Goal: Task Accomplishment & Management: Use online tool/utility

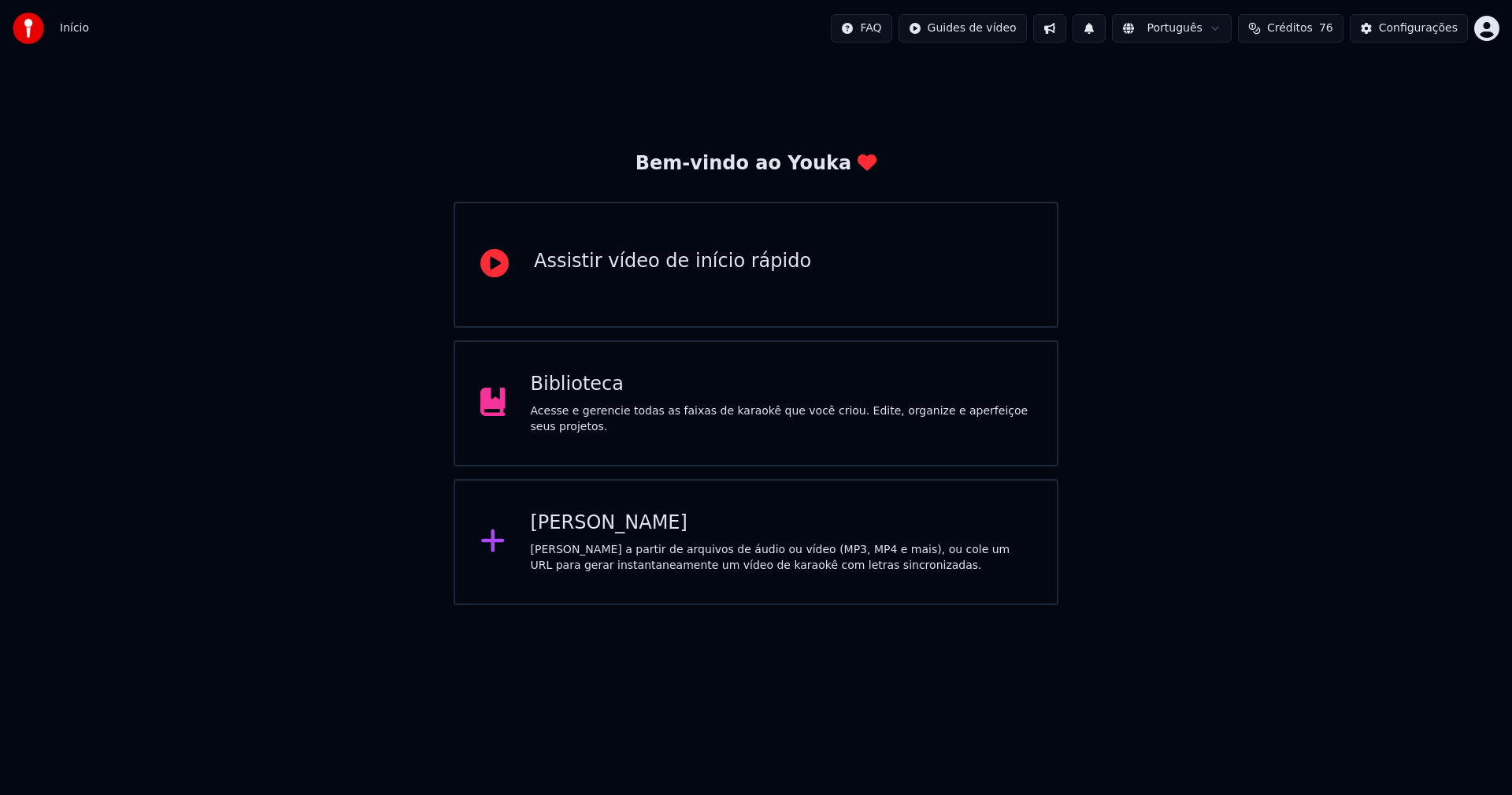
click at [565, 394] on div "Biblioteca" at bounding box center [782, 384] width 501 height 25
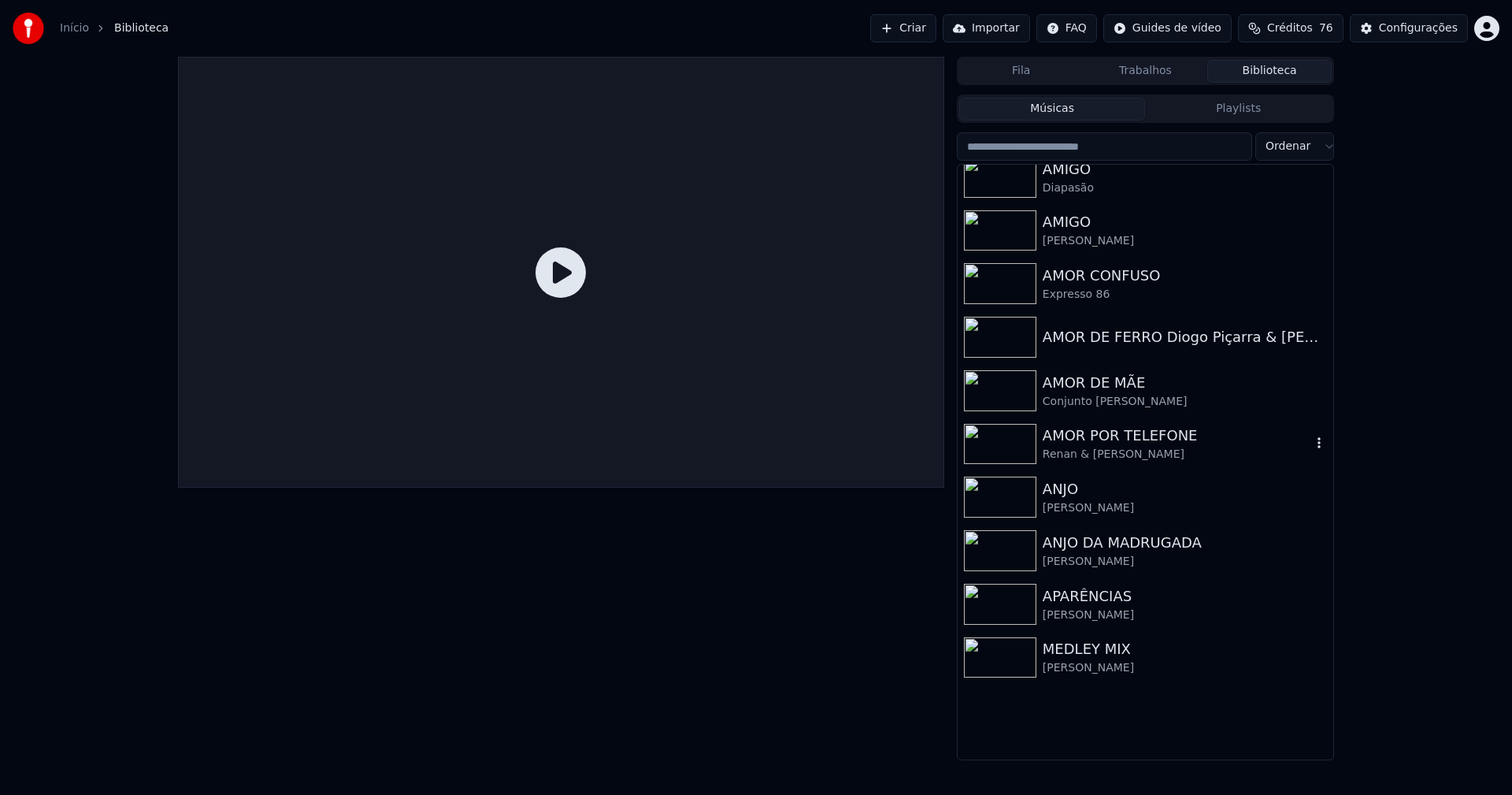
scroll to position [2599, 0]
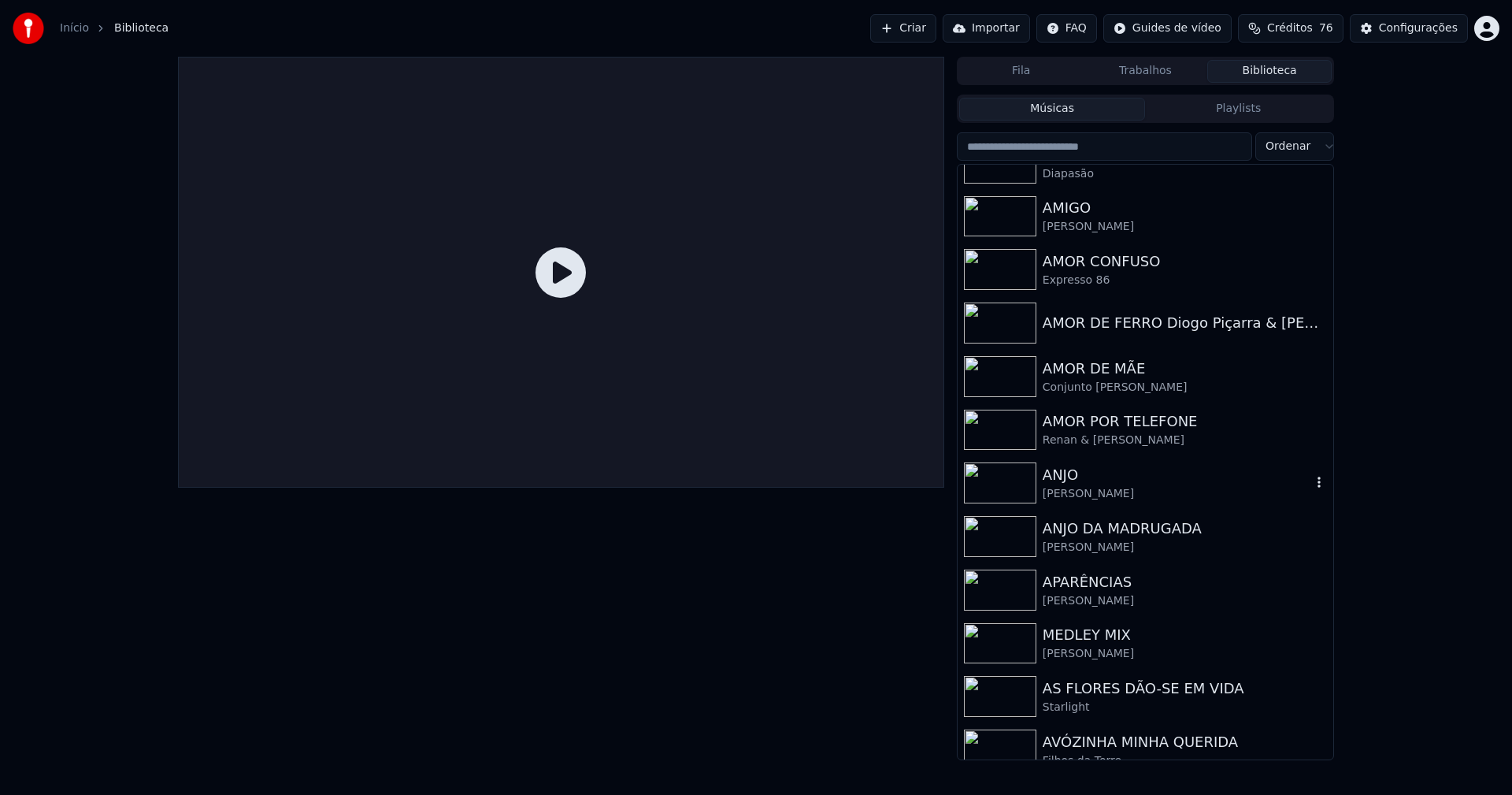
click at [1080, 495] on div "[PERSON_NAME]" at bounding box center [1177, 494] width 269 height 16
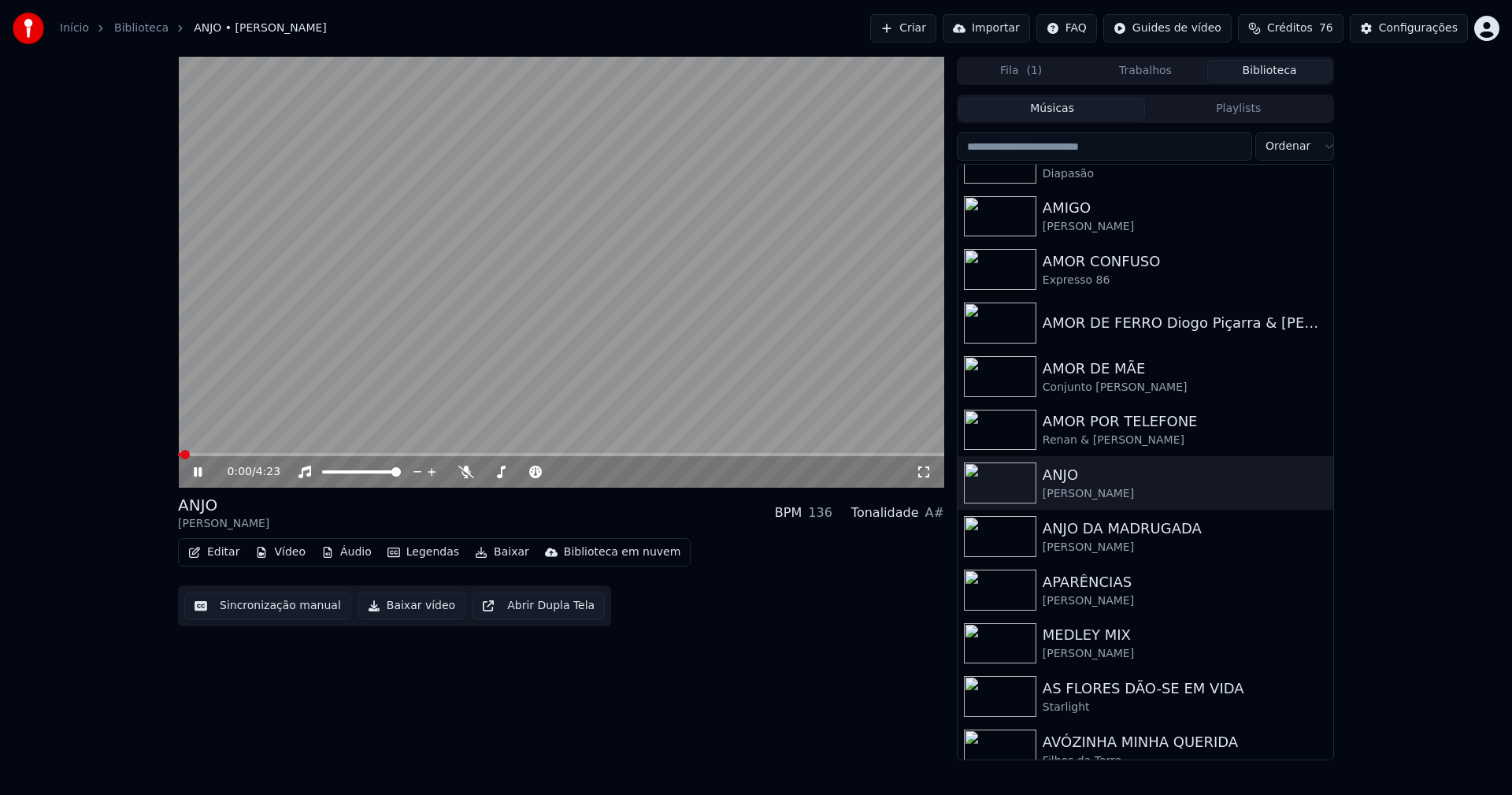
click at [206, 472] on icon at bounding box center [208, 472] width 37 height 13
click at [286, 554] on button "Vídeo" at bounding box center [280, 552] width 63 height 22
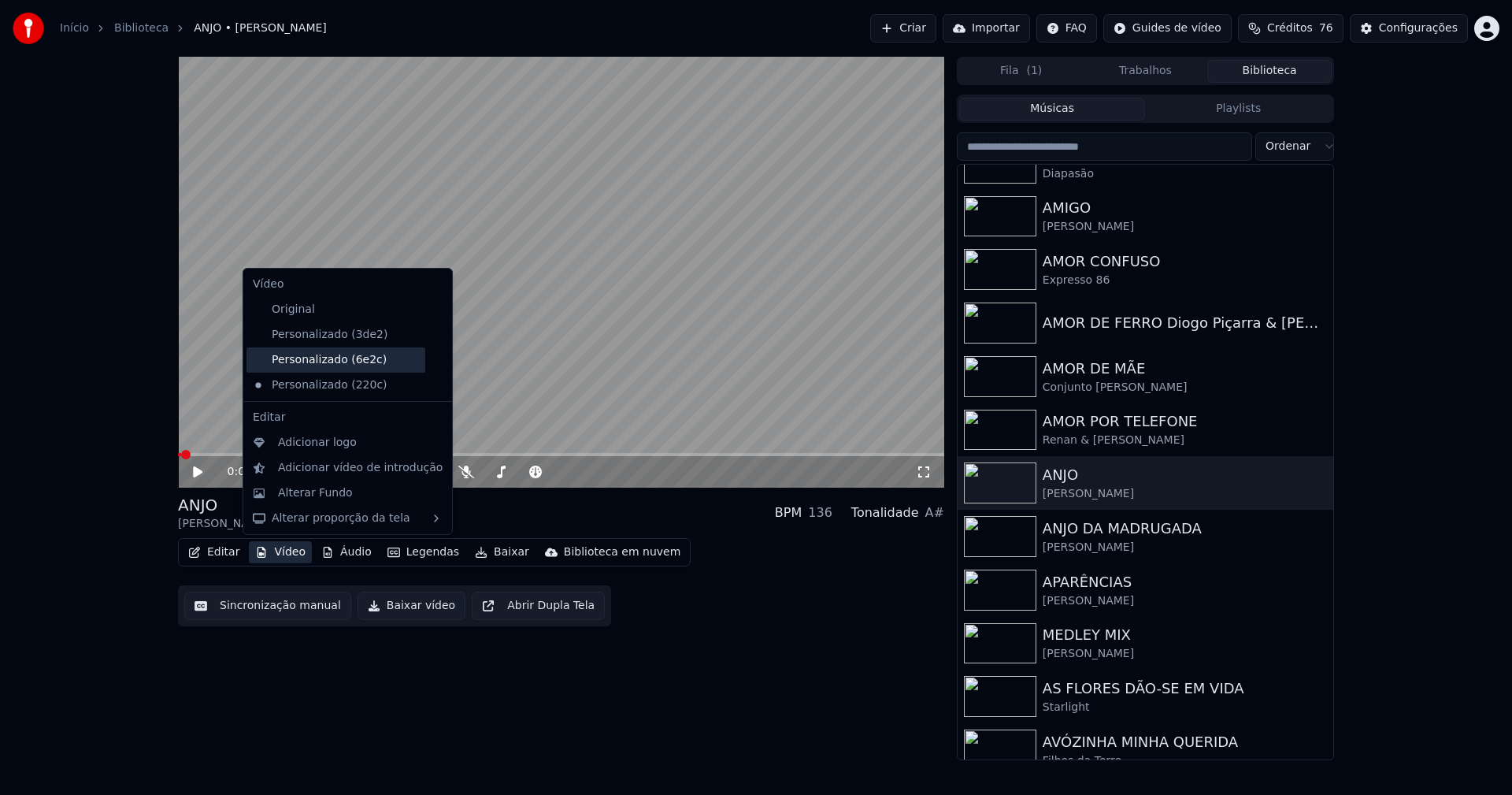
drag, startPoint x: 335, startPoint y: 361, endPoint x: 304, endPoint y: 367, distance: 31.6
click at [335, 360] on div "Personalizado (6e2c)" at bounding box center [335, 360] width 179 height 25
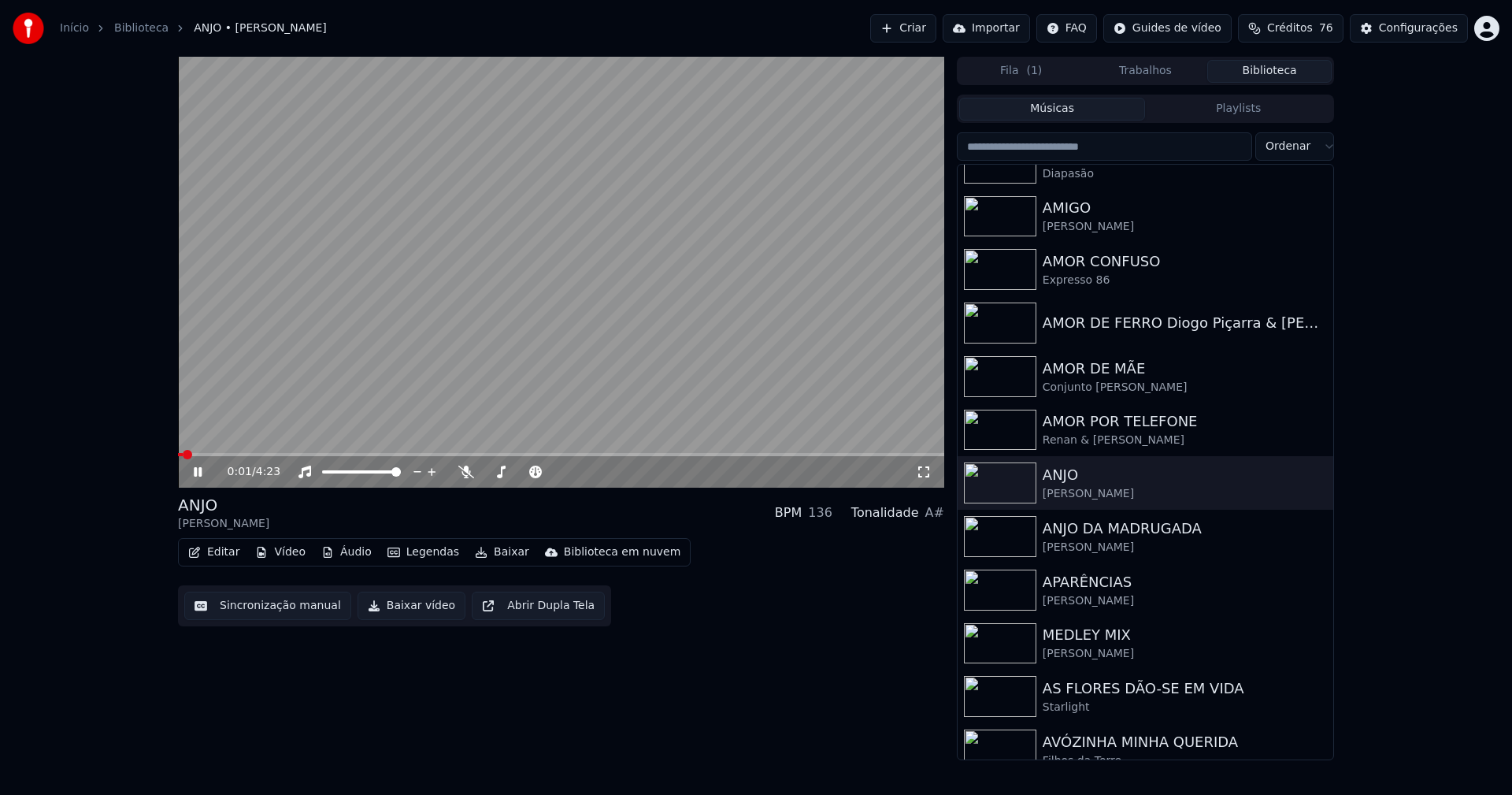
click at [197, 469] on icon at bounding box center [198, 472] width 8 height 10
click at [279, 554] on button "Vídeo" at bounding box center [280, 552] width 63 height 22
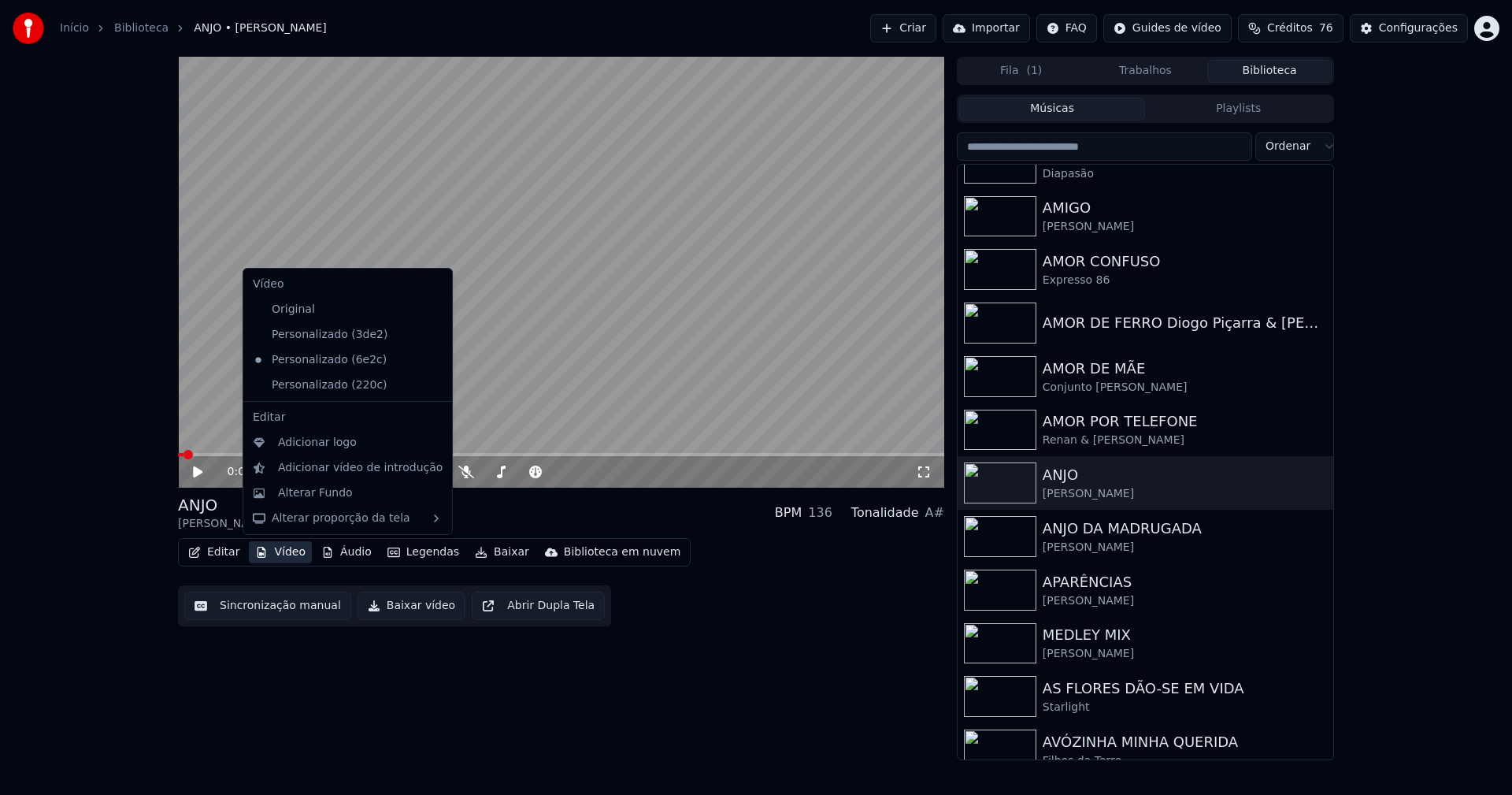
click at [431, 386] on icon at bounding box center [437, 385] width 11 height 13
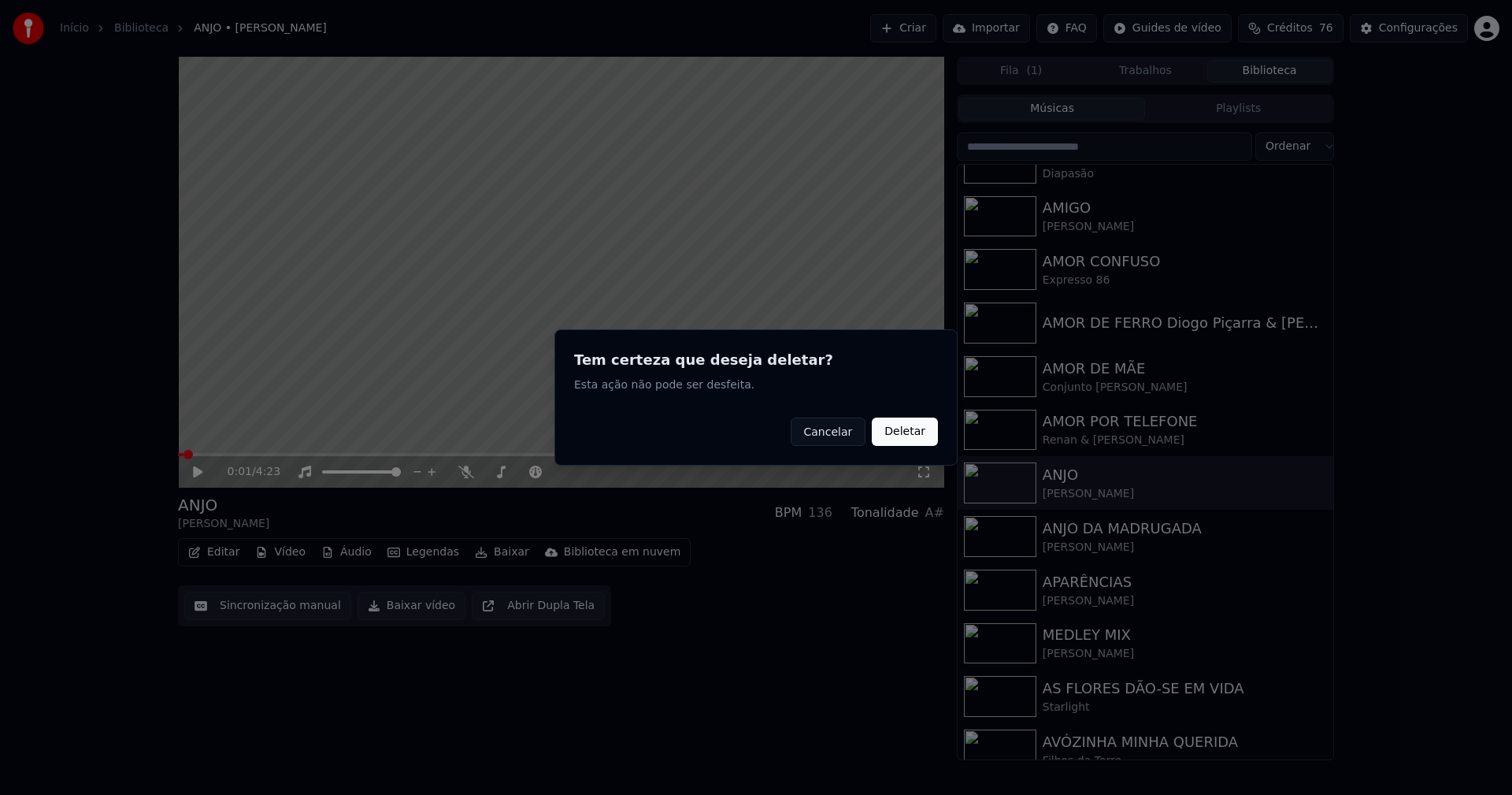
click at [908, 428] on button "Deletar" at bounding box center [905, 432] width 66 height 29
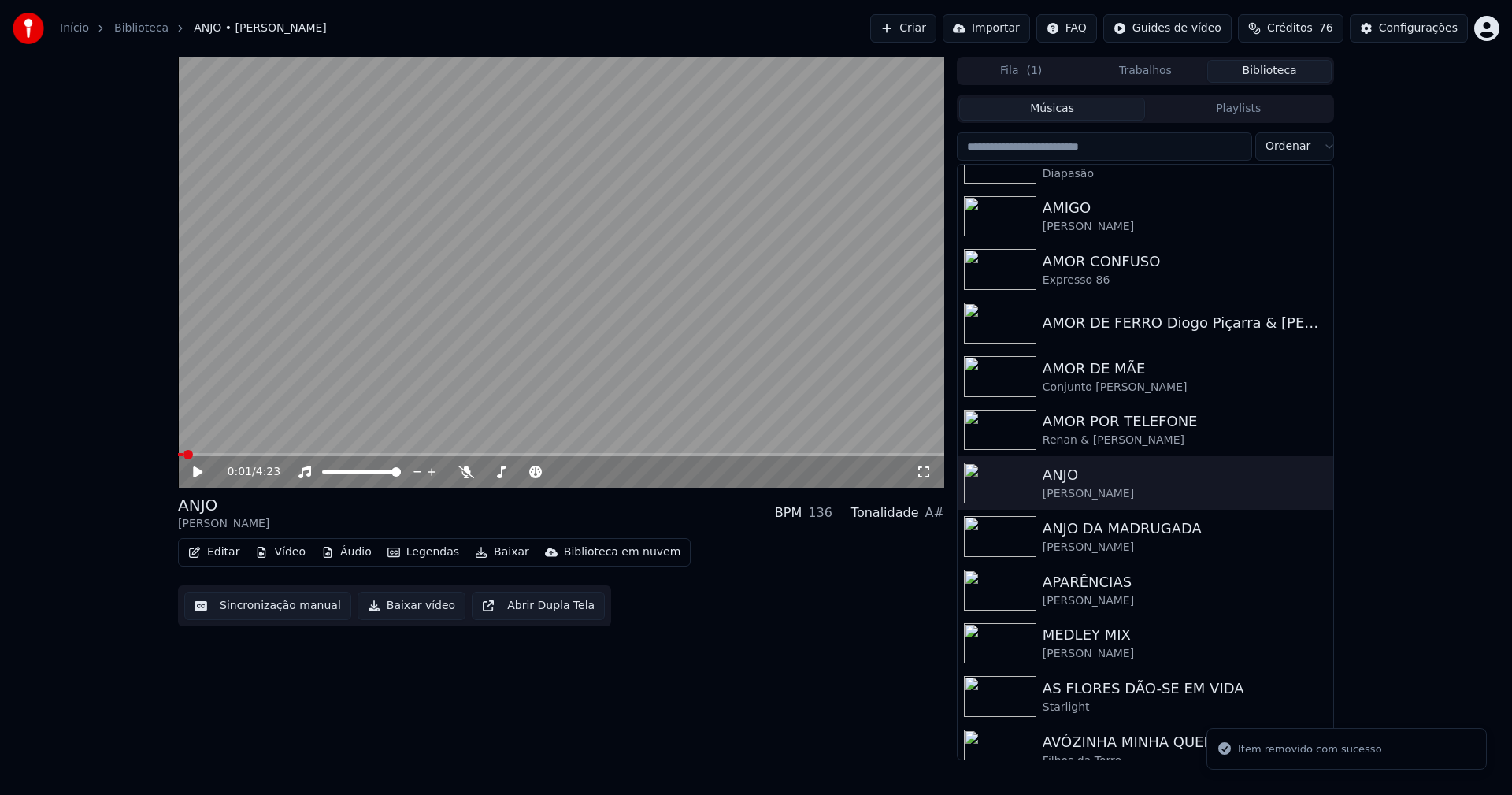
click at [280, 552] on button "Vídeo" at bounding box center [280, 552] width 63 height 22
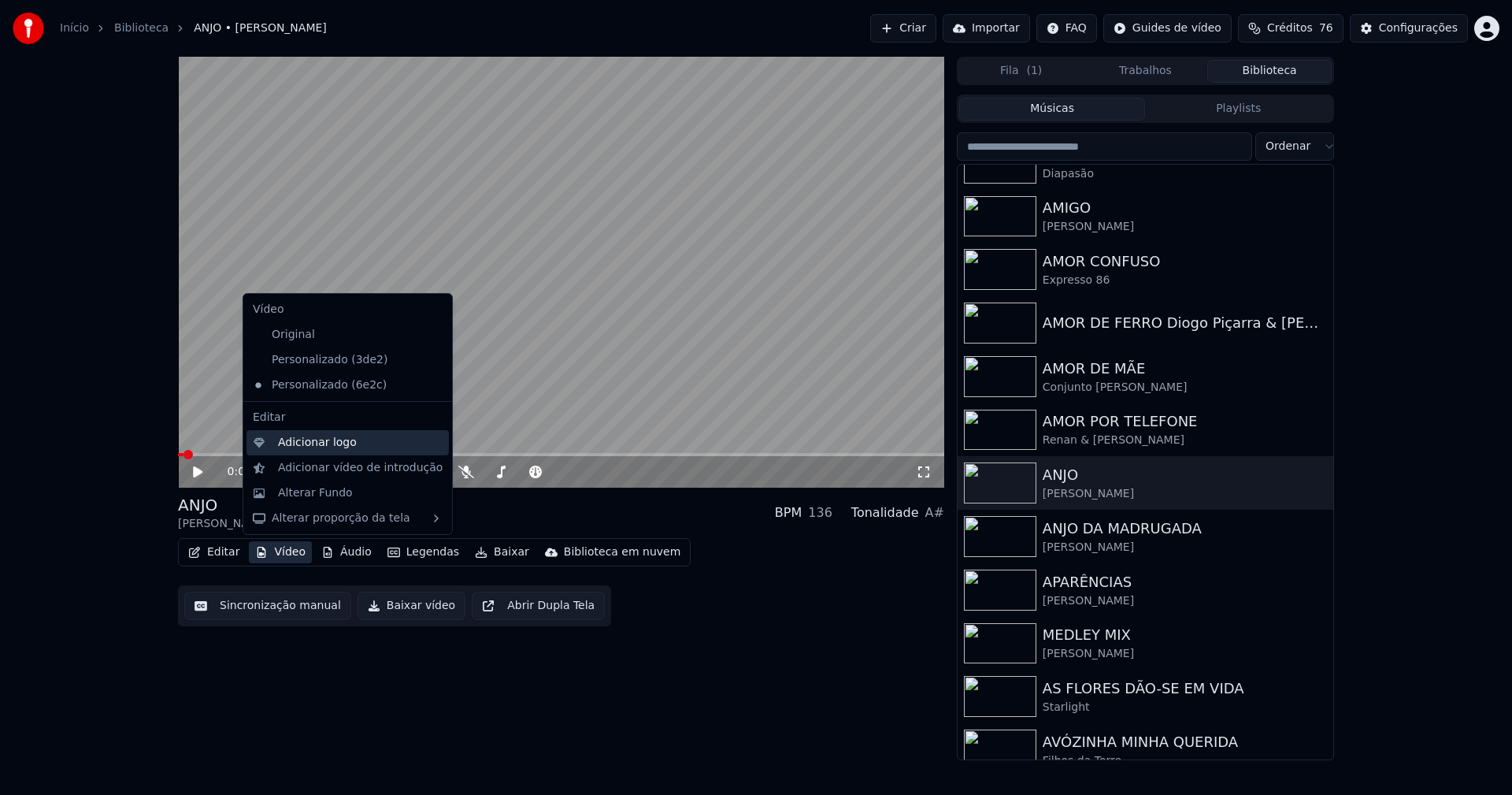
click at [297, 450] on div "Adicionar logo" at bounding box center [347, 443] width 202 height 25
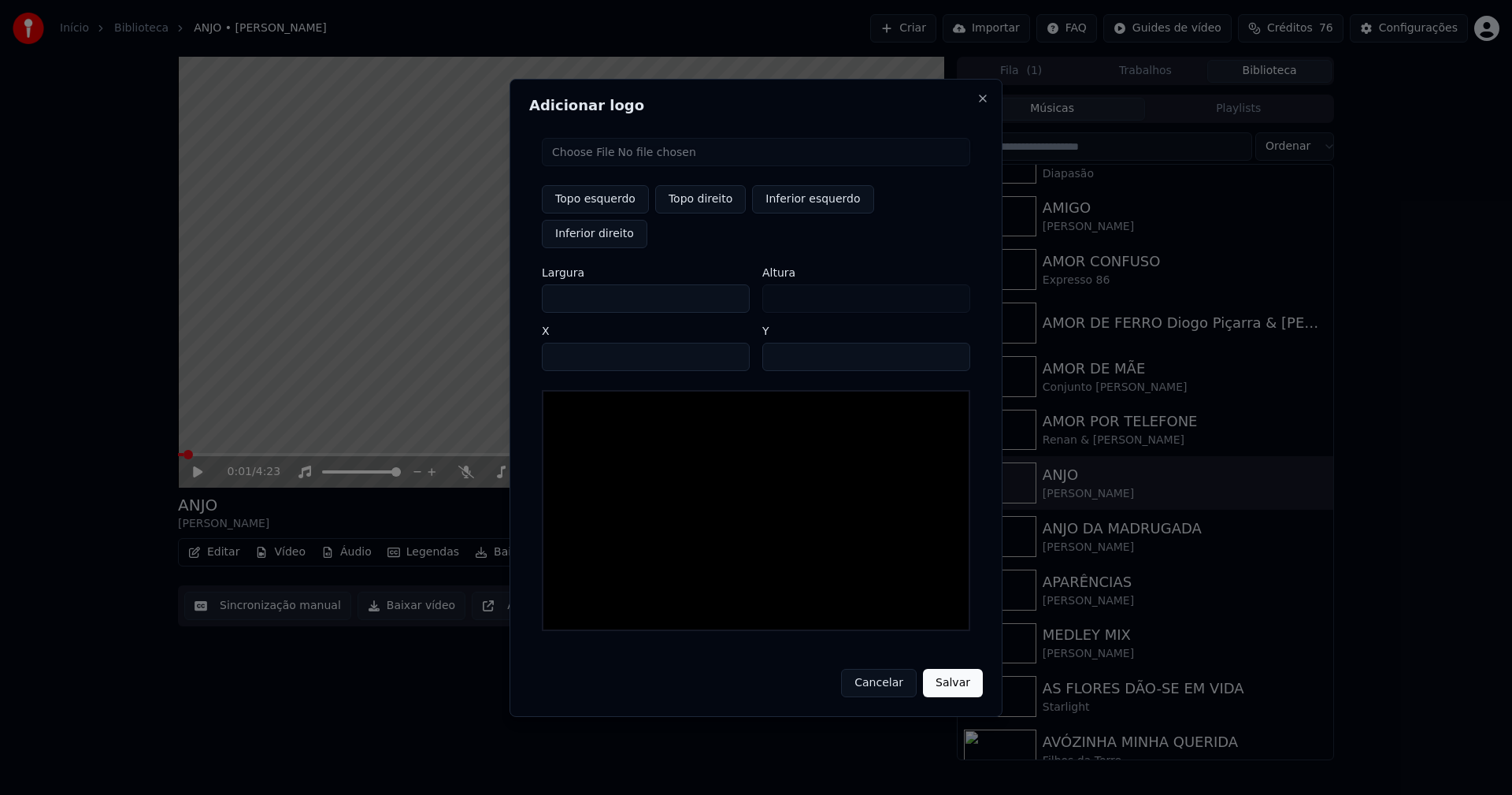
click at [589, 166] on input "file" at bounding box center [756, 152] width 429 height 29
type input "**********"
type input "***"
drag, startPoint x: 703, startPoint y: 218, endPoint x: 648, endPoint y: 233, distance: 57.0
click at [704, 214] on button "Topo direito" at bounding box center [700, 199] width 91 height 29
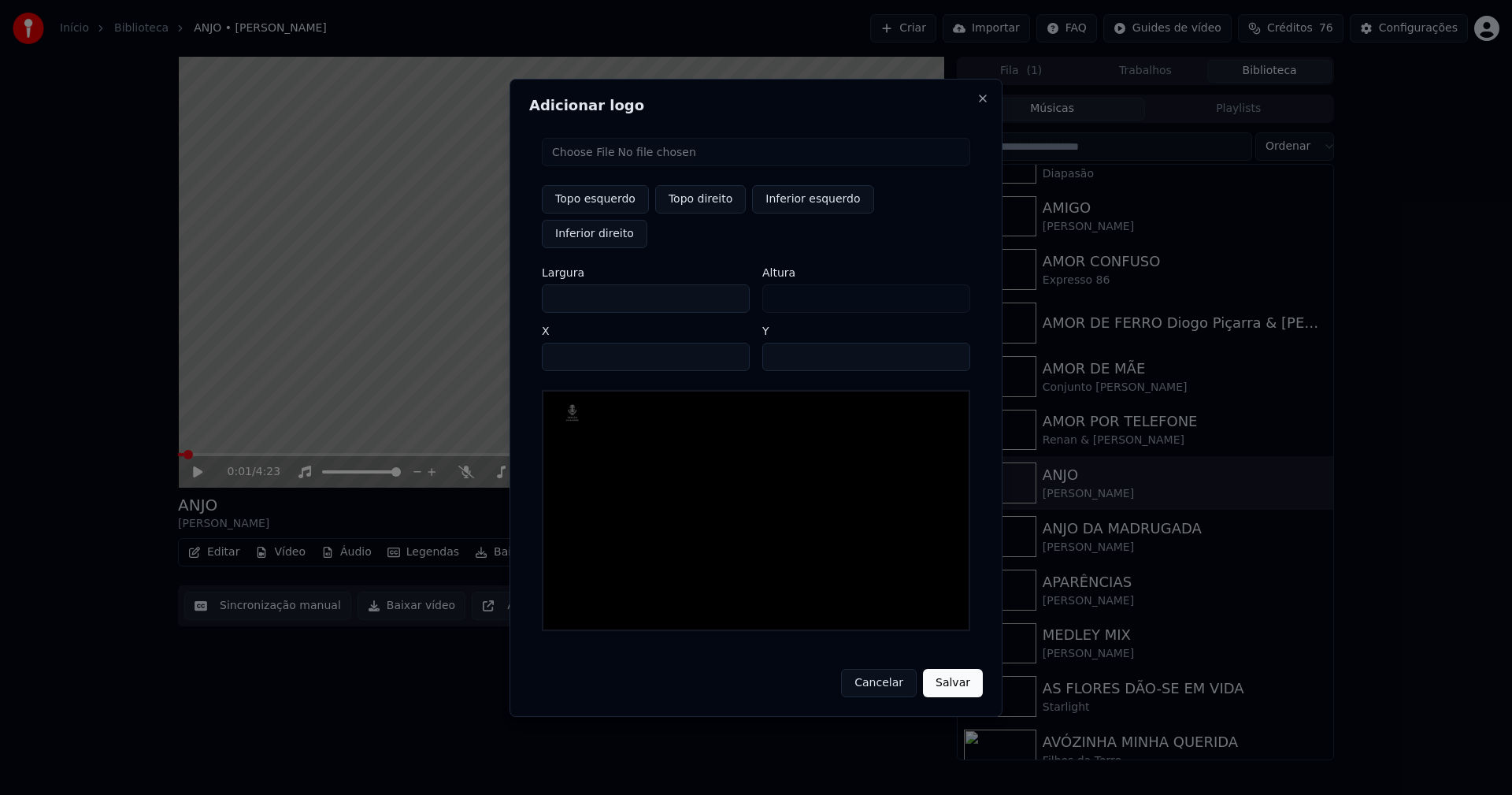
type input "****"
drag, startPoint x: 570, startPoint y: 284, endPoint x: 484, endPoint y: 287, distance: 86.1
click at [487, 287] on body "Início Biblioteca ANJO • [PERSON_NAME] Importar FAQ Guides de vídeo Créditos 76…" at bounding box center [756, 397] width 1512 height 795
type input "**"
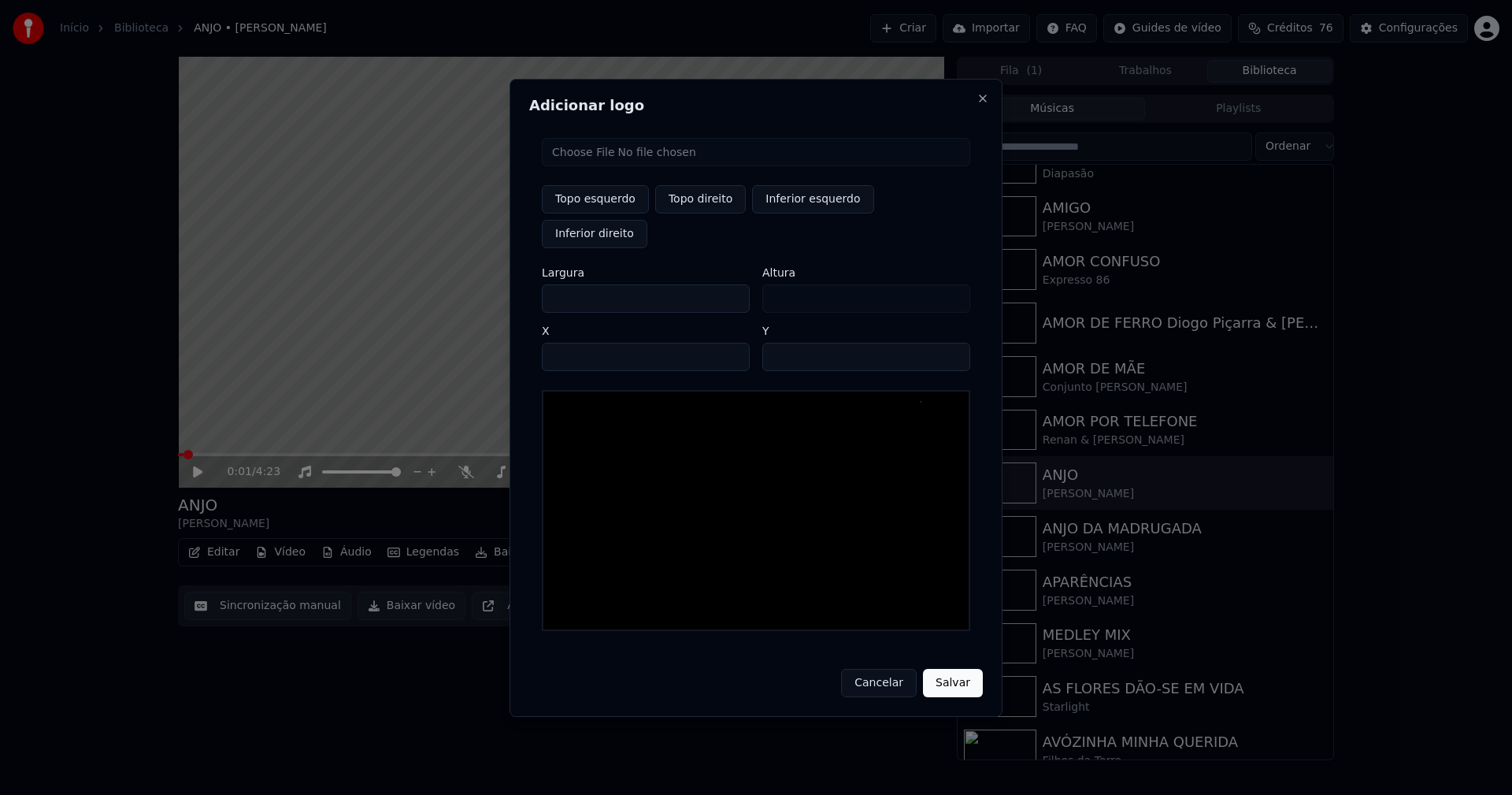
type input "***"
click at [575, 342] on input "****" at bounding box center [645, 357] width 208 height 29
type input "****"
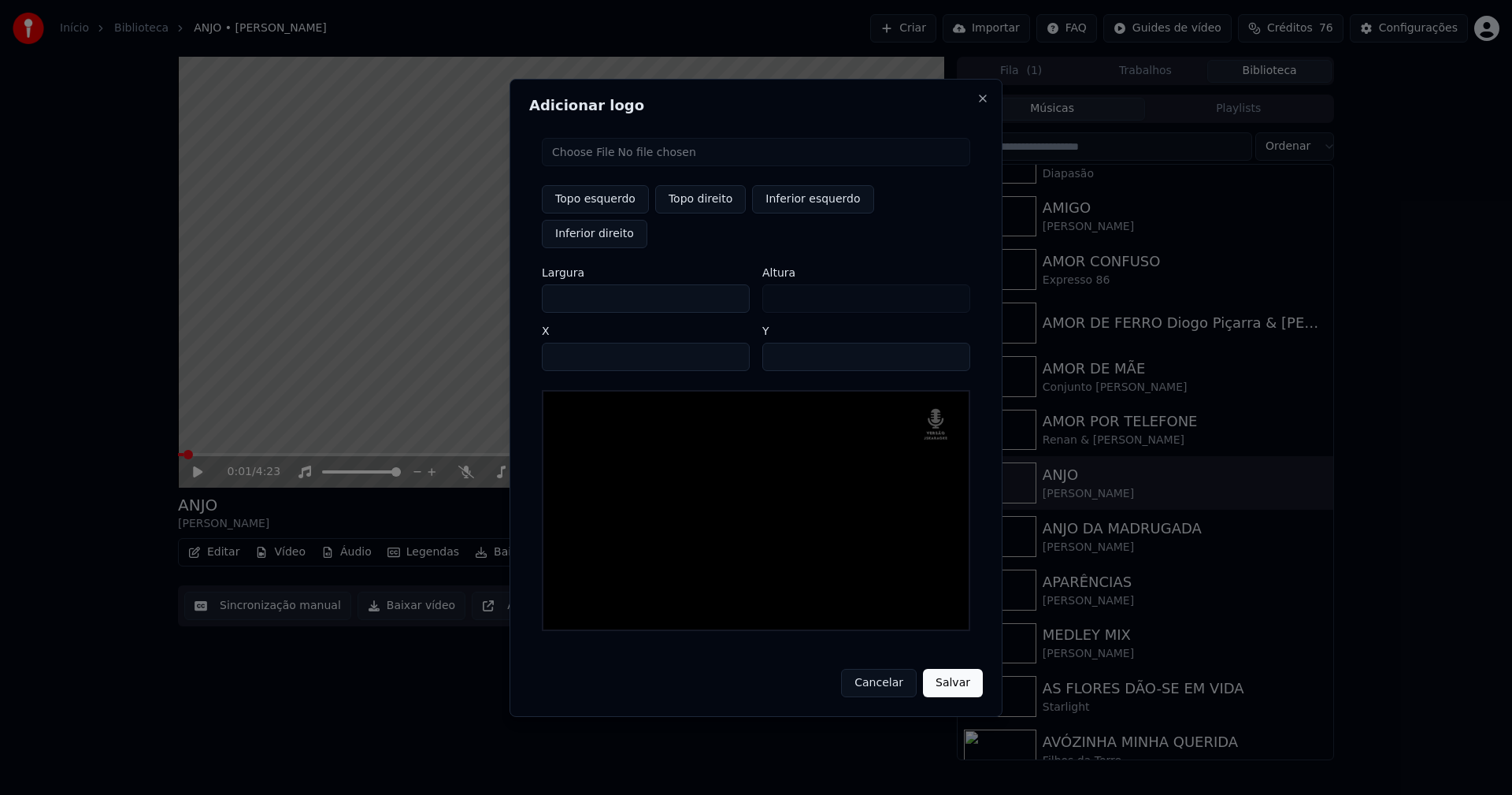
click at [949, 342] on input "**" at bounding box center [866, 357] width 208 height 29
type input "**"
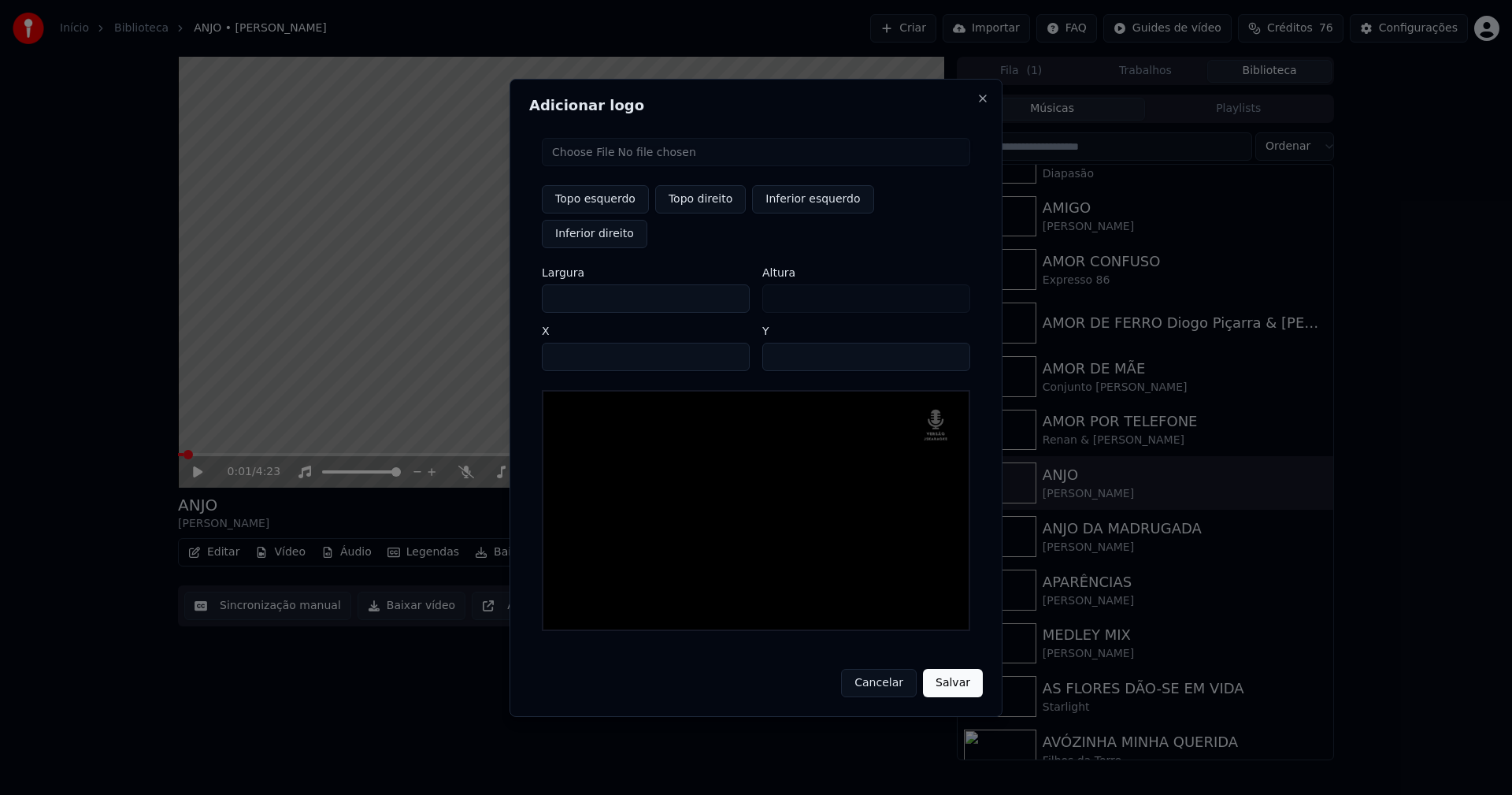
click at [949, 342] on input "**" at bounding box center [866, 357] width 208 height 29
click at [960, 668] on button "Salvar" at bounding box center [952, 683] width 60 height 29
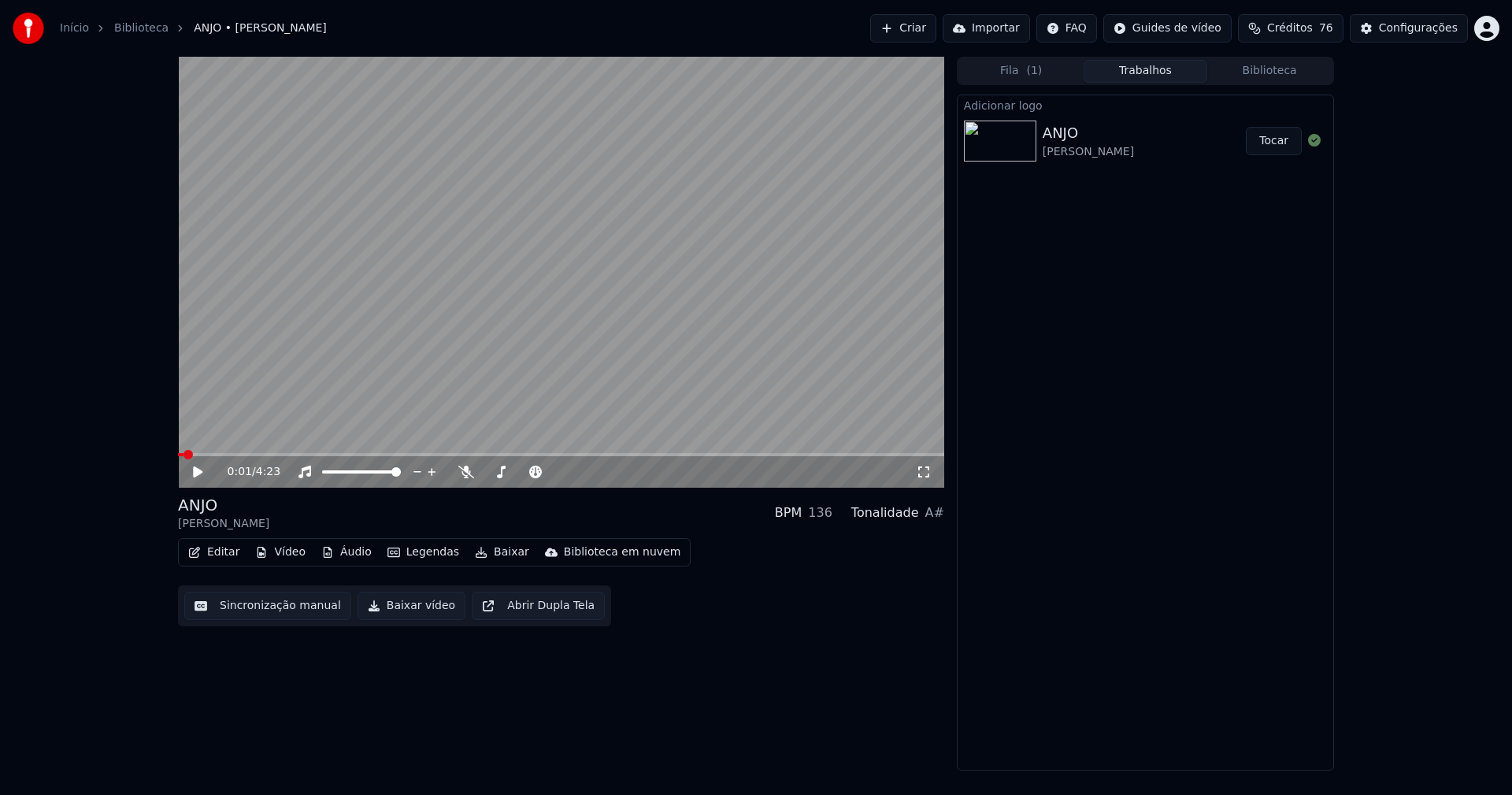
click at [1282, 146] on button "Tocar" at bounding box center [1274, 141] width 56 height 29
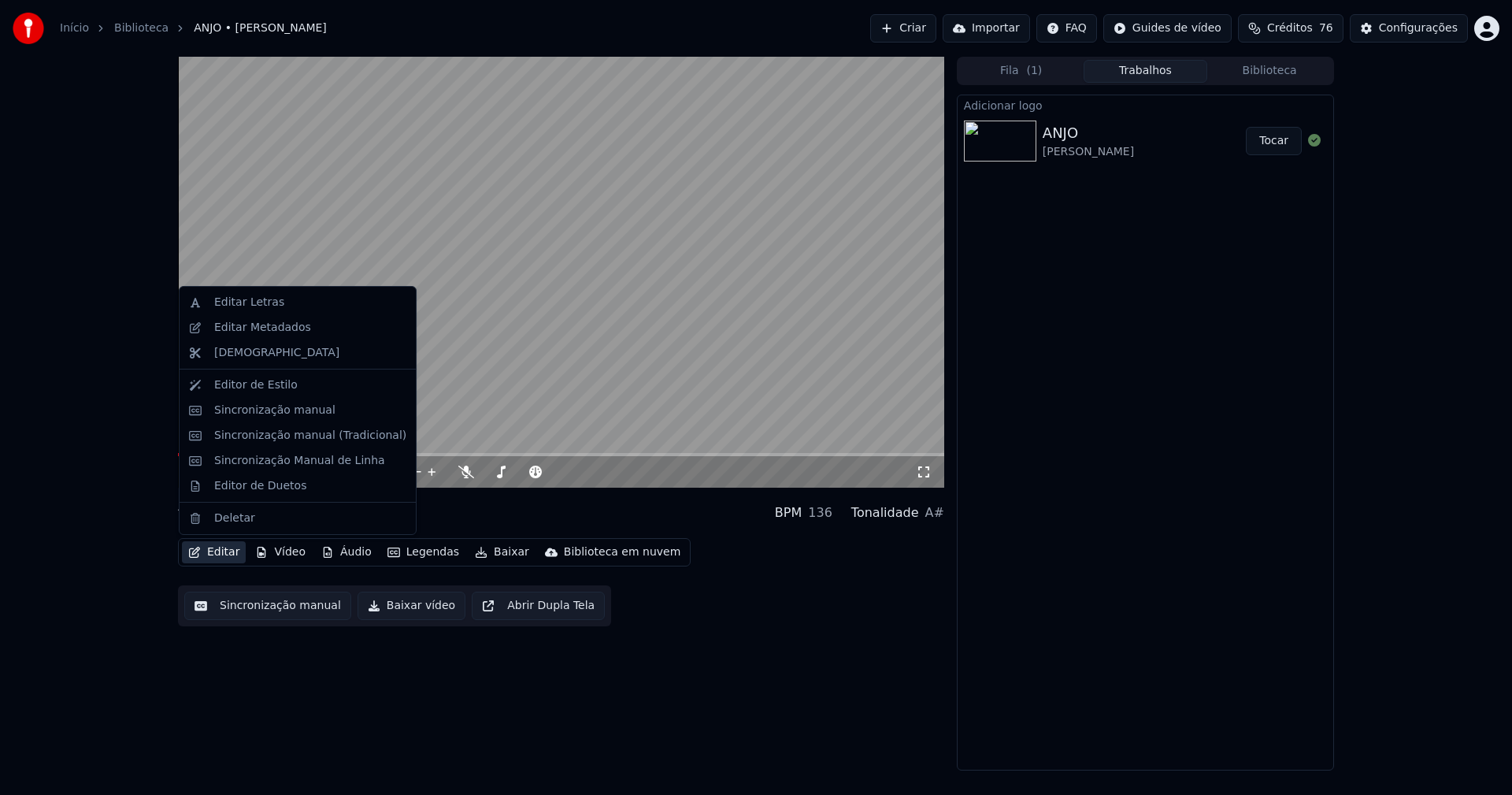
click at [231, 552] on button "Editar" at bounding box center [213, 552] width 64 height 22
click at [263, 444] on div "Sincronização manual (Tradicional)" at bounding box center [297, 436] width 230 height 25
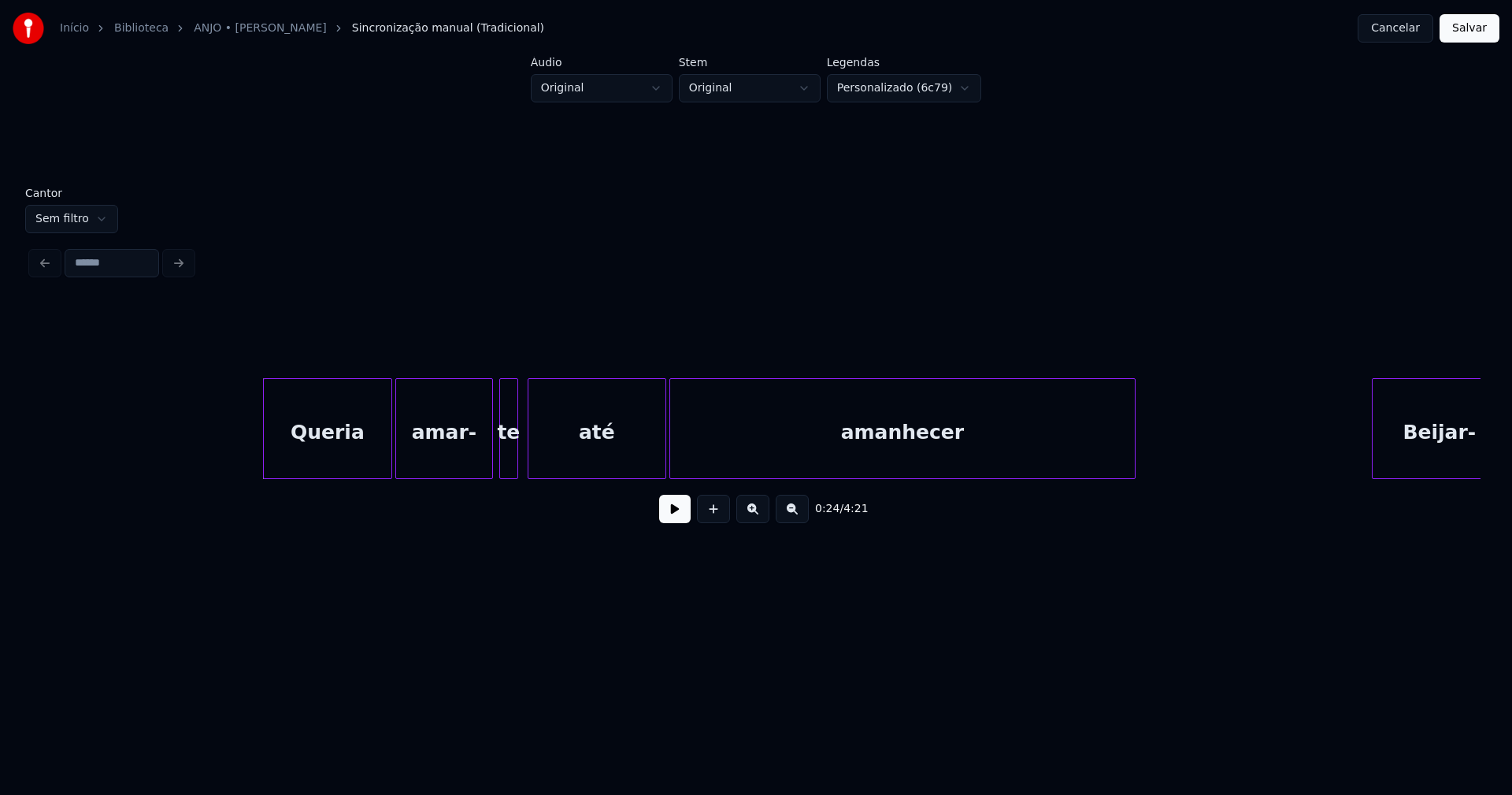
scroll to position [0, 3674]
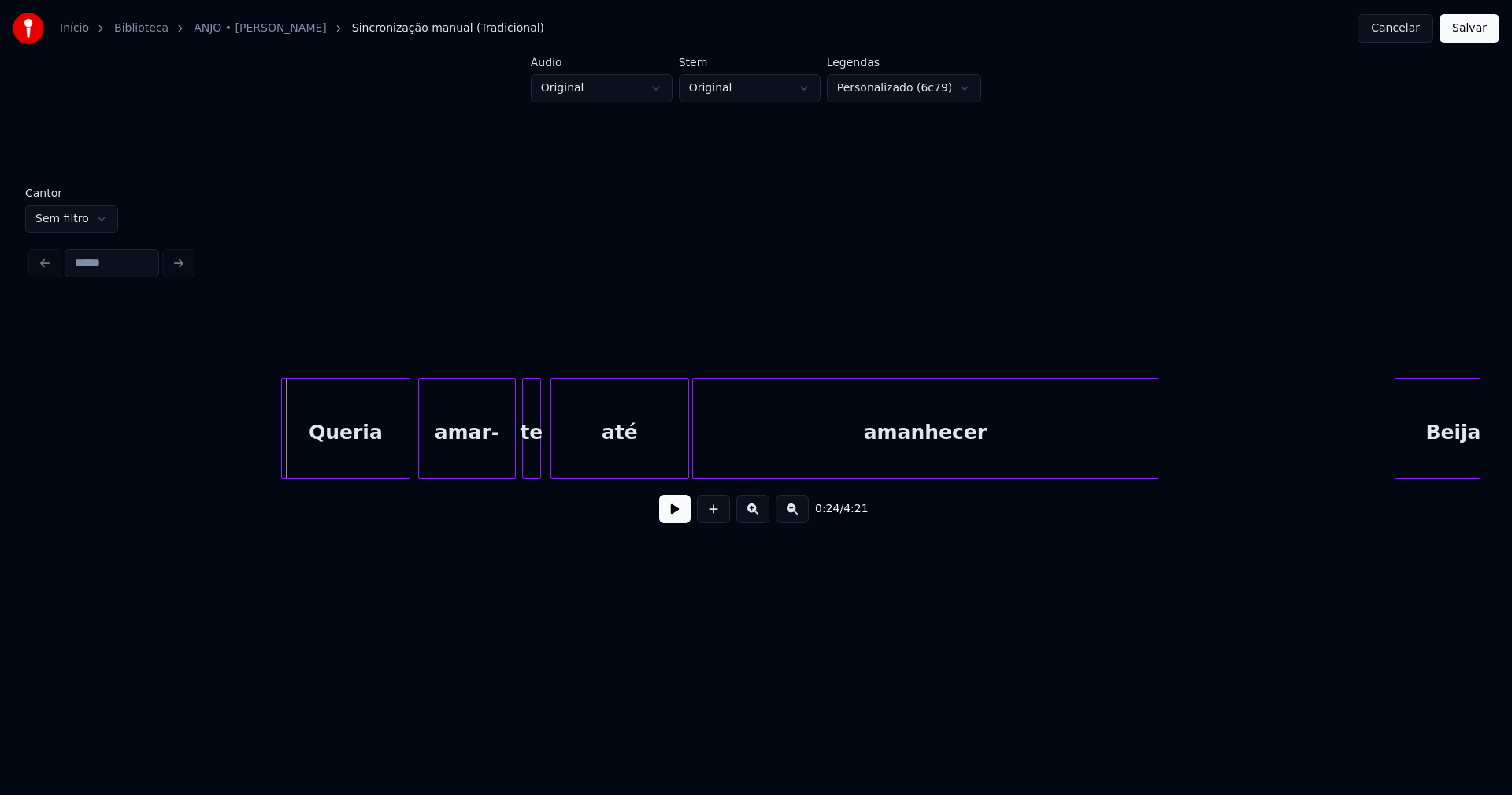
click at [340, 446] on div "Queria" at bounding box center [346, 432] width 128 height 107
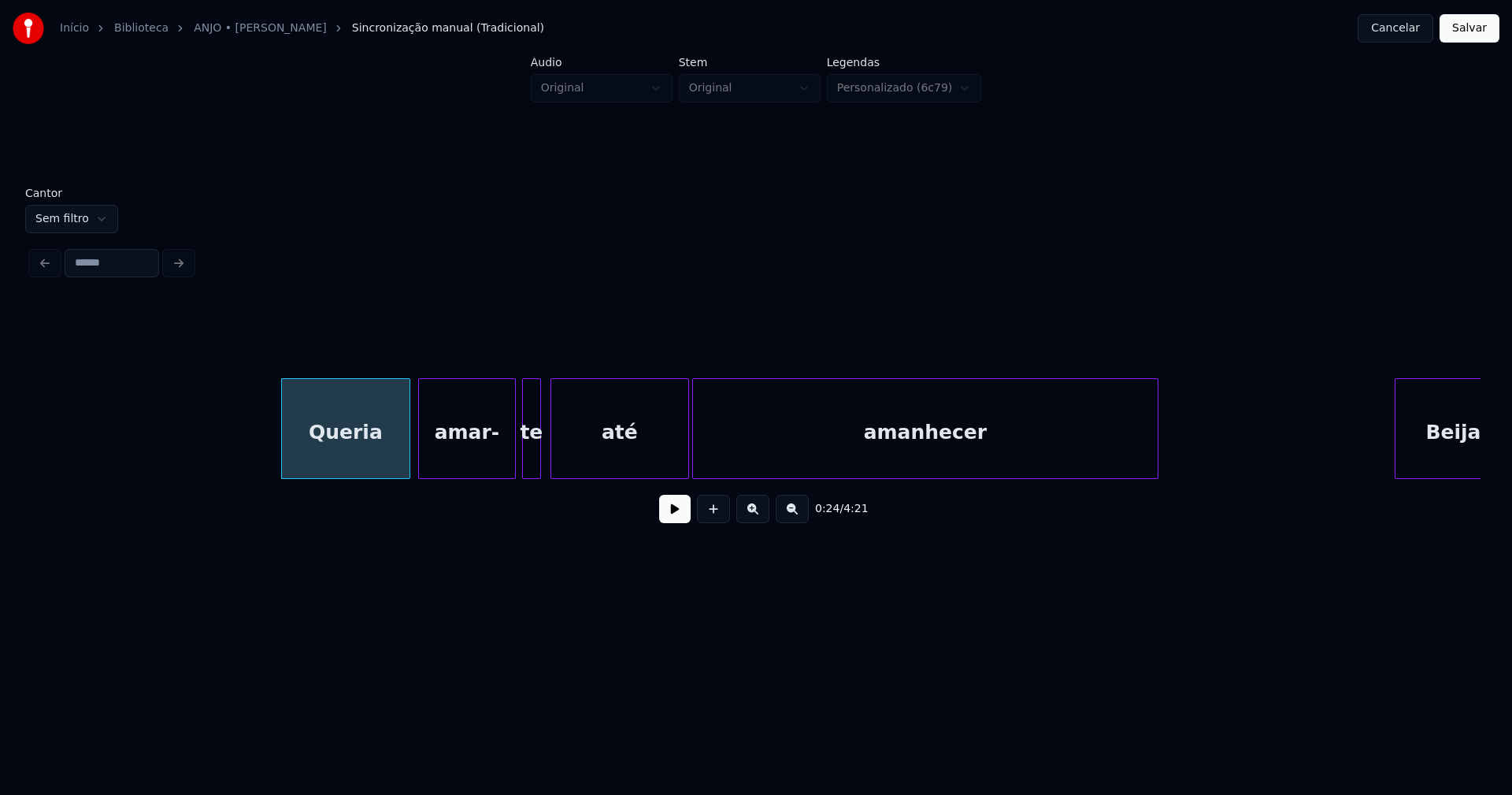
click at [680, 523] on button at bounding box center [675, 509] width 31 height 29
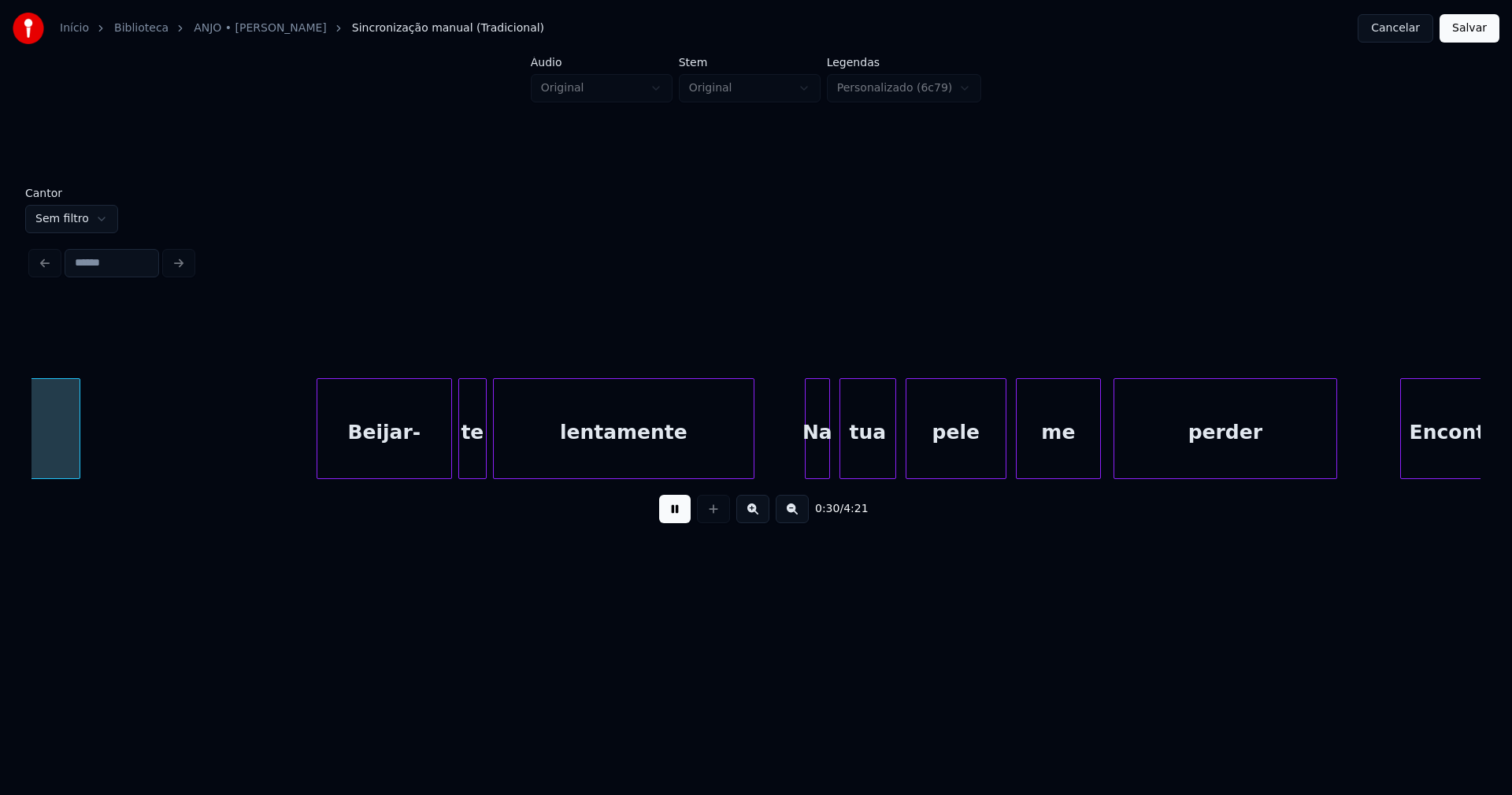
scroll to position [0, 4758]
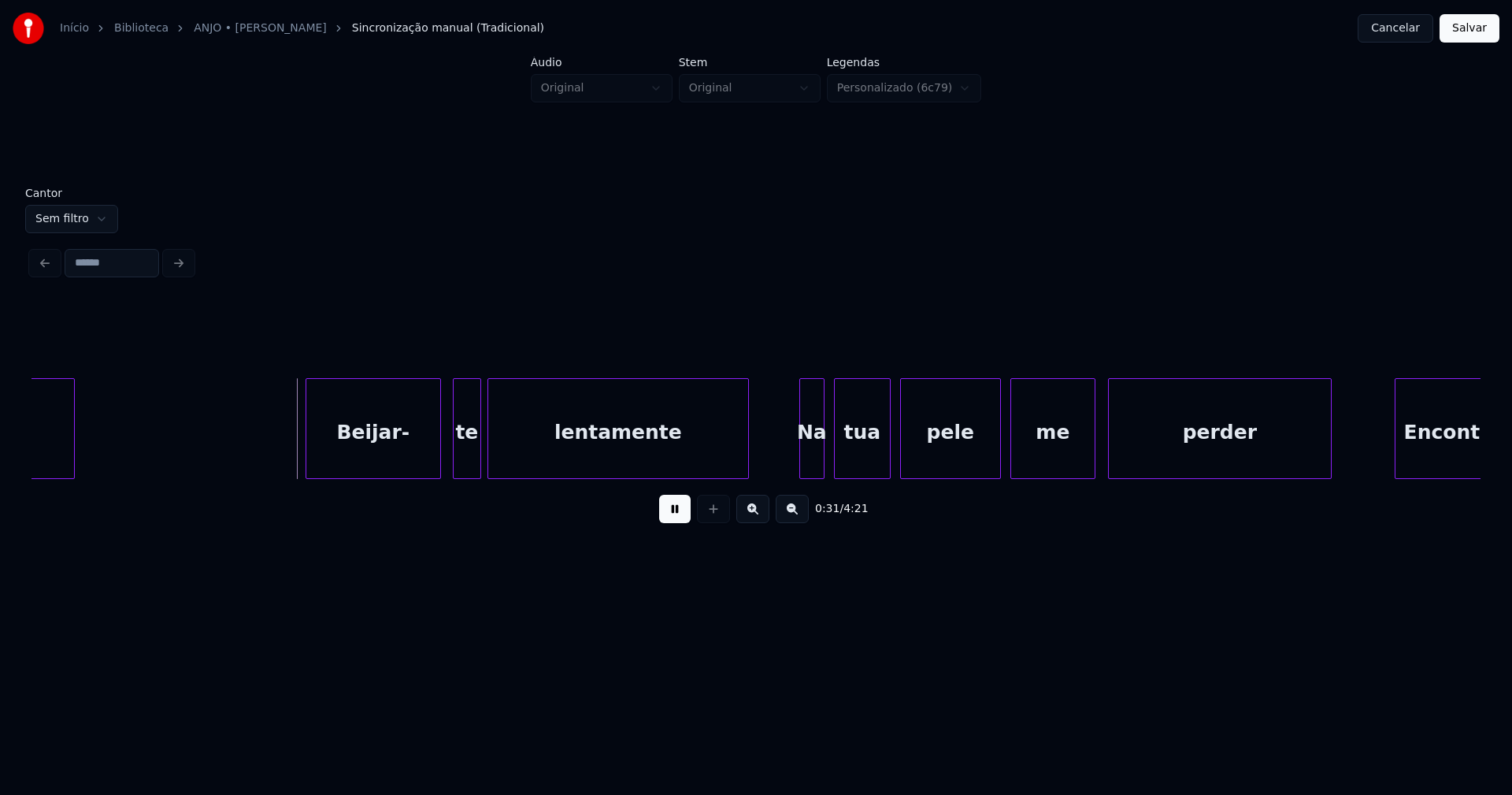
click at [401, 468] on div "Beijar-" at bounding box center [373, 432] width 134 height 107
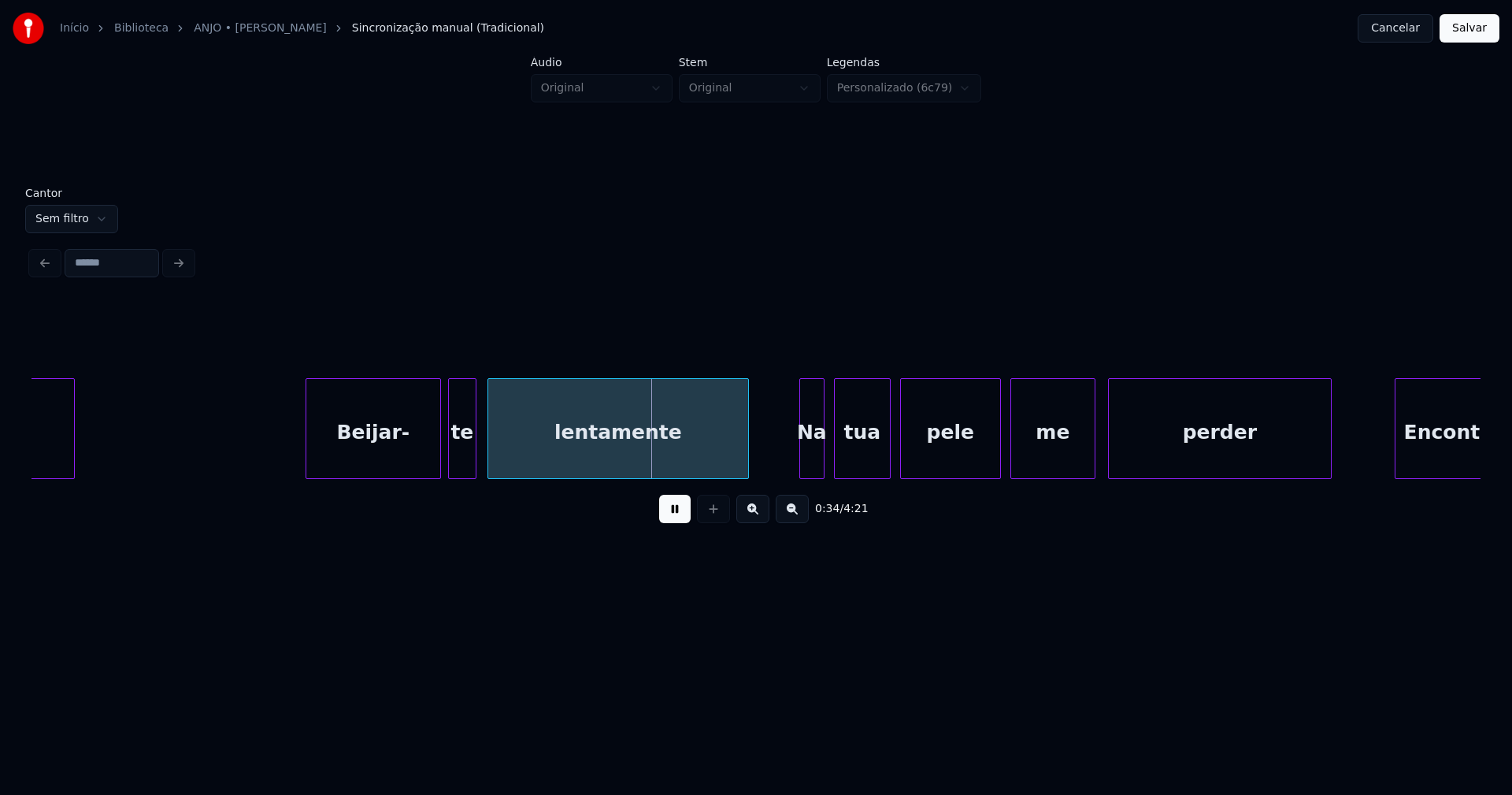
click at [448, 464] on div "te" at bounding box center [463, 428] width 29 height 101
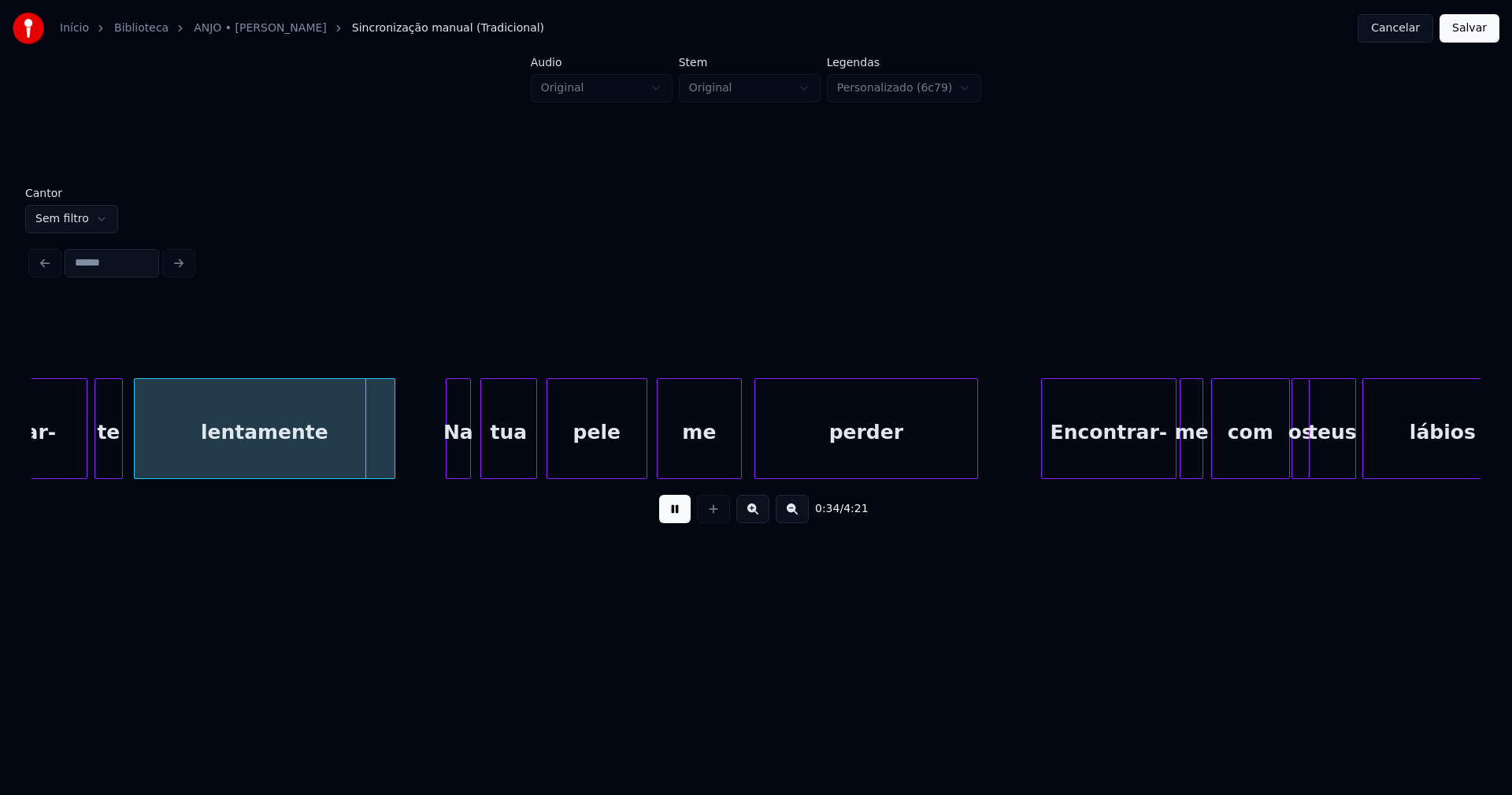
scroll to position [0, 5134]
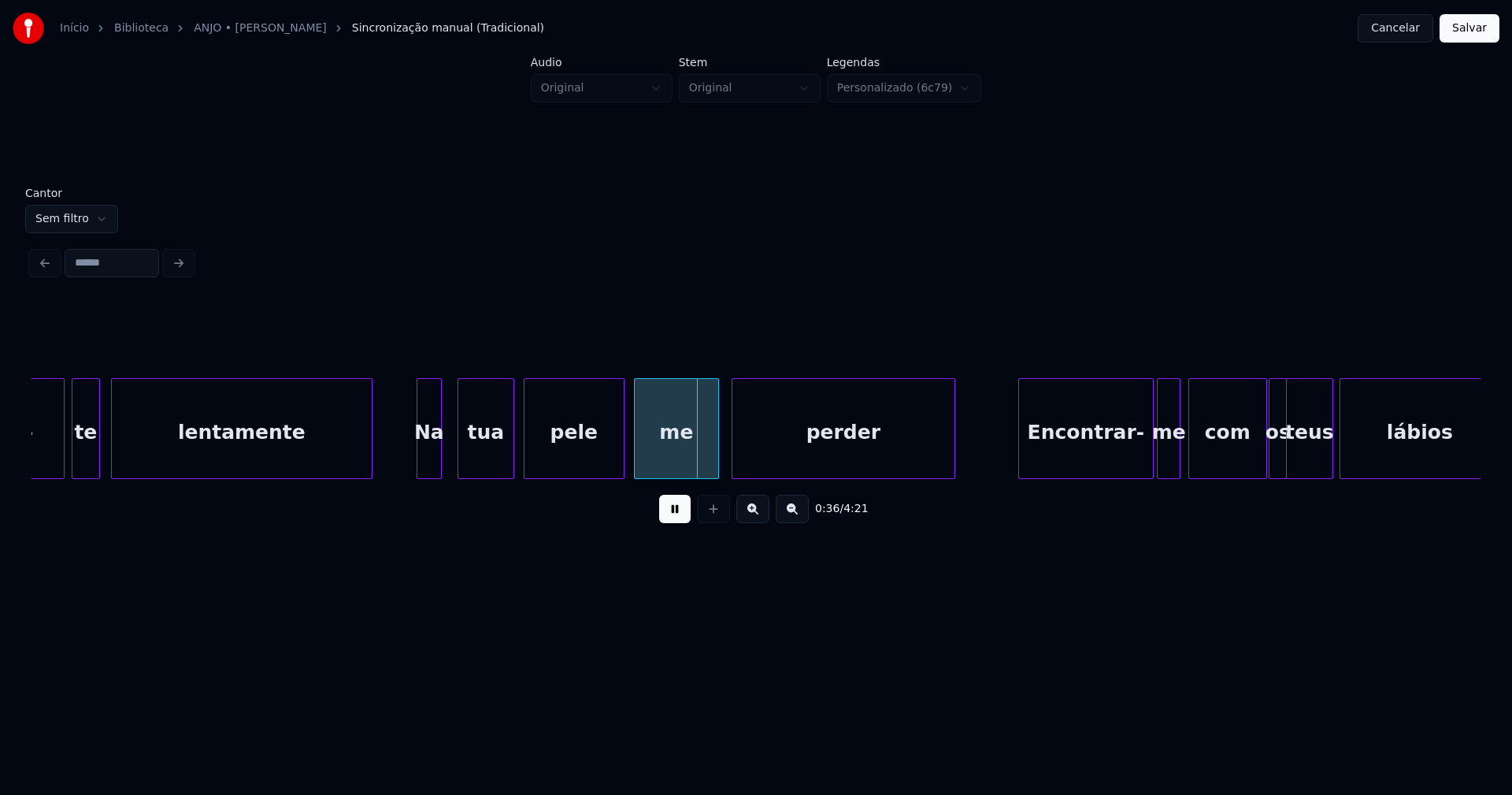
click at [427, 463] on div "Na" at bounding box center [429, 432] width 23 height 107
click at [473, 470] on div "tua" at bounding box center [481, 432] width 55 height 107
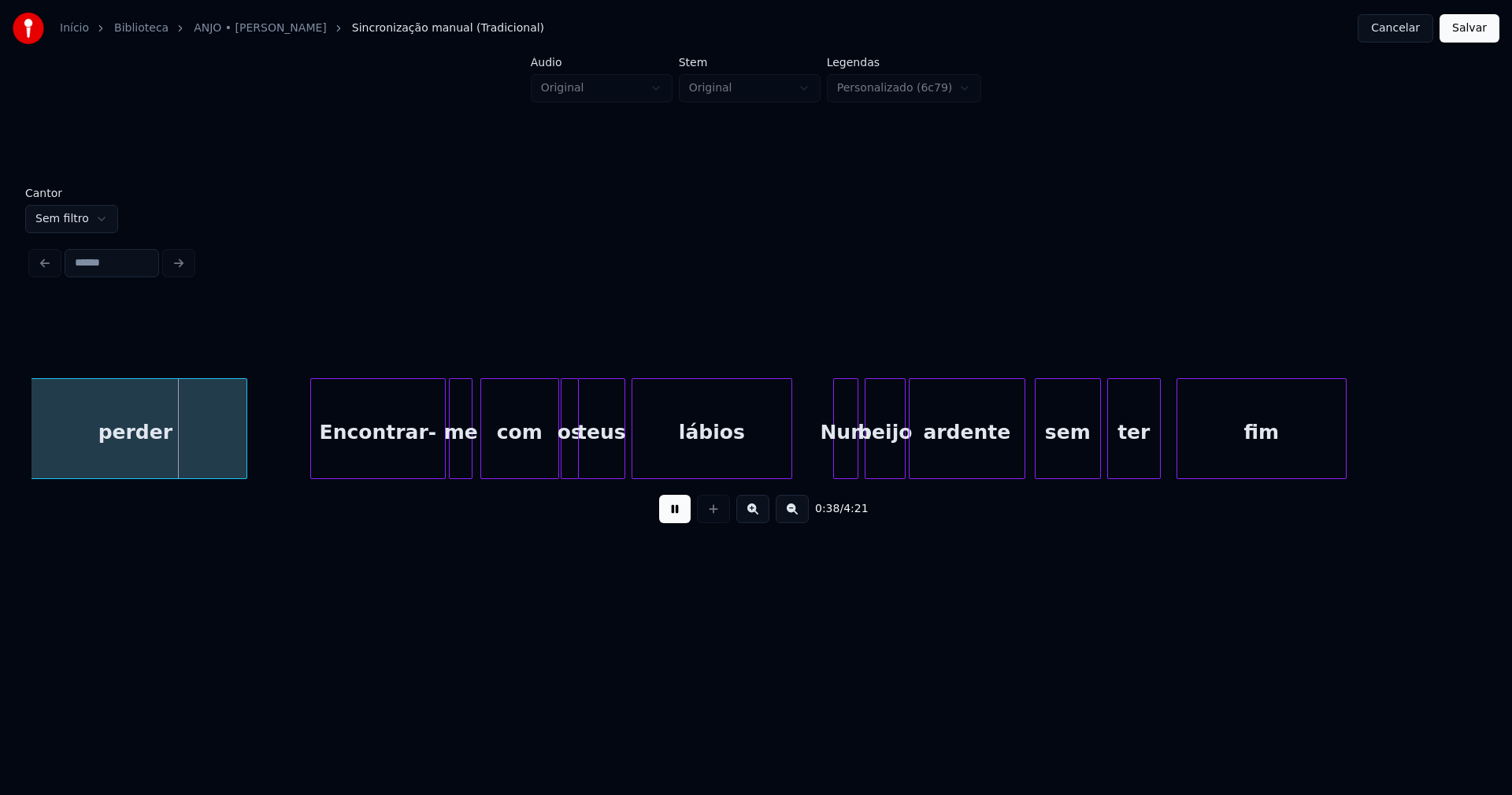
scroll to position [0, 5888]
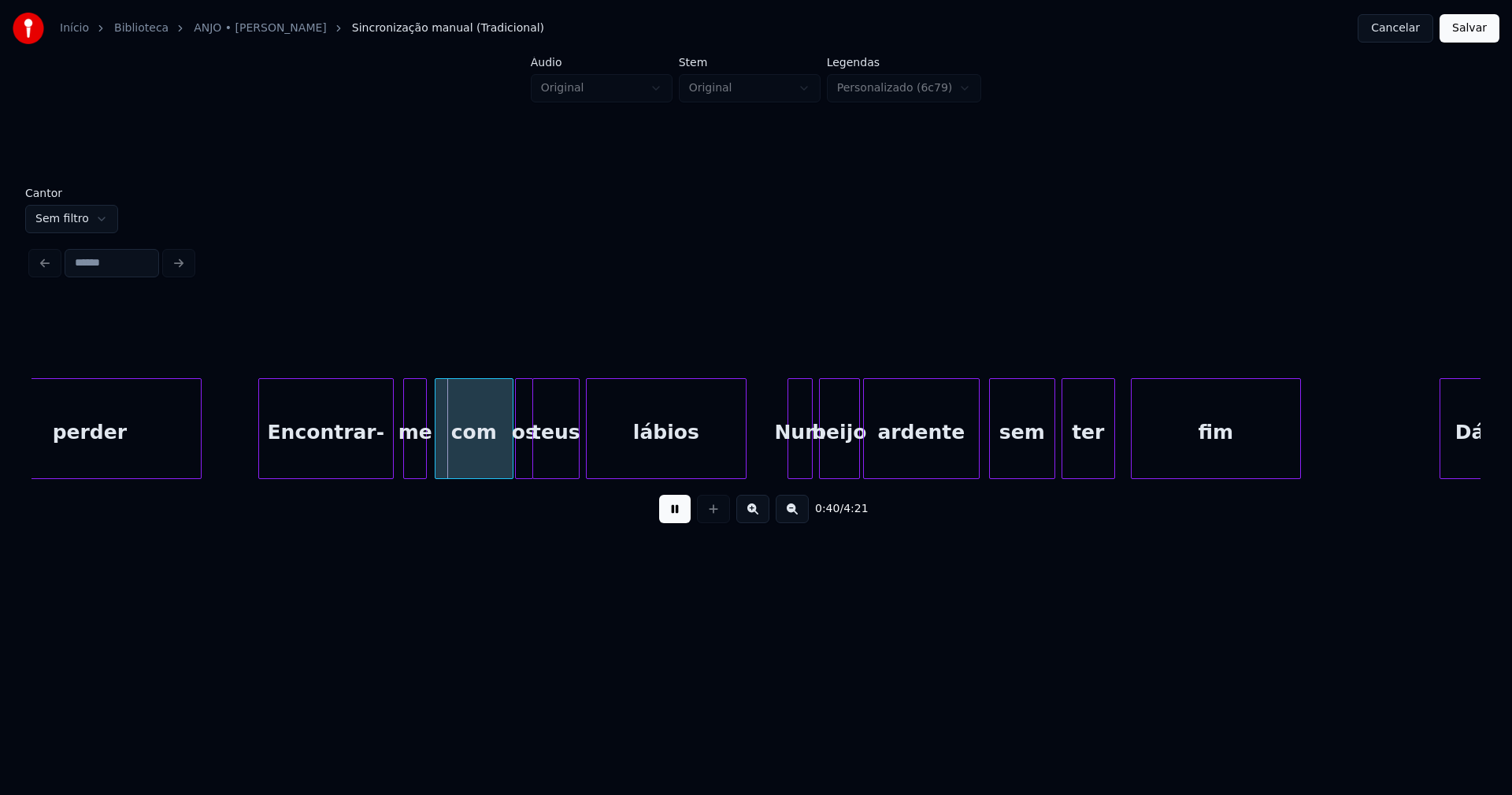
click at [349, 456] on div "Encontrar-" at bounding box center [325, 432] width 134 height 107
click at [411, 464] on div "me" at bounding box center [409, 432] width 22 height 107
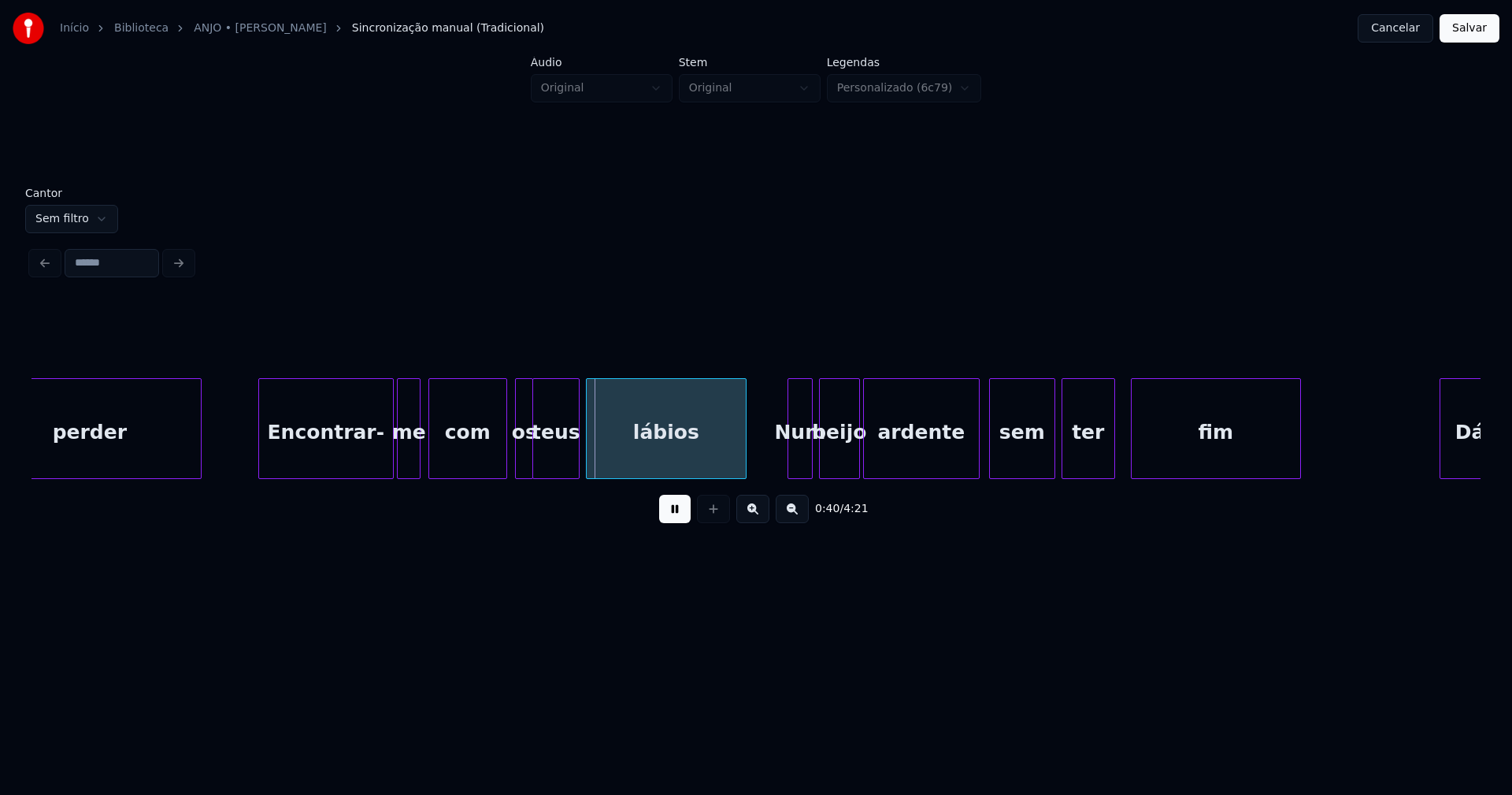
click at [453, 462] on div "com" at bounding box center [468, 432] width 77 height 107
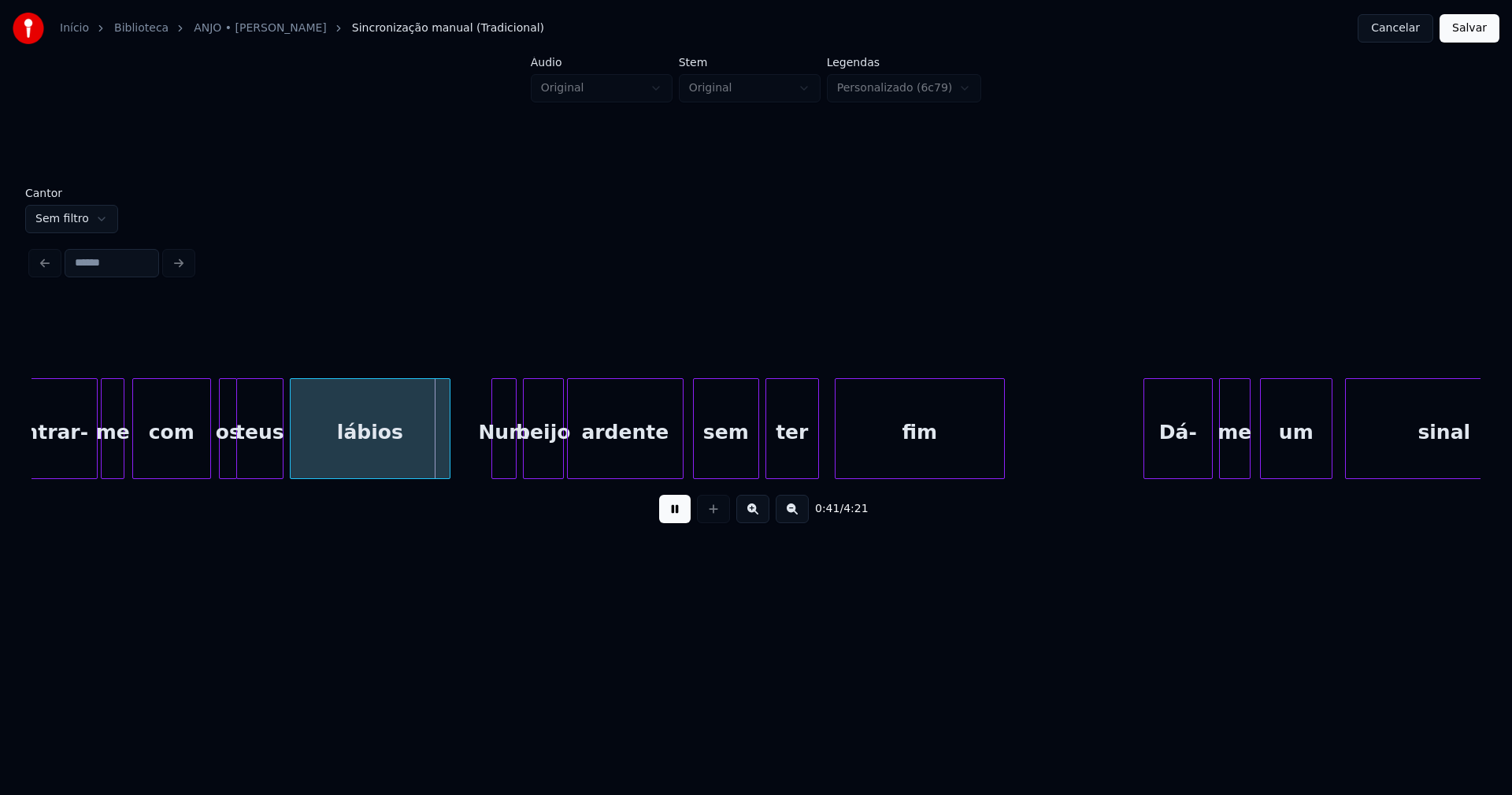
scroll to position [0, 6367]
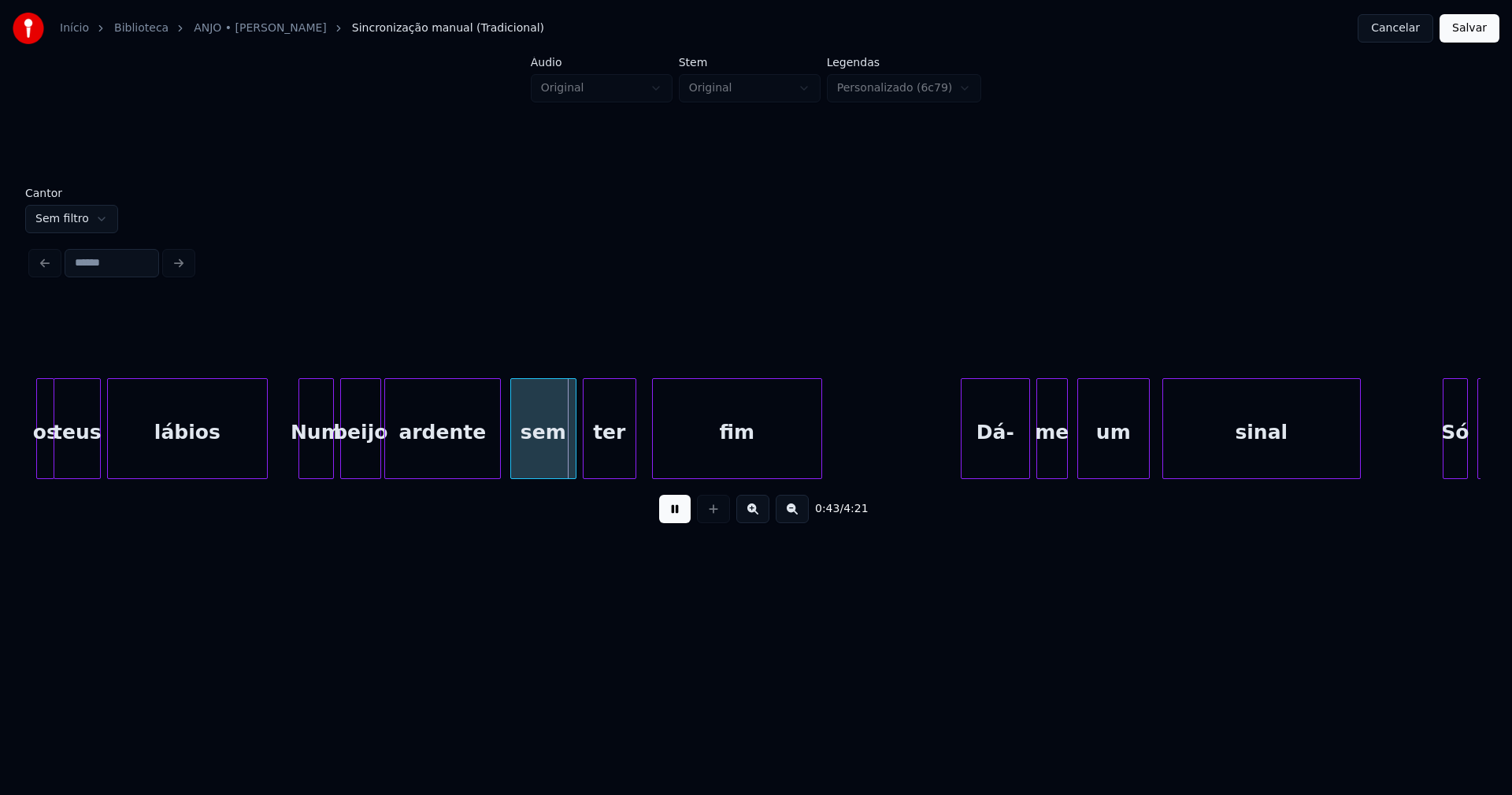
click at [299, 466] on div at bounding box center [301, 428] width 4 height 99
click at [520, 459] on div at bounding box center [522, 428] width 4 height 99
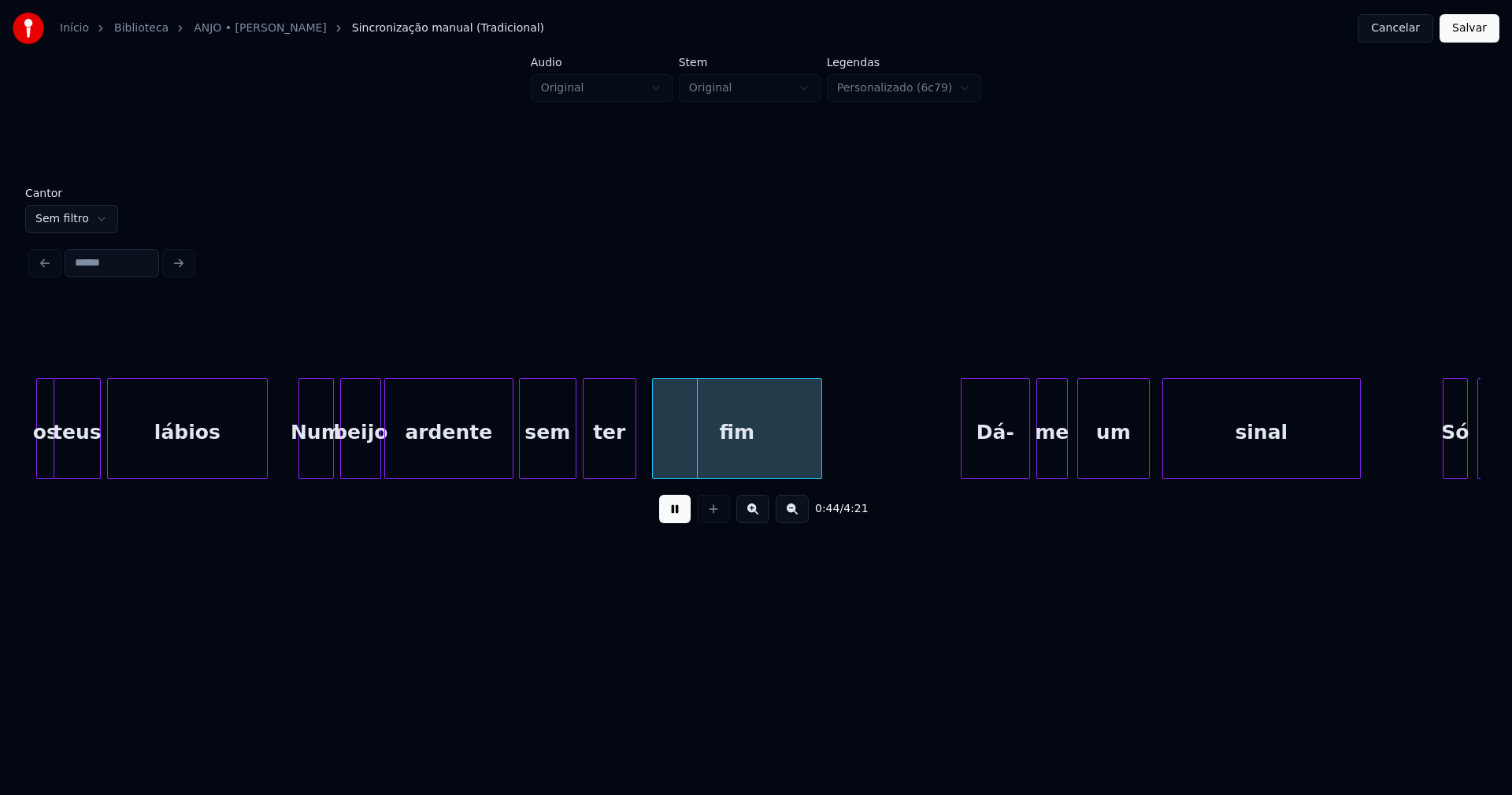
click at [509, 459] on div at bounding box center [509, 428] width 4 height 99
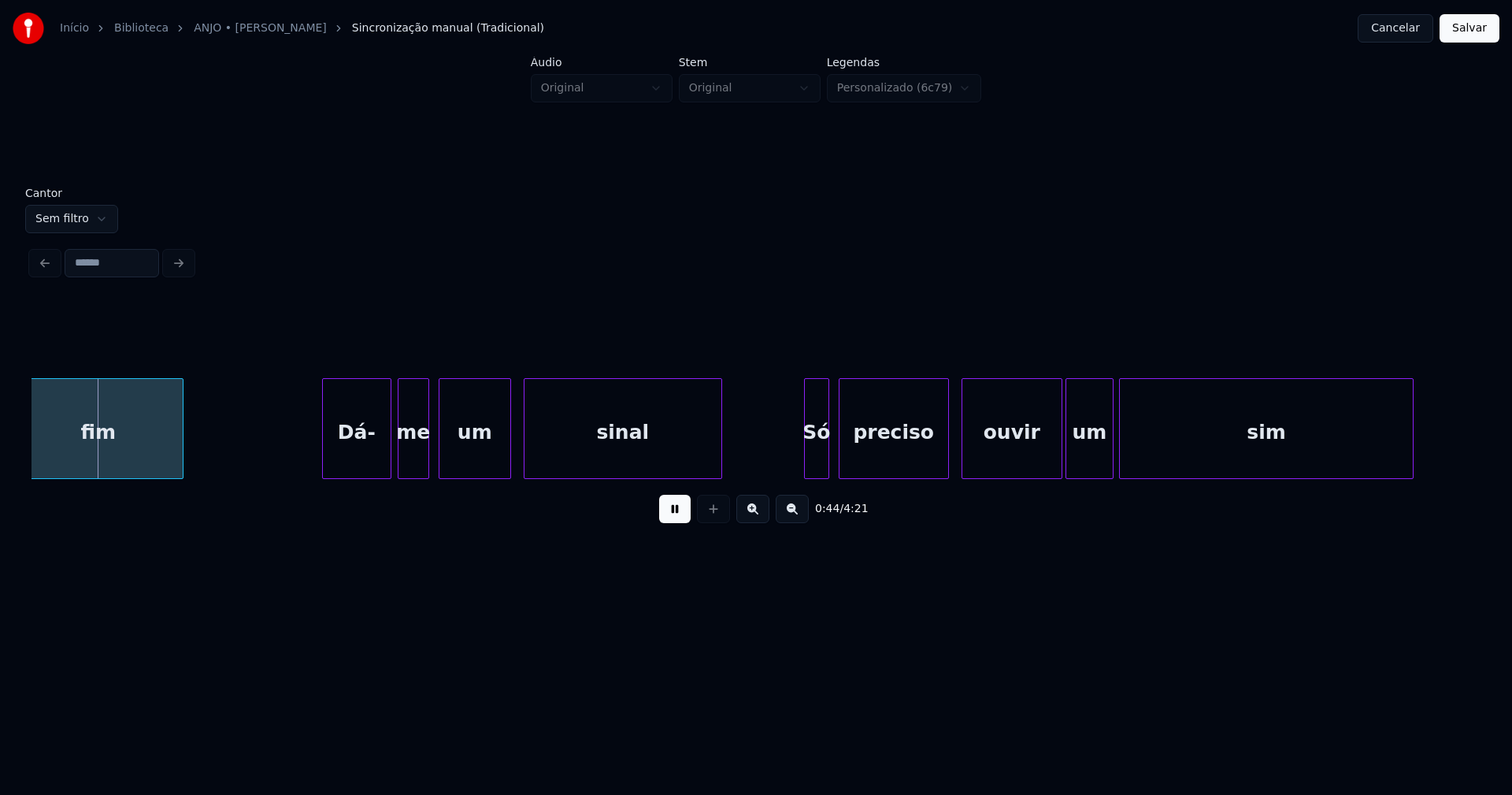
scroll to position [0, 7028]
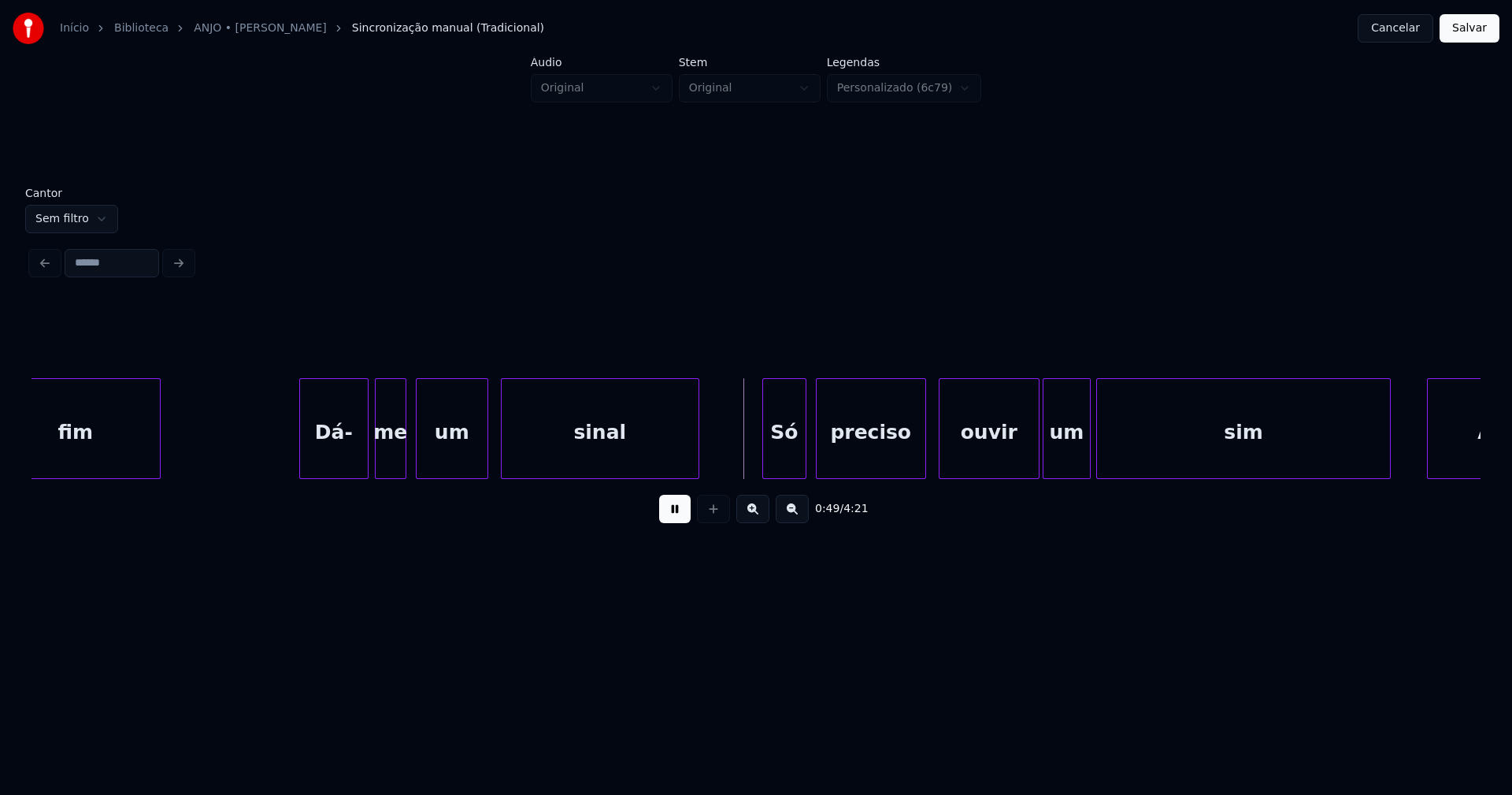
click at [764, 463] on div at bounding box center [765, 428] width 4 height 99
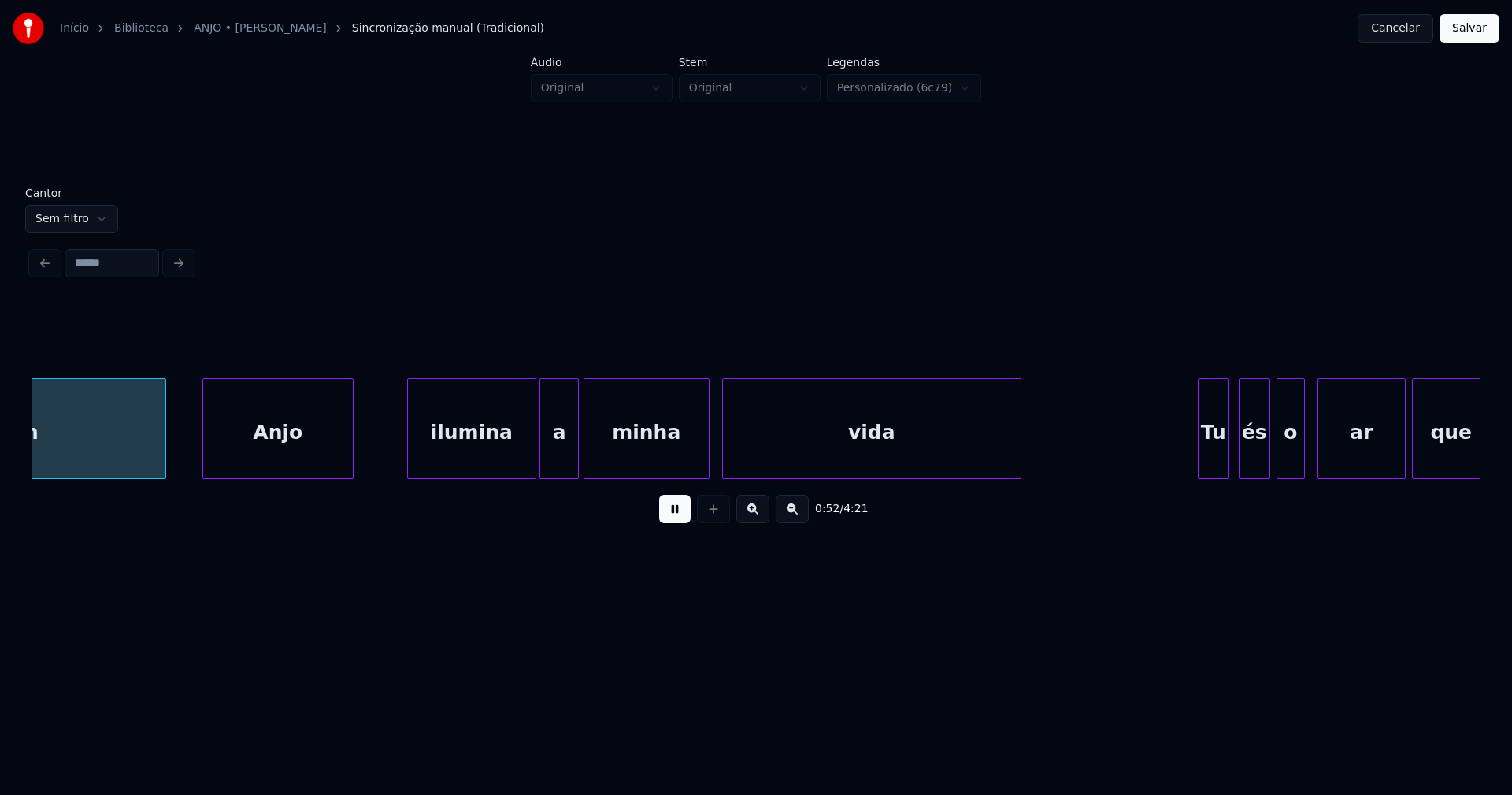
scroll to position [0, 8260]
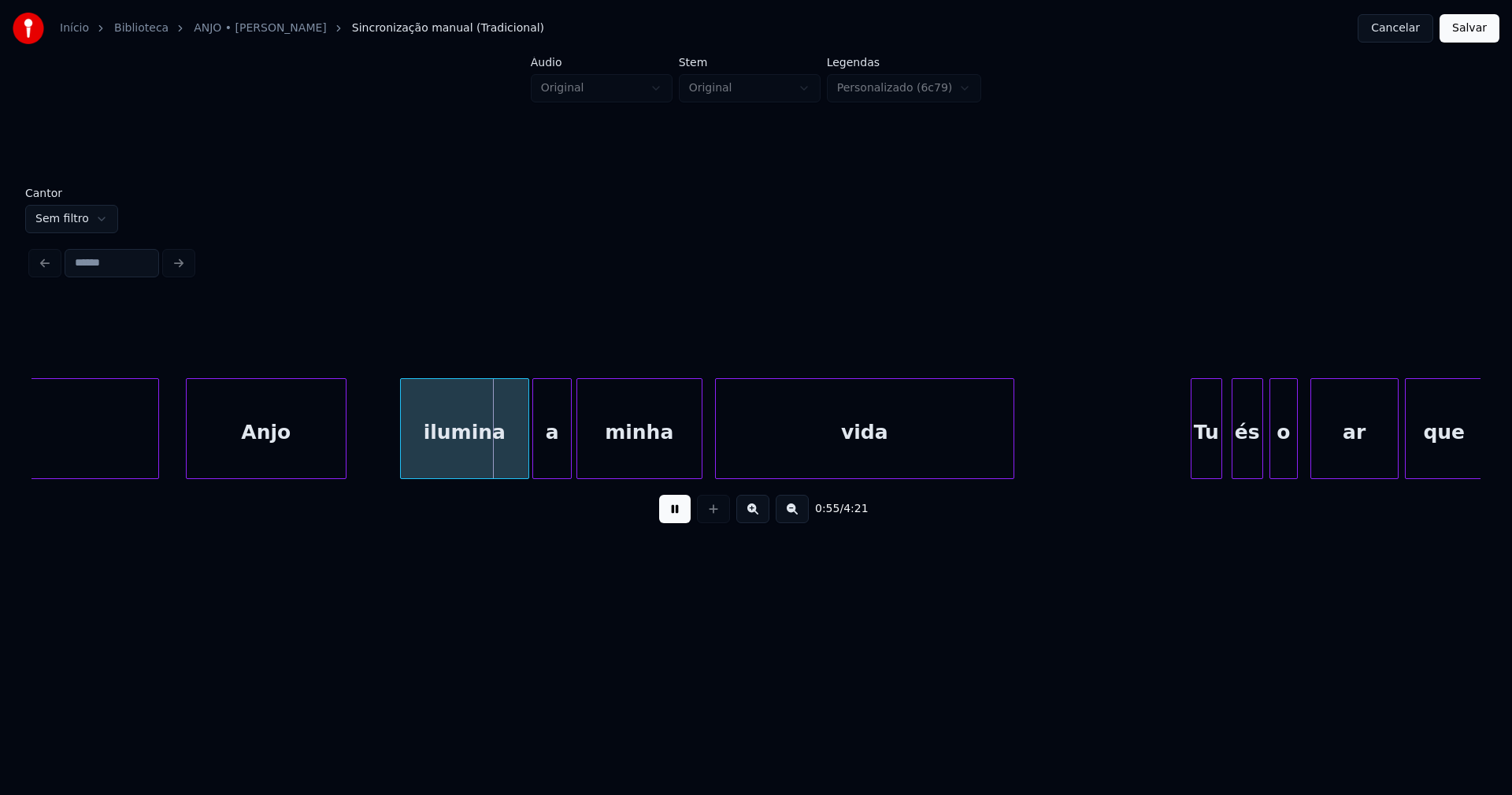
click at [189, 461] on div at bounding box center [189, 428] width 4 height 99
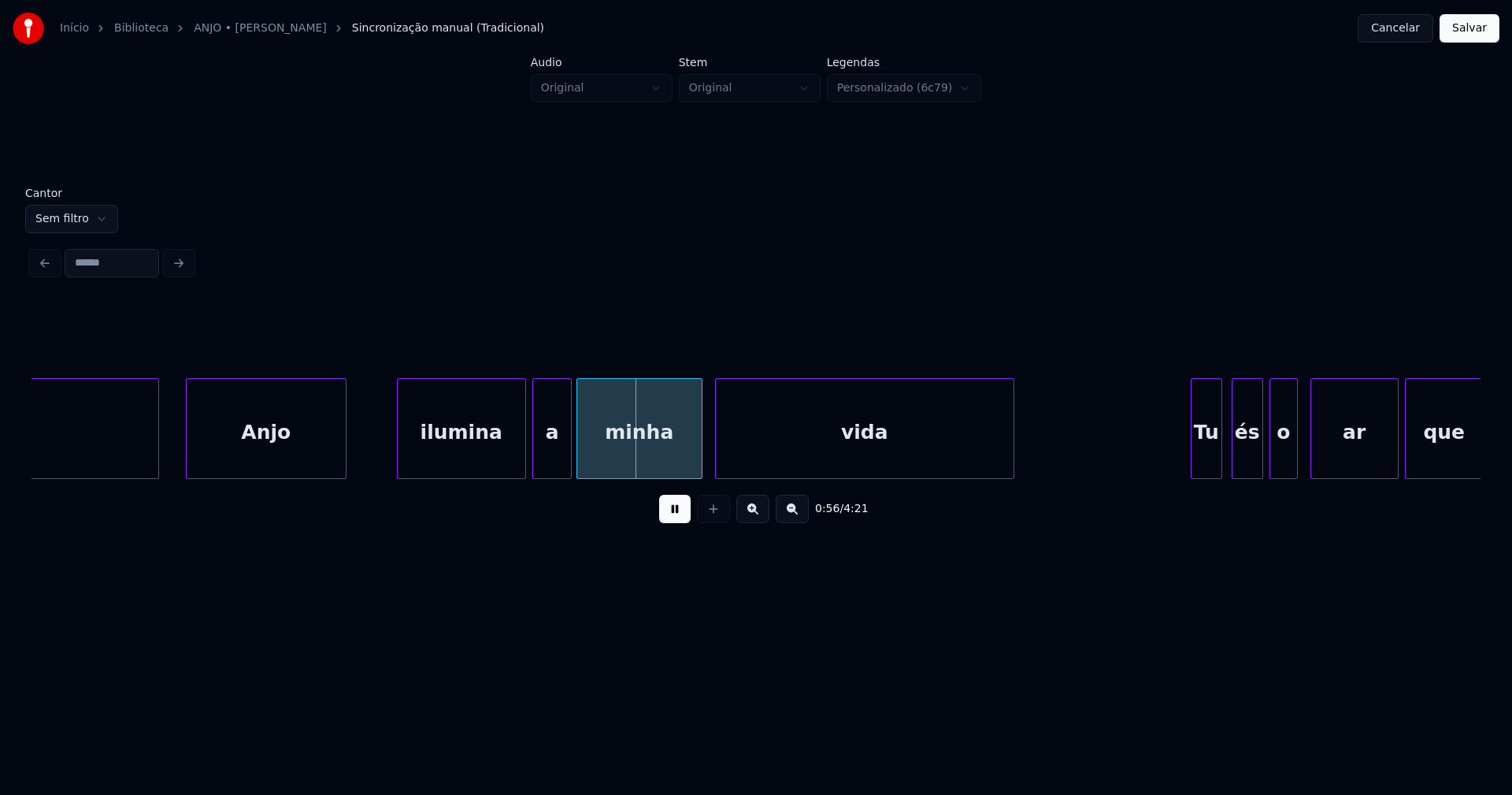
click at [456, 459] on div "ilumina" at bounding box center [462, 432] width 128 height 107
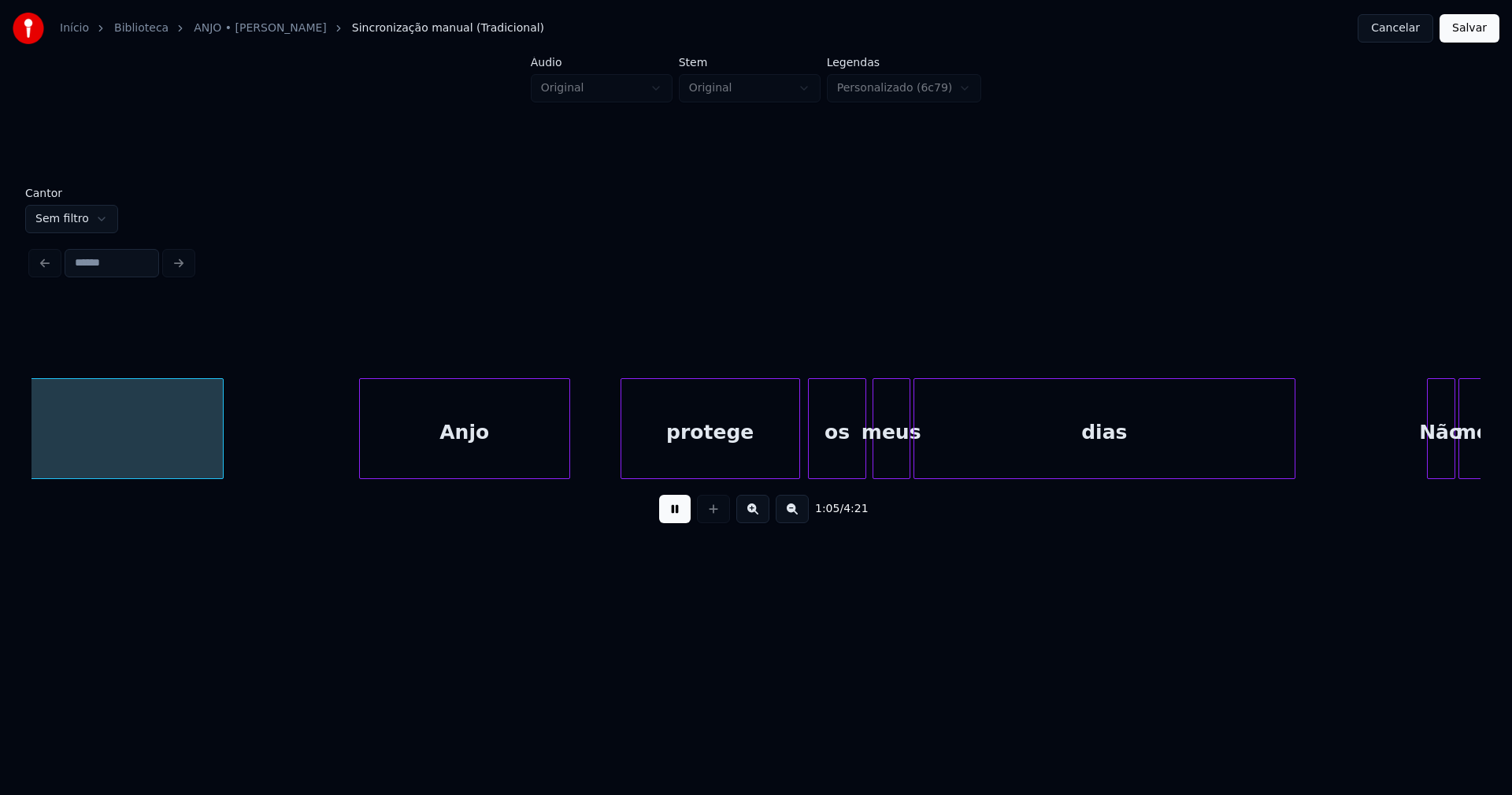
scroll to position [0, 10291]
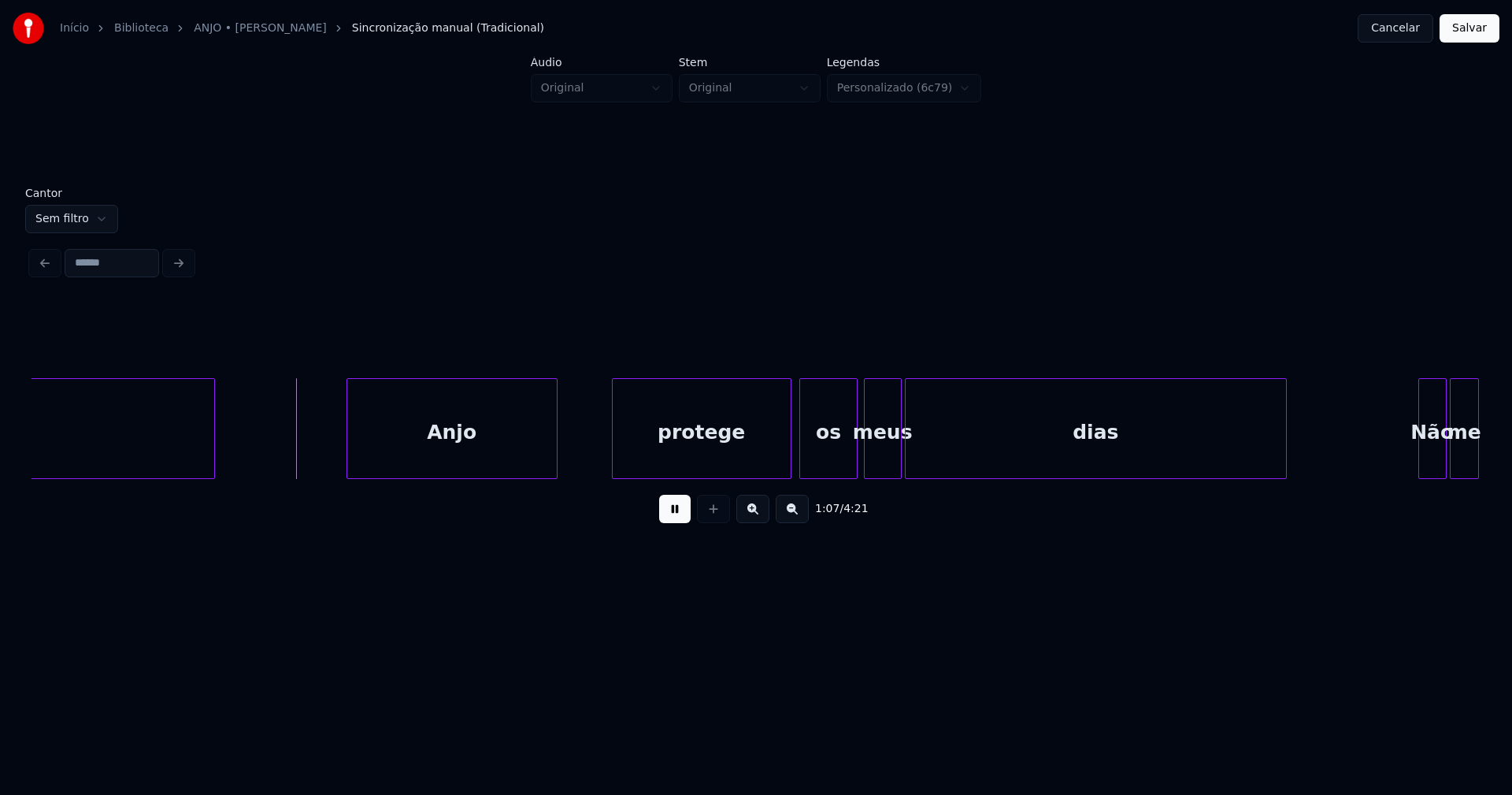
click at [440, 450] on div "Anjo" at bounding box center [452, 432] width 209 height 107
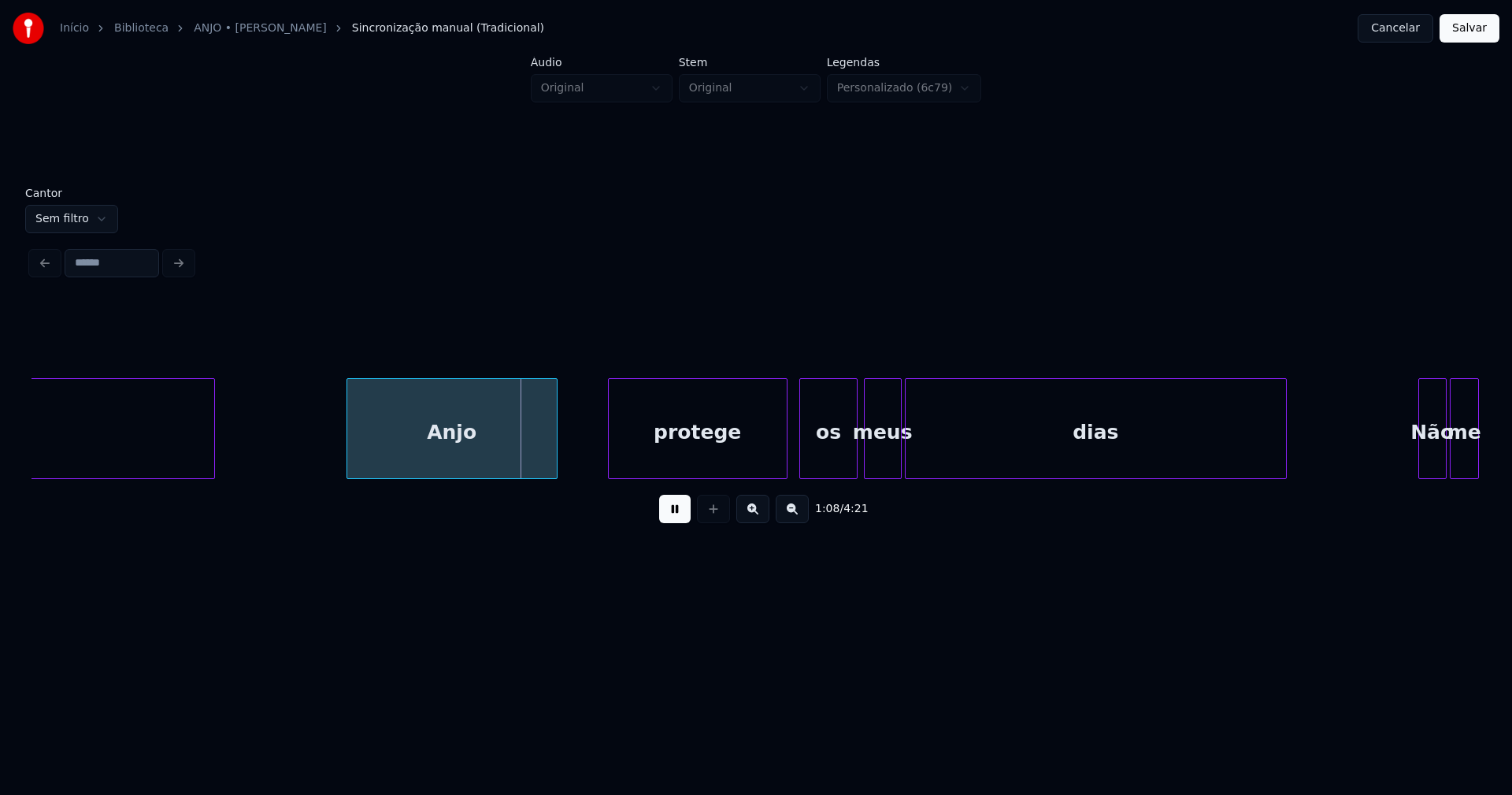
click at [704, 450] on div "protege" at bounding box center [698, 432] width 178 height 107
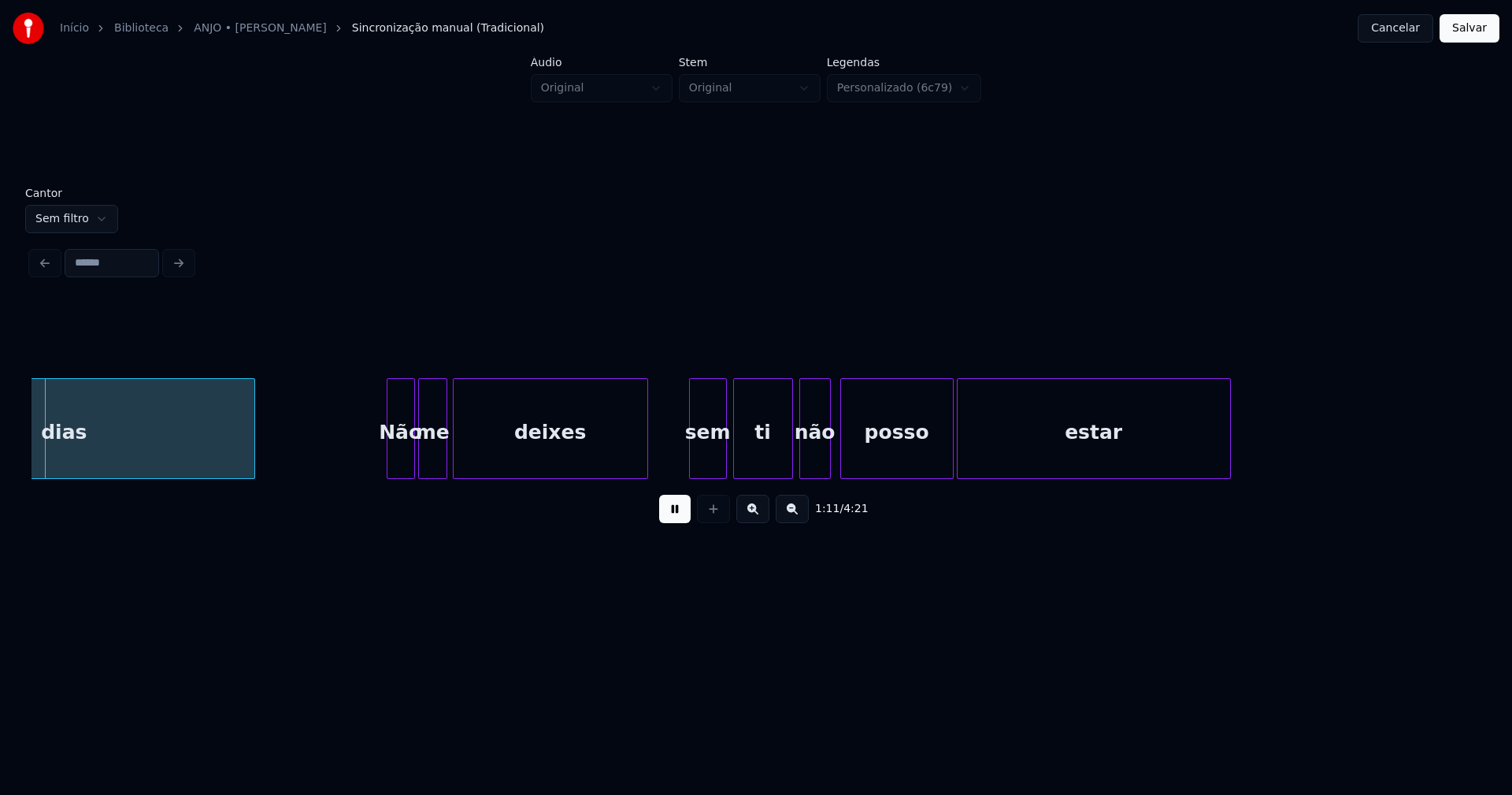
scroll to position [0, 11333]
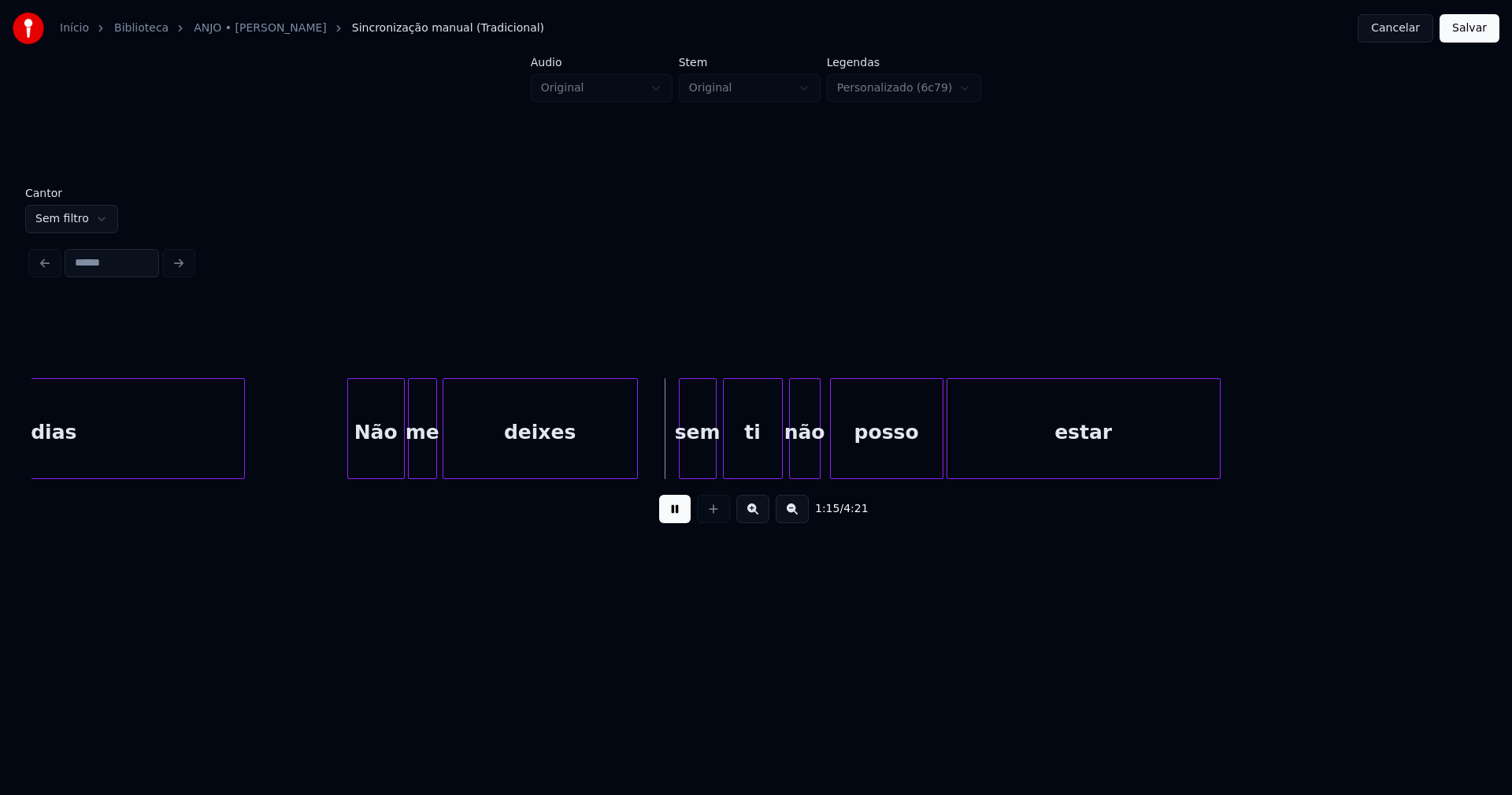
click at [352, 466] on div at bounding box center [349, 428] width 4 height 99
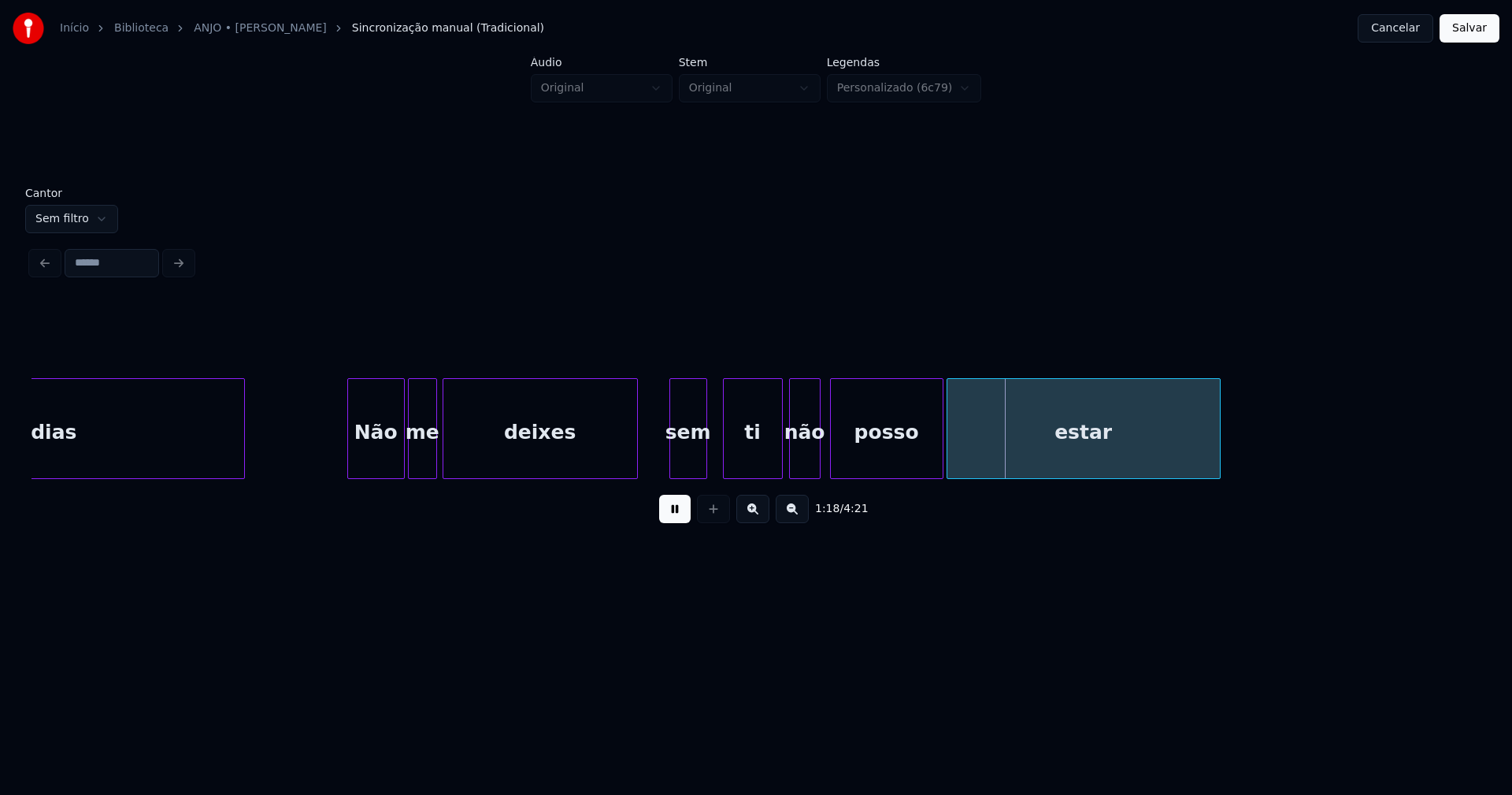
click at [693, 471] on div "sem" at bounding box center [688, 432] width 36 height 107
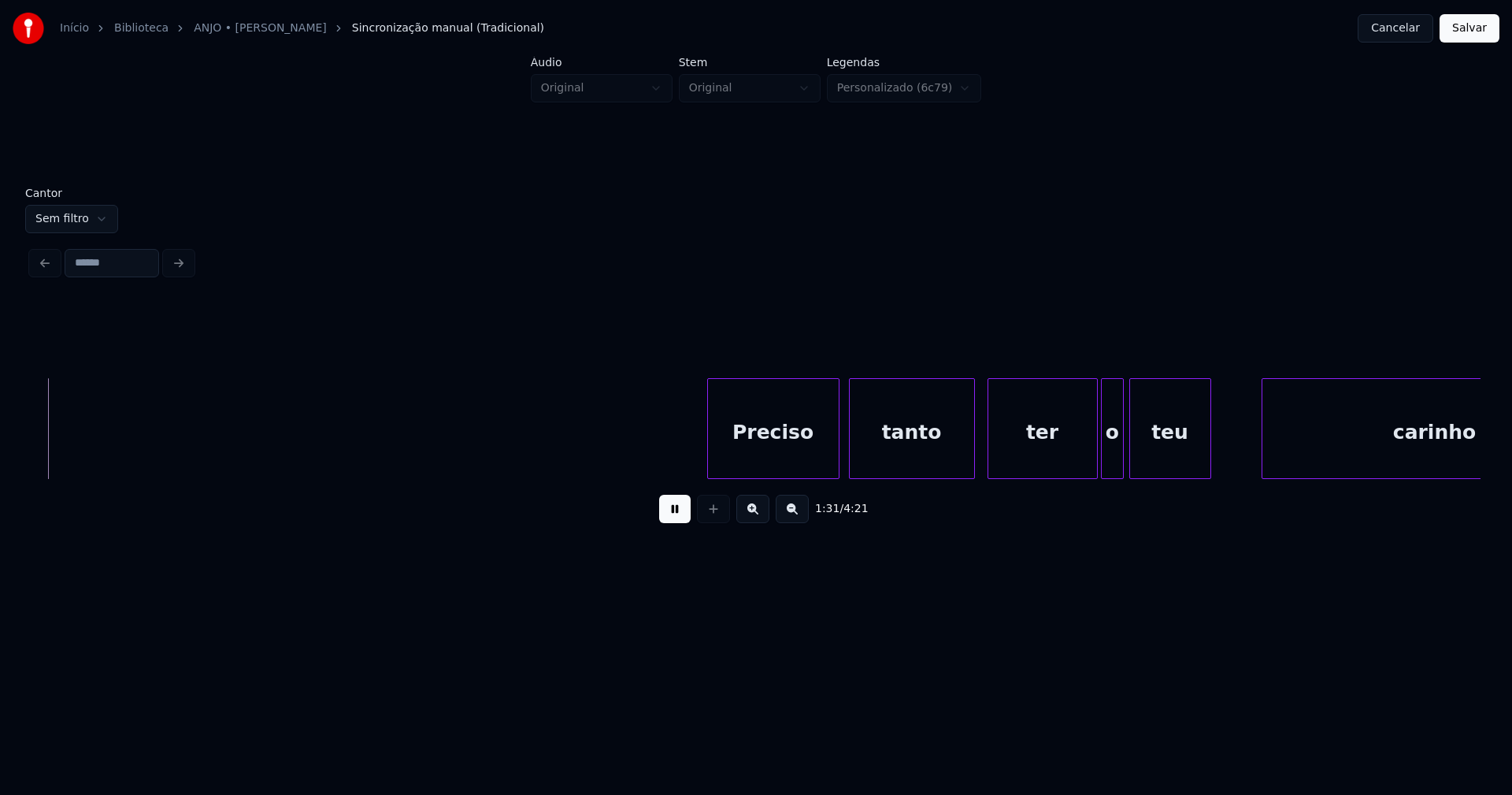
scroll to position [0, 14380]
click at [763, 461] on div "Preciso" at bounding box center [756, 432] width 131 height 107
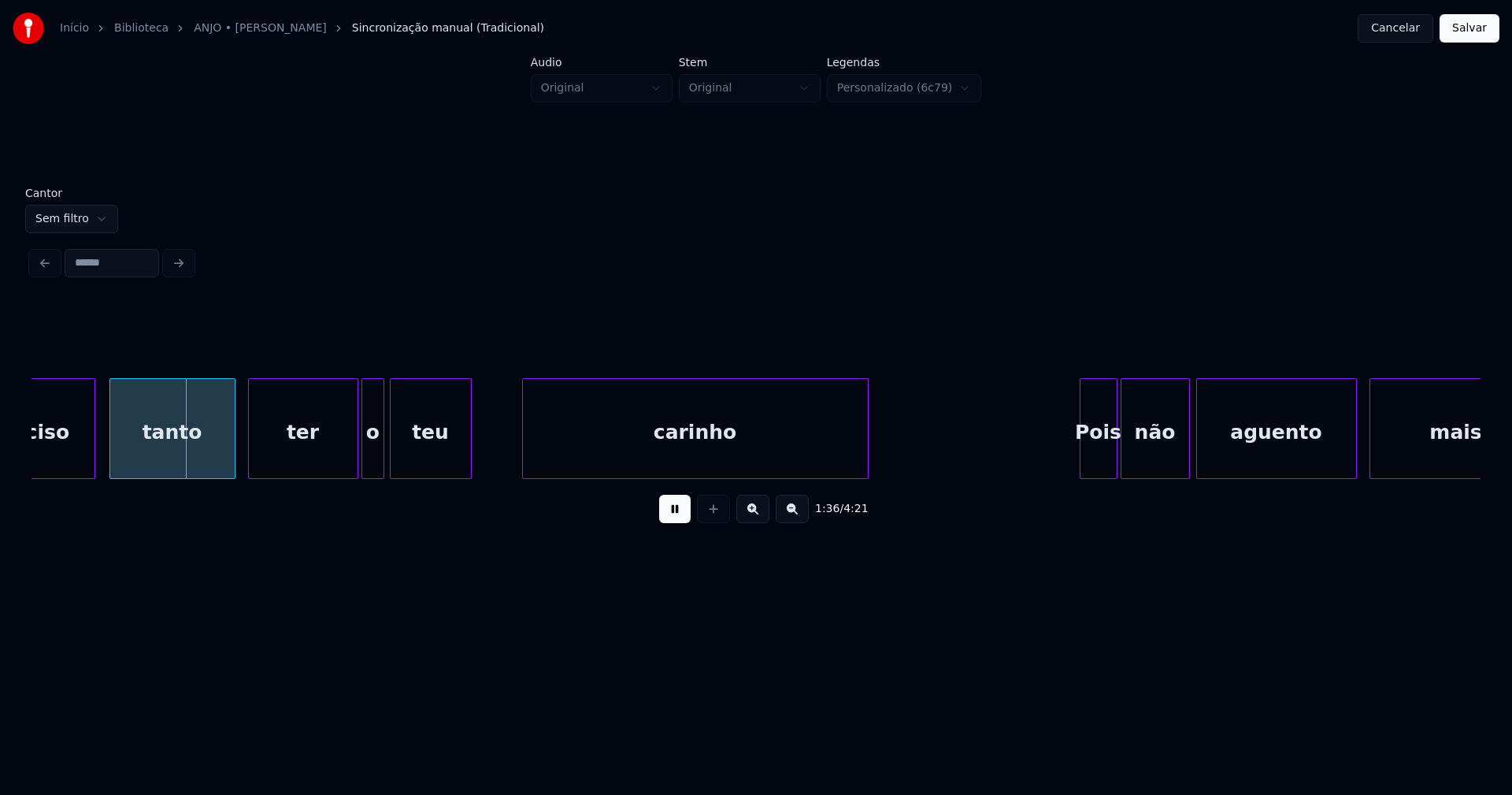
scroll to position [0, 15129]
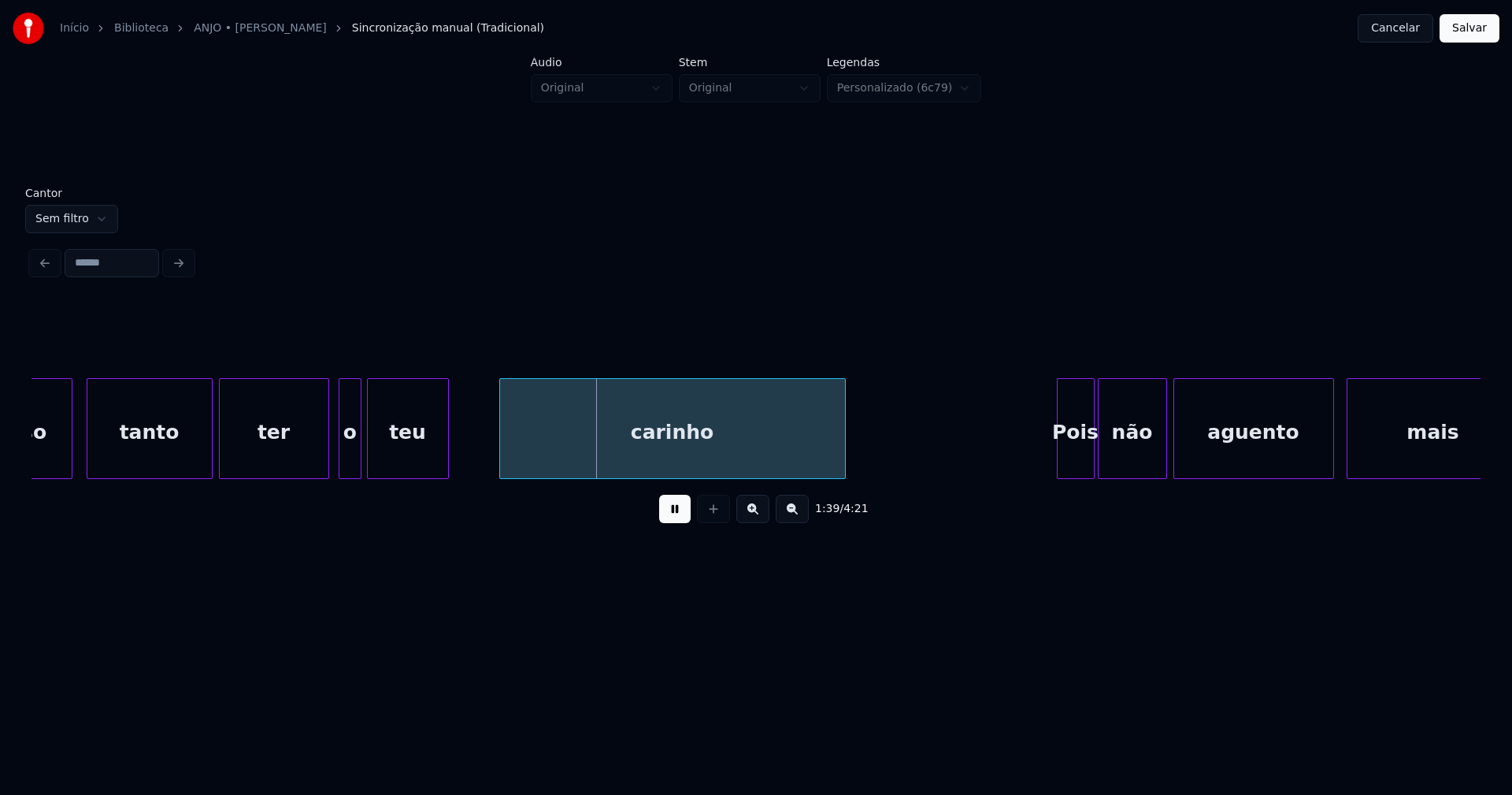
click at [300, 444] on div "ter" at bounding box center [274, 432] width 109 height 107
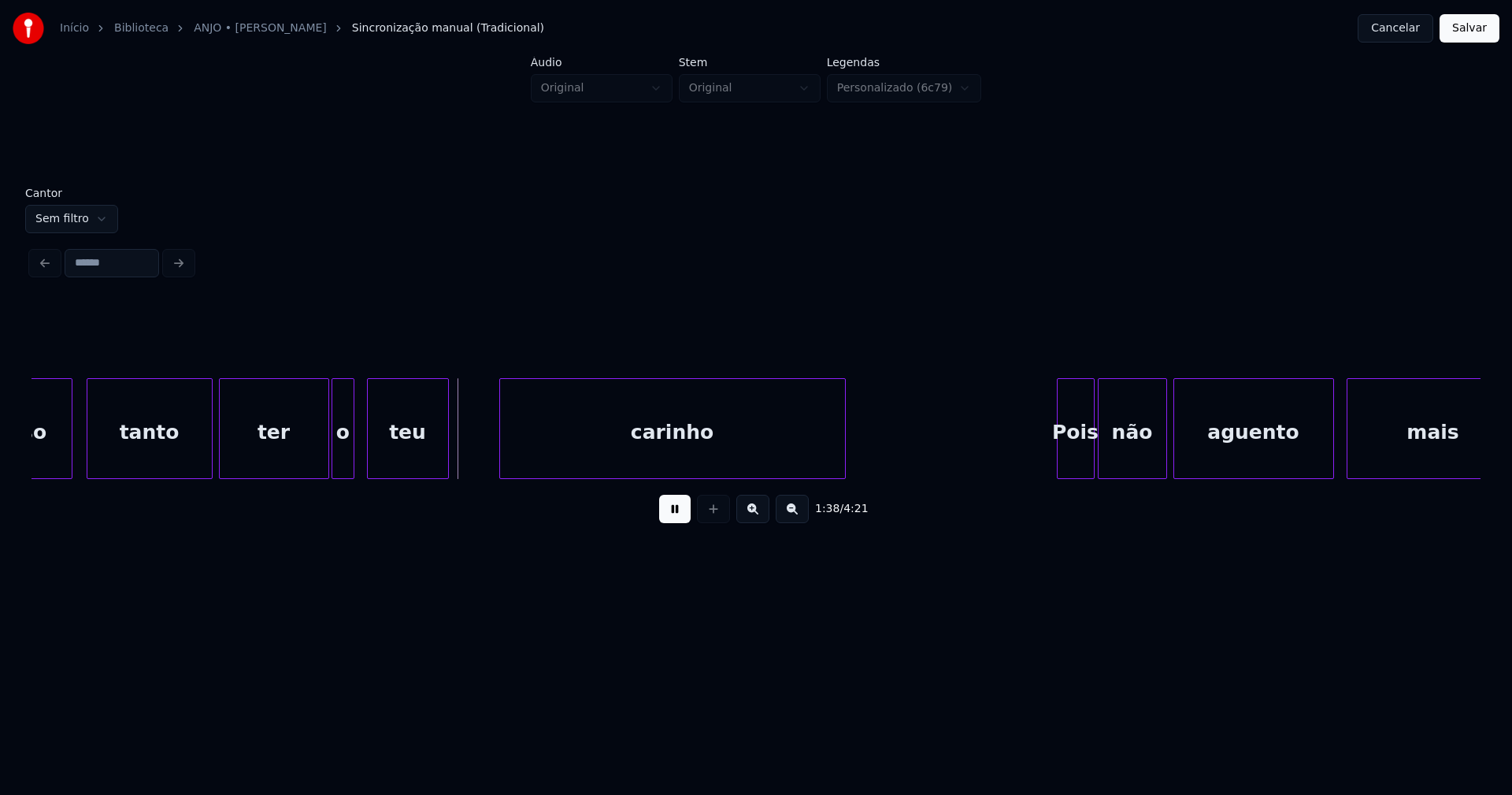
click at [343, 457] on div "o" at bounding box center [343, 432] width 22 height 107
click at [408, 456] on div "teu" at bounding box center [404, 432] width 80 height 107
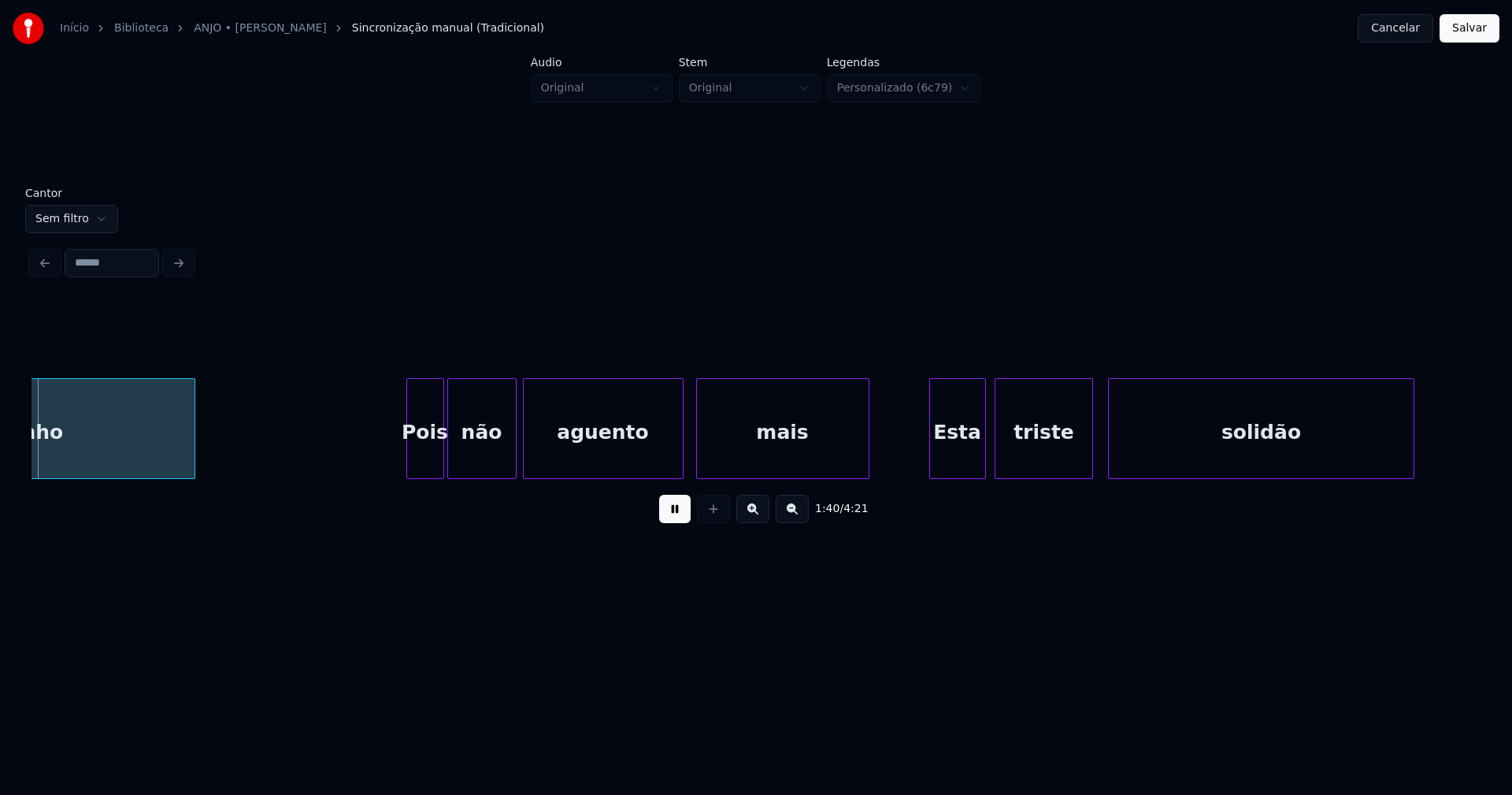
scroll to position [0, 15785]
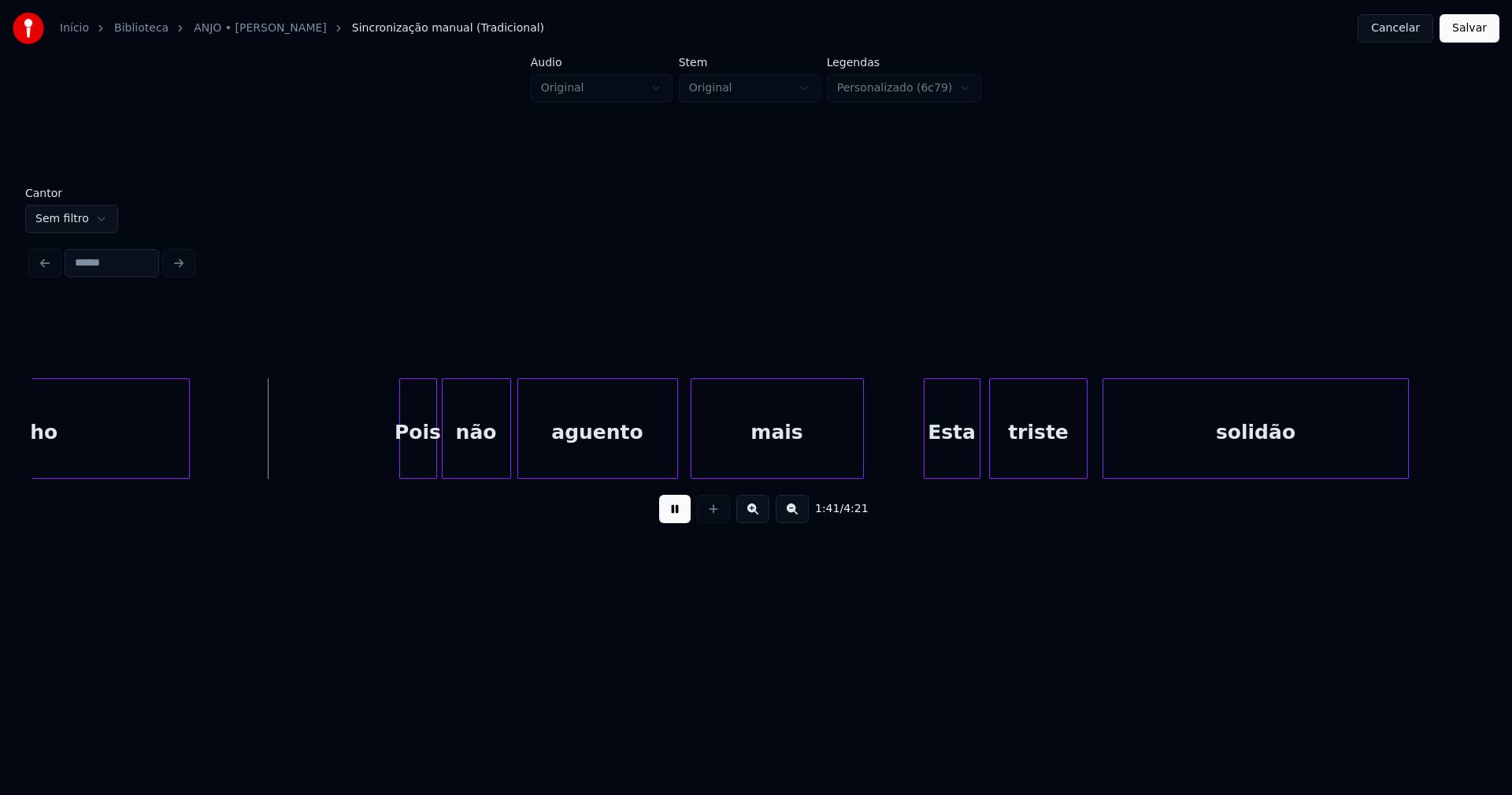
click at [423, 458] on div "Pois" at bounding box center [418, 432] width 36 height 107
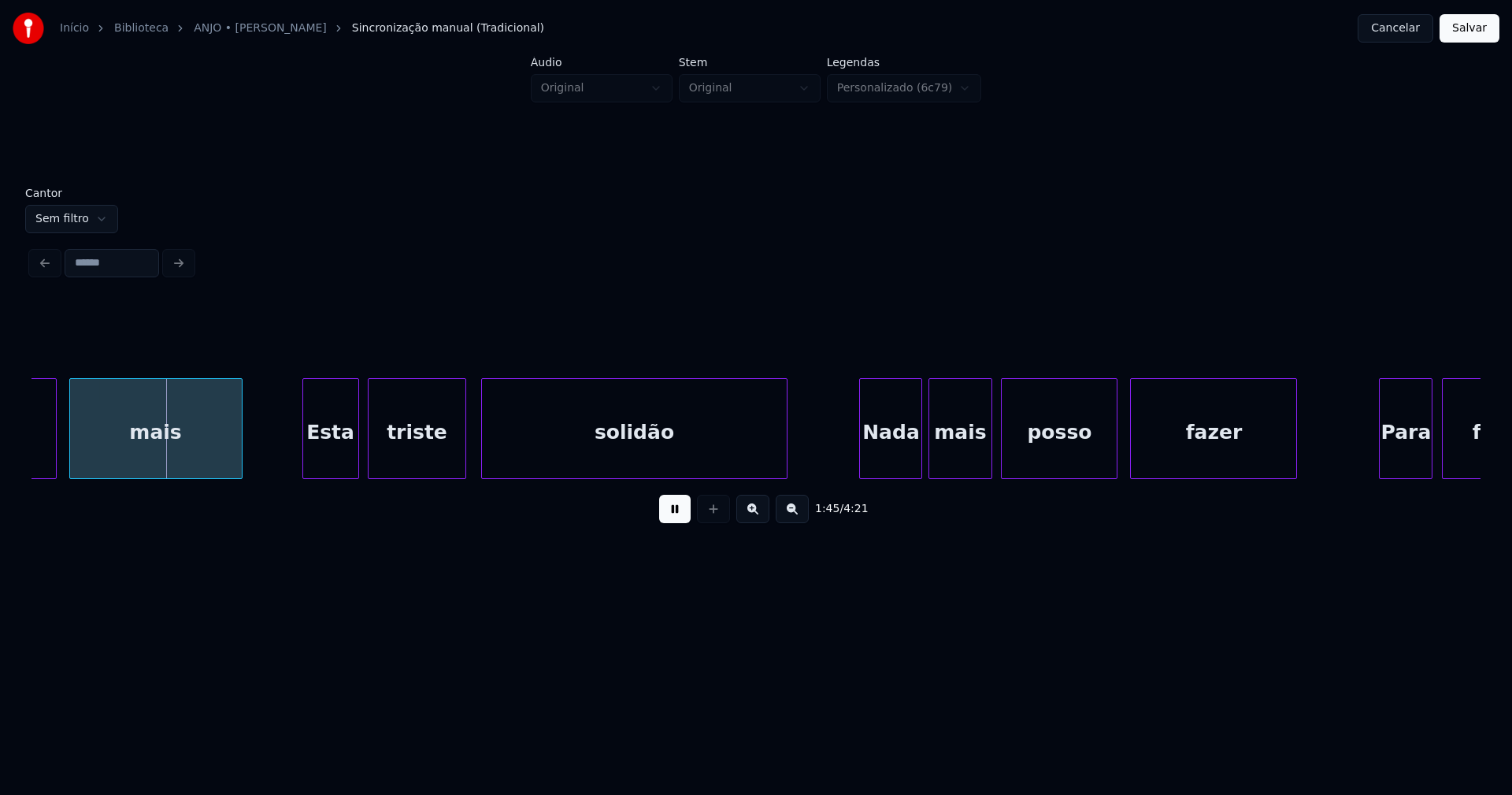
scroll to position [0, 16407]
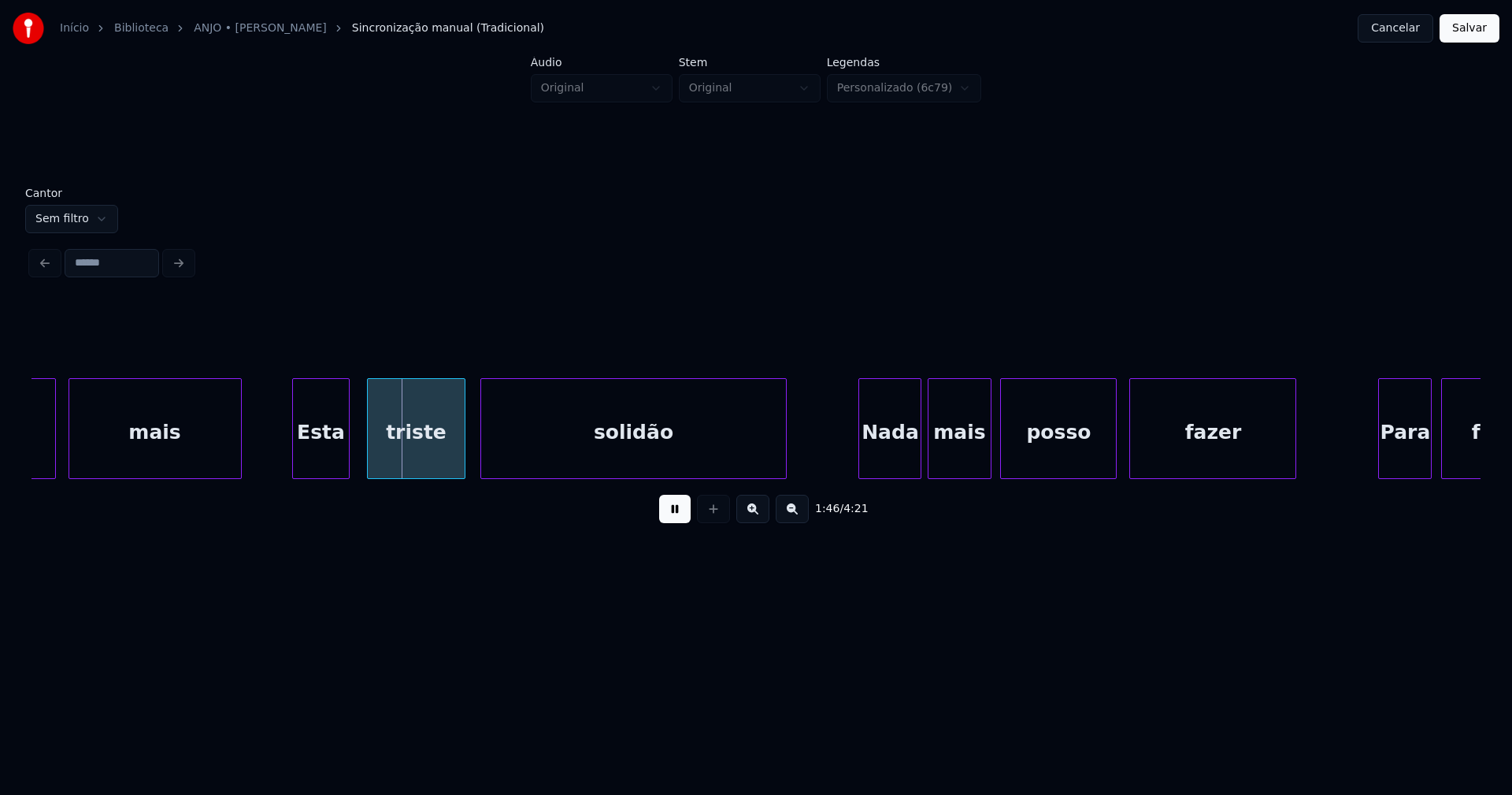
click at [323, 450] on div "Esta" at bounding box center [320, 432] width 55 height 107
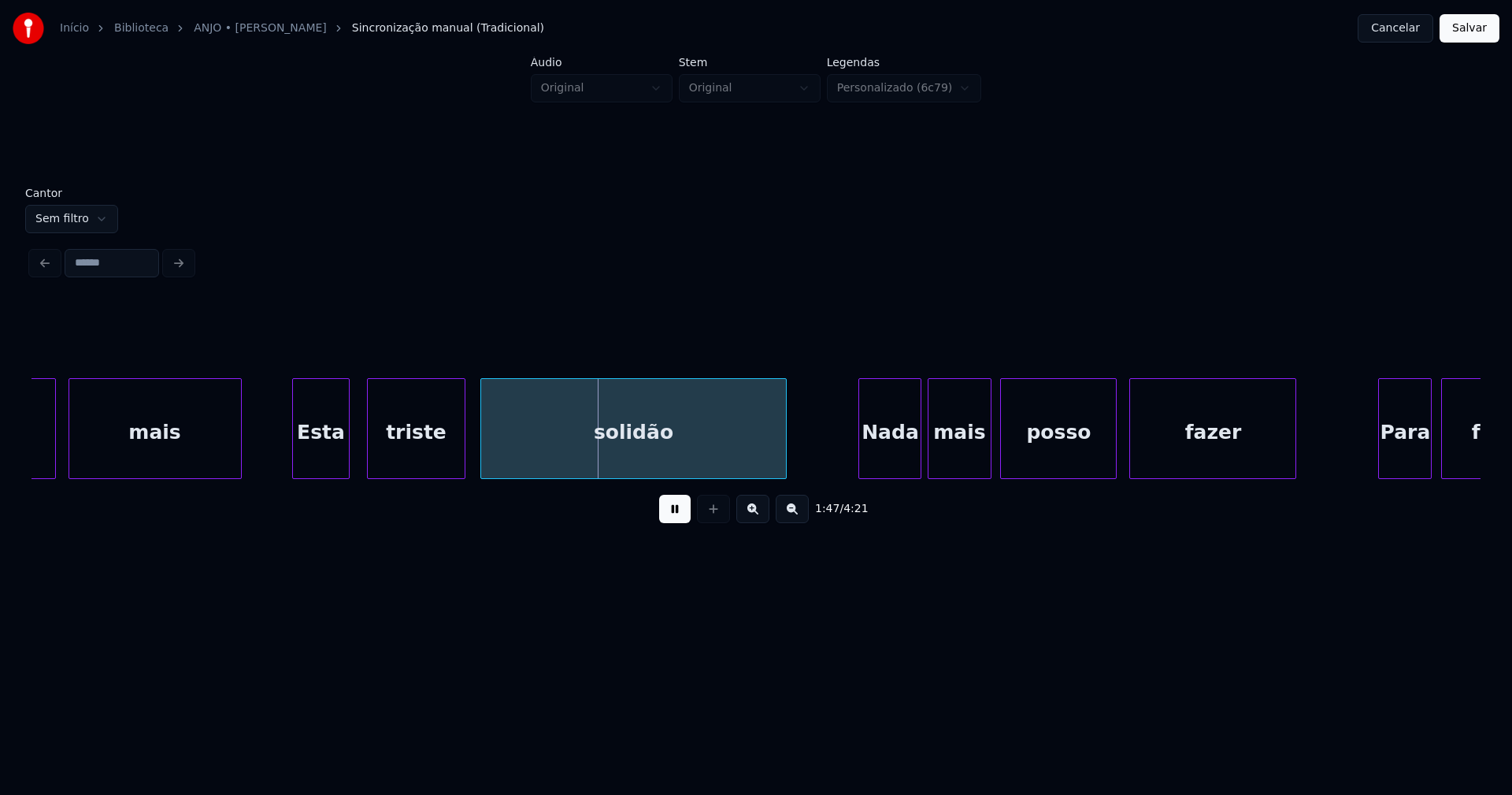
click at [906, 456] on div "Nada" at bounding box center [889, 432] width 61 height 107
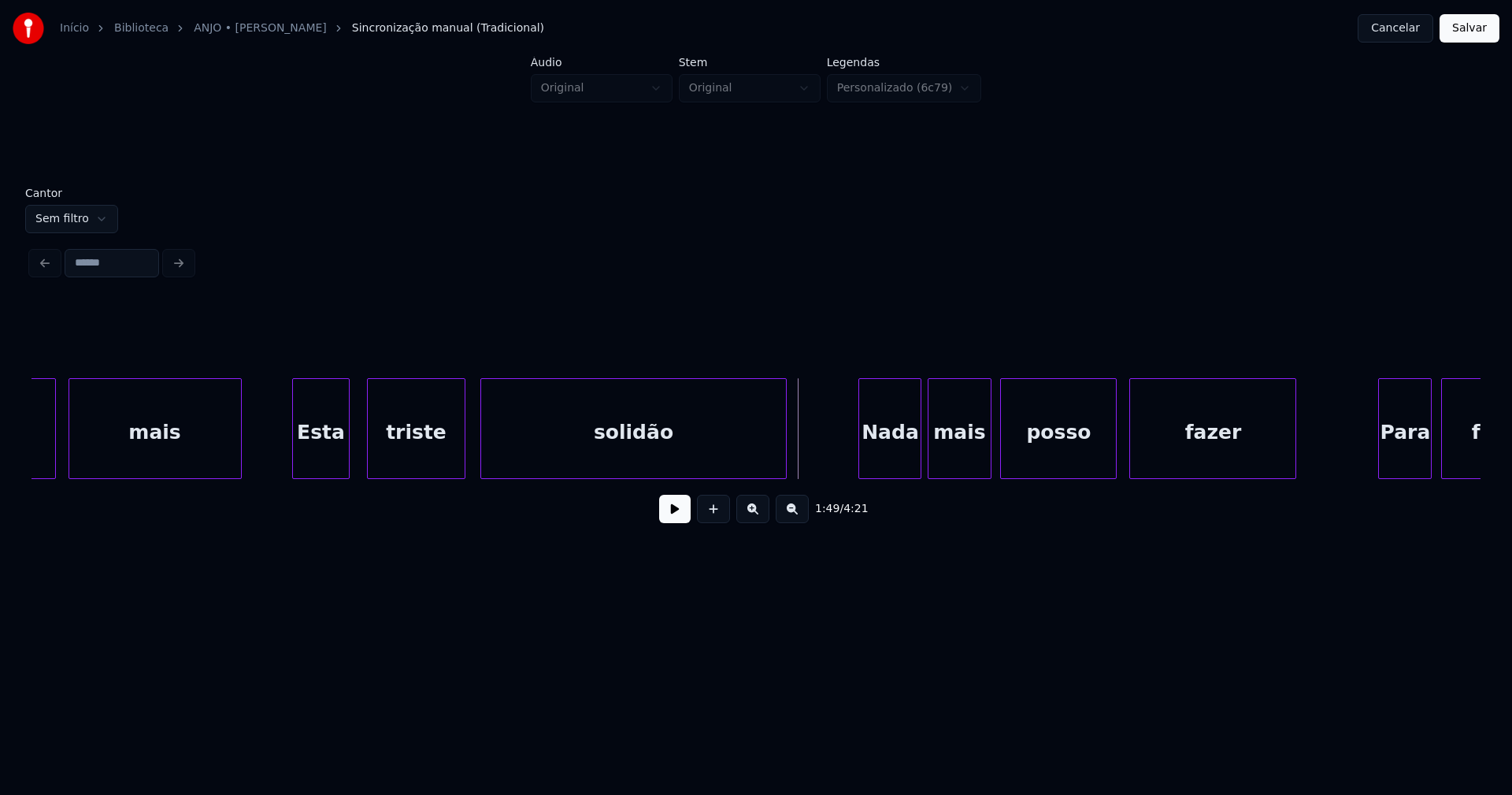
click at [673, 509] on button at bounding box center [675, 509] width 31 height 29
click at [635, 486] on div "1:49 / 4:21" at bounding box center [756, 508] width 1449 height 60
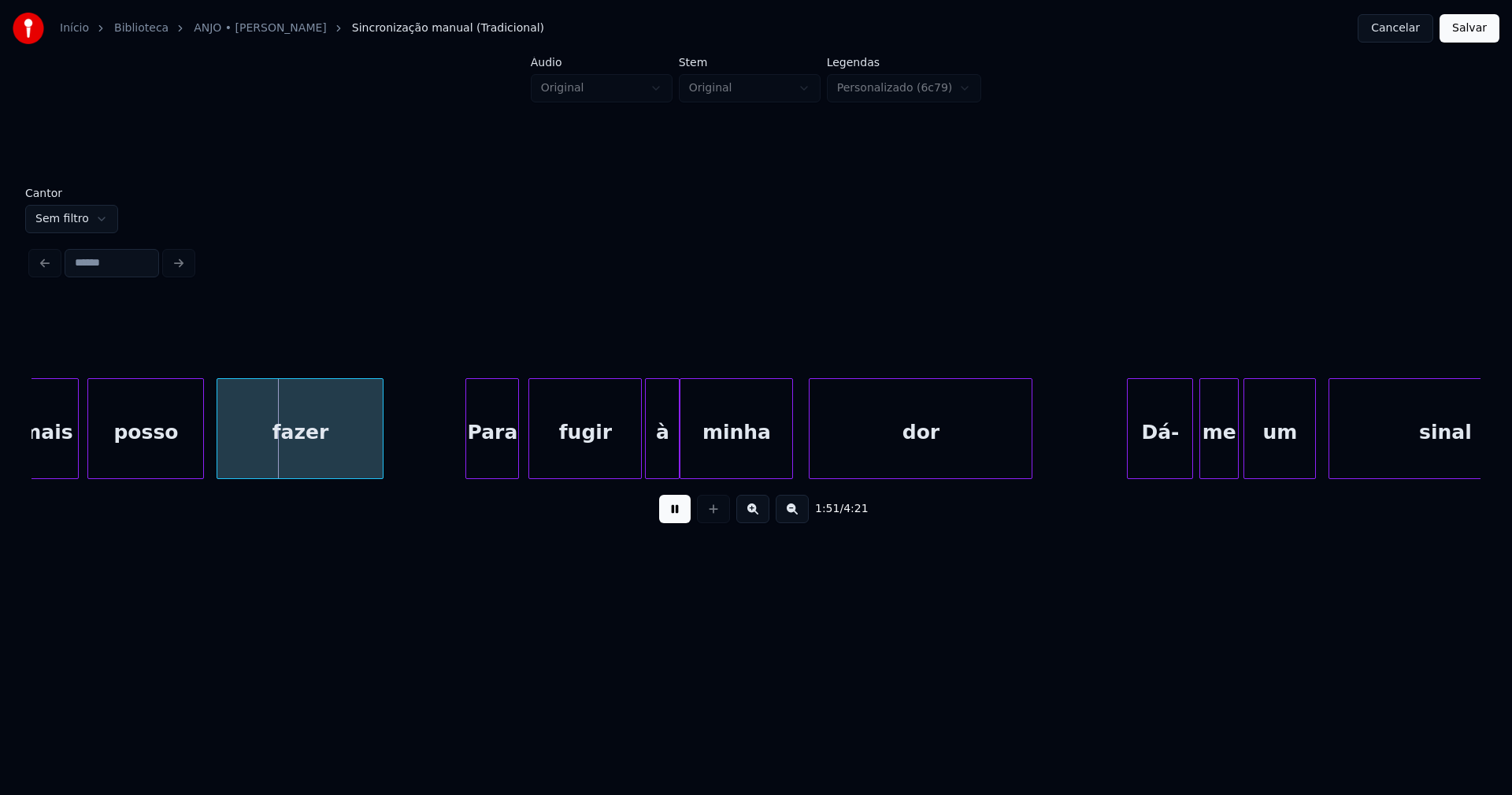
scroll to position [0, 17343]
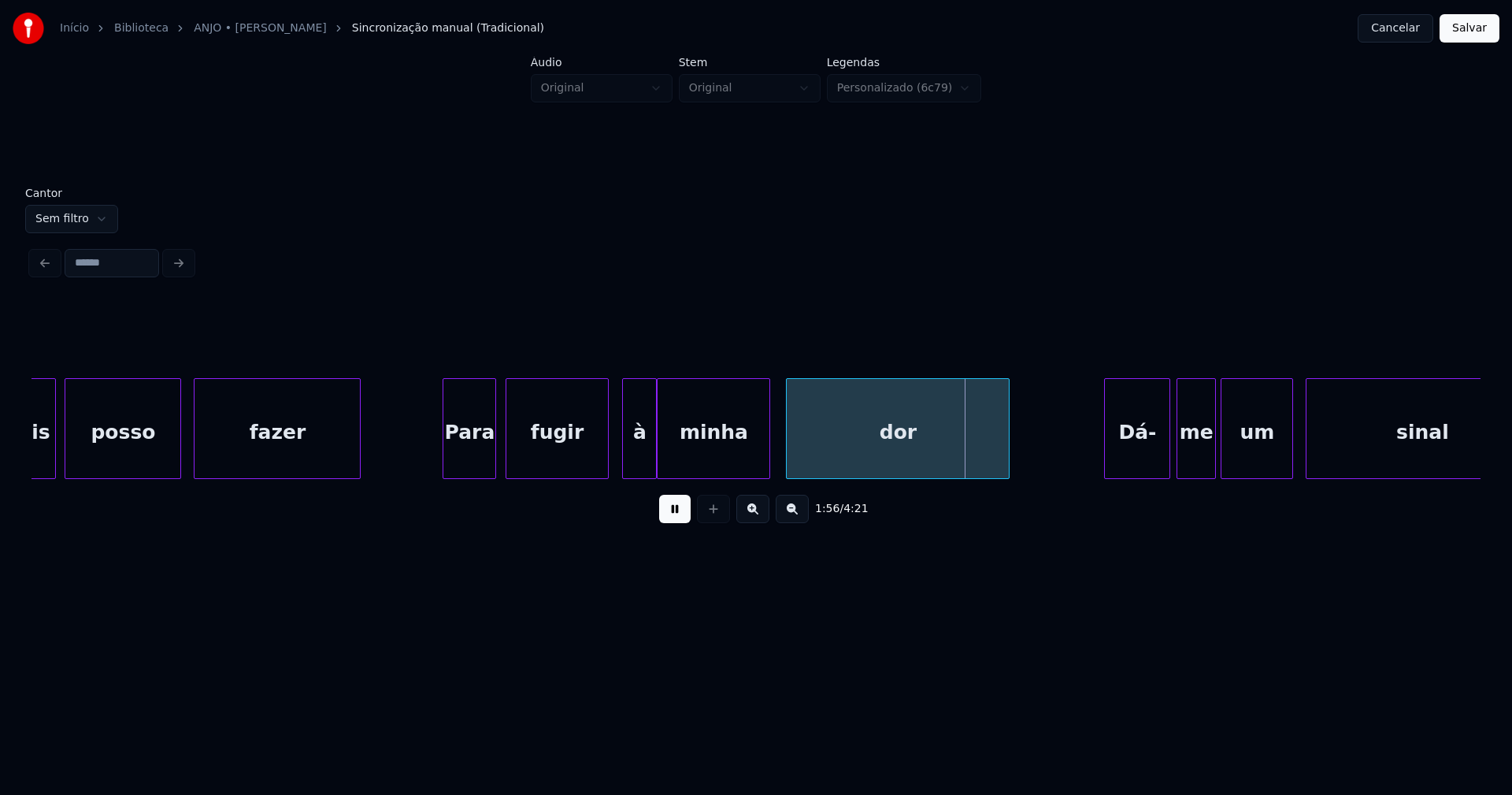
click at [606, 469] on div at bounding box center [605, 428] width 4 height 99
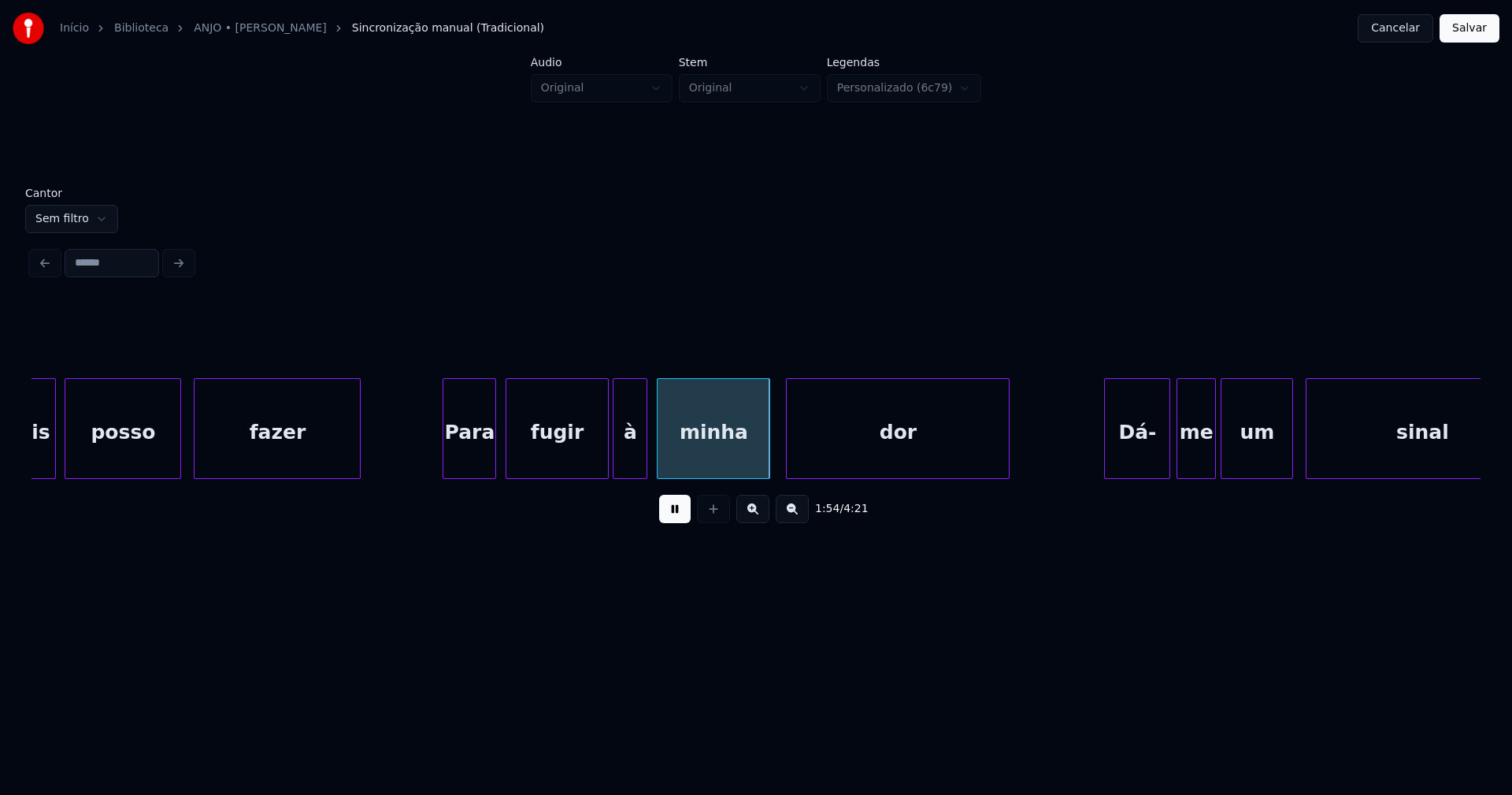
click at [637, 471] on div "à" at bounding box center [630, 432] width 33 height 107
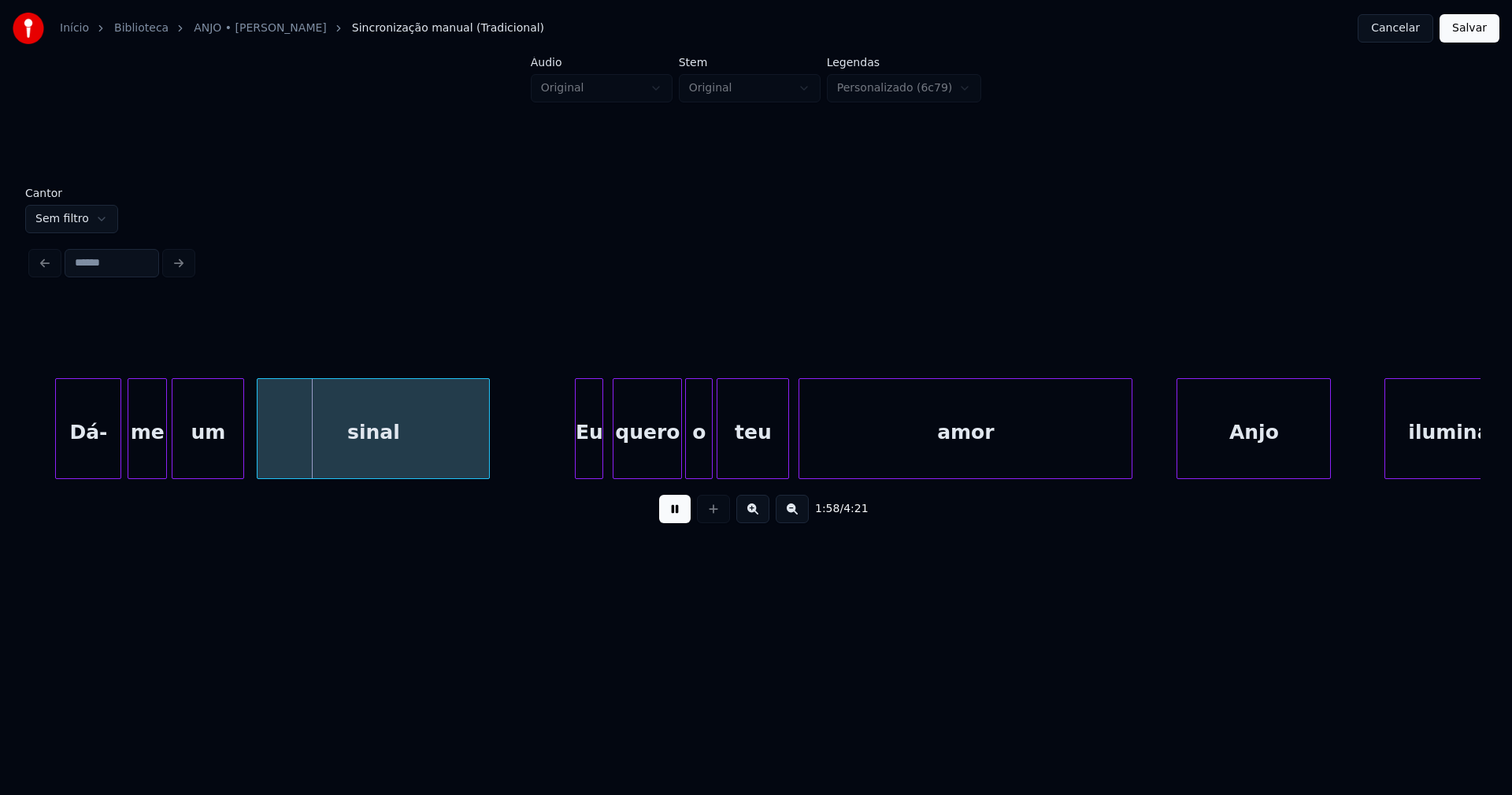
scroll to position [0, 18506]
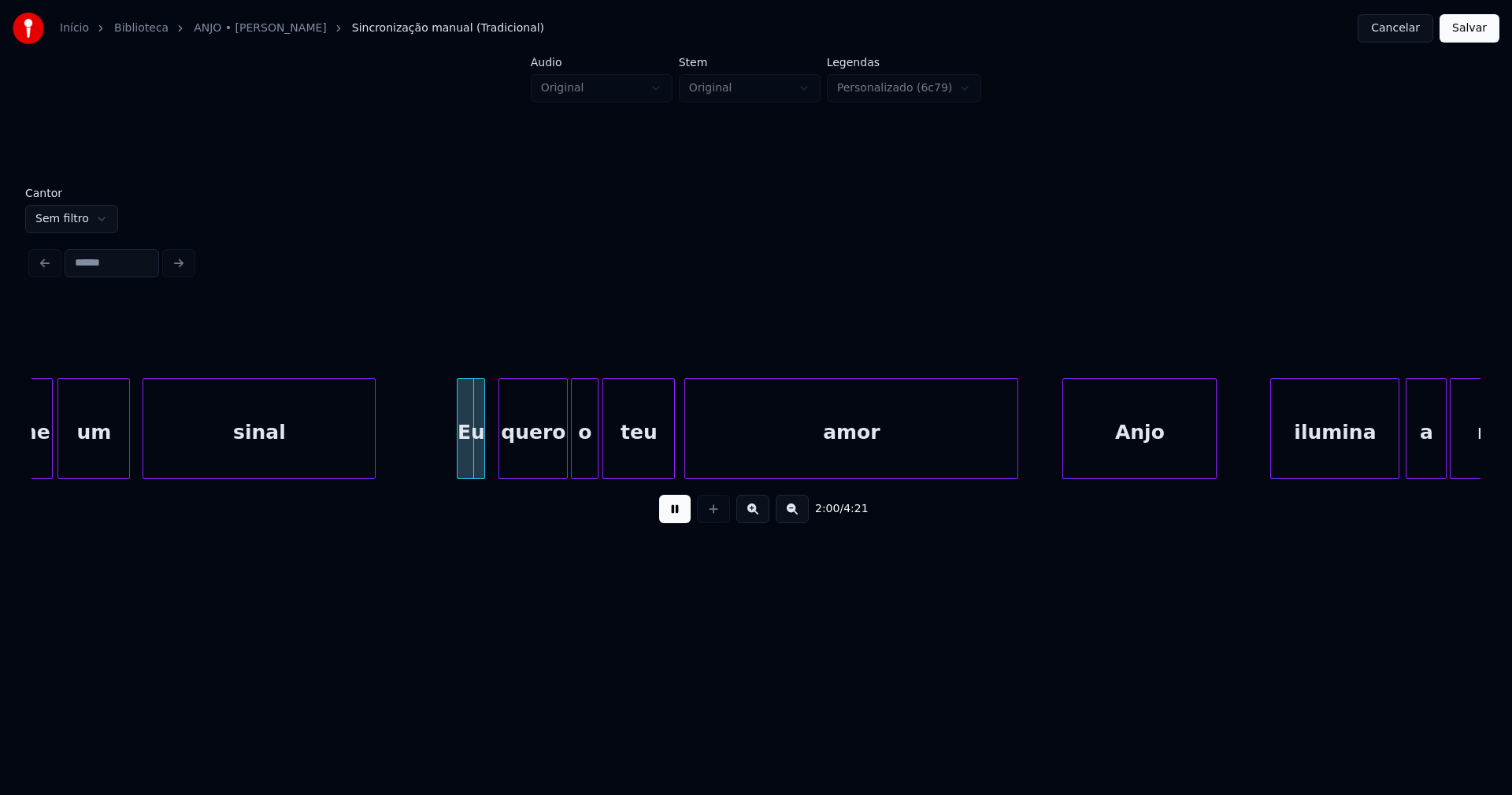
click at [470, 469] on div "Eu" at bounding box center [471, 432] width 27 height 107
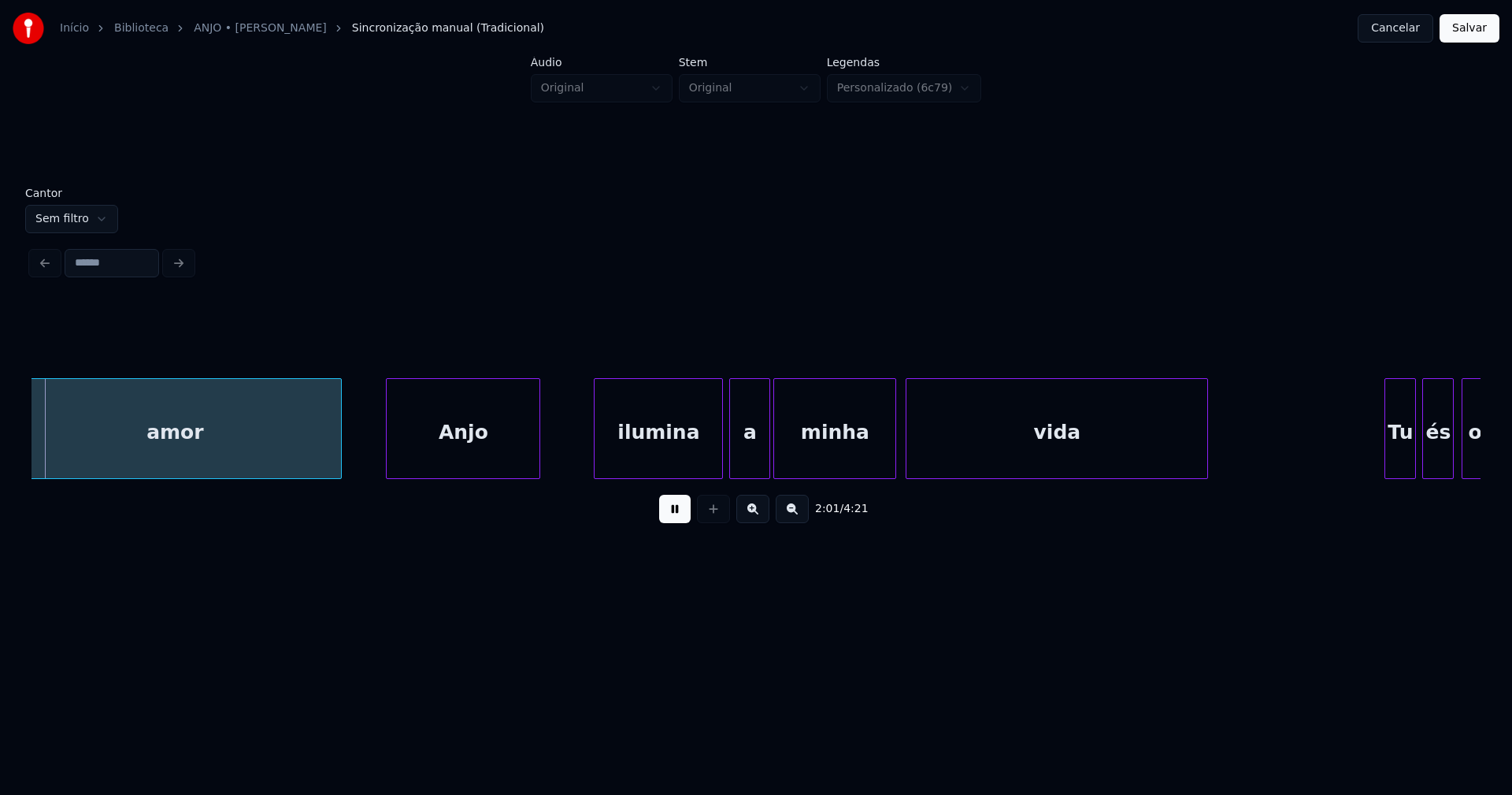
scroll to position [0, 19211]
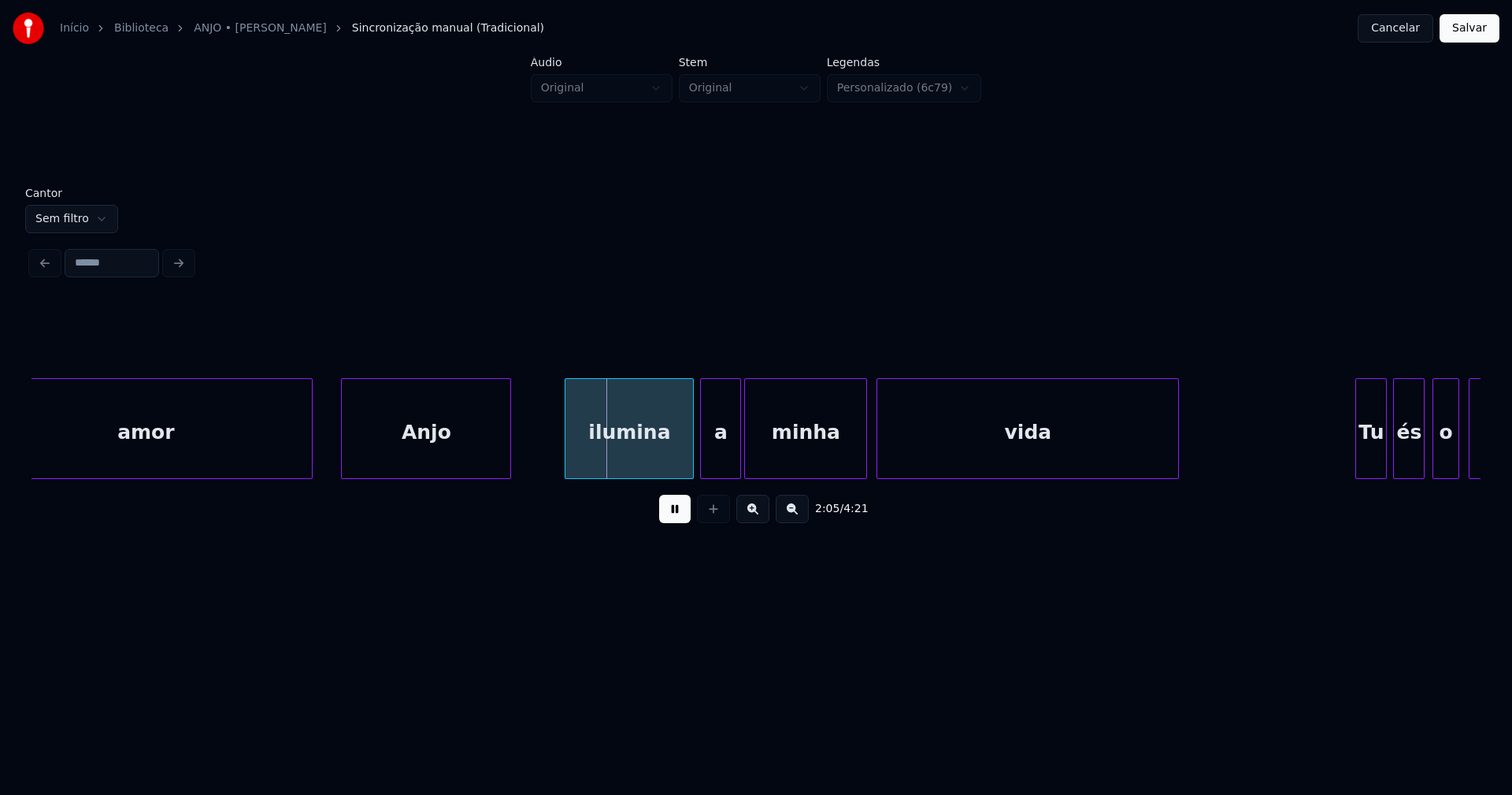
click at [345, 456] on div at bounding box center [343, 428] width 4 height 99
click at [647, 458] on div "ilumina" at bounding box center [622, 432] width 128 height 107
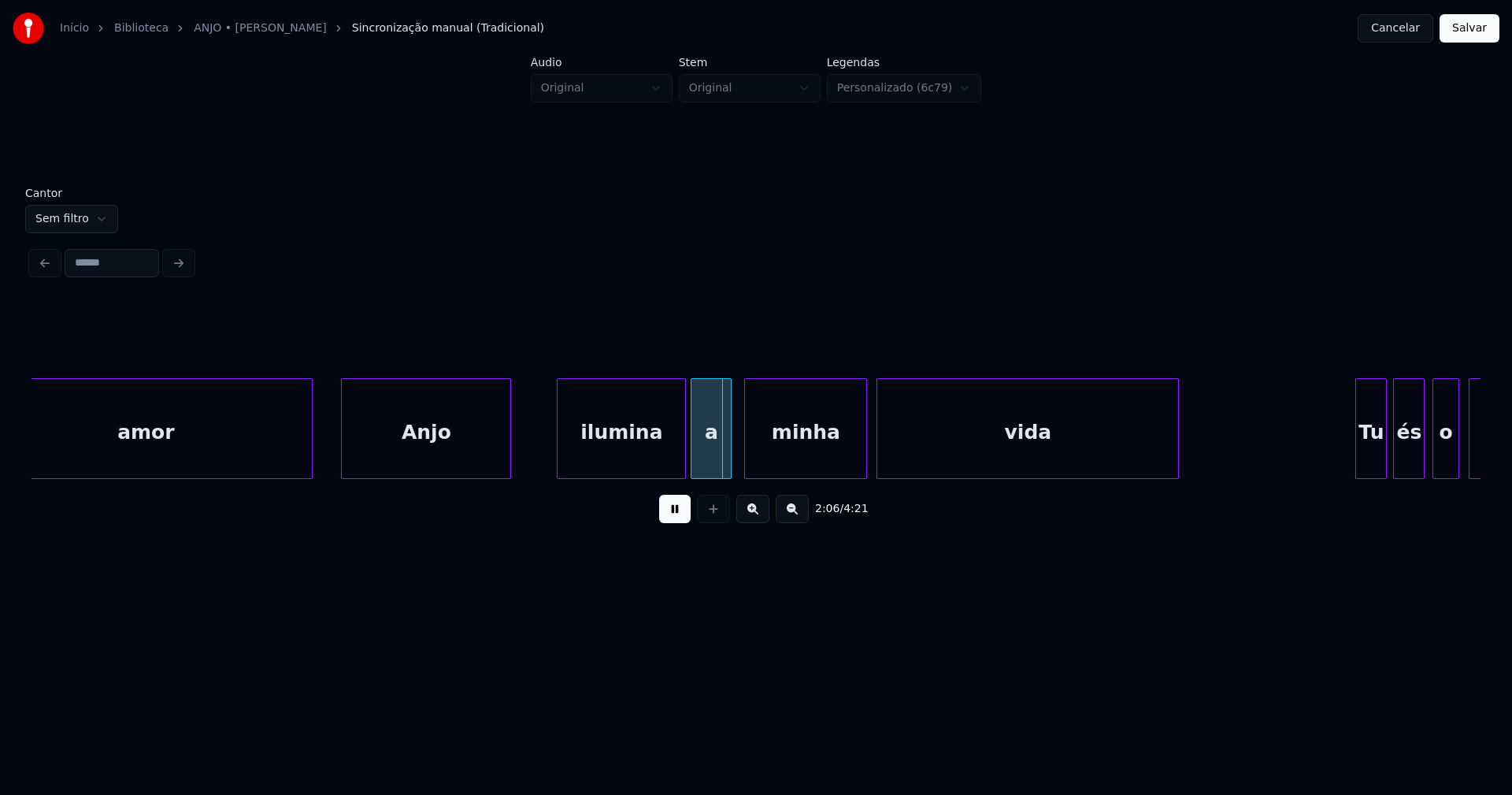
click at [714, 466] on div "a" at bounding box center [712, 432] width 40 height 107
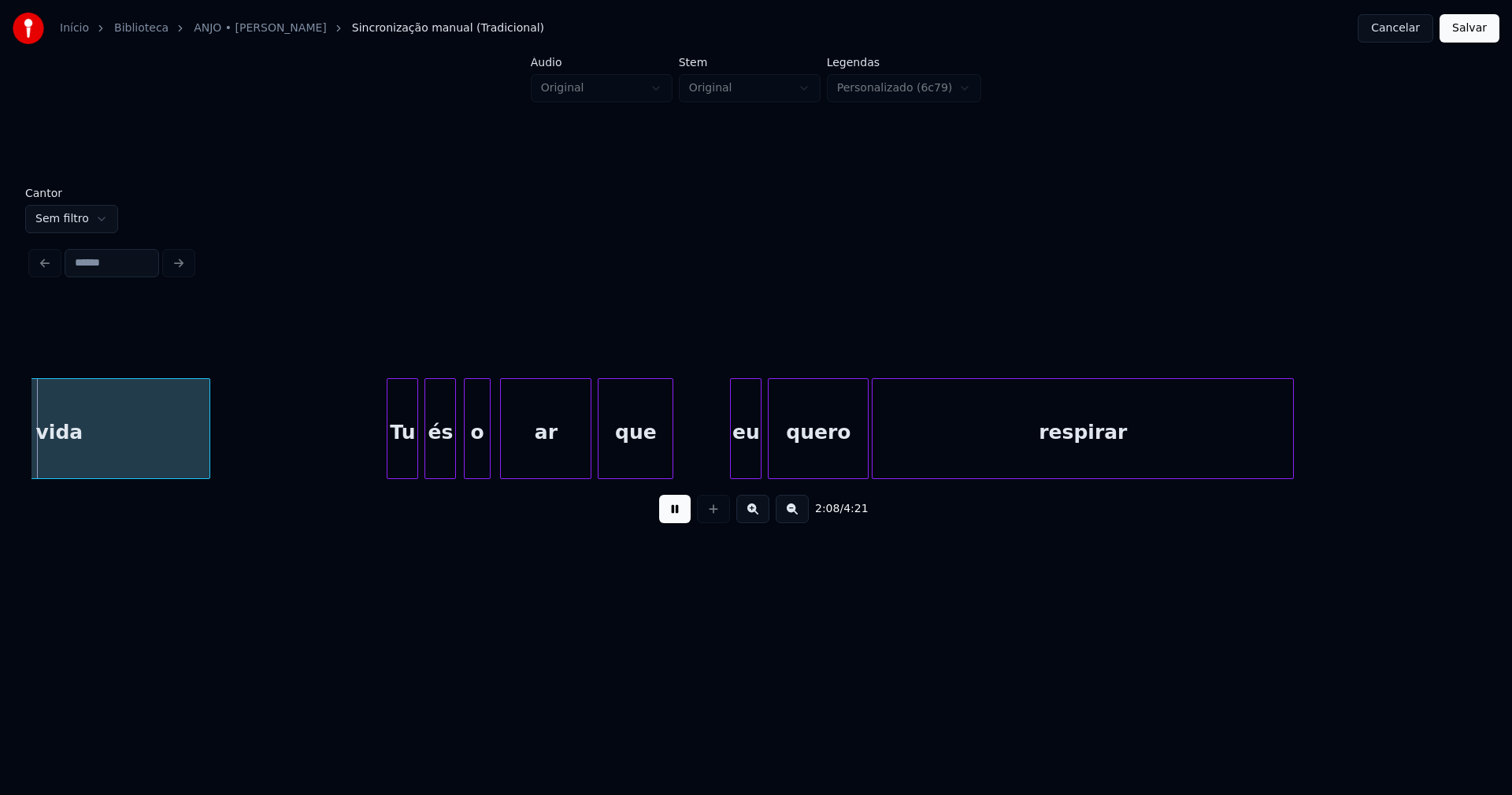
scroll to position [0, 20183]
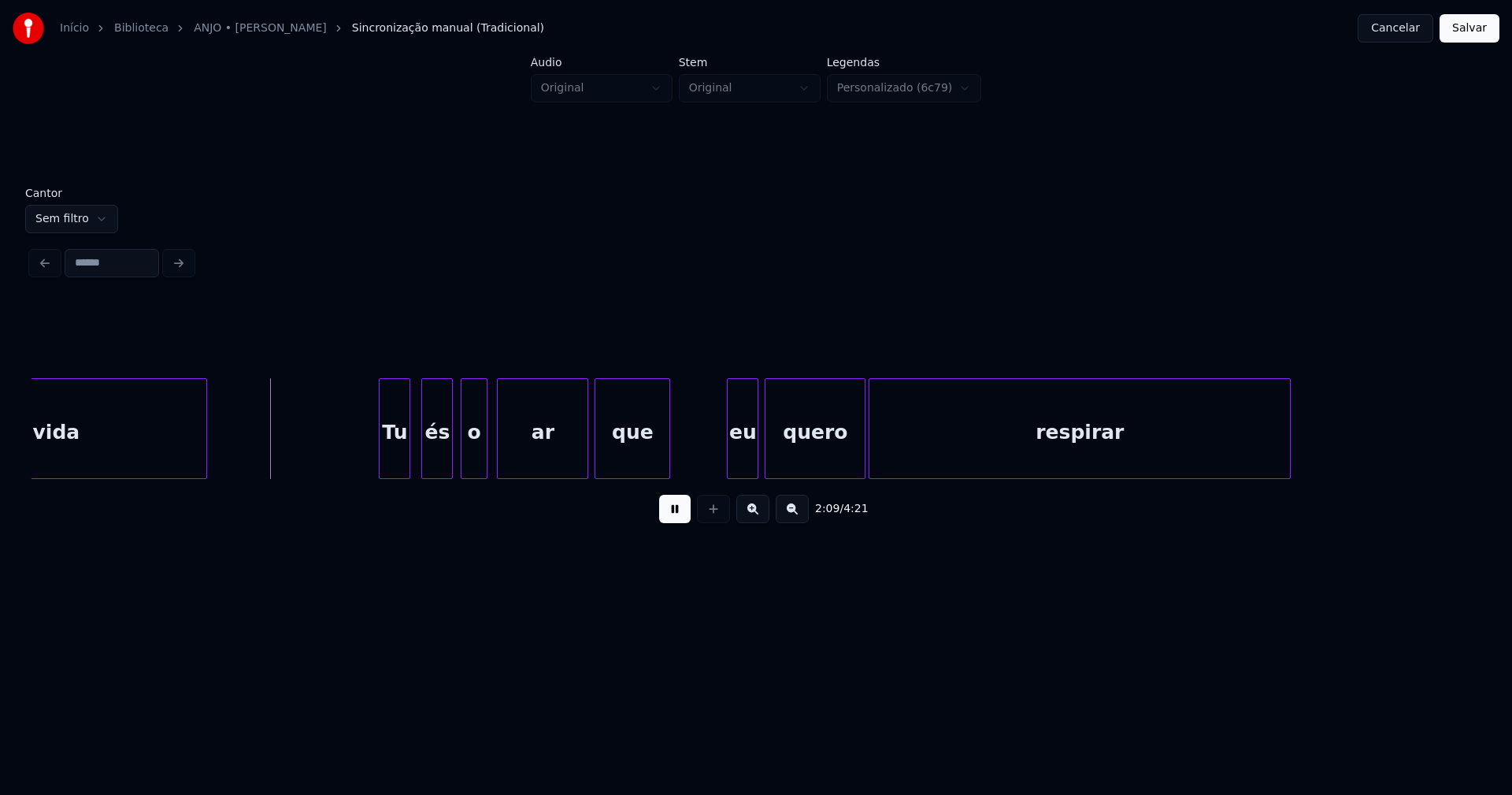
click at [394, 457] on div "Tu" at bounding box center [394, 432] width 30 height 107
click at [437, 463] on div "és" at bounding box center [431, 432] width 30 height 107
click at [358, 444] on div "vida Tu és o ar que eu quero respirar" at bounding box center [447, 428] width 41199 height 101
click at [373, 445] on div "vida Tu és o ar que eu quero respirar" at bounding box center [447, 428] width 41199 height 101
click at [455, 463] on div at bounding box center [455, 428] width 4 height 99
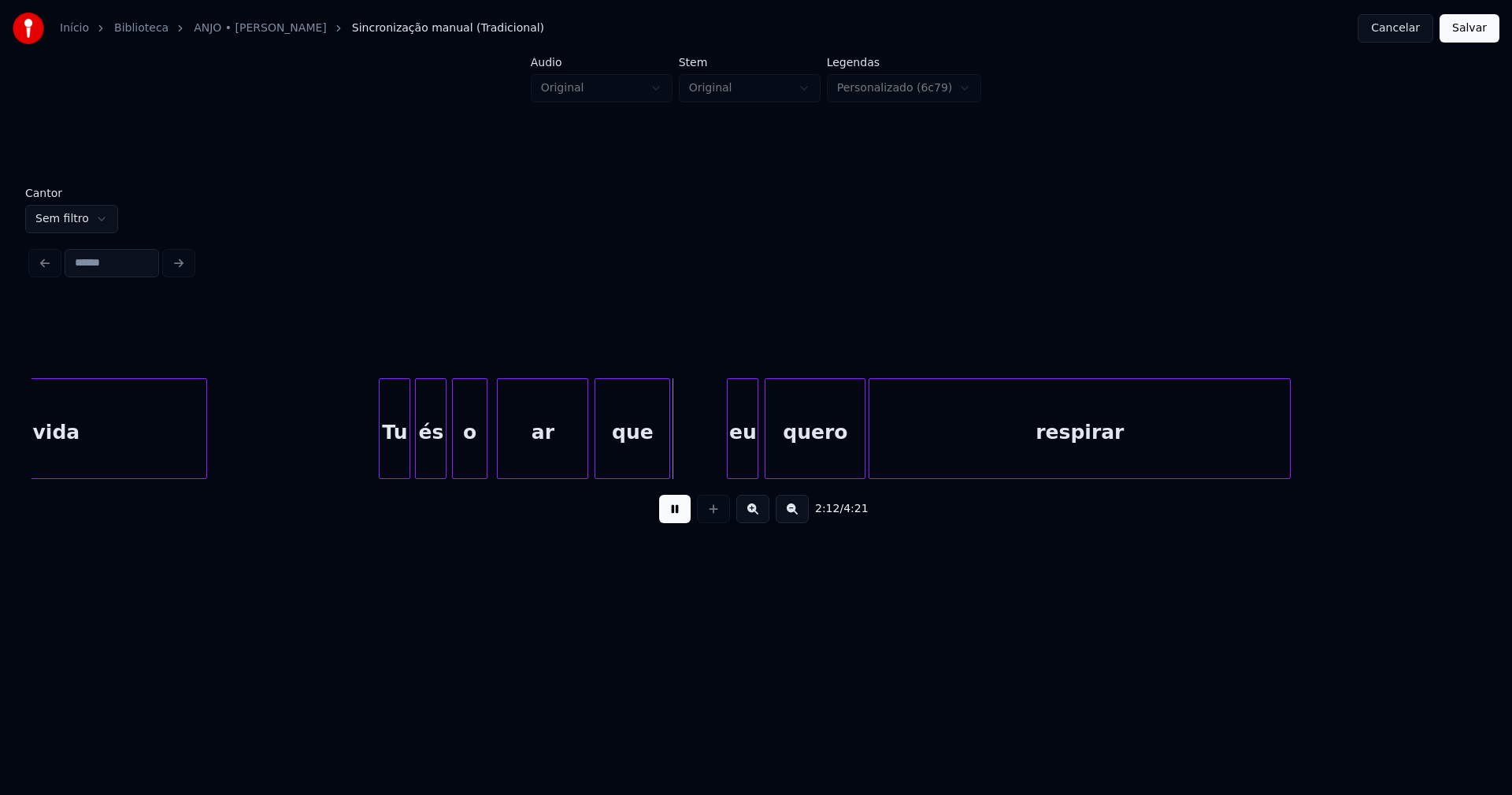
click at [473, 457] on div "o" at bounding box center [470, 432] width 35 height 107
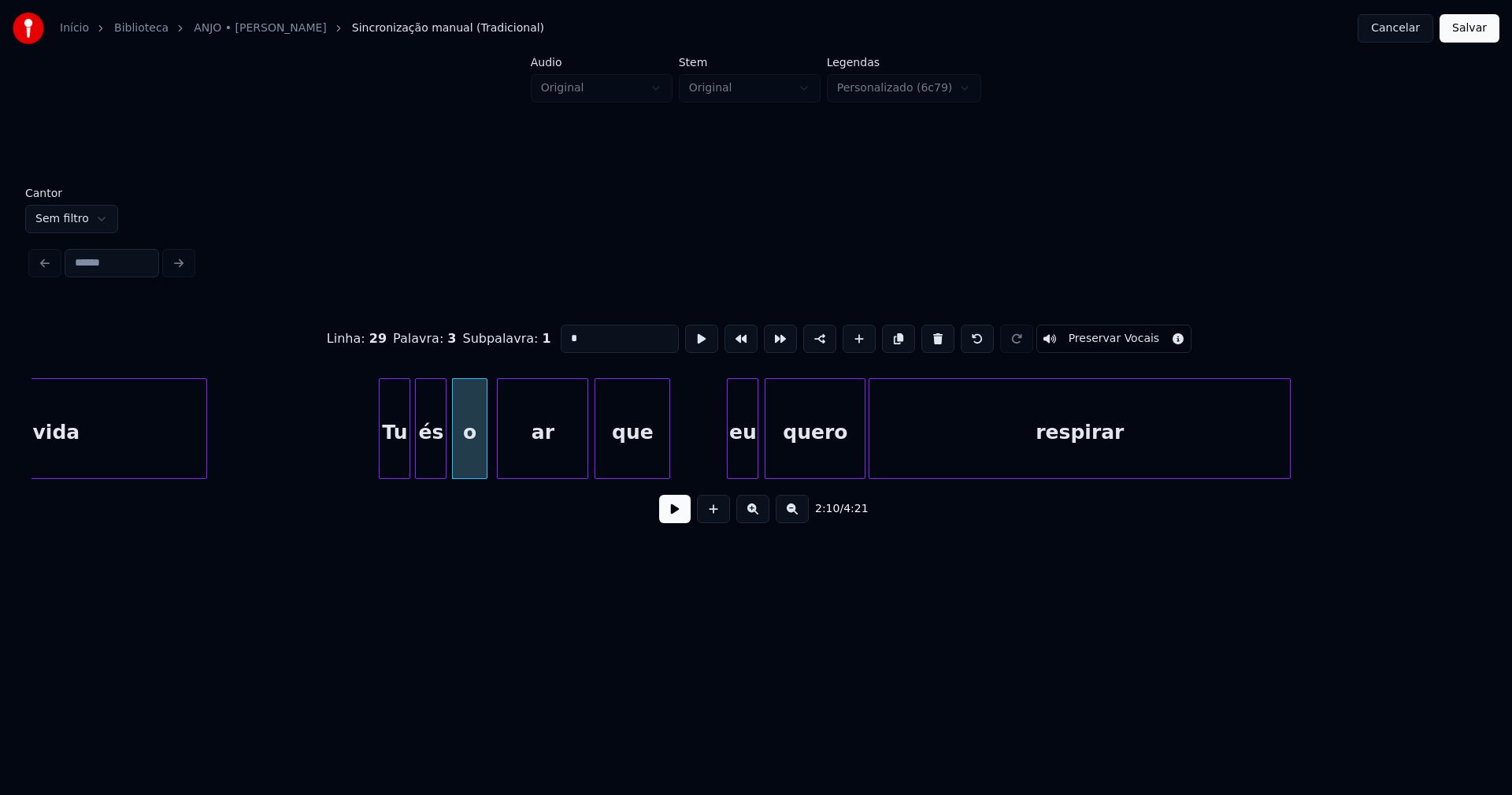
drag, startPoint x: 582, startPoint y: 337, endPoint x: 494, endPoint y: 335, distance: 88.0
click at [494, 335] on div "Linha : 29 Palavra : 3 Subpalavra : 1 * Preservar Vocais" at bounding box center [756, 339] width 1449 height 79
type input "**"
click at [673, 514] on button at bounding box center [675, 509] width 31 height 29
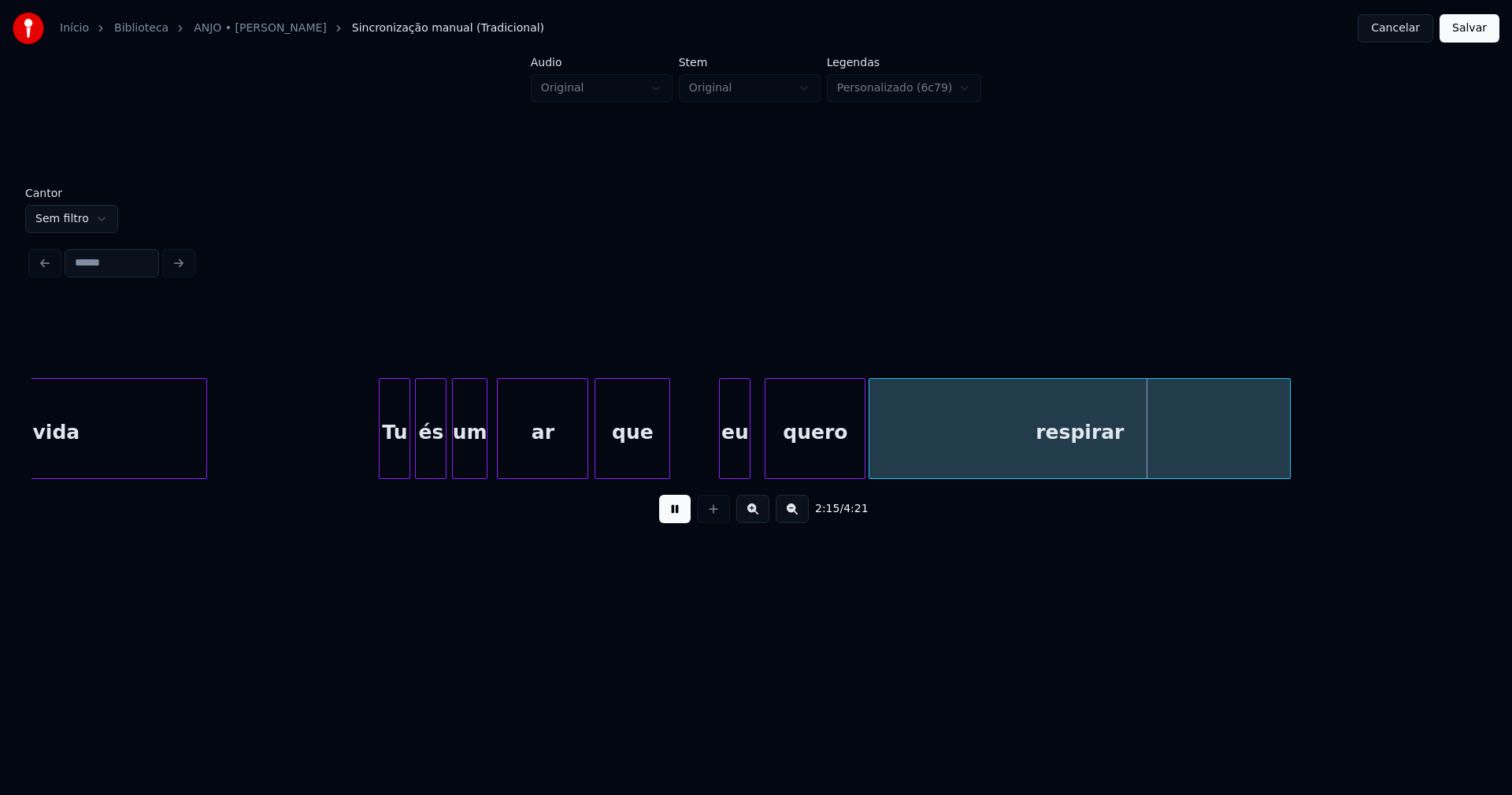
click at [733, 459] on div "eu" at bounding box center [734, 432] width 30 height 107
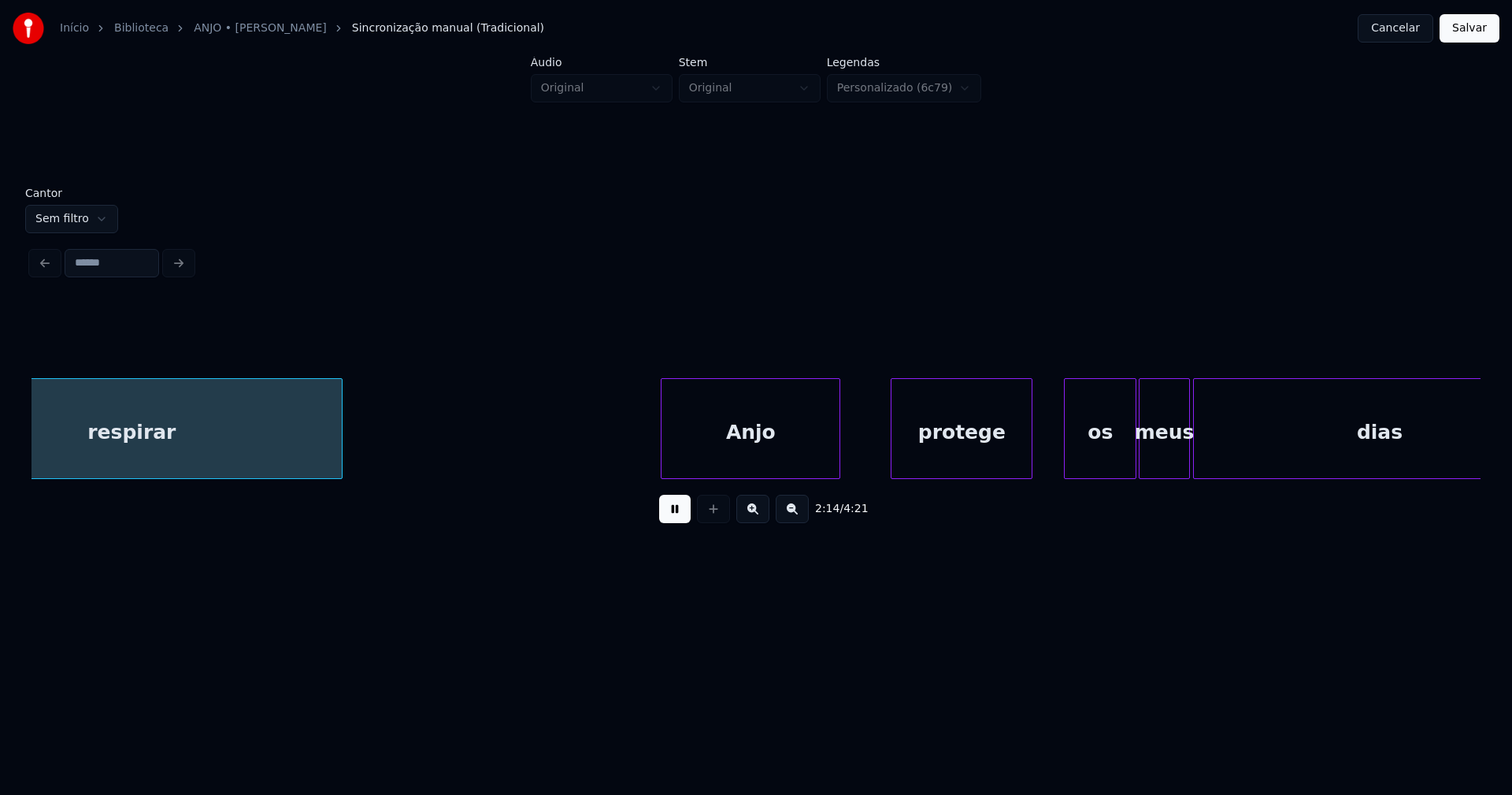
scroll to position [0, 21166]
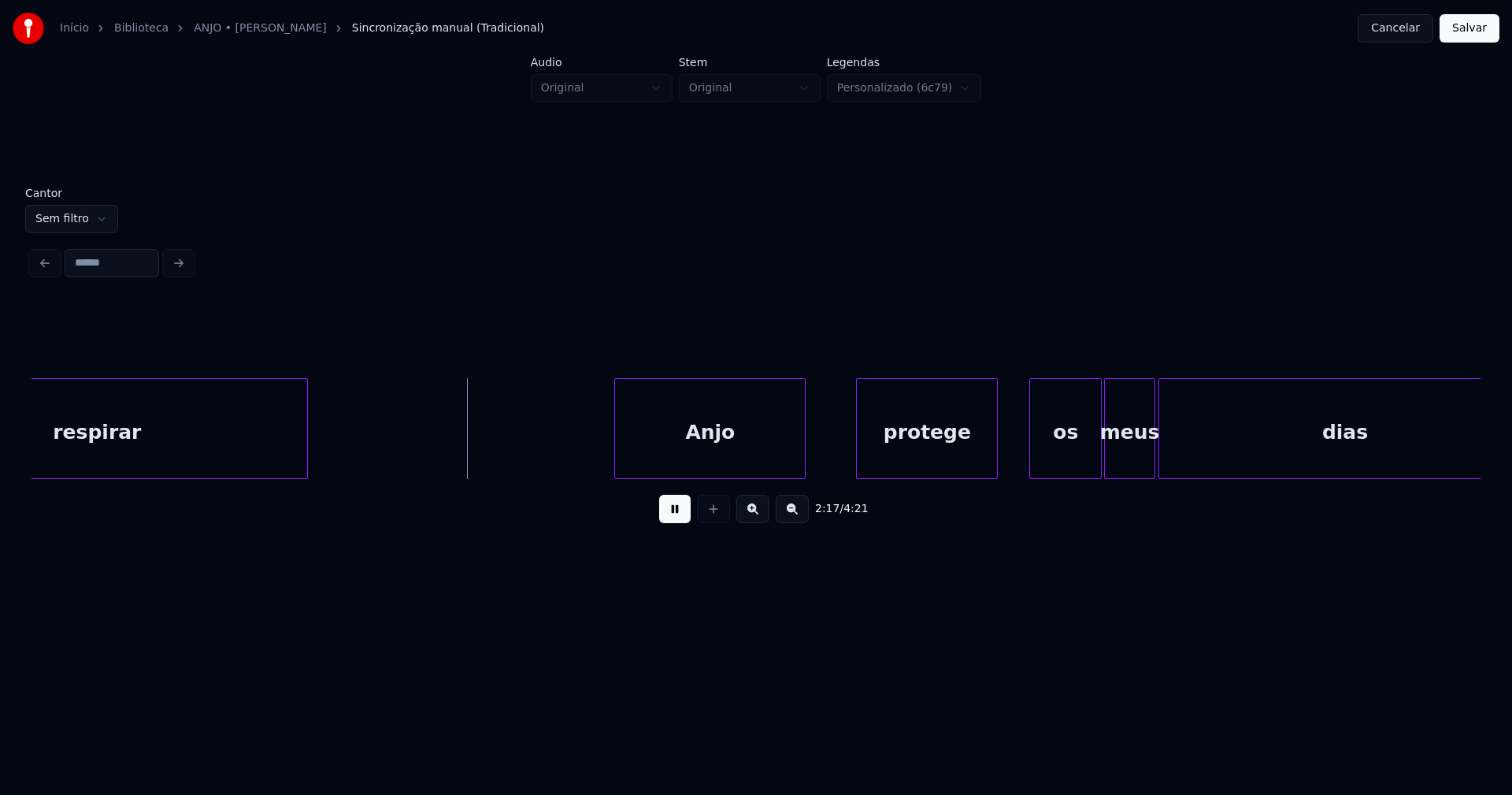
click at [616, 471] on div at bounding box center [617, 428] width 4 height 99
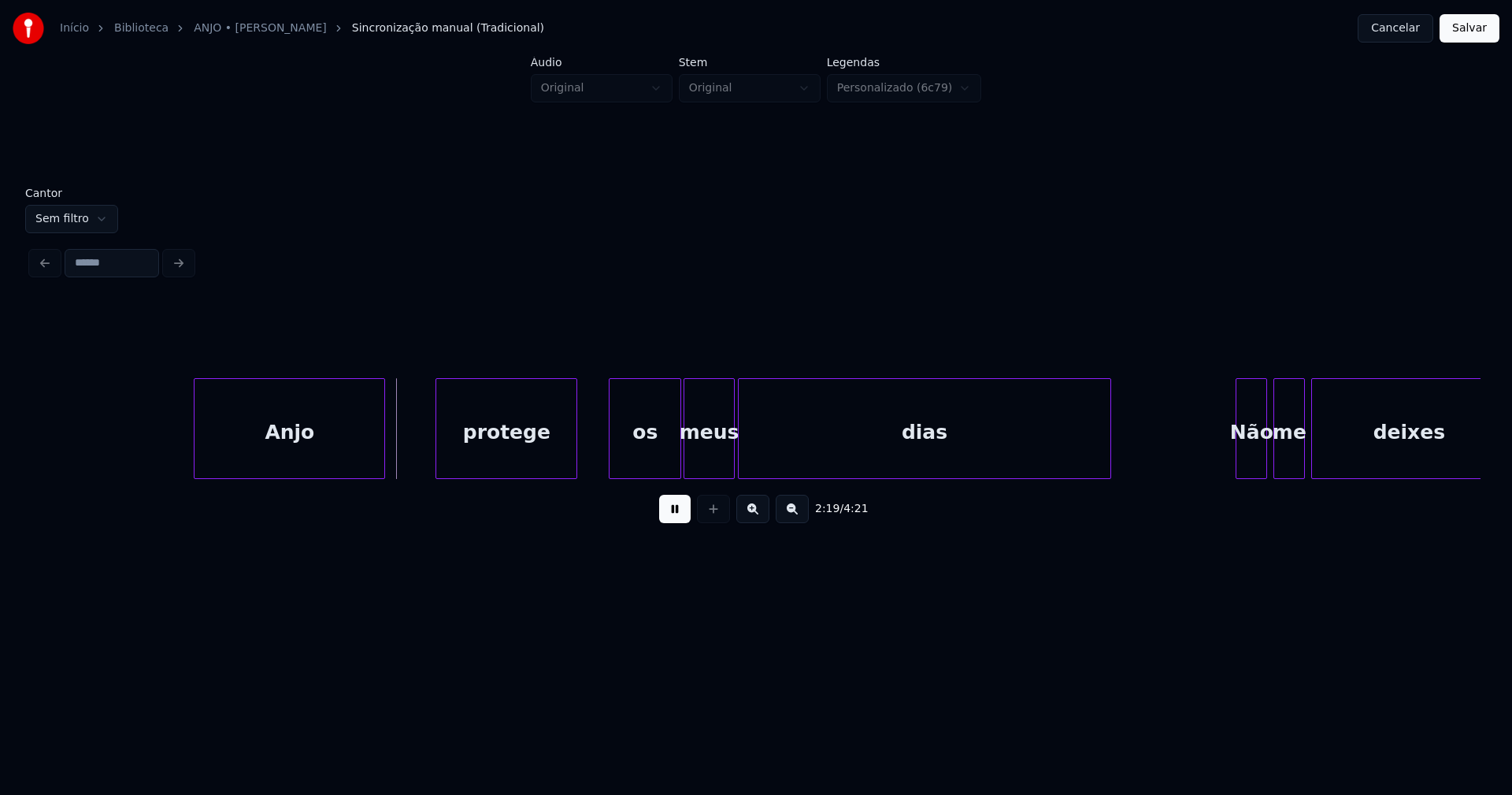
scroll to position [0, 21746]
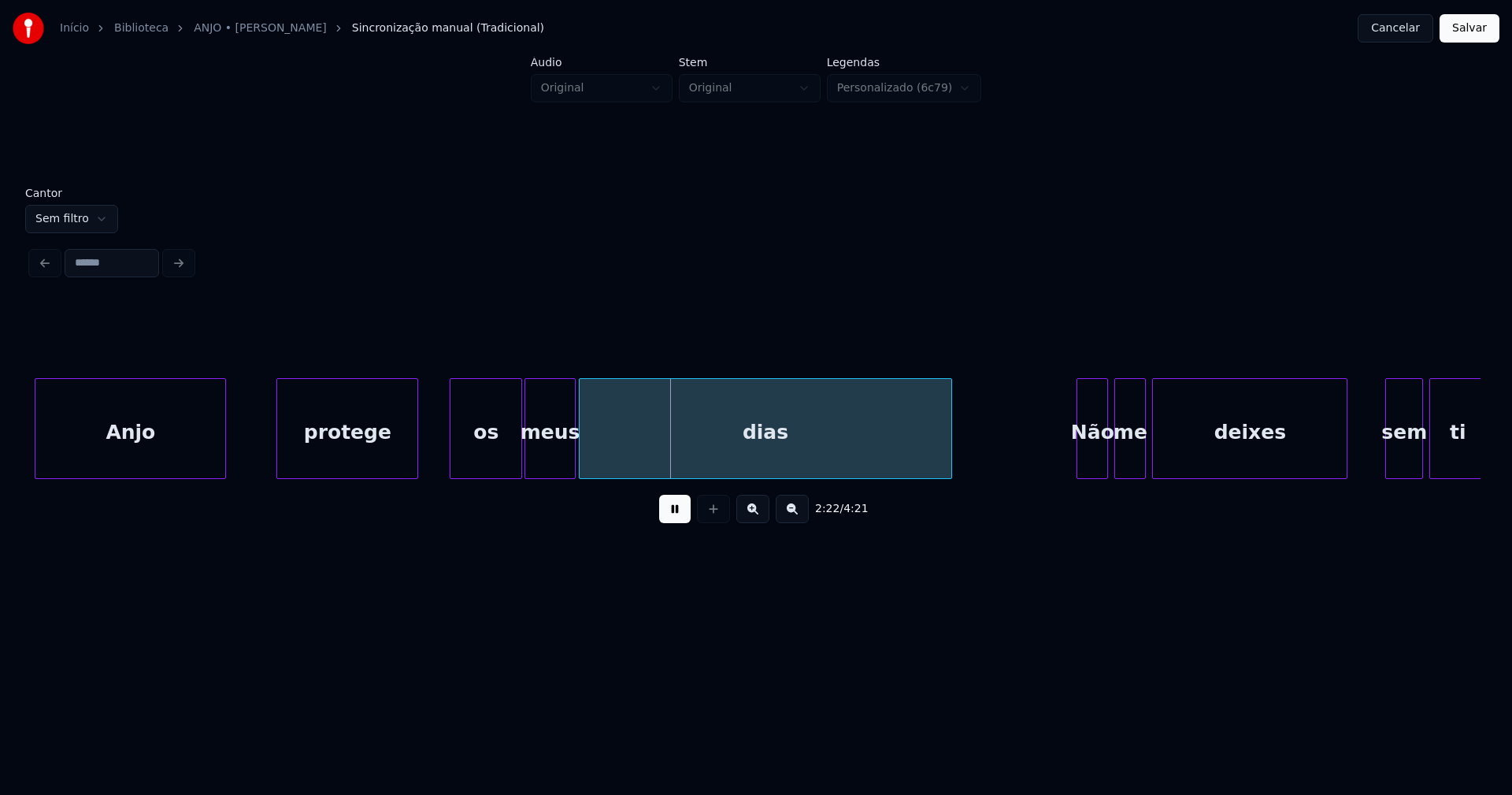
click at [466, 455] on div "os" at bounding box center [467, 432] width 71 height 107
click at [545, 463] on div "meus" at bounding box center [536, 432] width 49 height 107
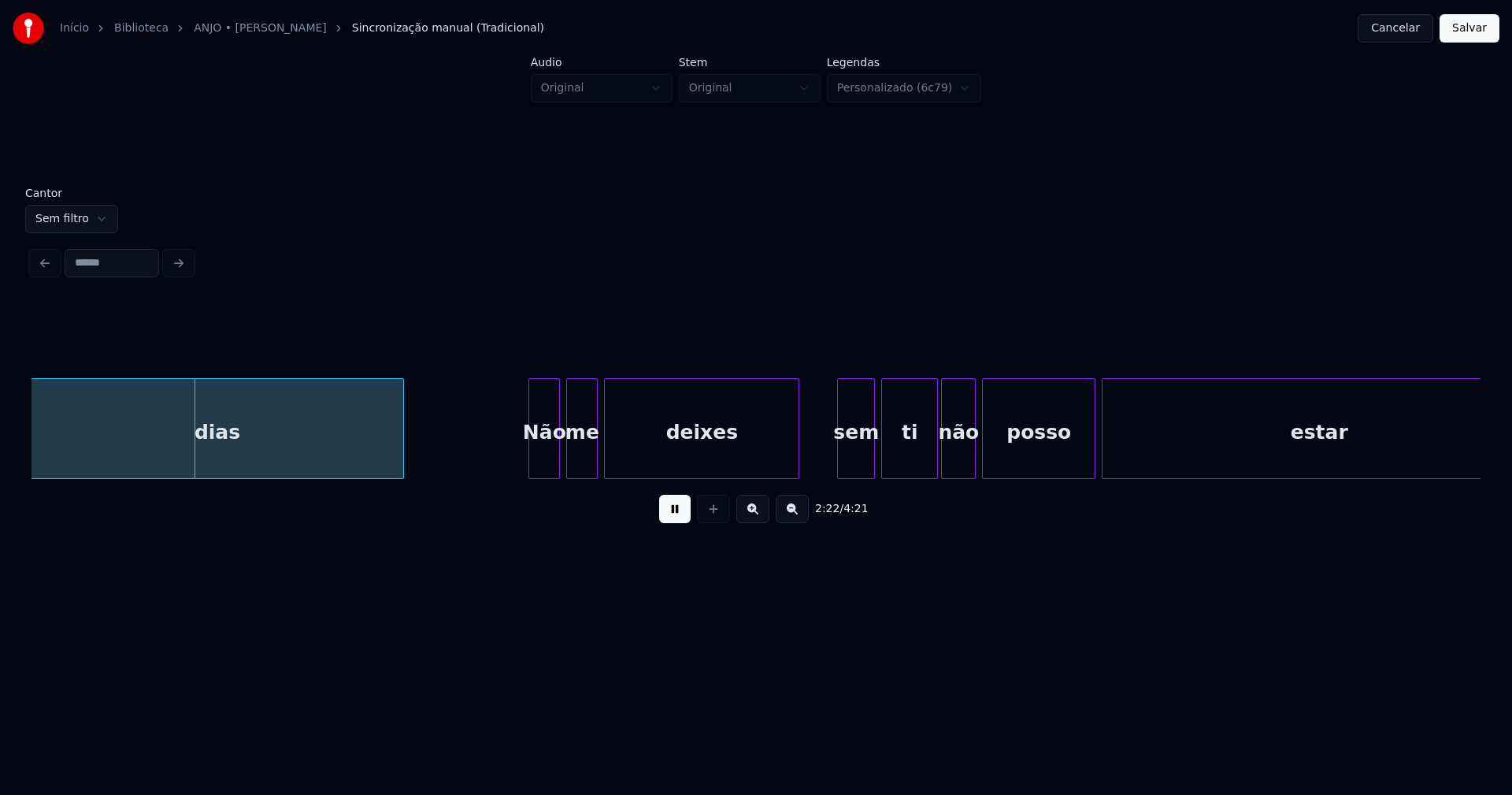
scroll to position [0, 22317]
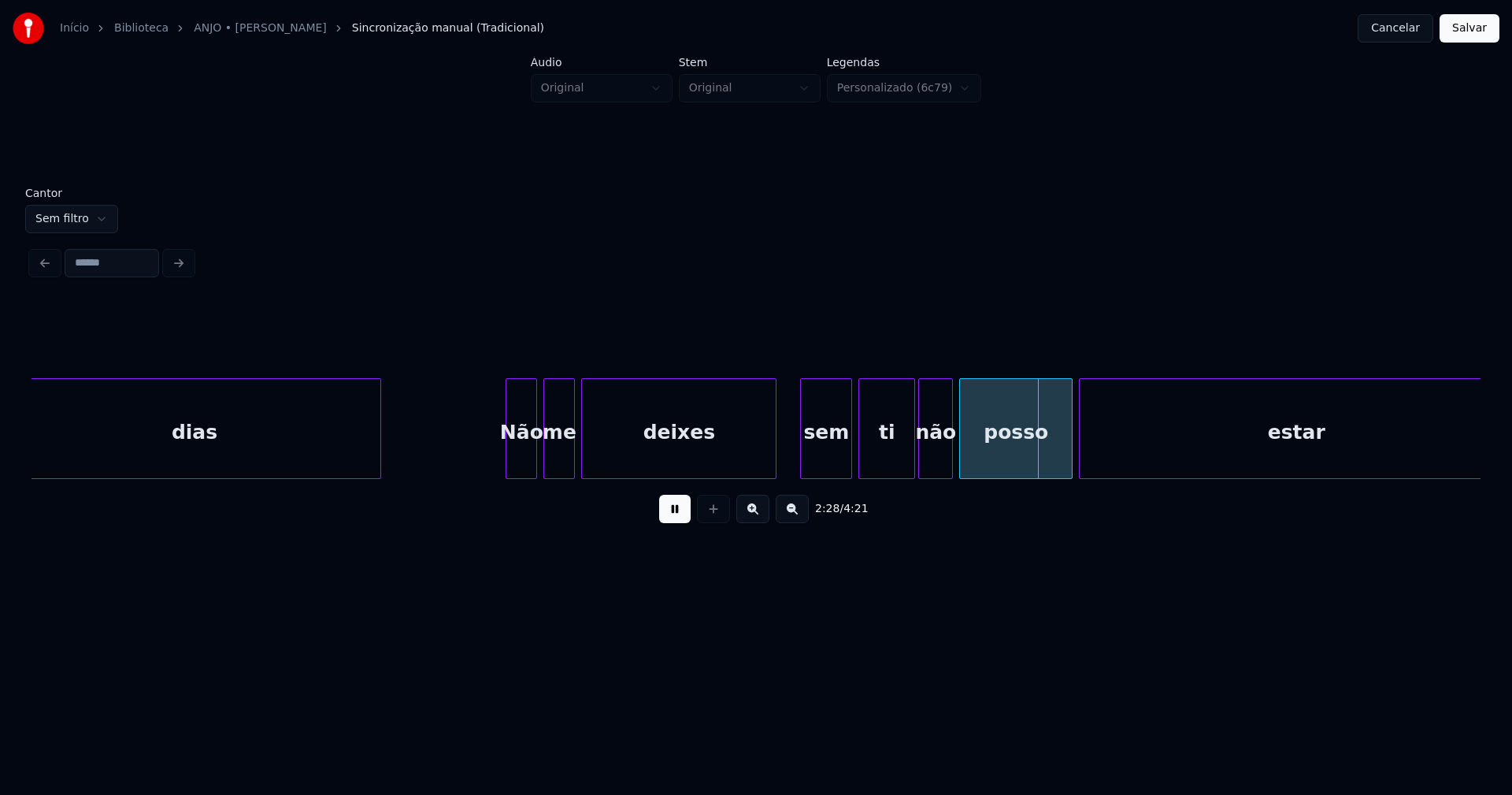
click at [804, 470] on div at bounding box center [803, 428] width 4 height 99
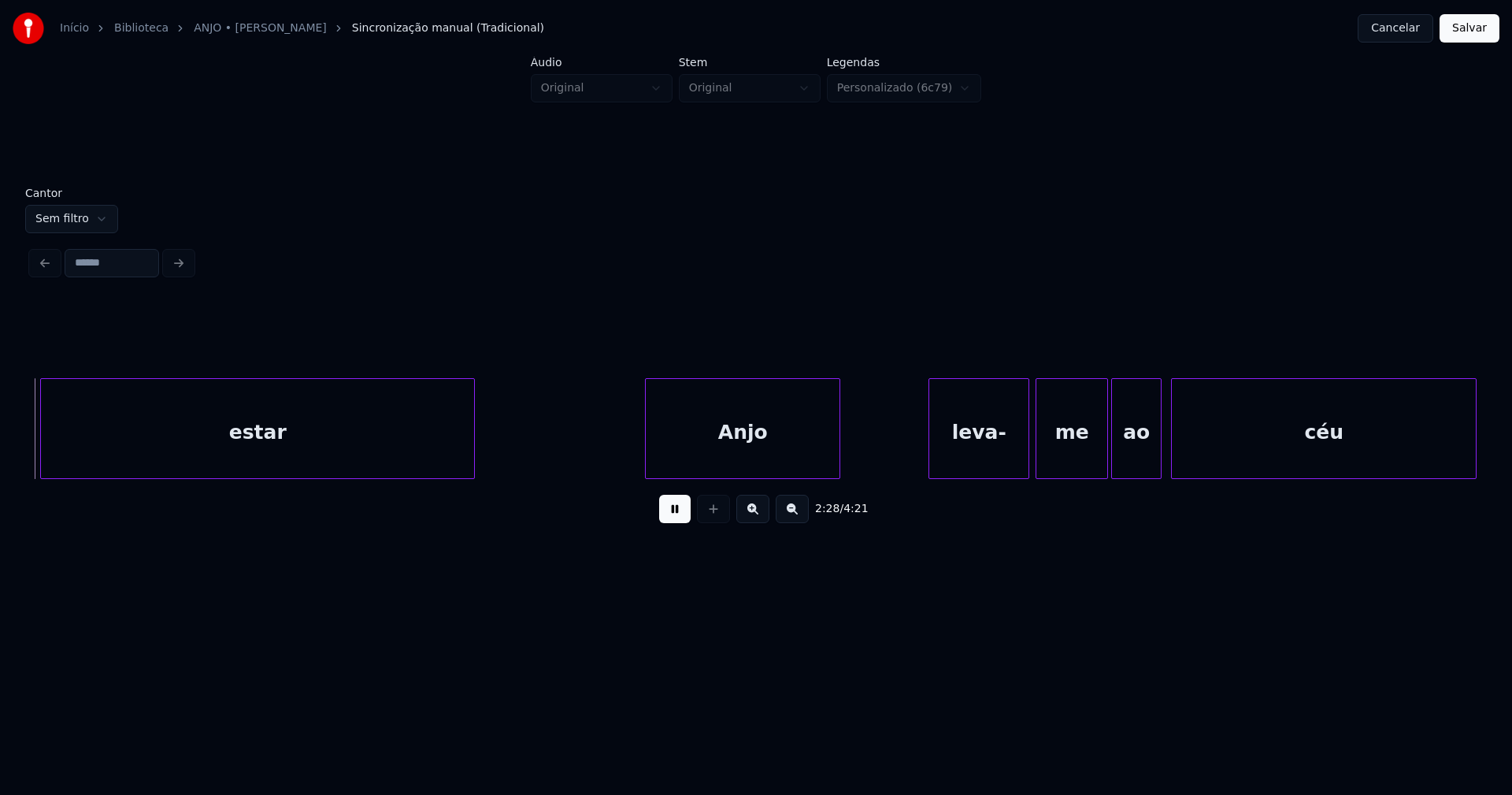
scroll to position [0, 23377]
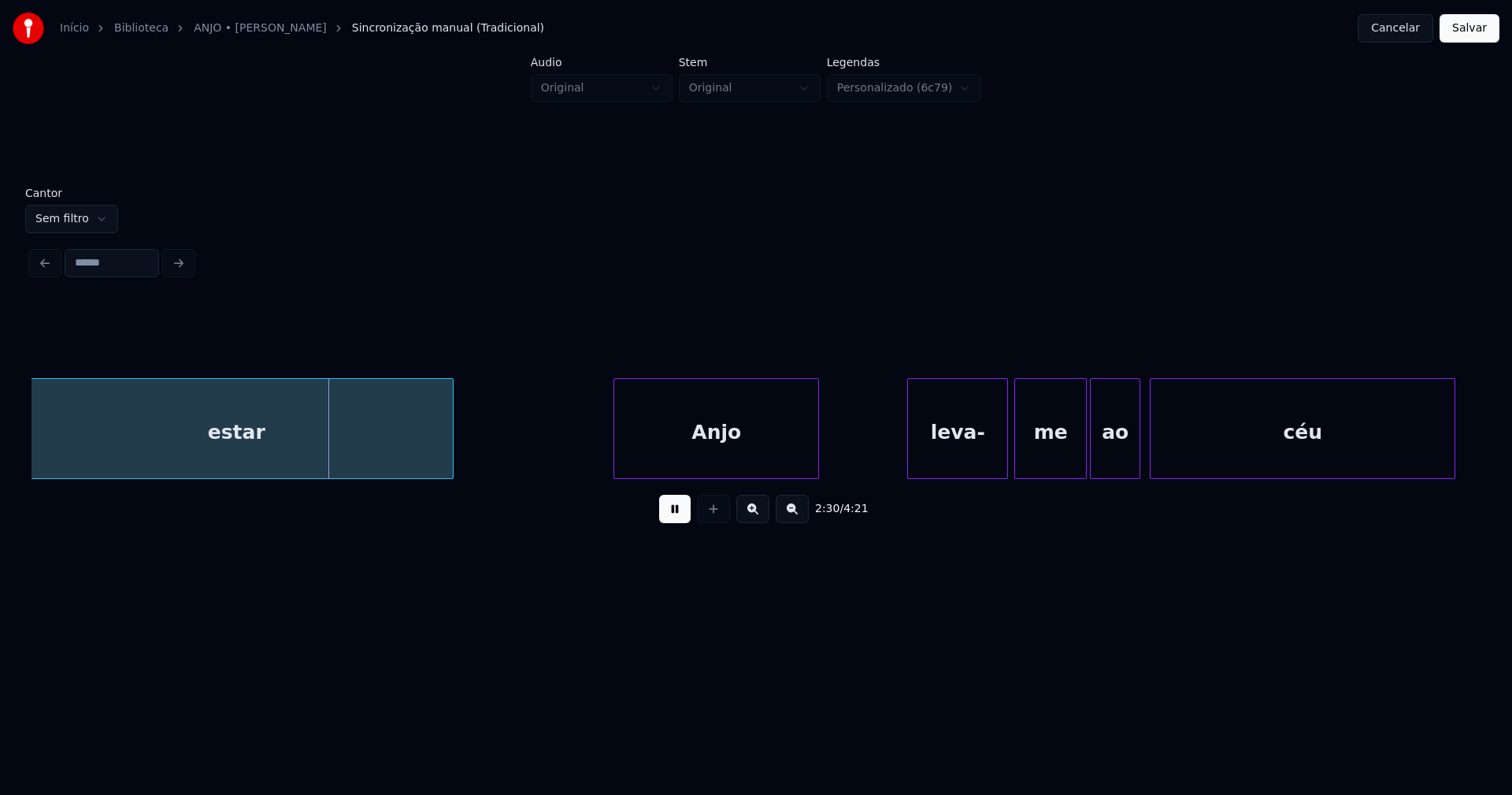
click at [616, 456] on div at bounding box center [616, 428] width 4 height 99
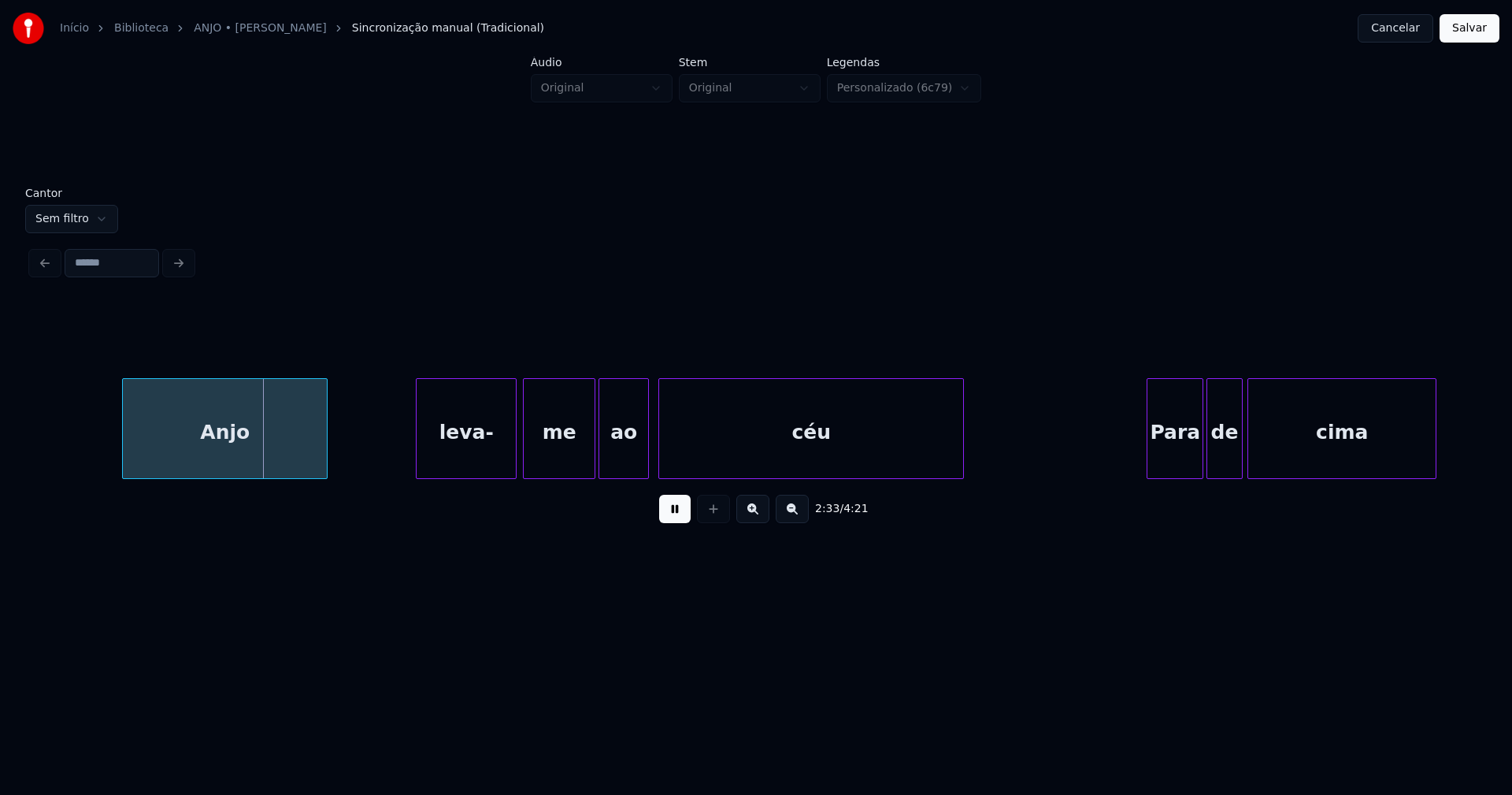
scroll to position [0, 24028]
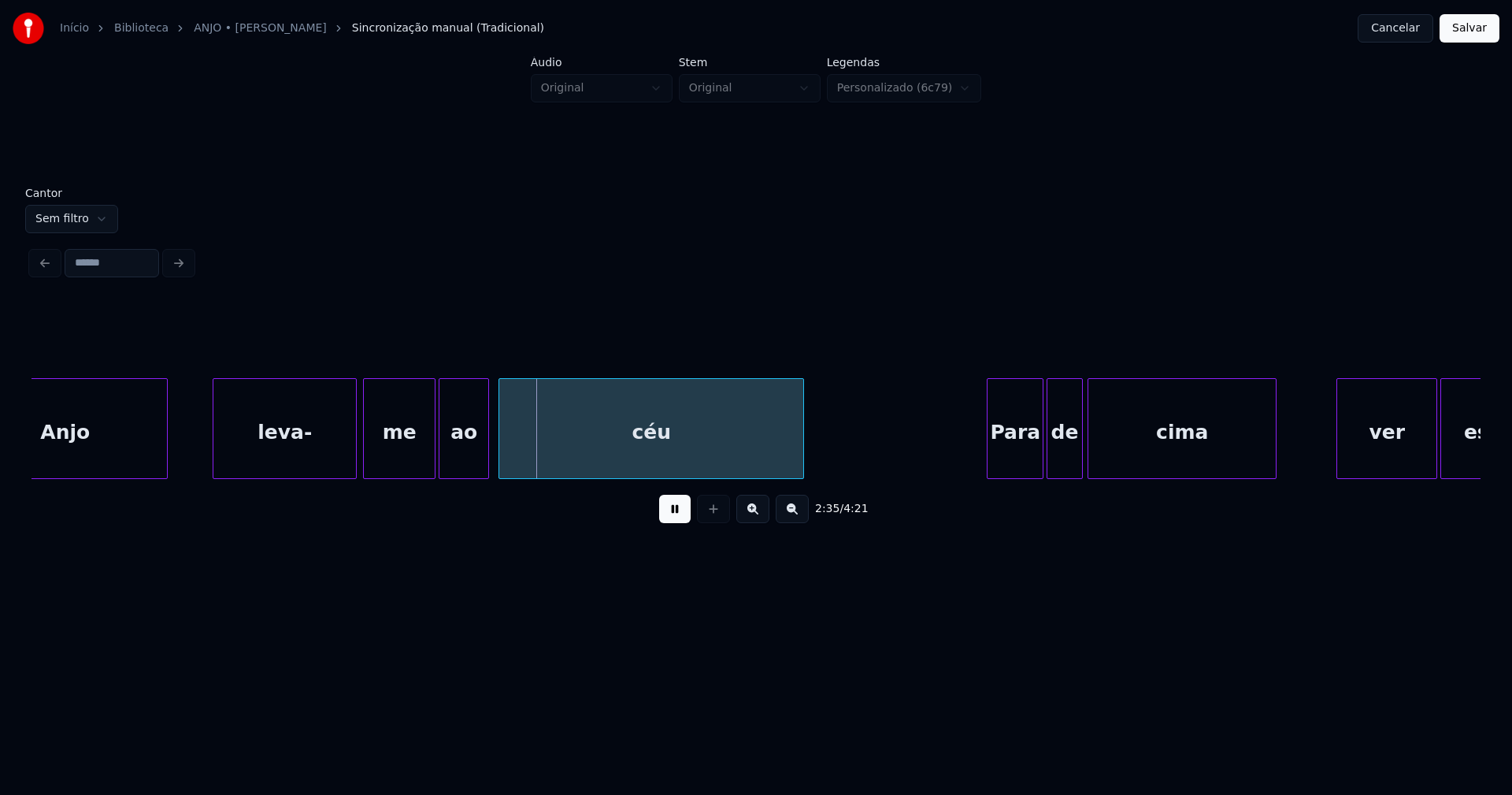
click at [217, 470] on div at bounding box center [216, 428] width 4 height 99
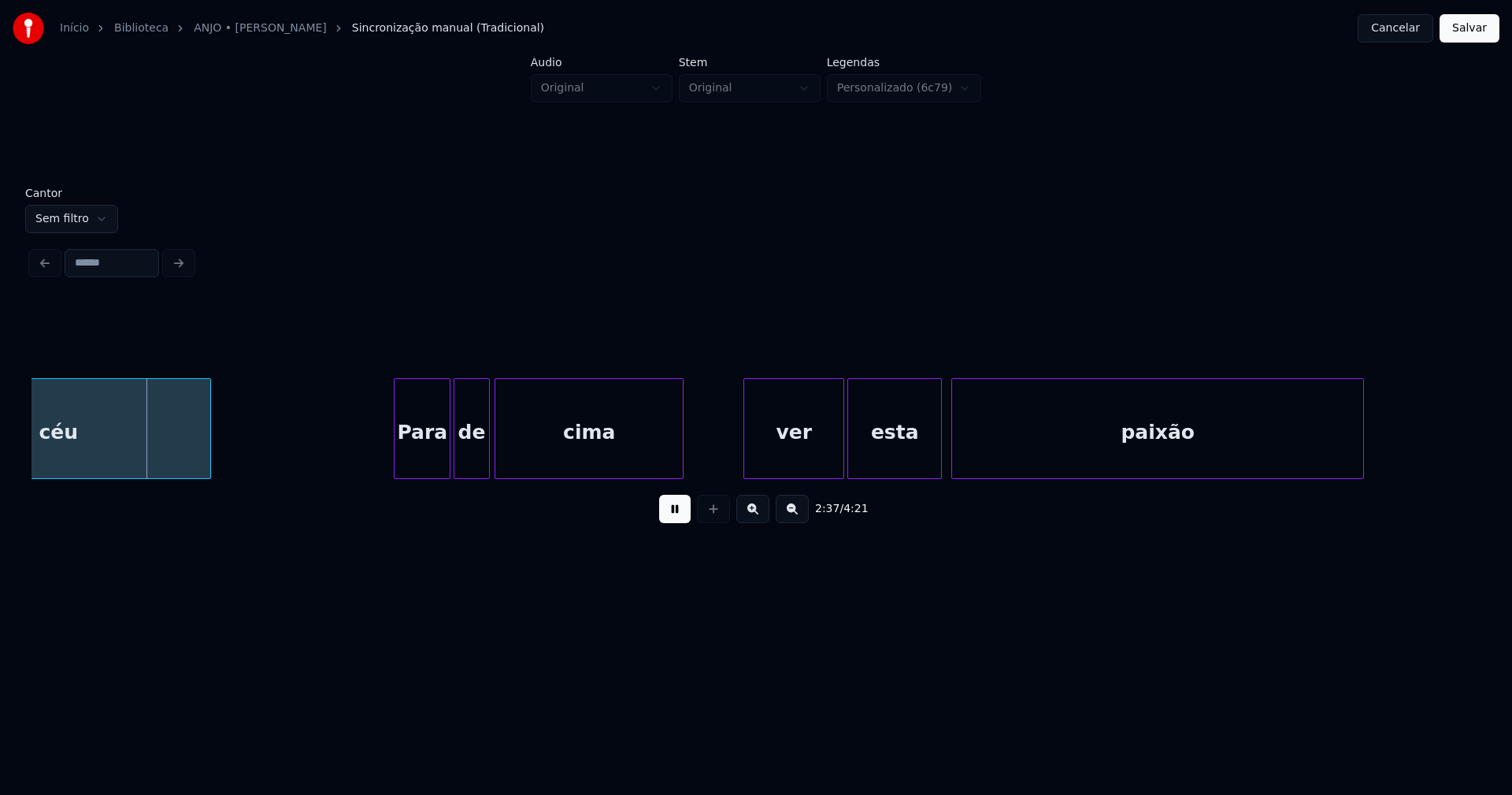
scroll to position [0, 24736]
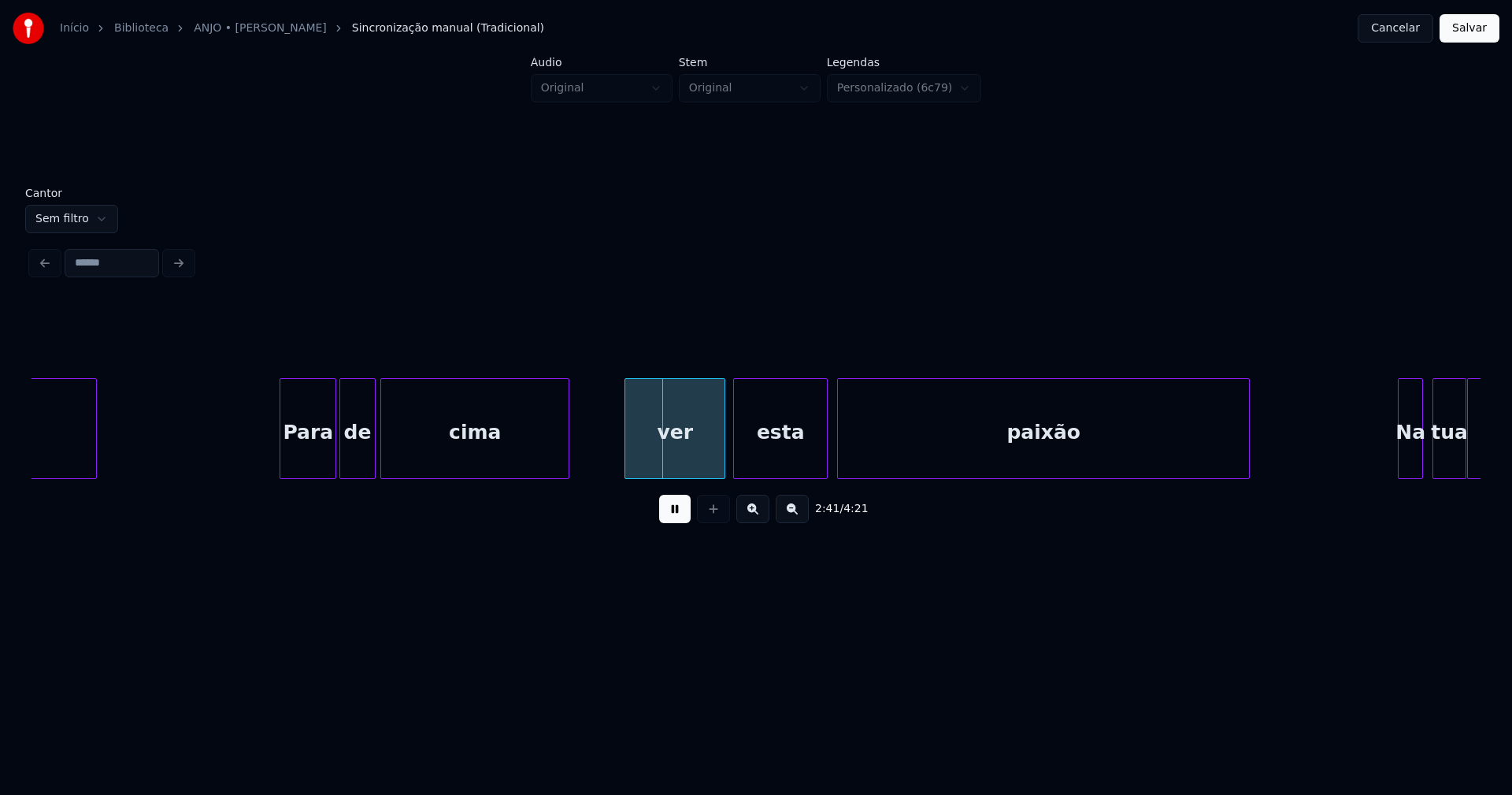
click at [688, 459] on div "ver" at bounding box center [675, 432] width 99 height 107
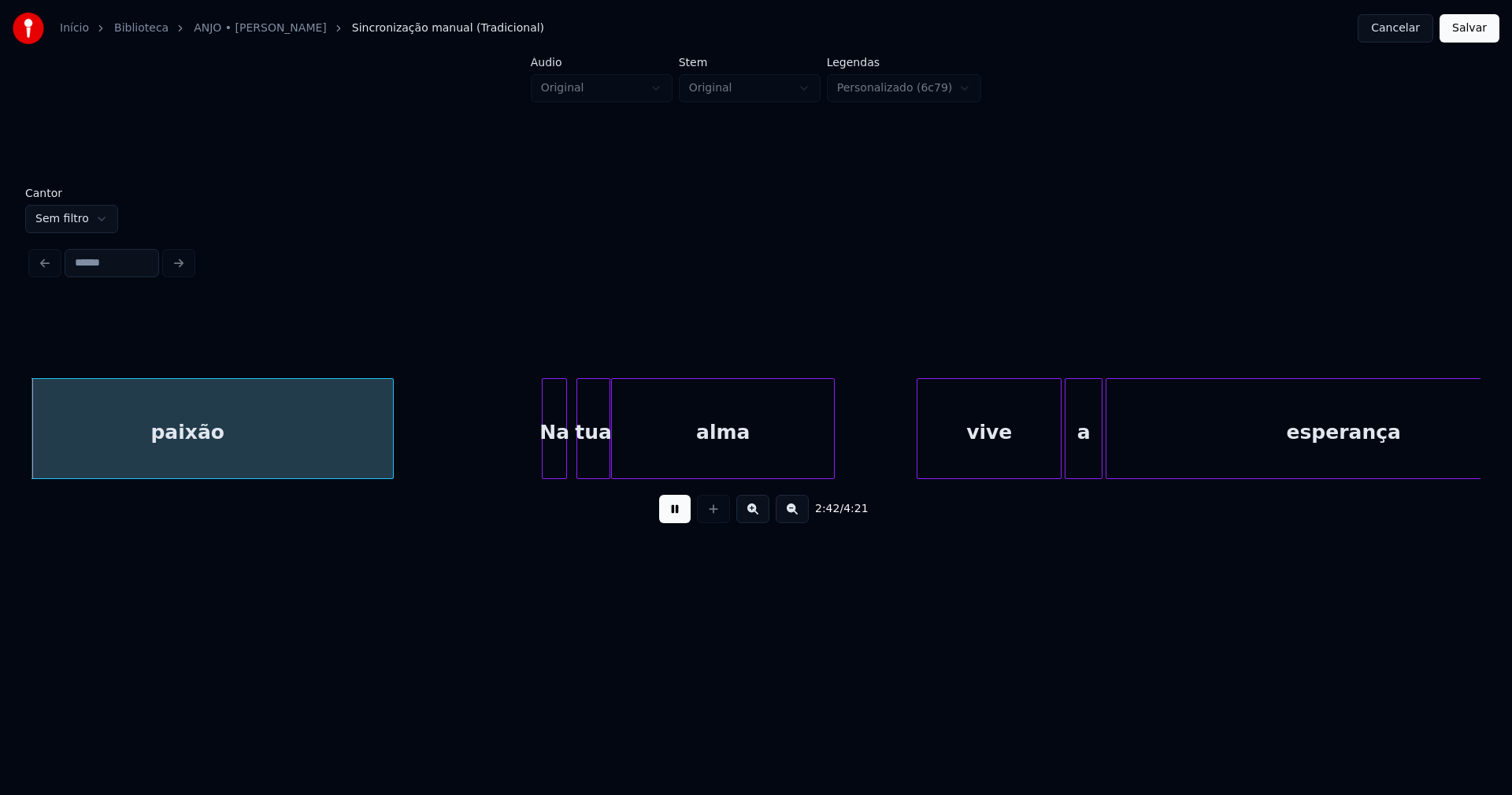
scroll to position [0, 25608]
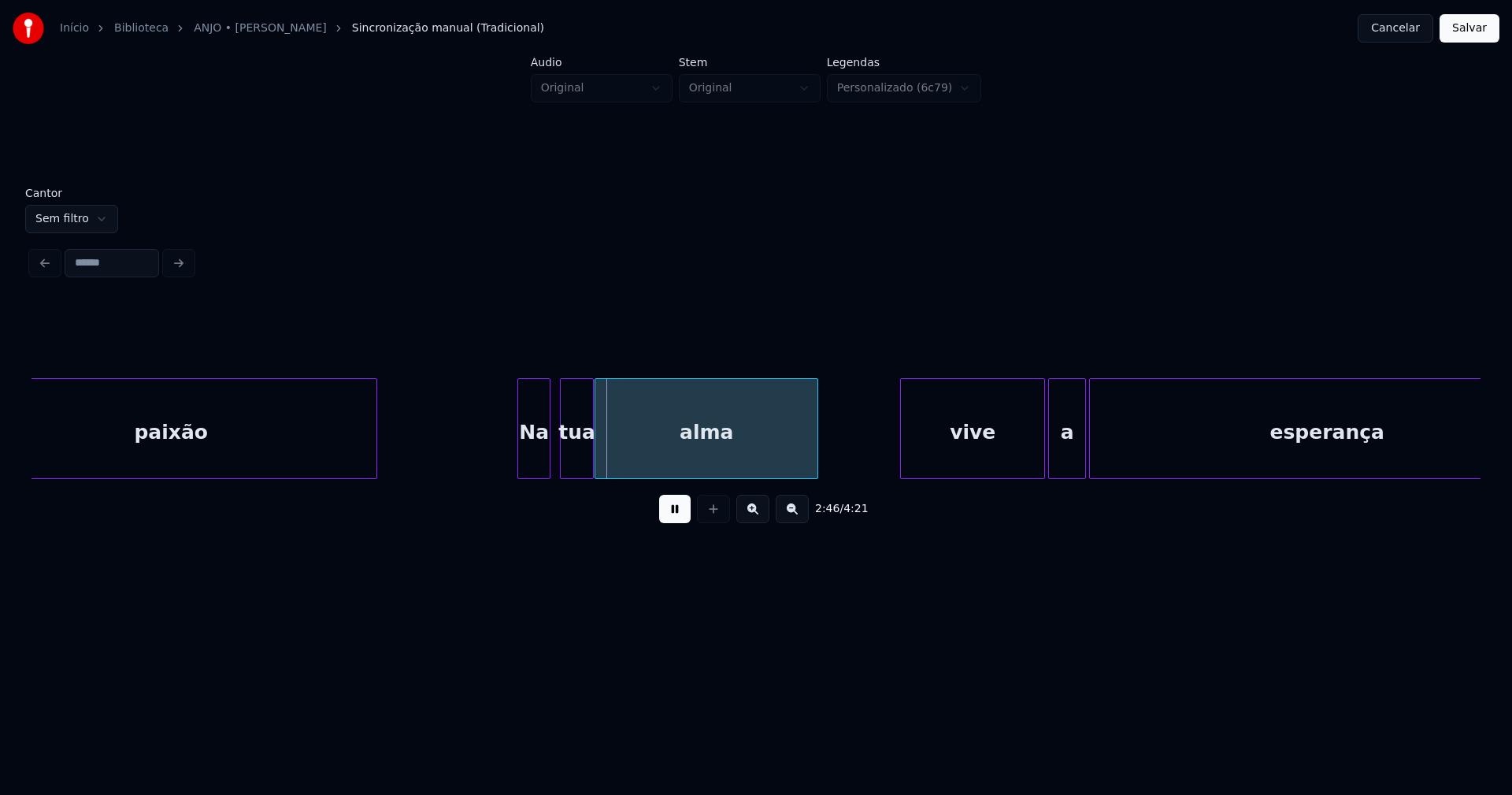
click at [521, 458] on div at bounding box center [520, 428] width 4 height 99
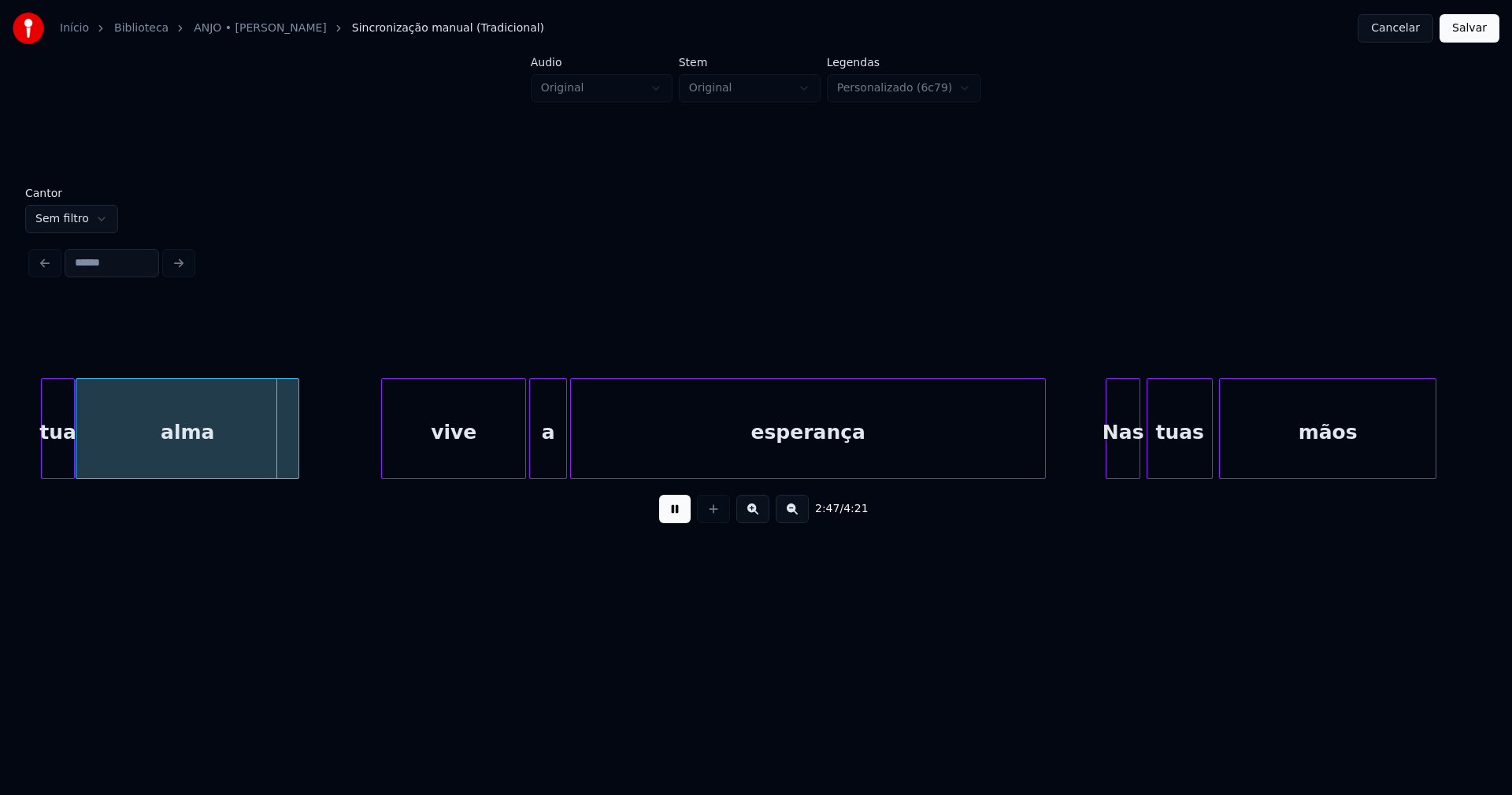
scroll to position [0, 26219]
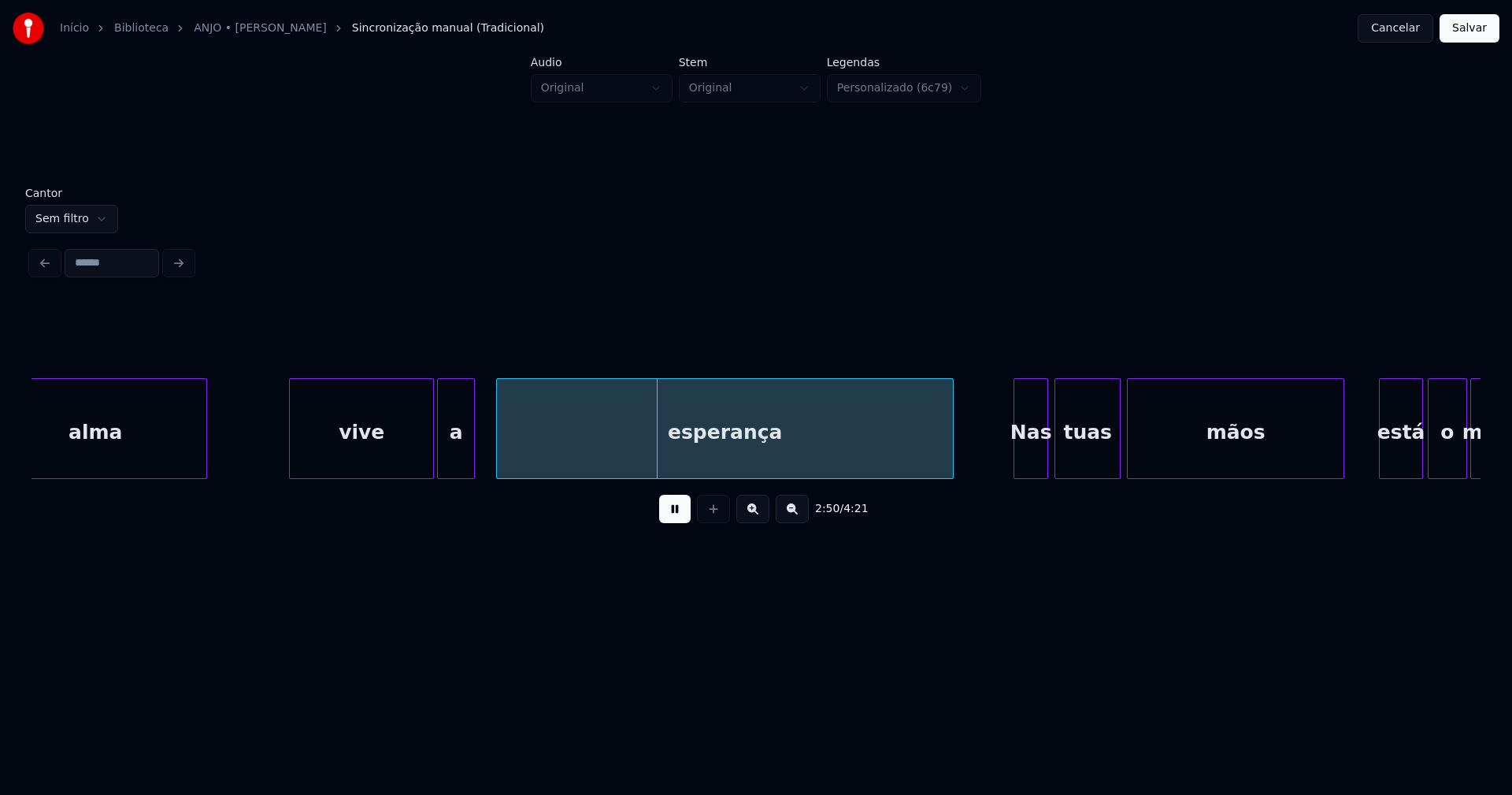
click at [500, 449] on div at bounding box center [499, 428] width 4 height 99
click at [487, 450] on div at bounding box center [488, 428] width 4 height 99
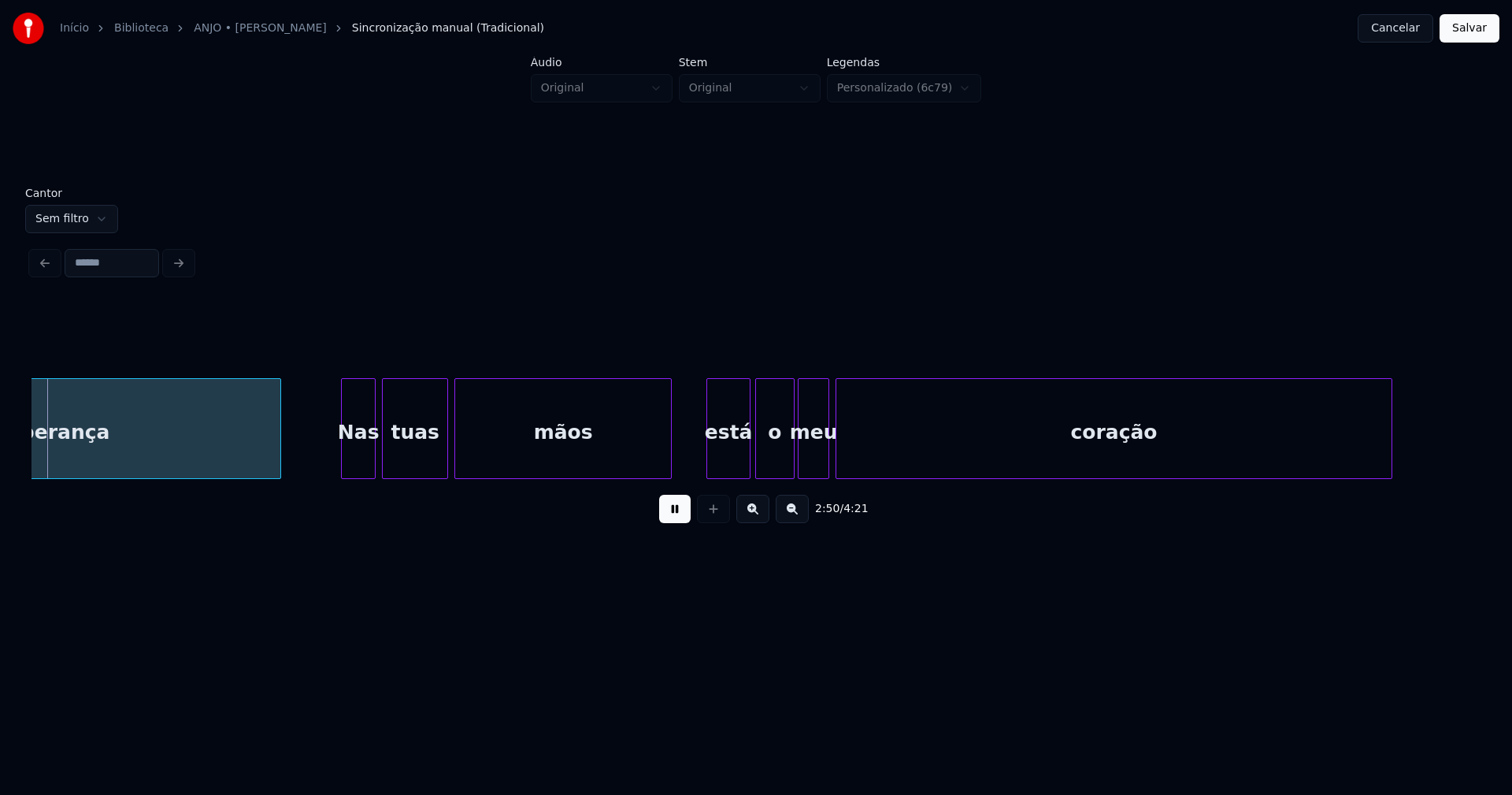
scroll to position [0, 26892]
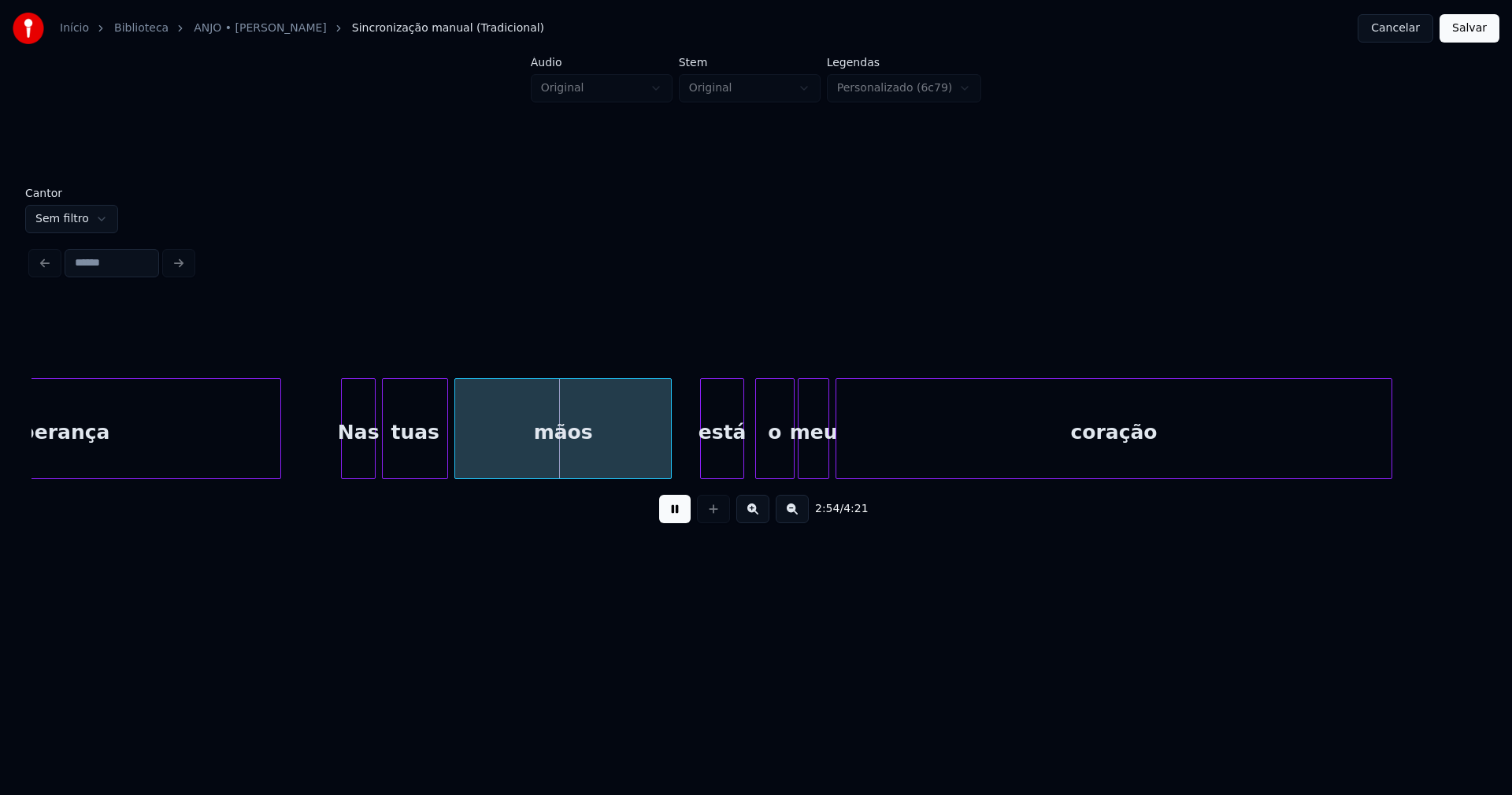
click at [721, 460] on div "está" at bounding box center [721, 432] width 42 height 107
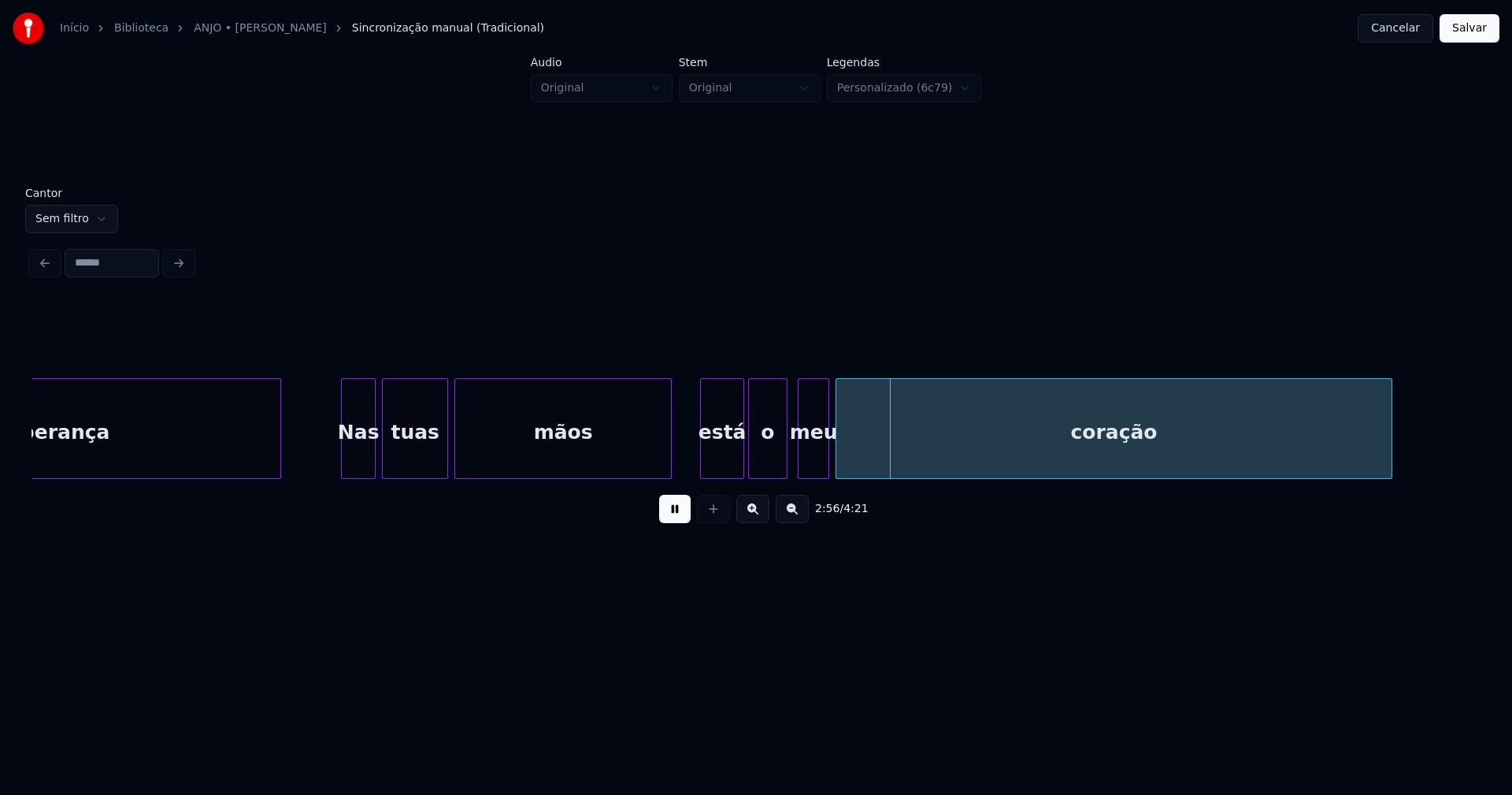
click at [774, 463] on div "o" at bounding box center [768, 432] width 39 height 107
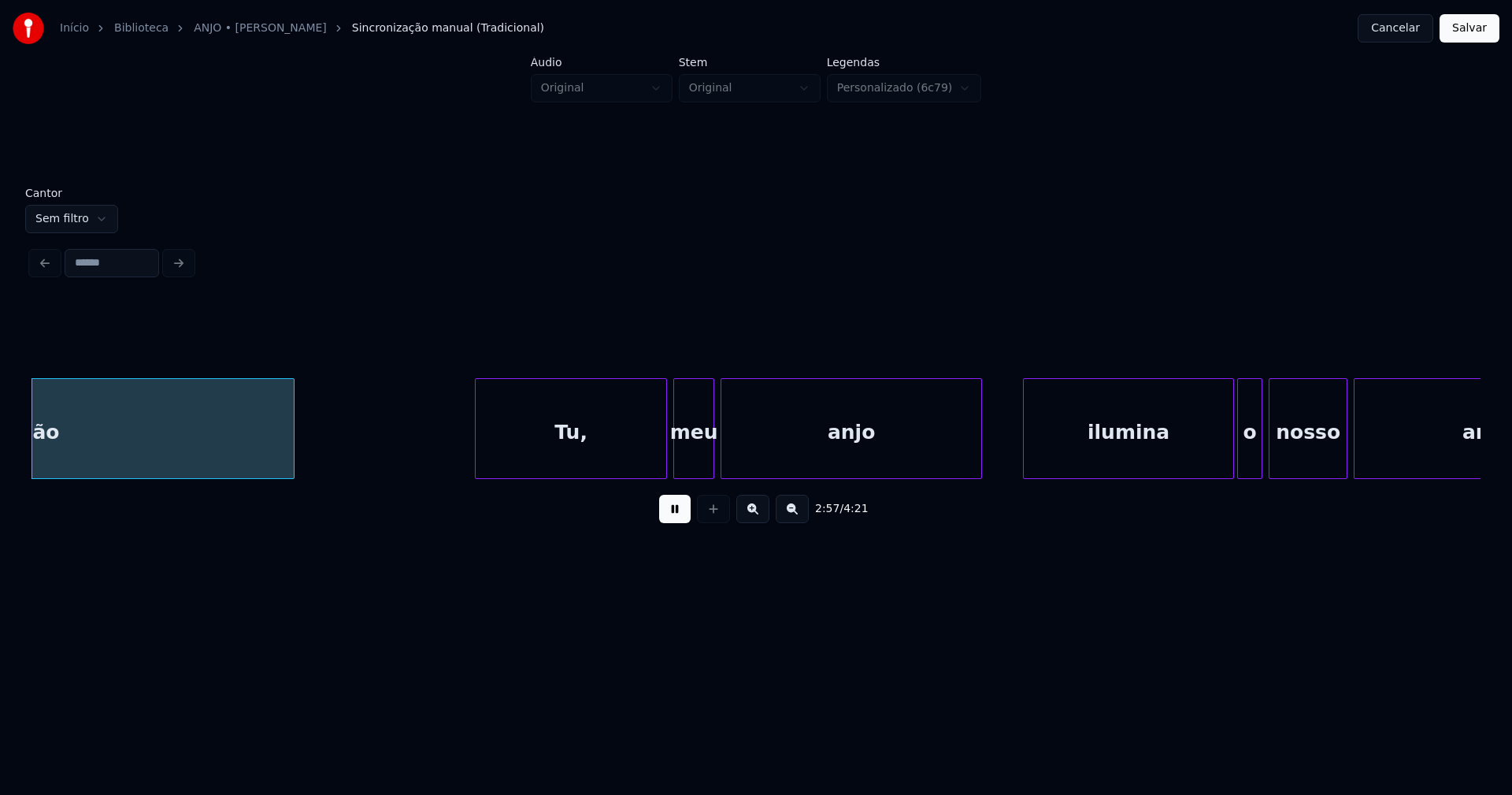
scroll to position [0, 27999]
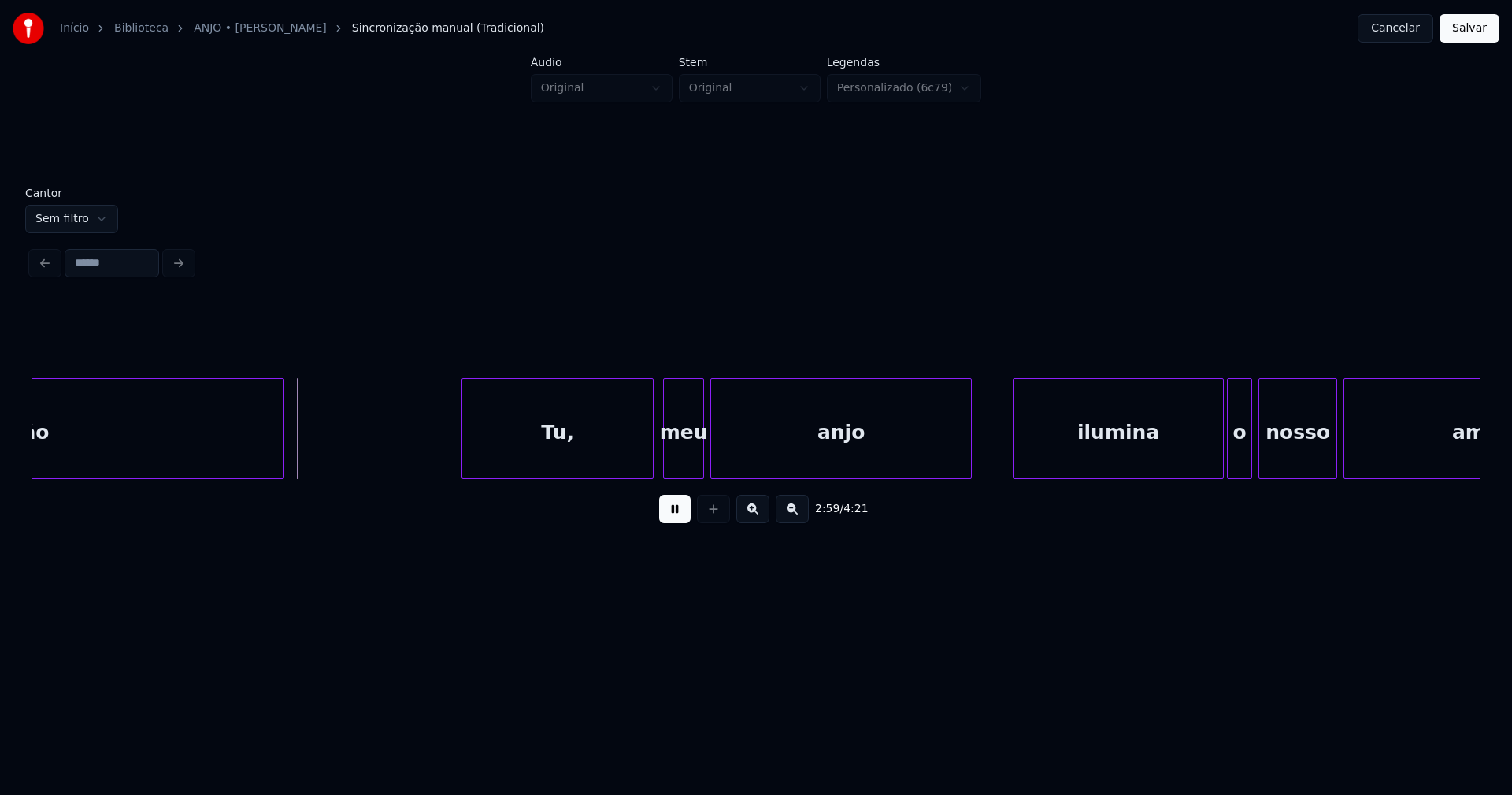
click at [517, 451] on div "Tu," at bounding box center [558, 432] width 190 height 107
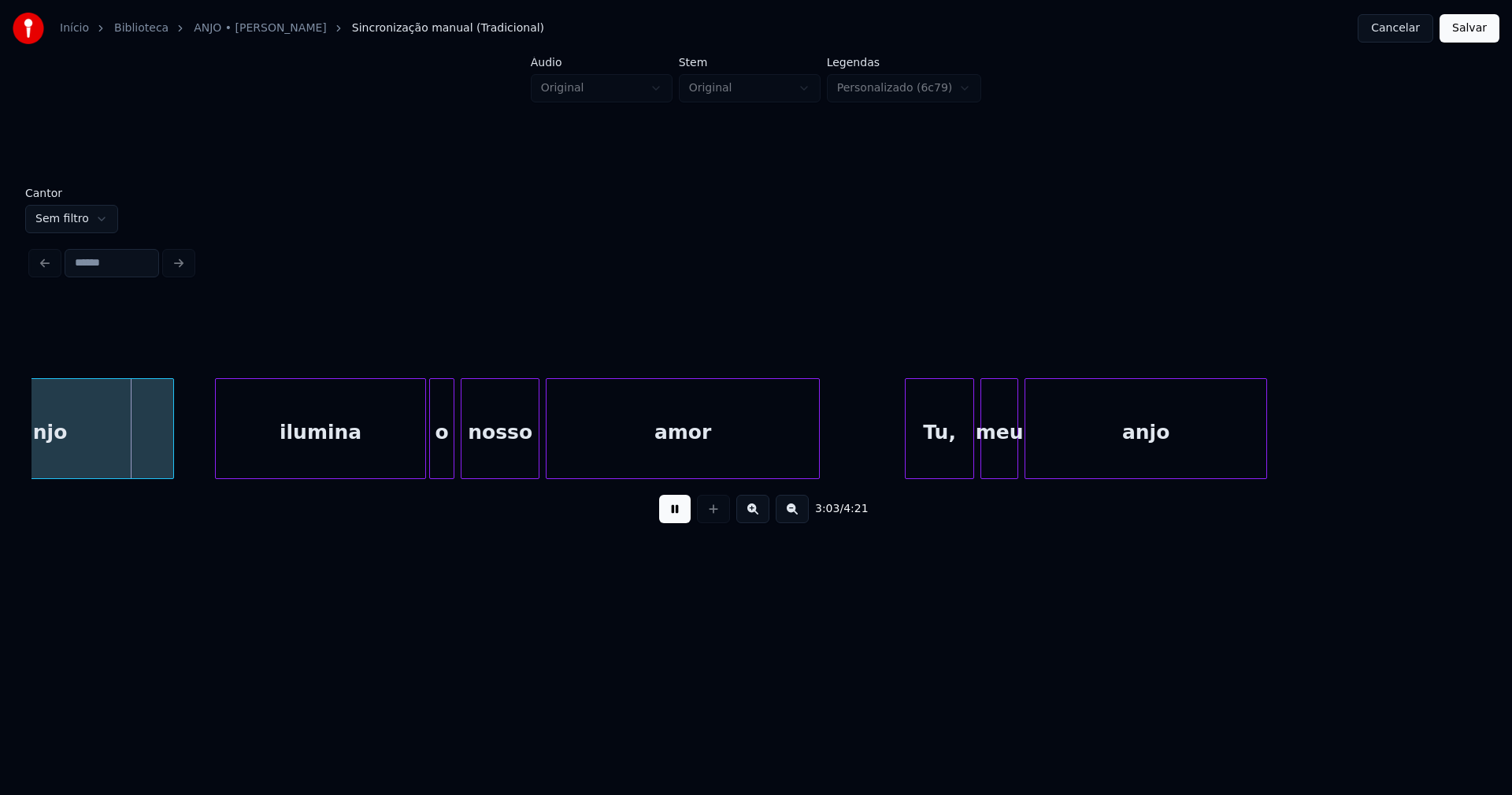
scroll to position [0, 28820]
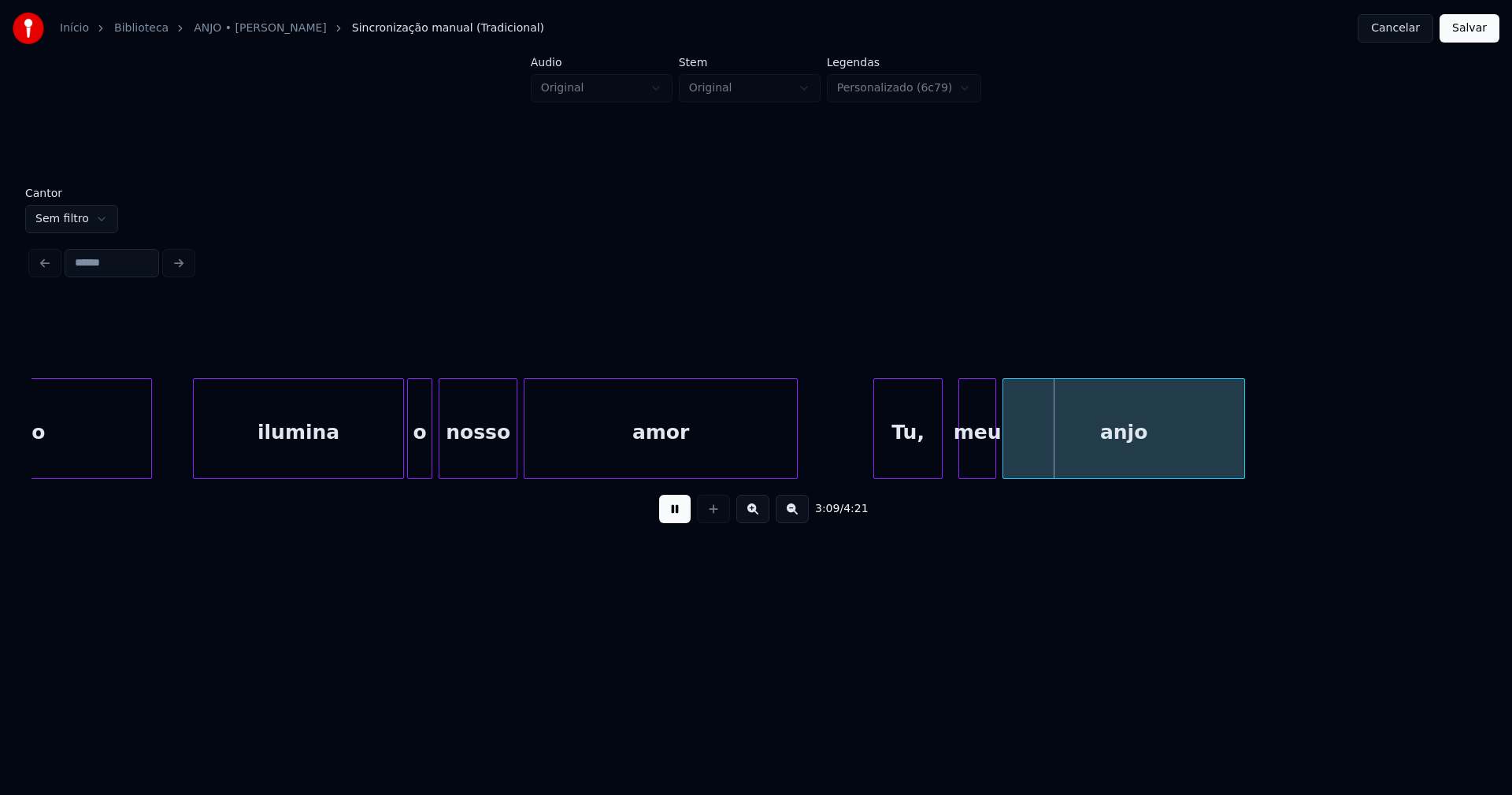
click at [911, 452] on div "Tu," at bounding box center [907, 432] width 67 height 107
click at [965, 463] on div "meu" at bounding box center [971, 432] width 36 height 107
click at [999, 456] on div at bounding box center [998, 428] width 4 height 99
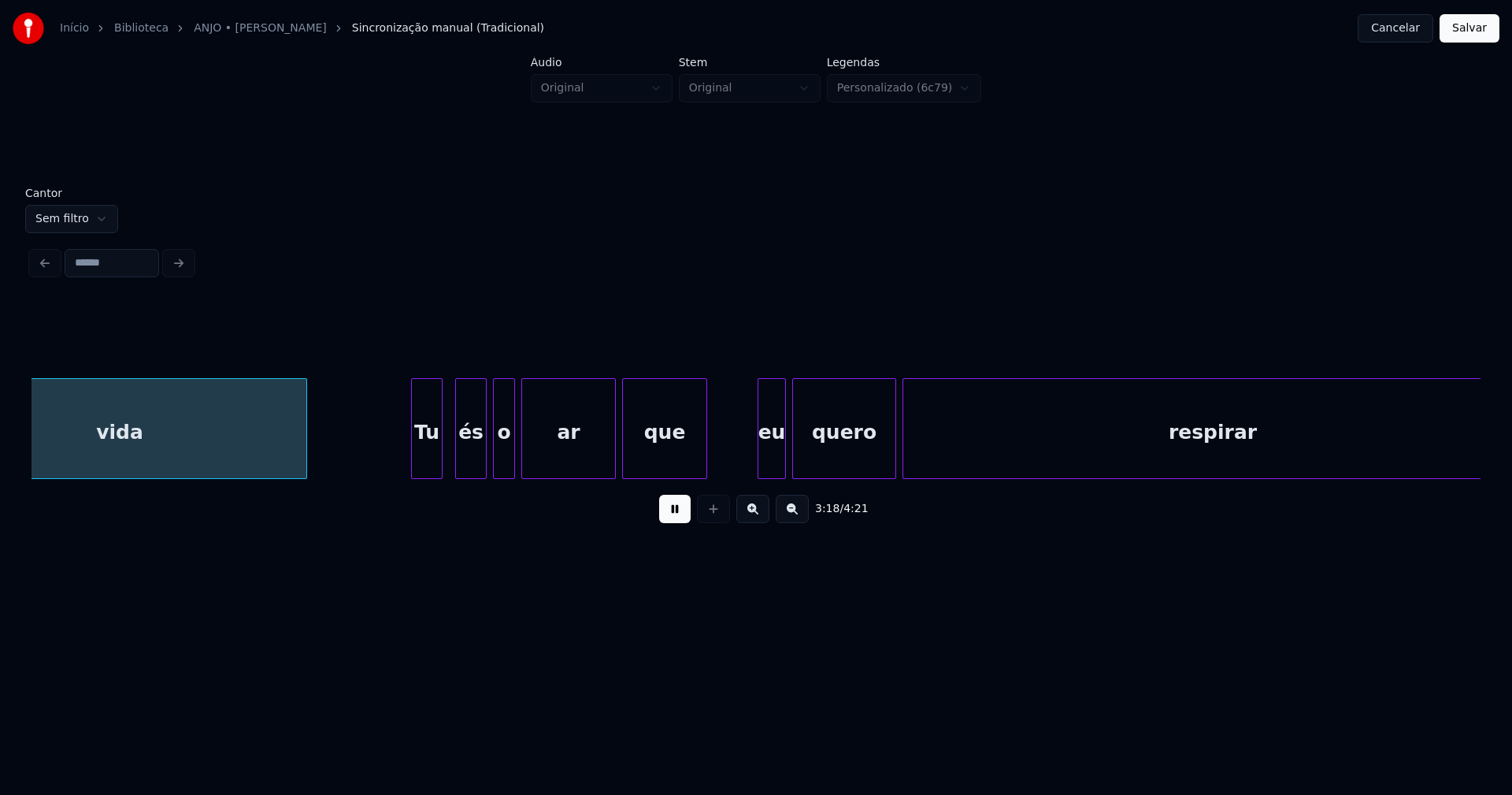
scroll to position [0, 31273]
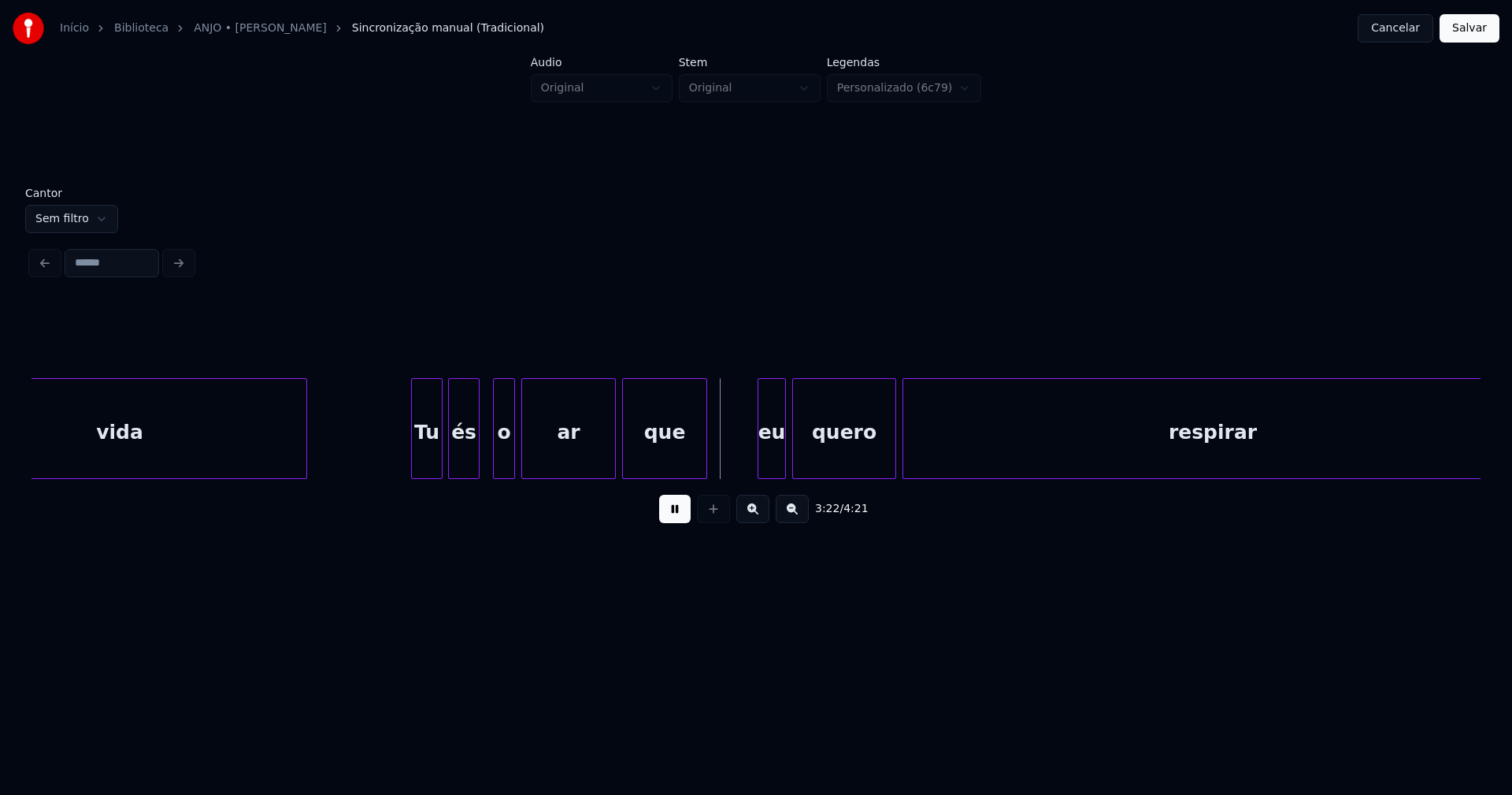
click at [467, 458] on div "és" at bounding box center [464, 432] width 30 height 107
click at [494, 462] on div "o" at bounding box center [497, 432] width 21 height 107
click at [579, 464] on div "ar" at bounding box center [564, 432] width 93 height 107
click at [771, 463] on div "eu" at bounding box center [767, 432] width 27 height 107
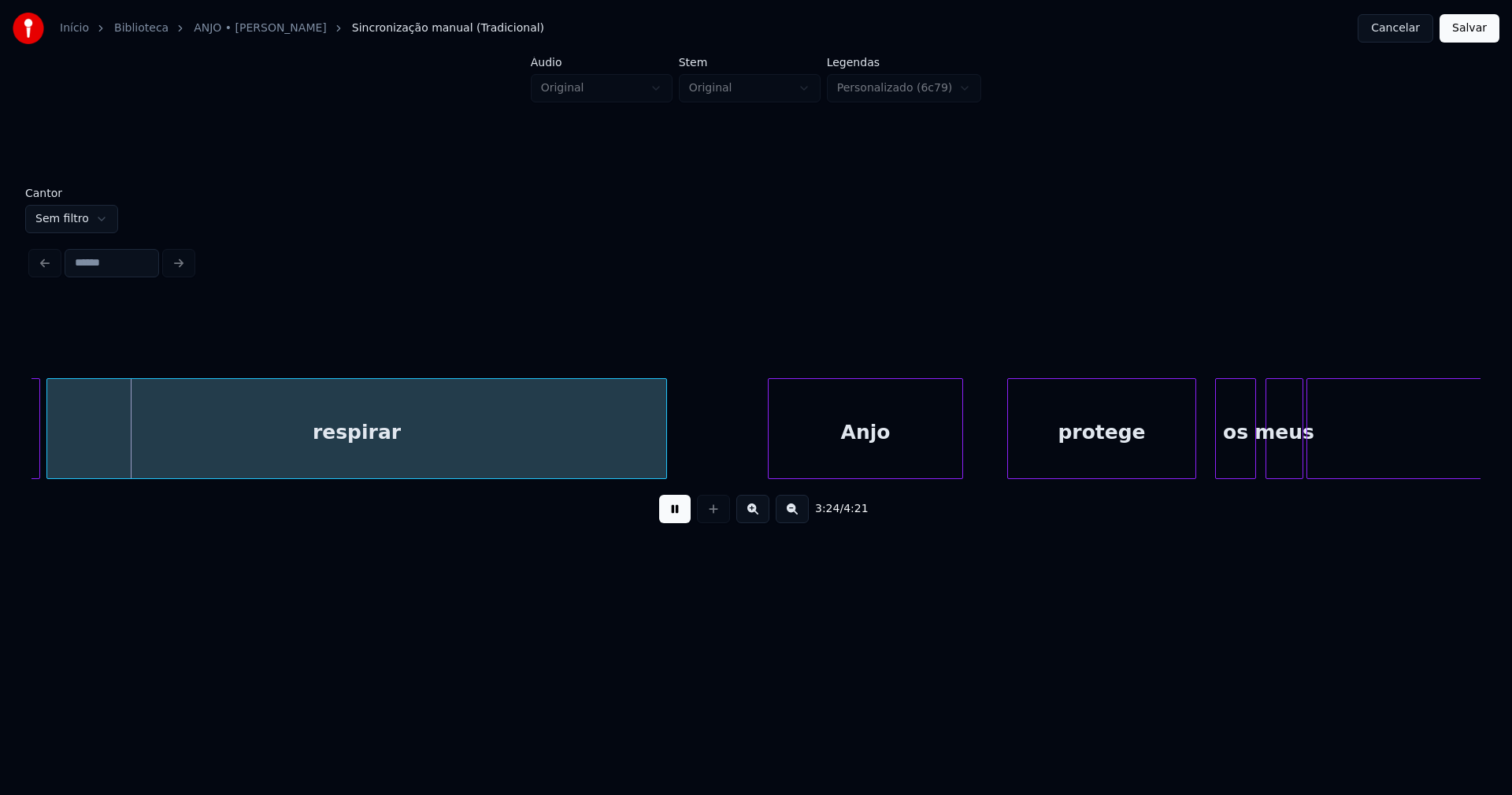
scroll to position [0, 32174]
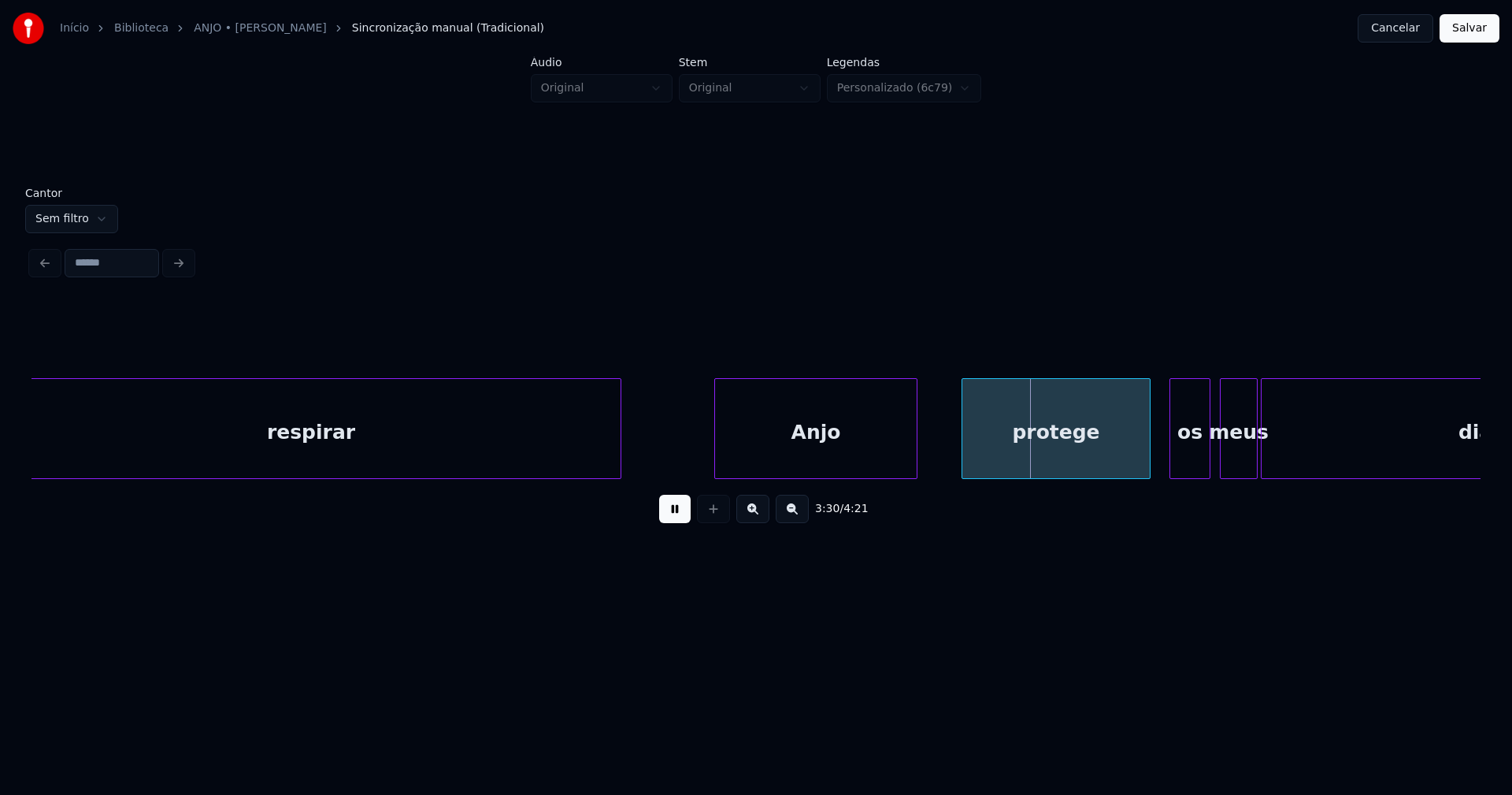
click at [719, 460] on div at bounding box center [717, 428] width 4 height 99
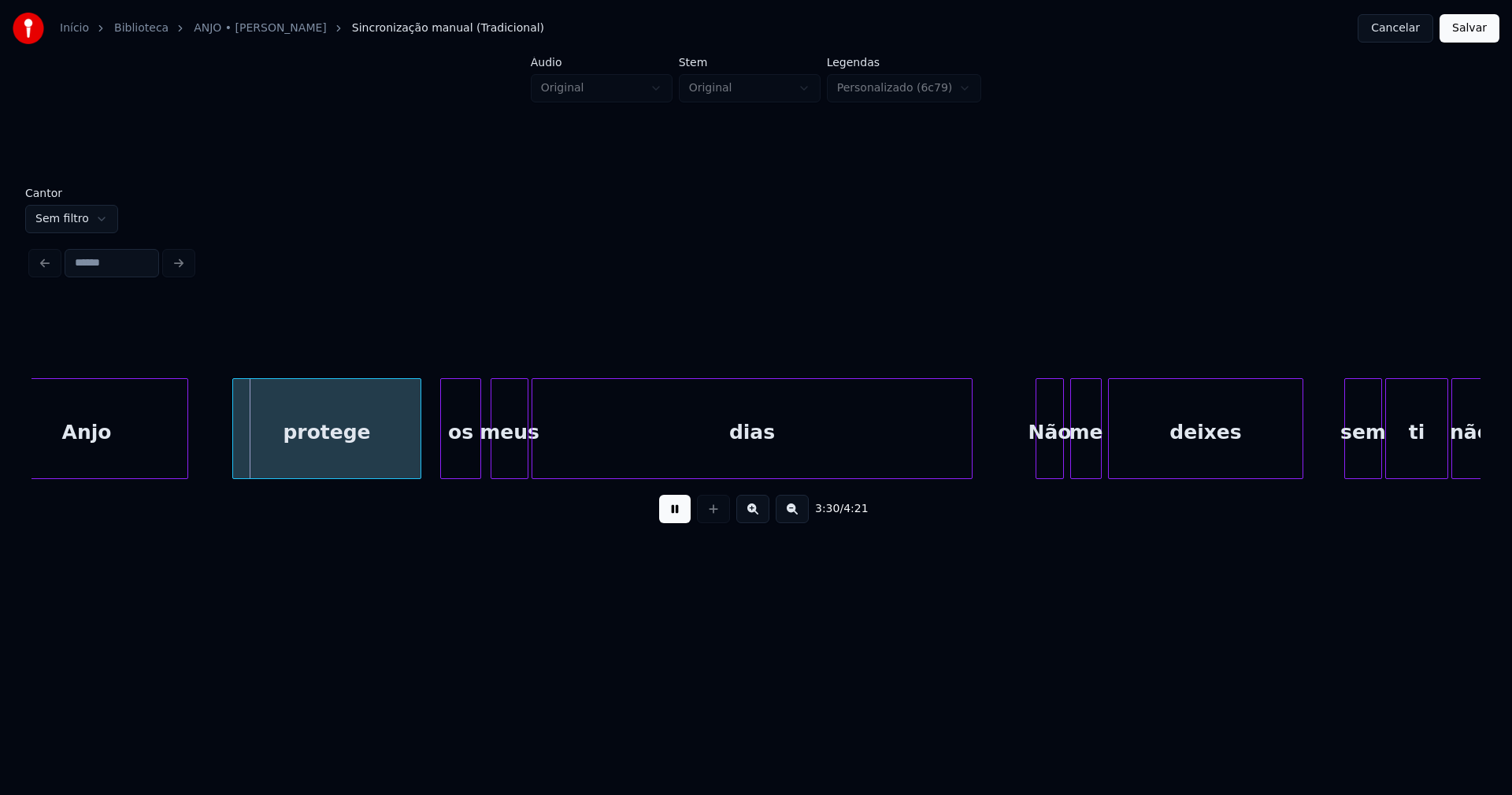
scroll to position [0, 32927]
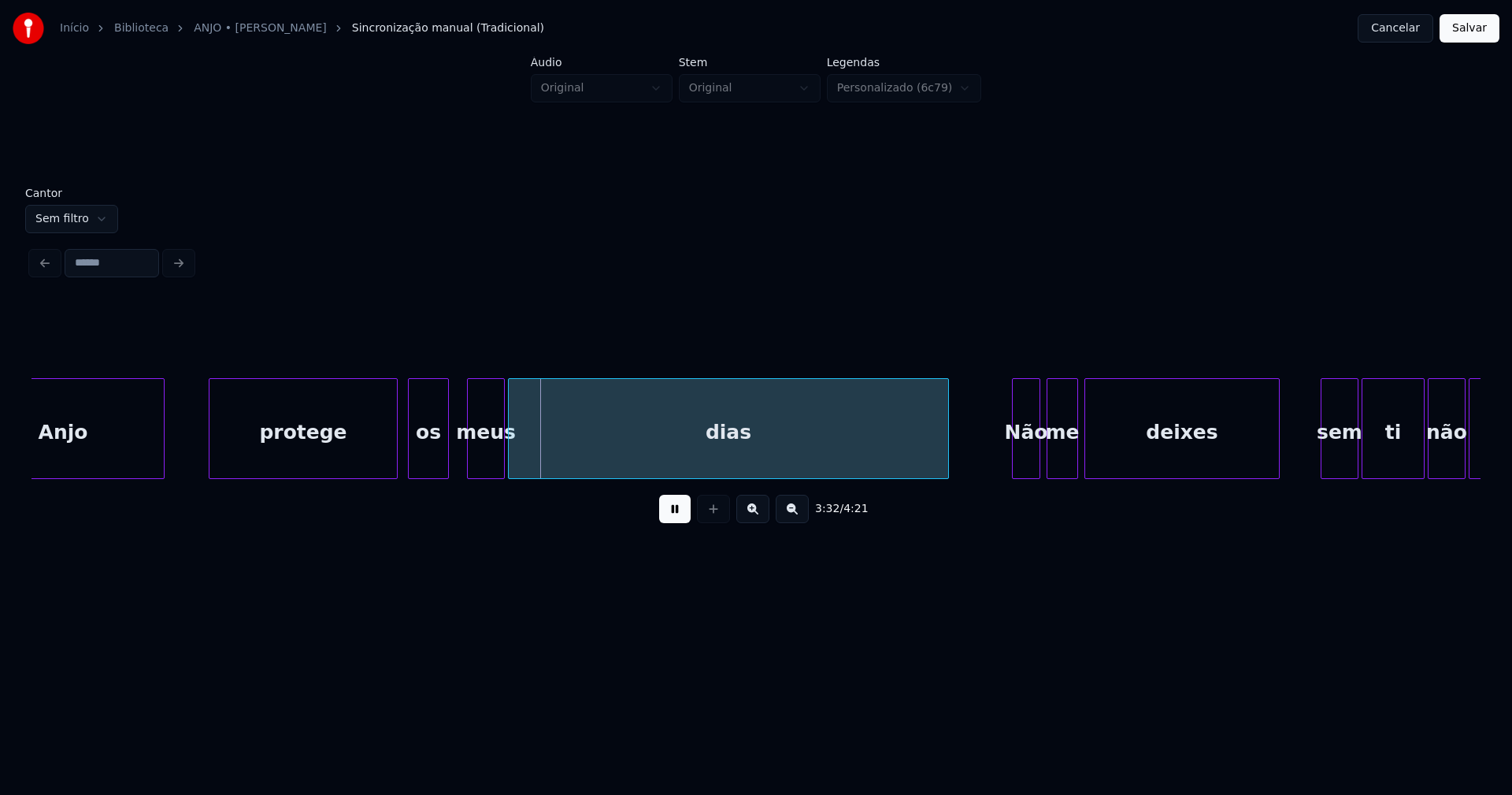
click at [427, 472] on div "os" at bounding box center [429, 432] width 40 height 107
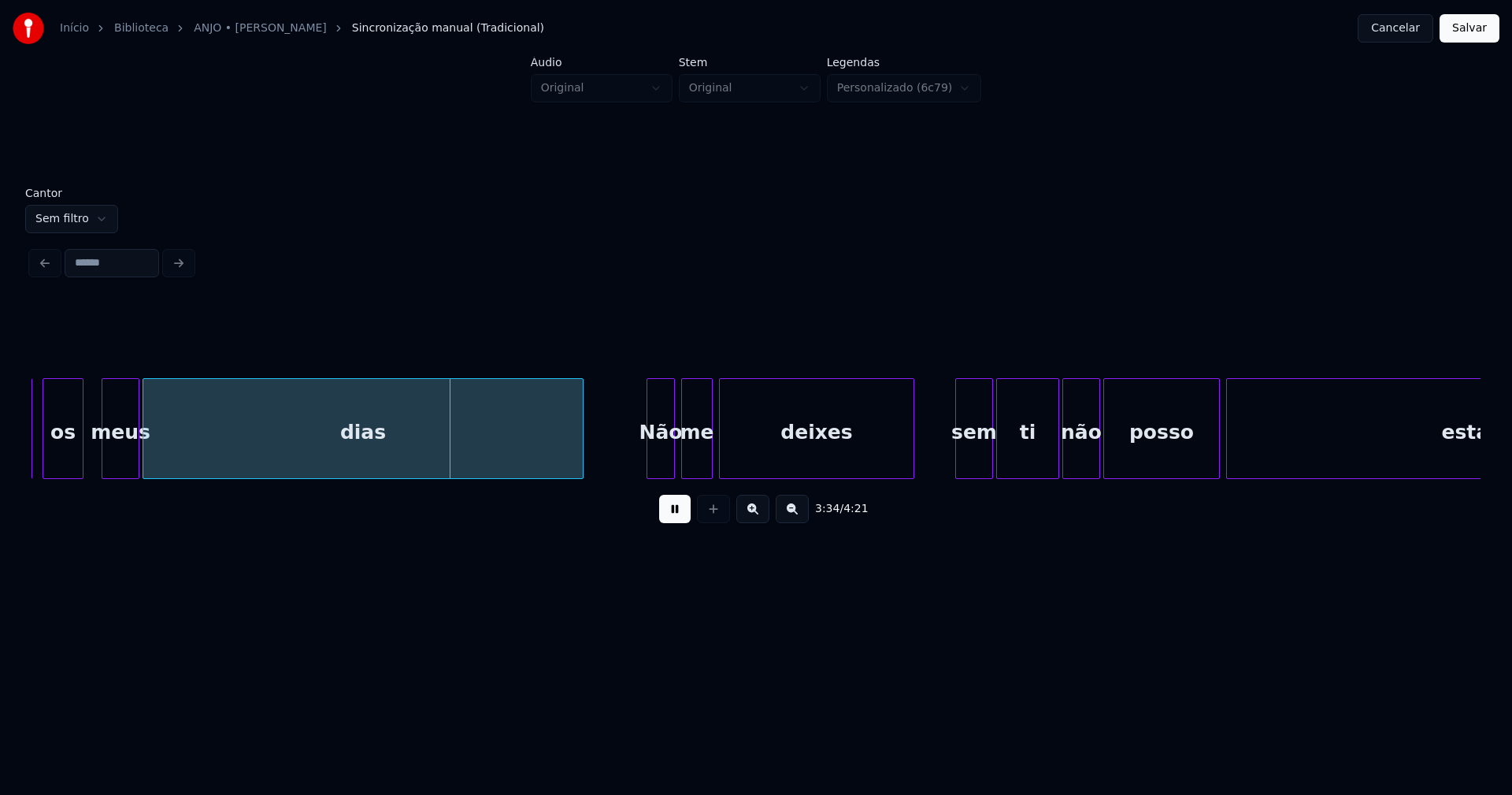
scroll to position [0, 33315]
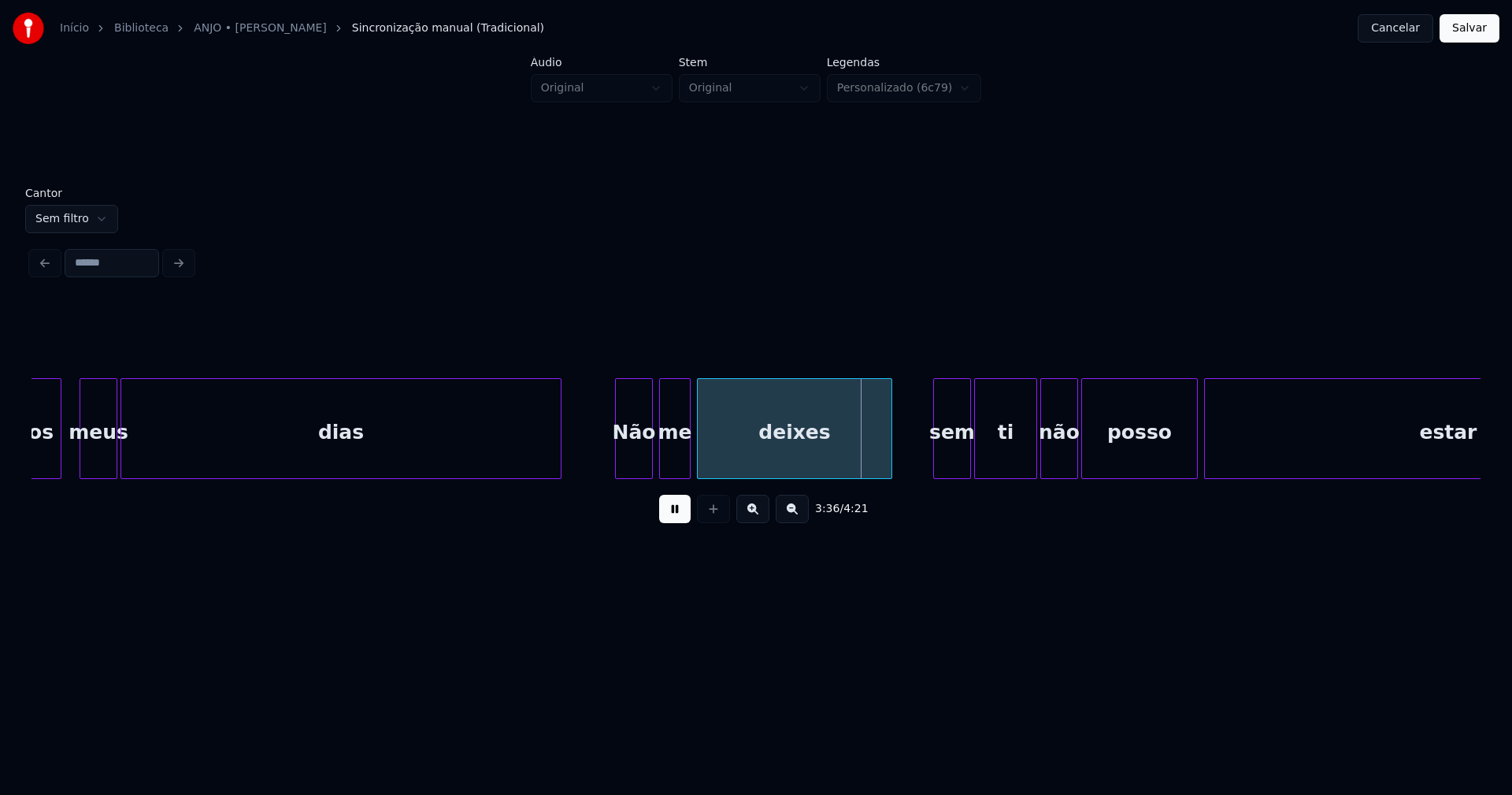
click at [616, 463] on div at bounding box center [618, 428] width 4 height 99
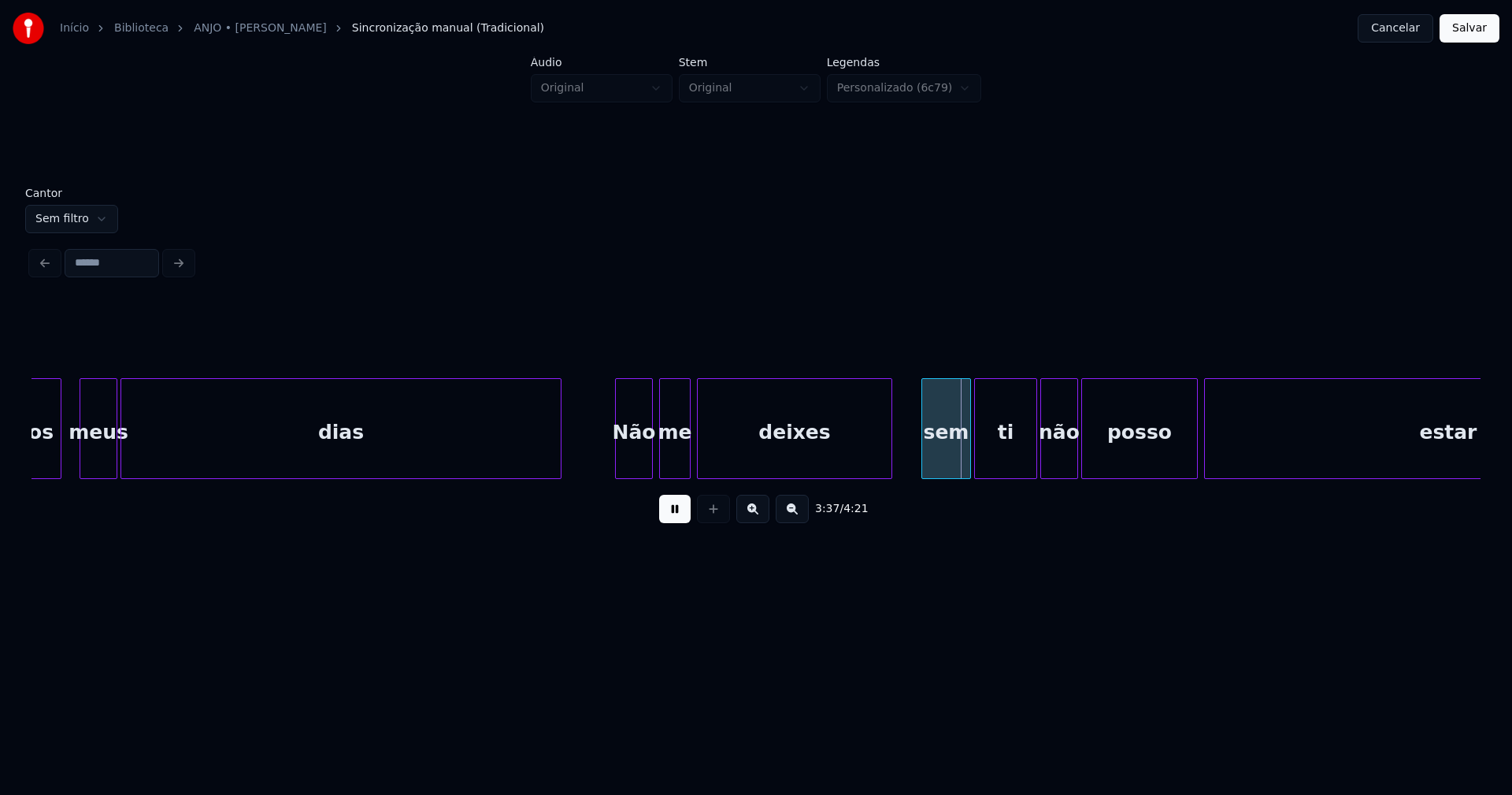
click at [925, 469] on div at bounding box center [924, 428] width 4 height 99
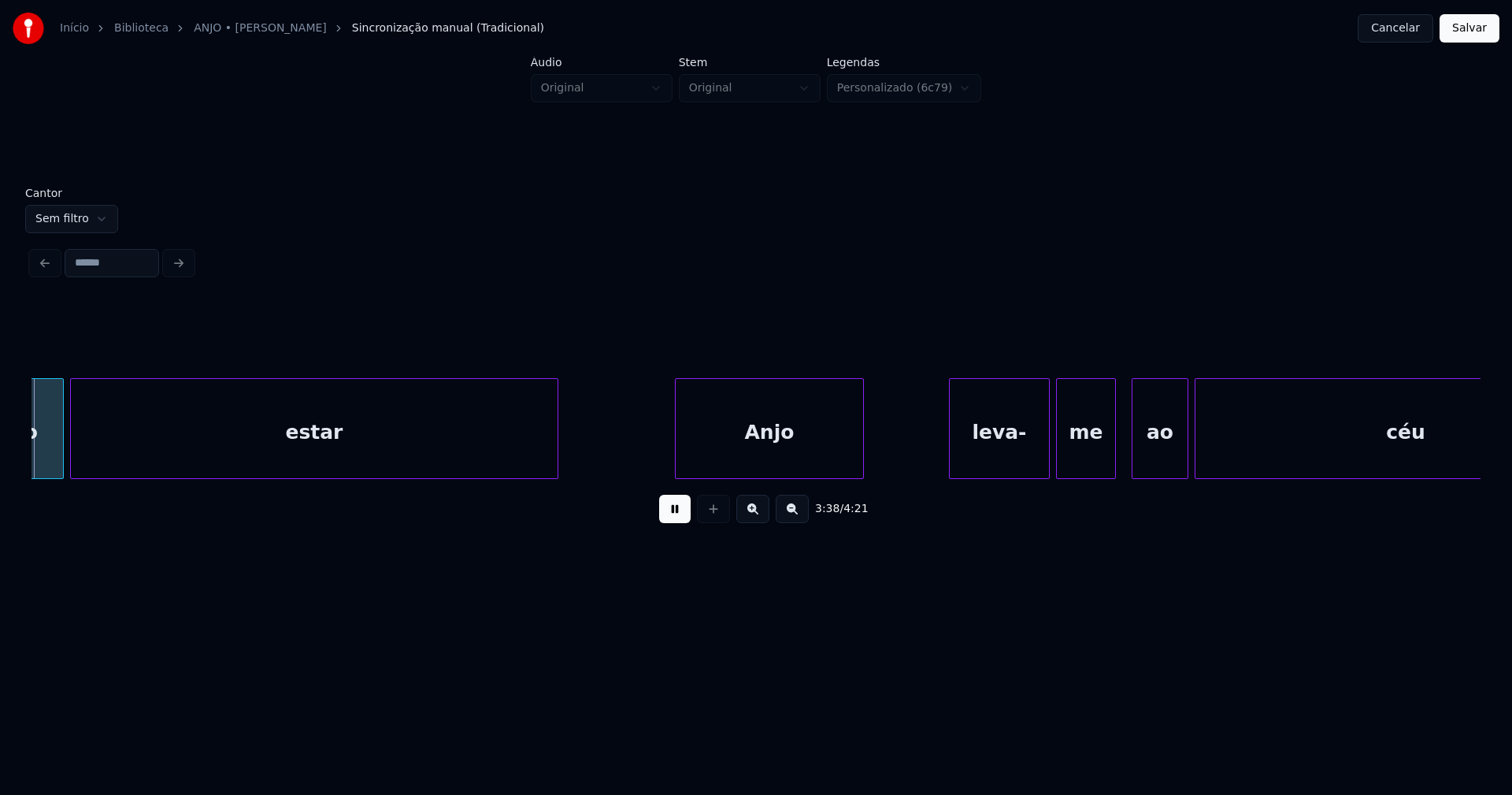
scroll to position [0, 34470]
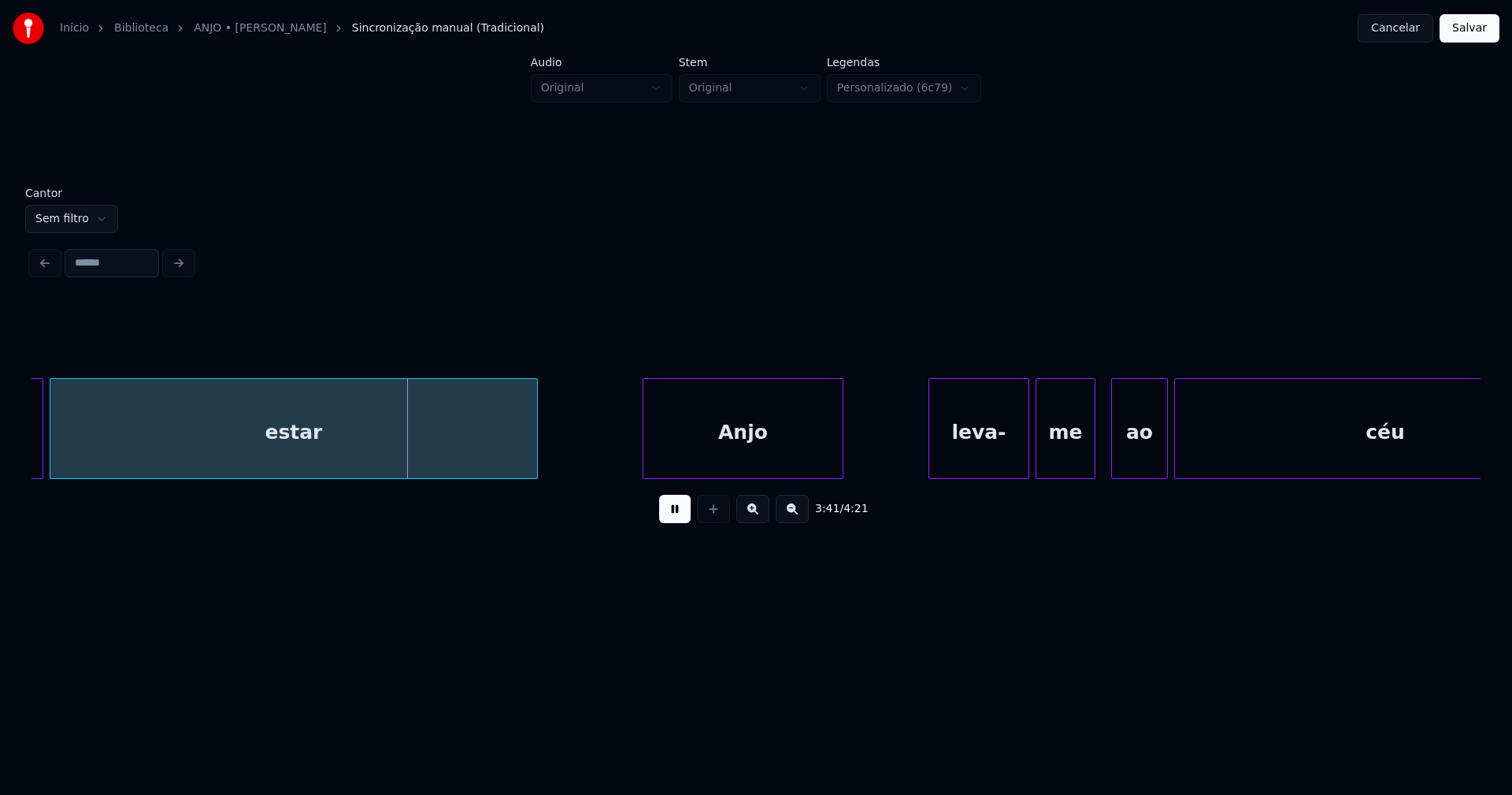
click at [647, 464] on div at bounding box center [645, 428] width 4 height 99
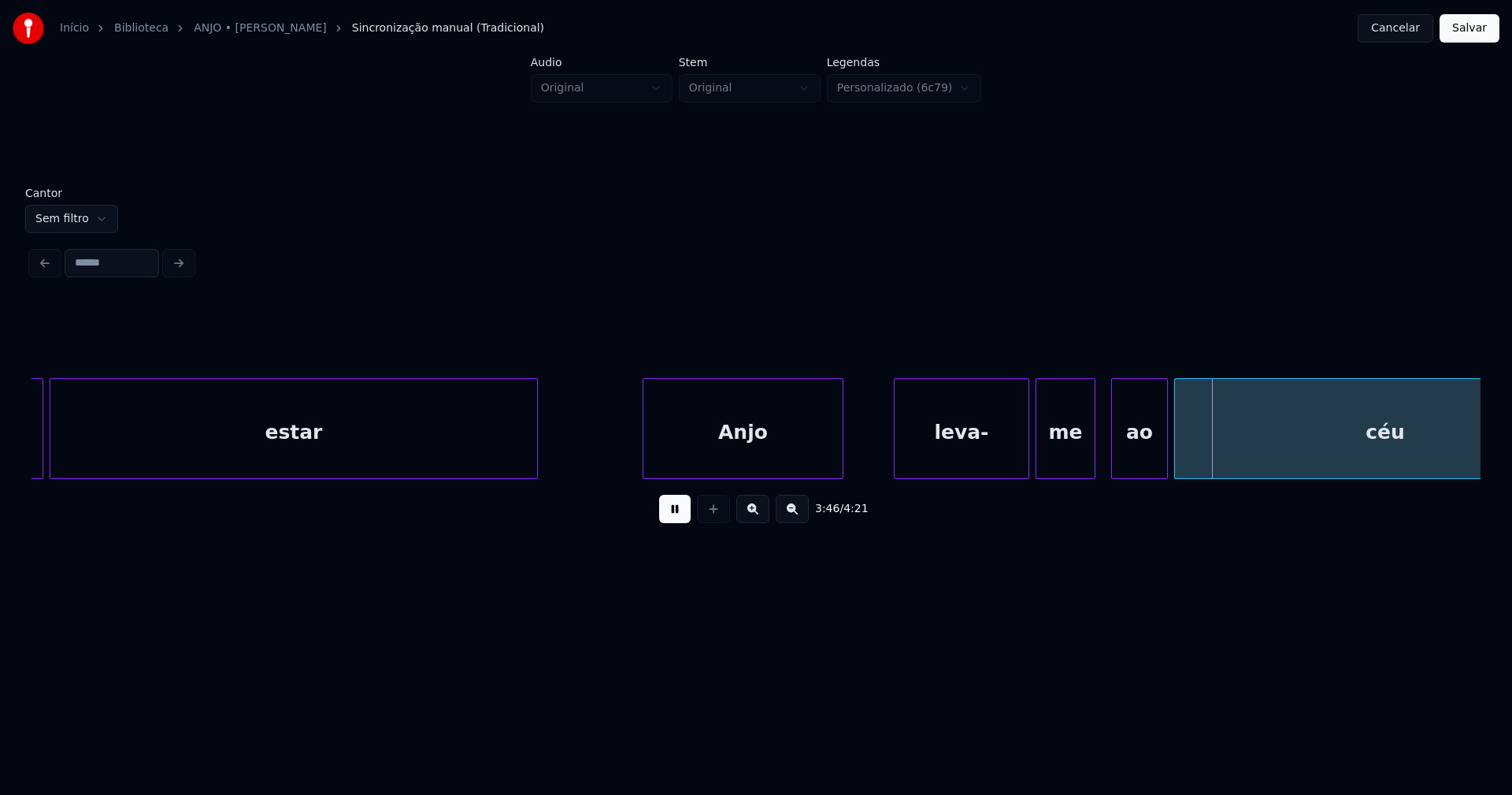
click at [896, 461] on div at bounding box center [897, 428] width 4 height 99
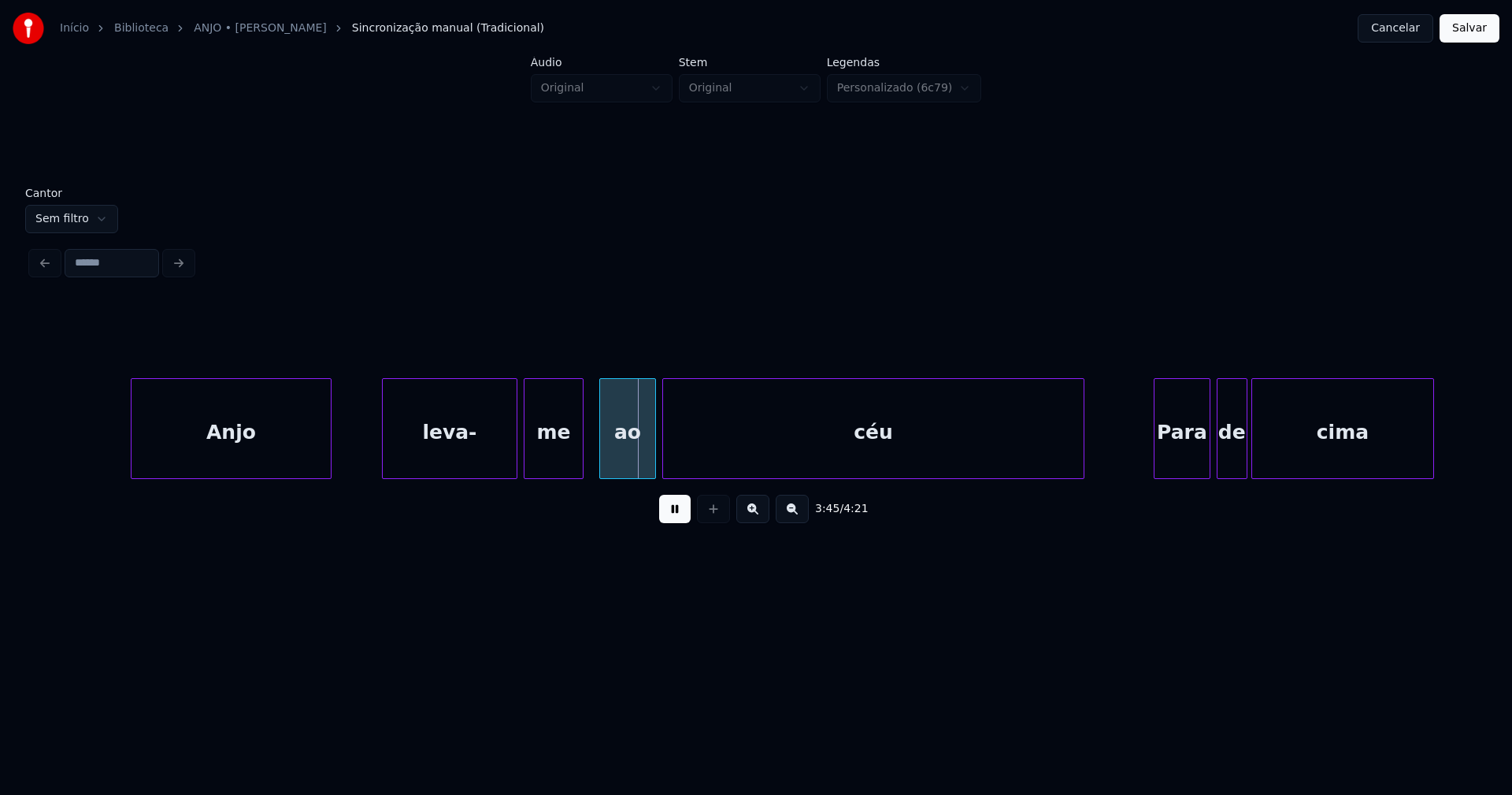
scroll to position [0, 35003]
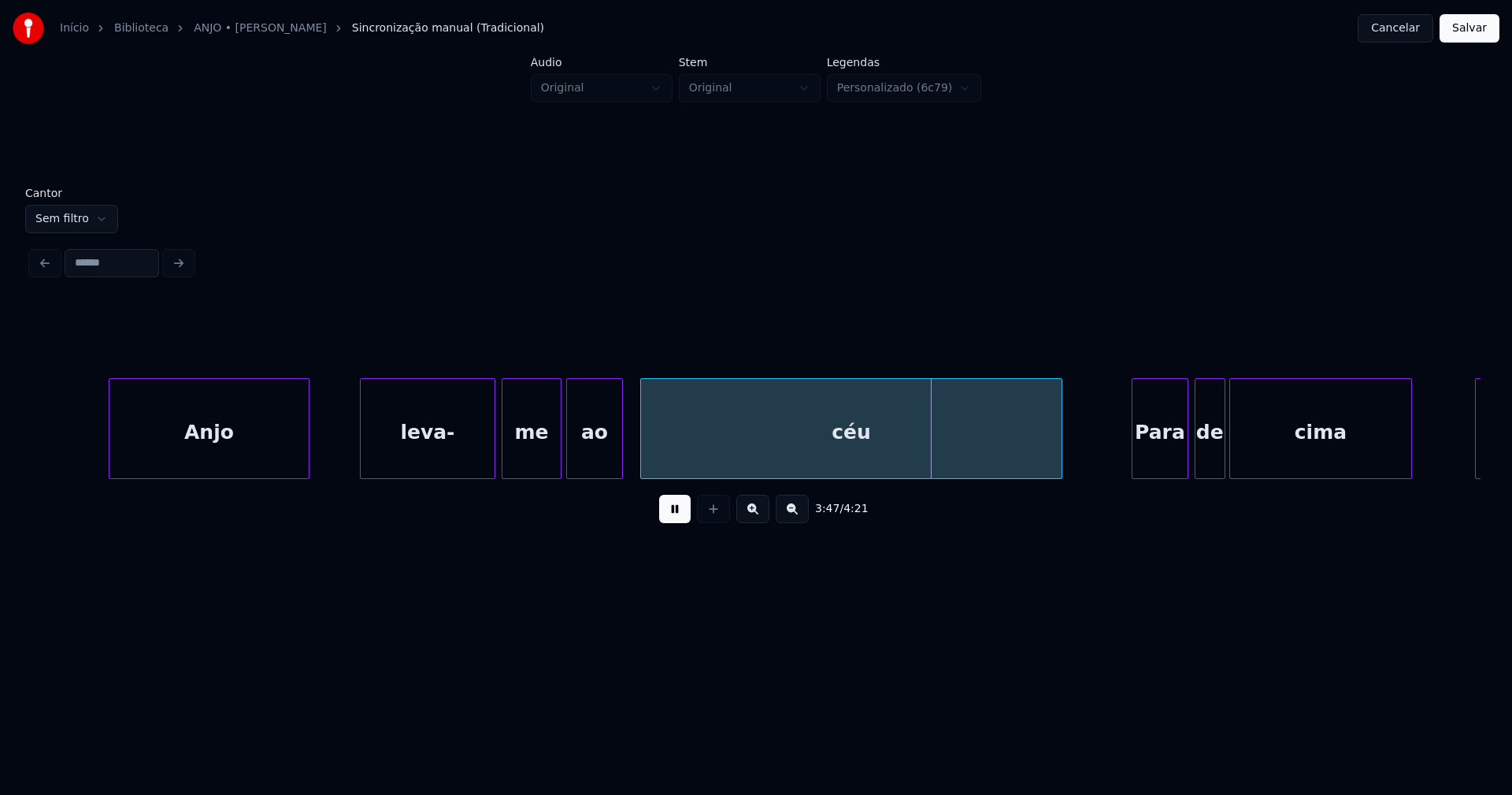
click at [597, 454] on div "ao" at bounding box center [594, 432] width 55 height 107
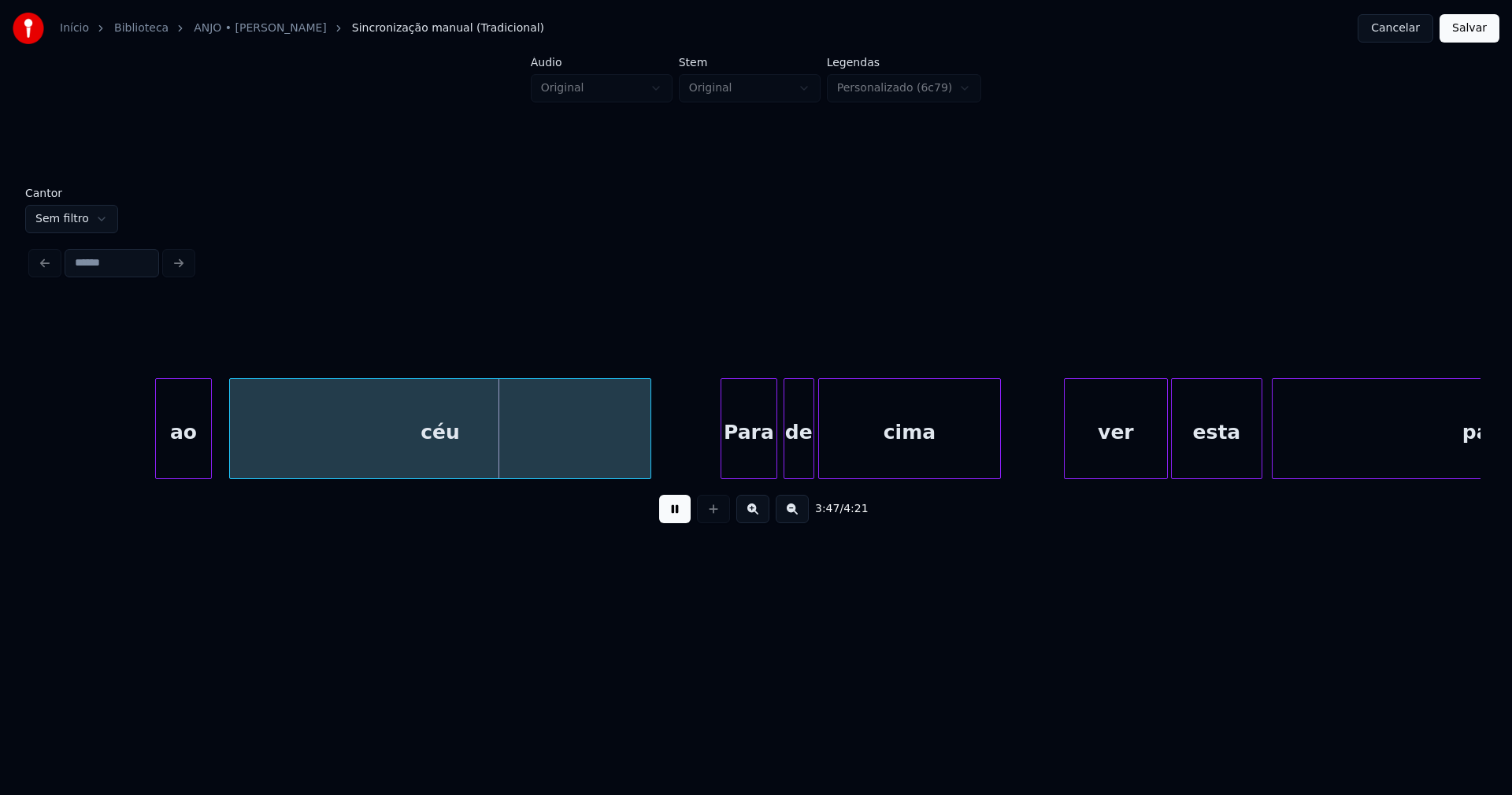
scroll to position [0, 35689]
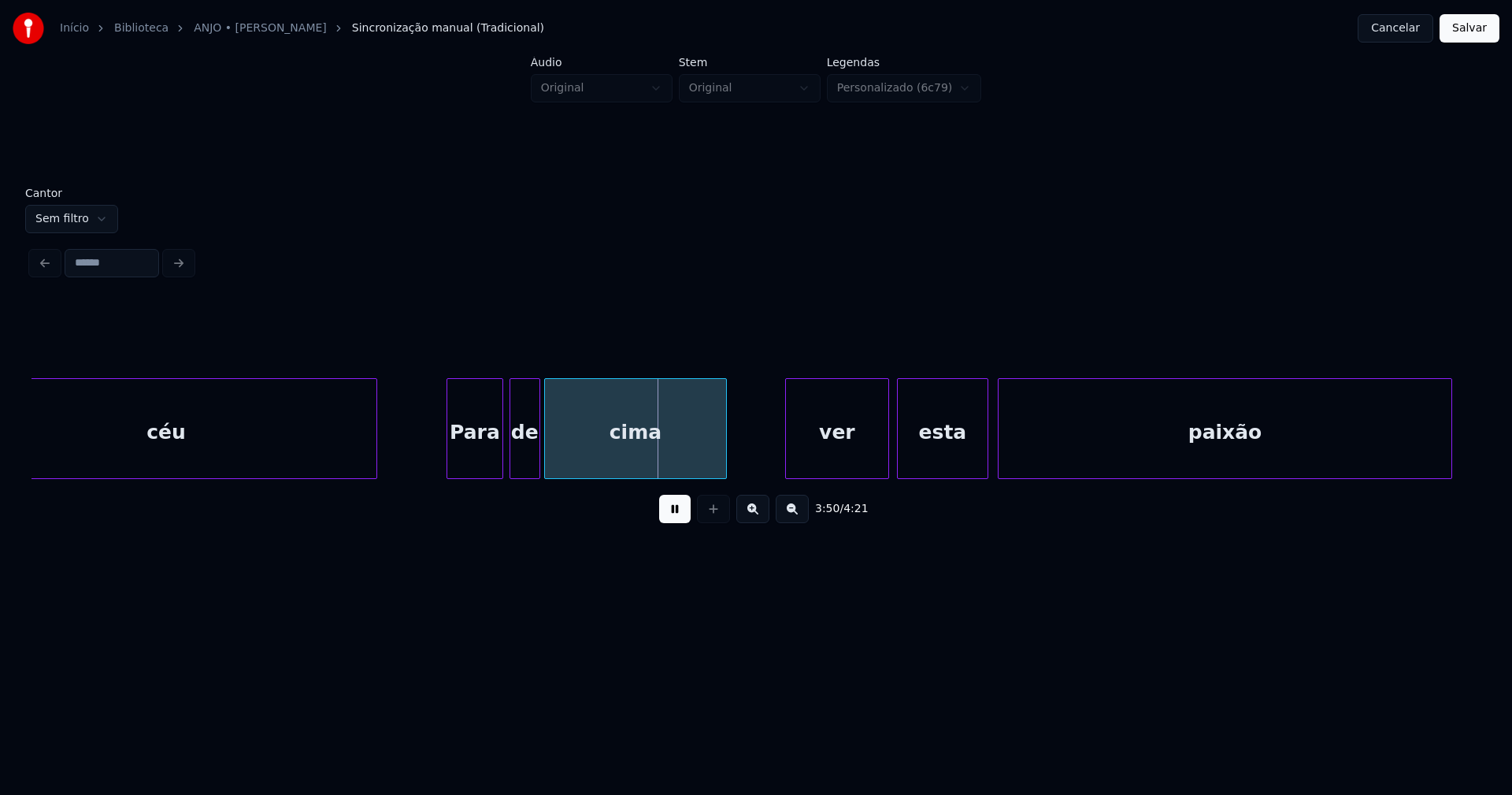
click at [843, 456] on div "ver" at bounding box center [837, 432] width 102 height 107
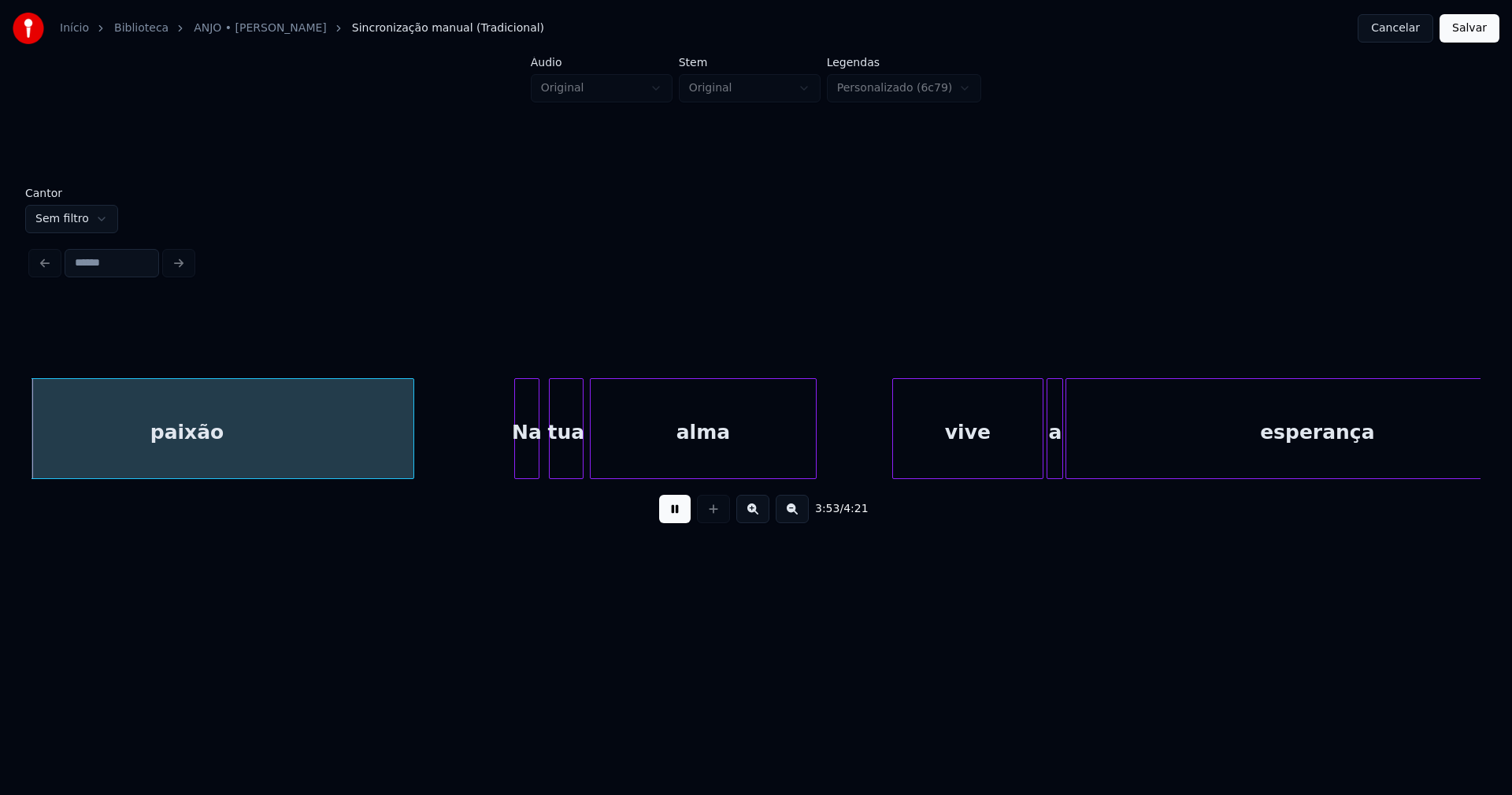
scroll to position [0, 36726]
click at [520, 467] on div "Na" at bounding box center [520, 432] width 23 height 107
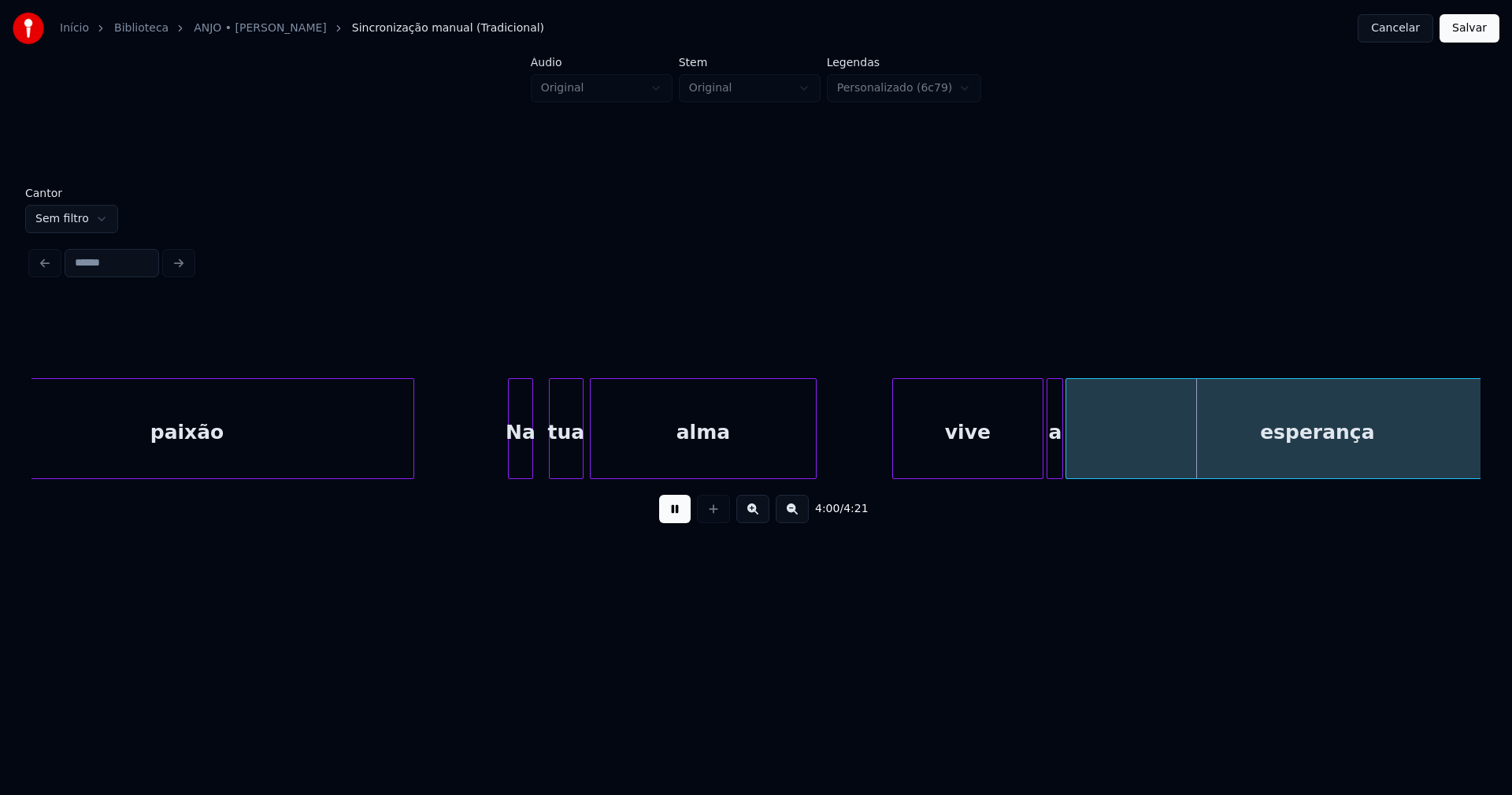
click at [1020, 451] on div "vive" at bounding box center [968, 432] width 150 height 107
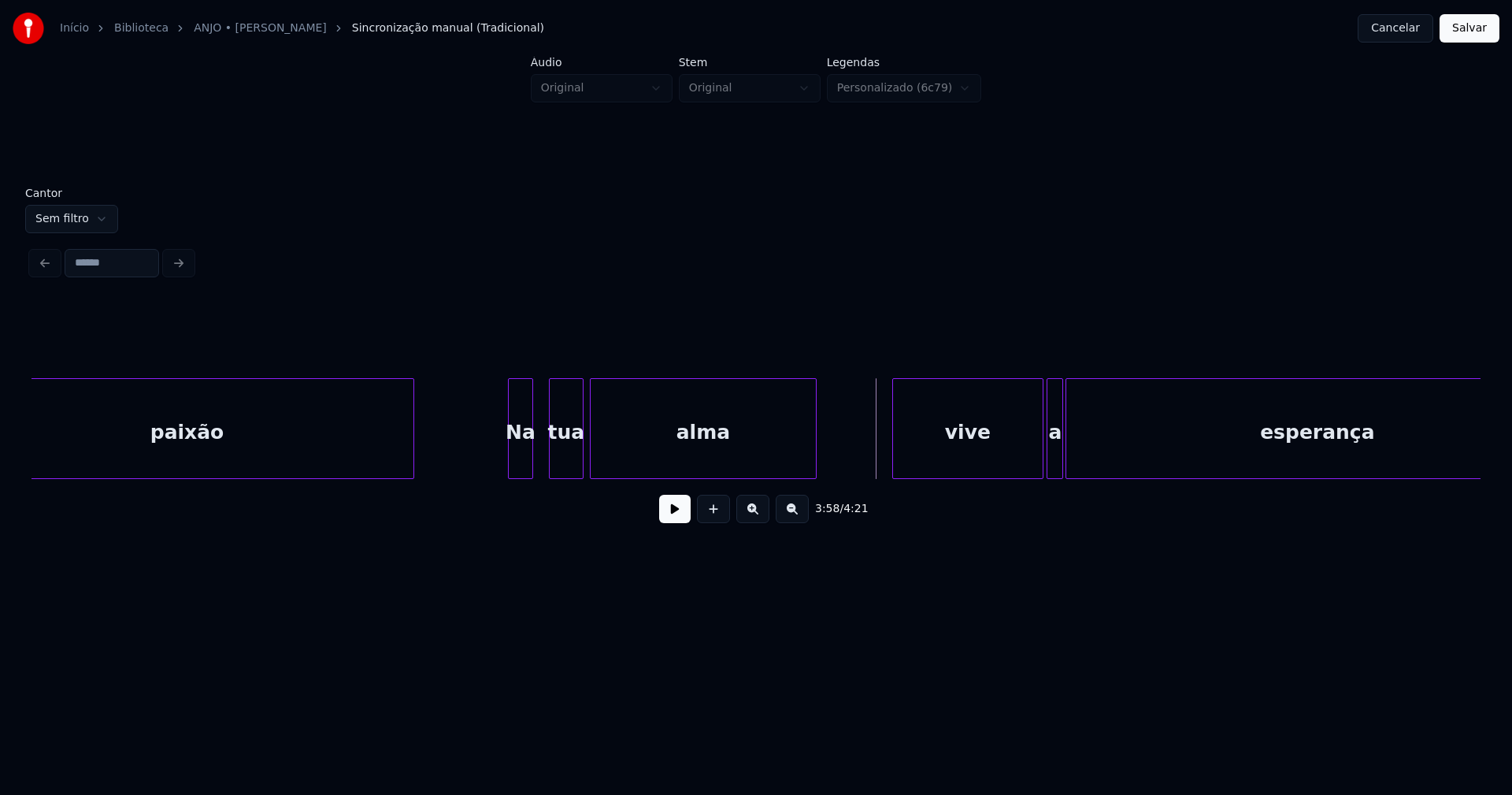
click at [670, 517] on button at bounding box center [675, 509] width 31 height 29
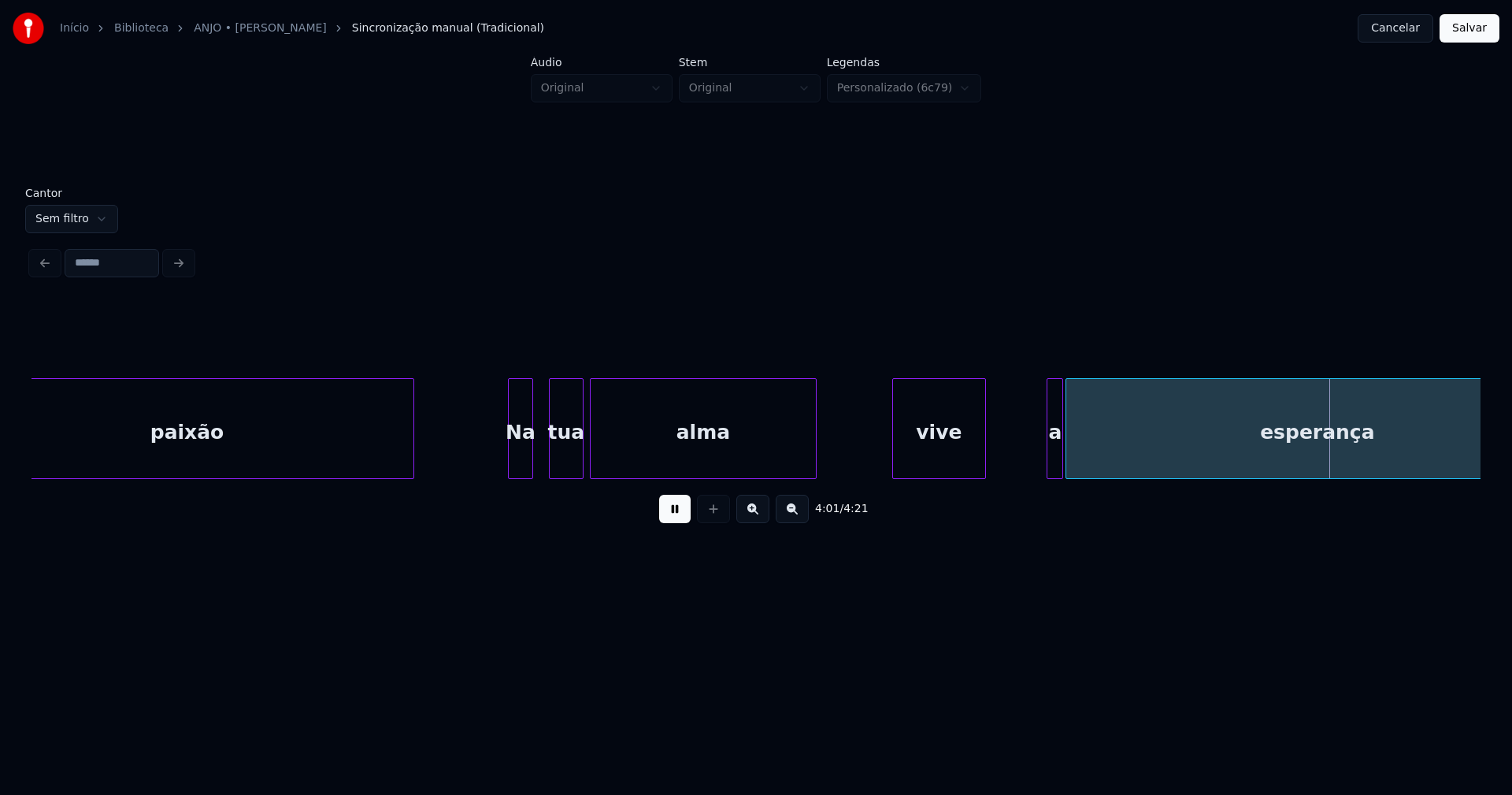
click at [980, 479] on div "Na tua [PERSON_NAME] vive a esperança paixão" at bounding box center [756, 428] width 1449 height 101
click at [992, 469] on div at bounding box center [994, 428] width 4 height 99
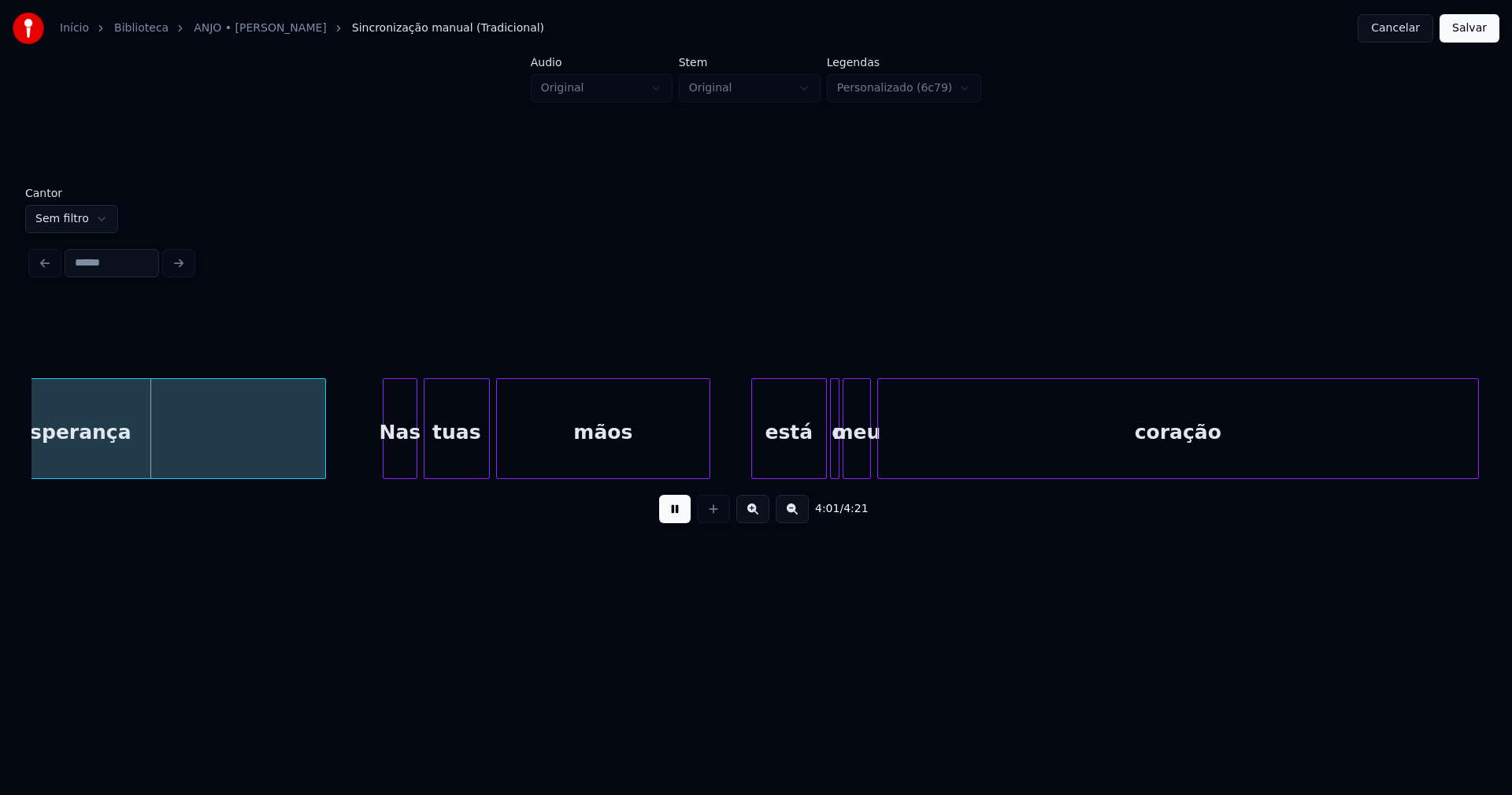
scroll to position [0, 38016]
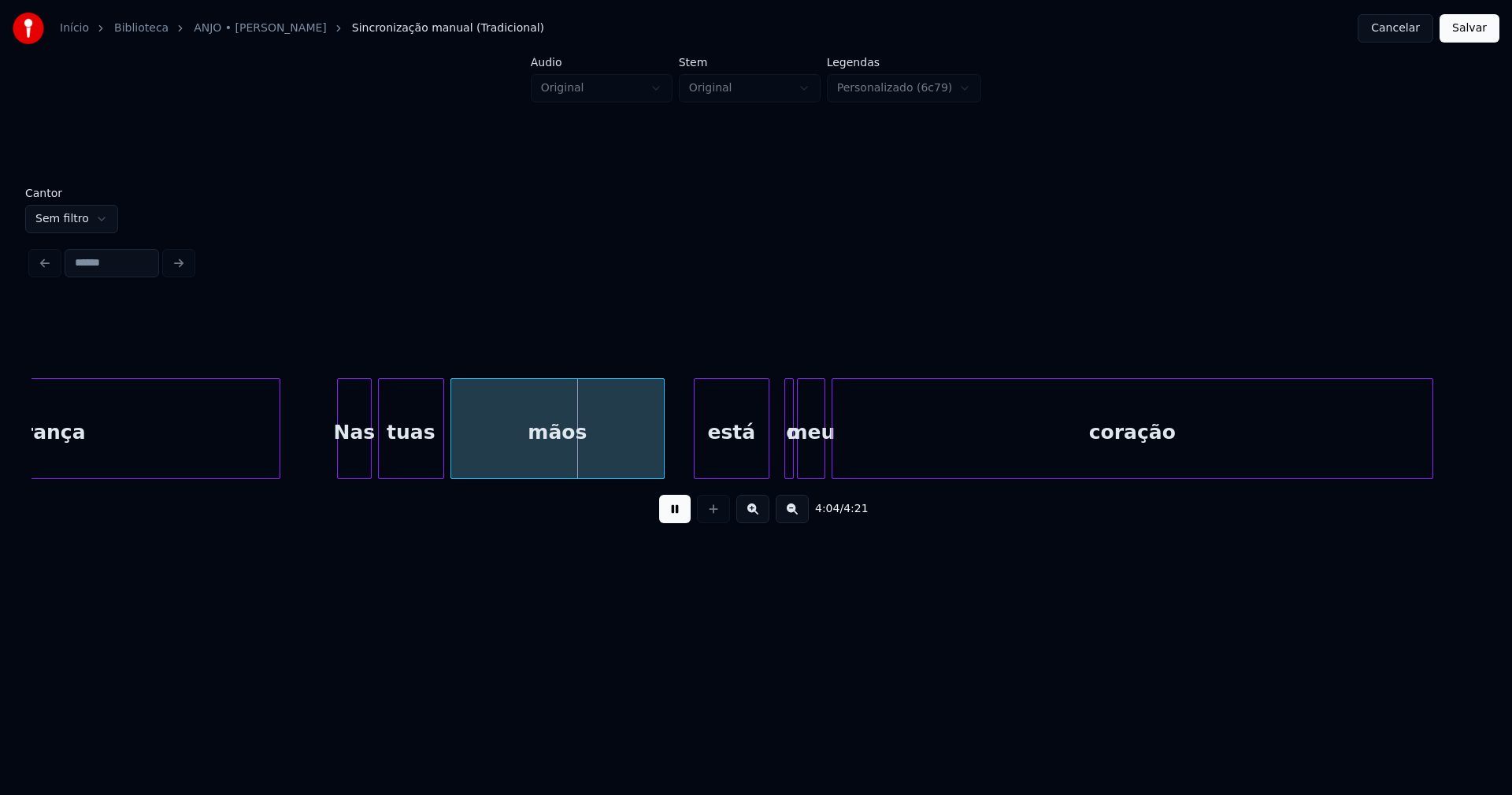
click at [739, 461] on div "está" at bounding box center [731, 432] width 74 height 107
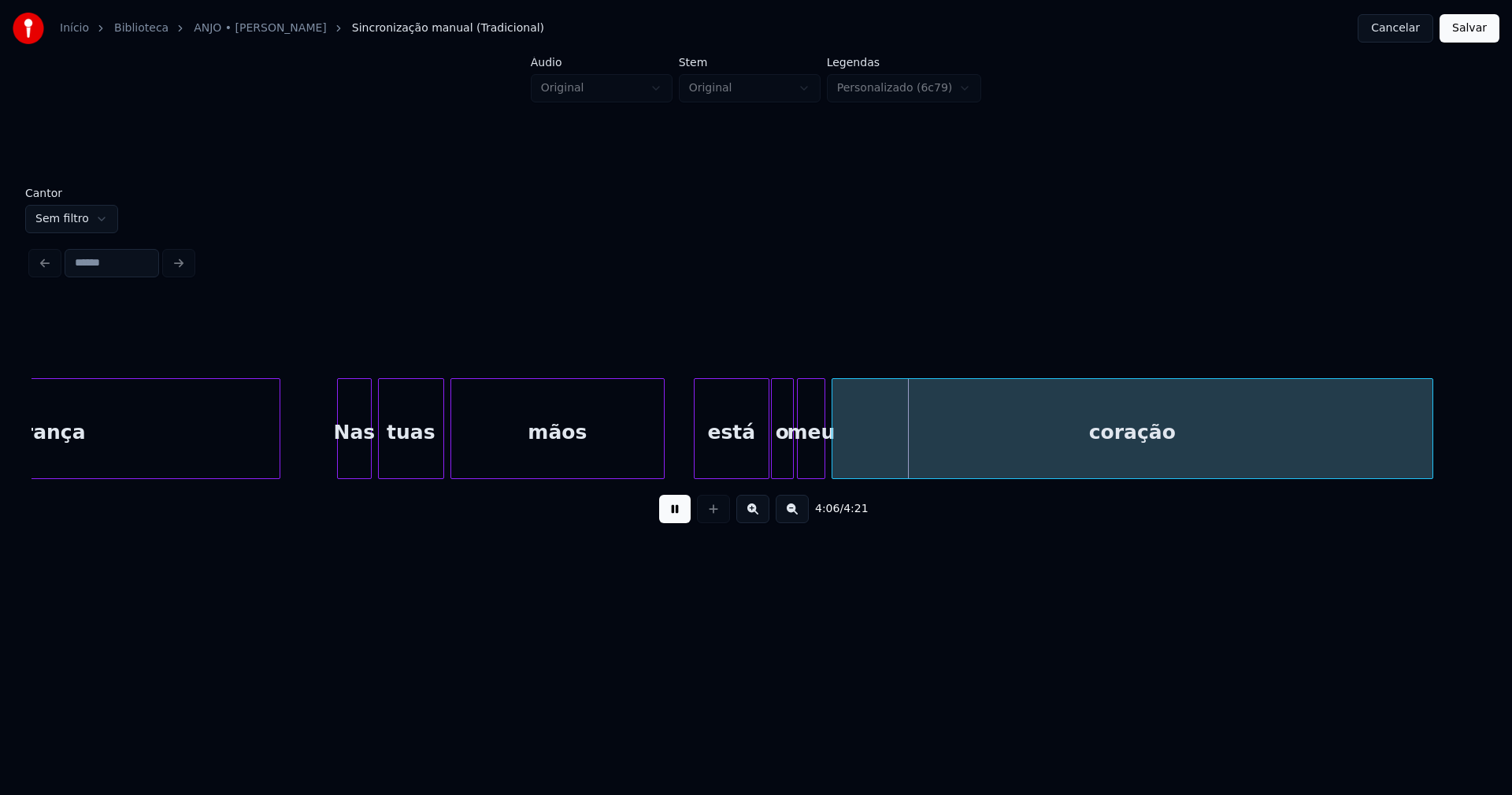
click at [772, 458] on div at bounding box center [774, 428] width 4 height 99
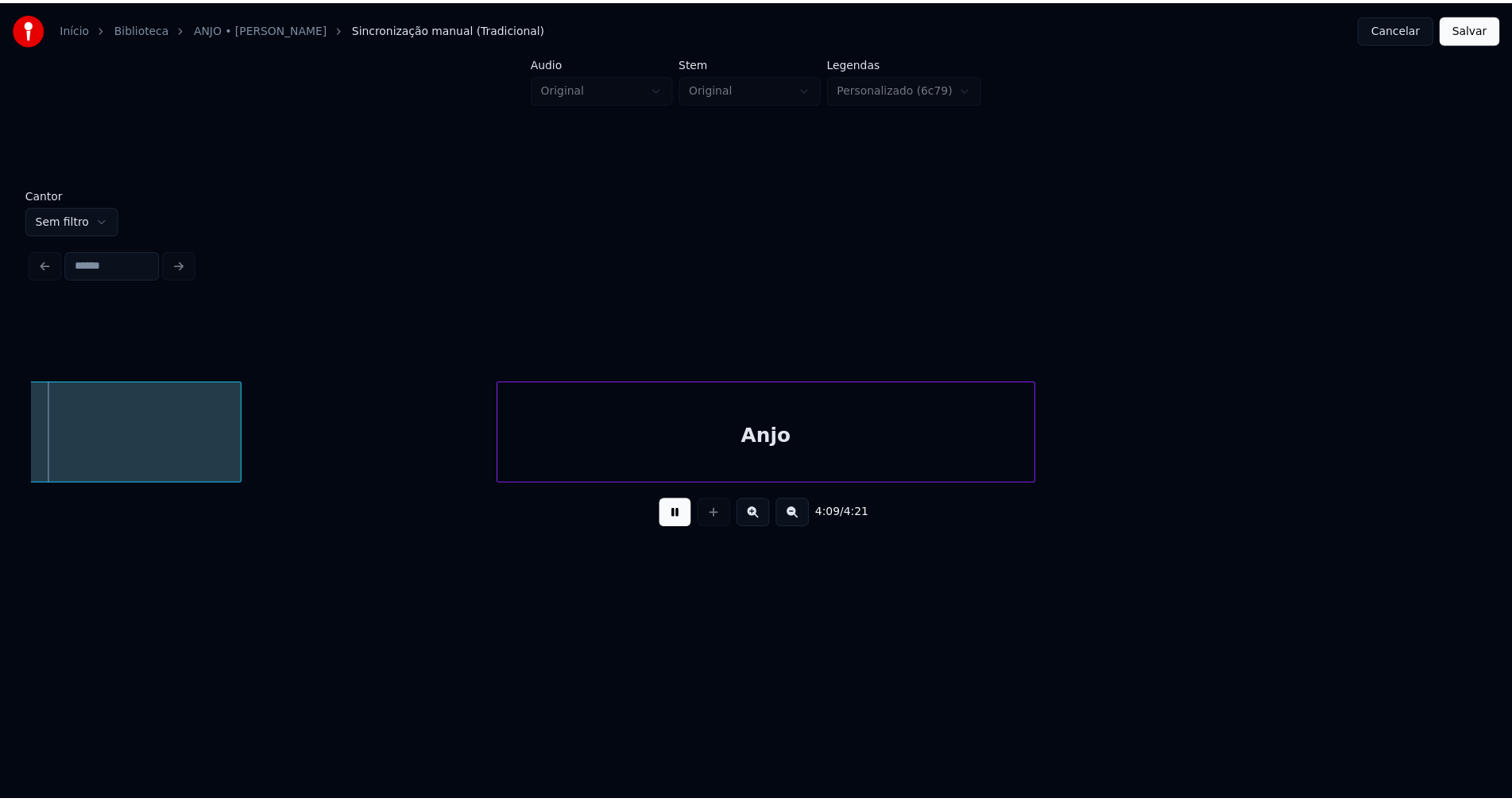
scroll to position [0, 39568]
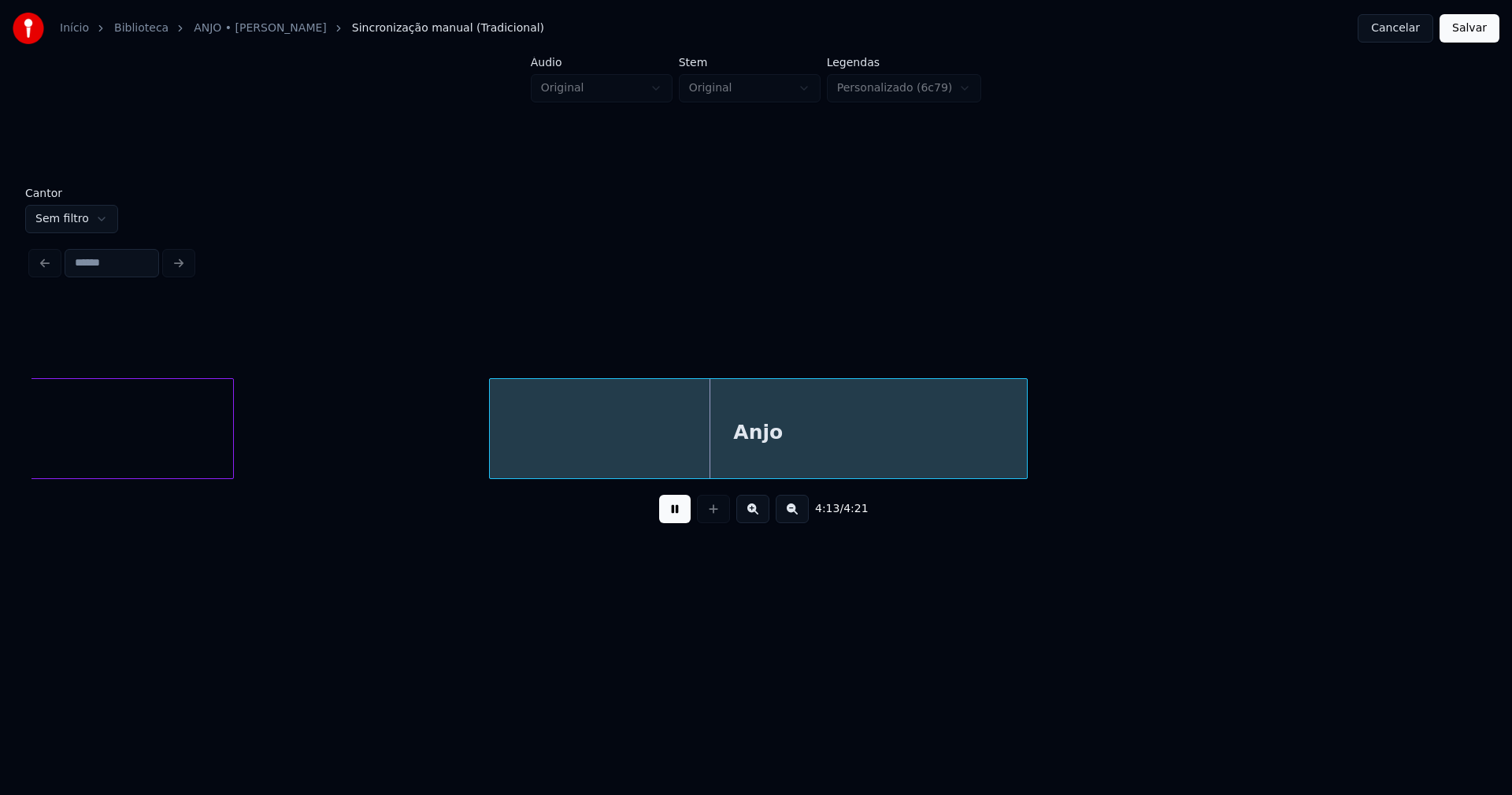
click at [1458, 33] on button "Salvar" at bounding box center [1469, 29] width 60 height 29
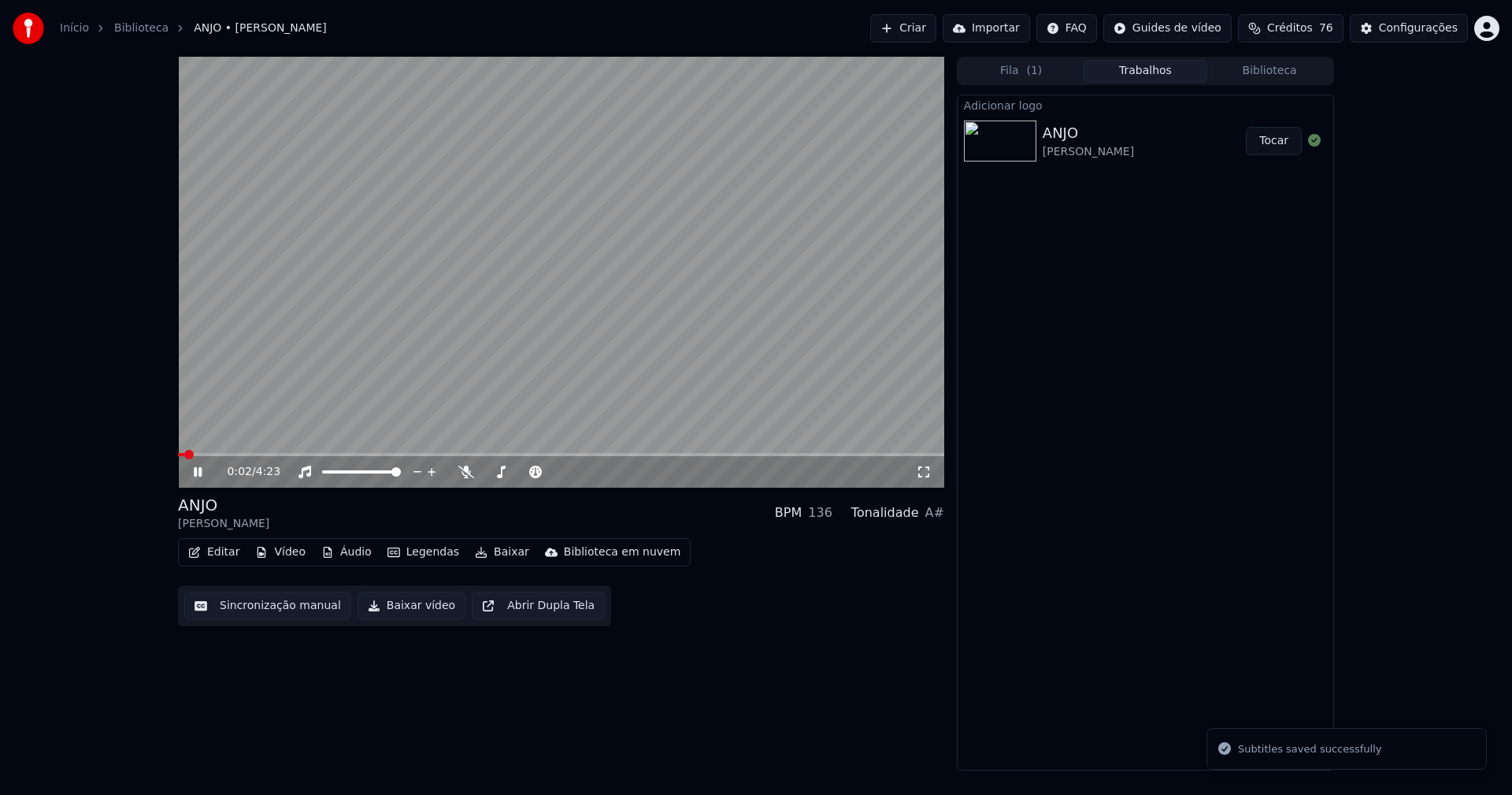
click at [233, 552] on button "Editar" at bounding box center [213, 552] width 64 height 22
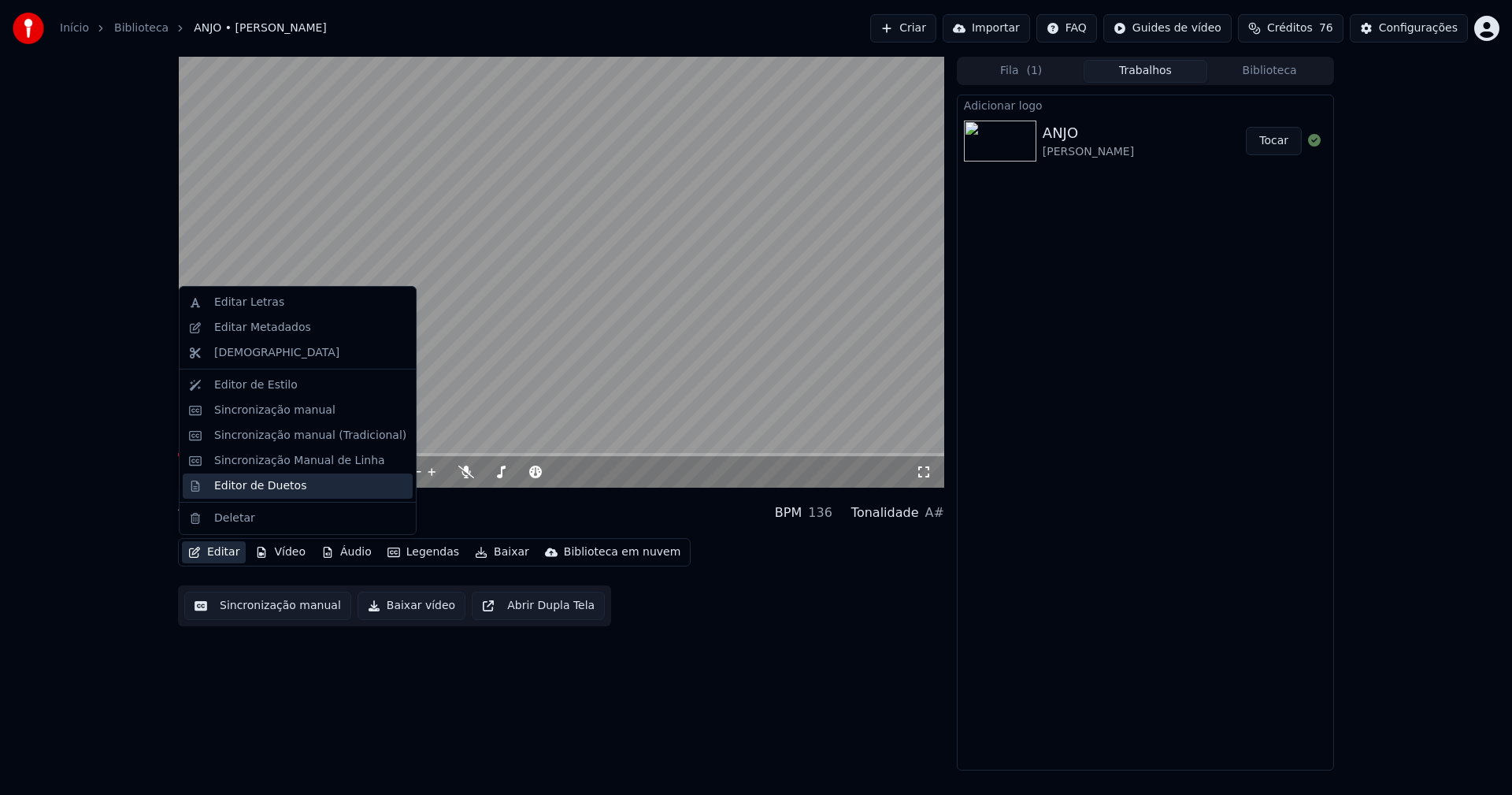
click at [263, 488] on div "Editor de Duetos" at bounding box center [260, 486] width 93 height 16
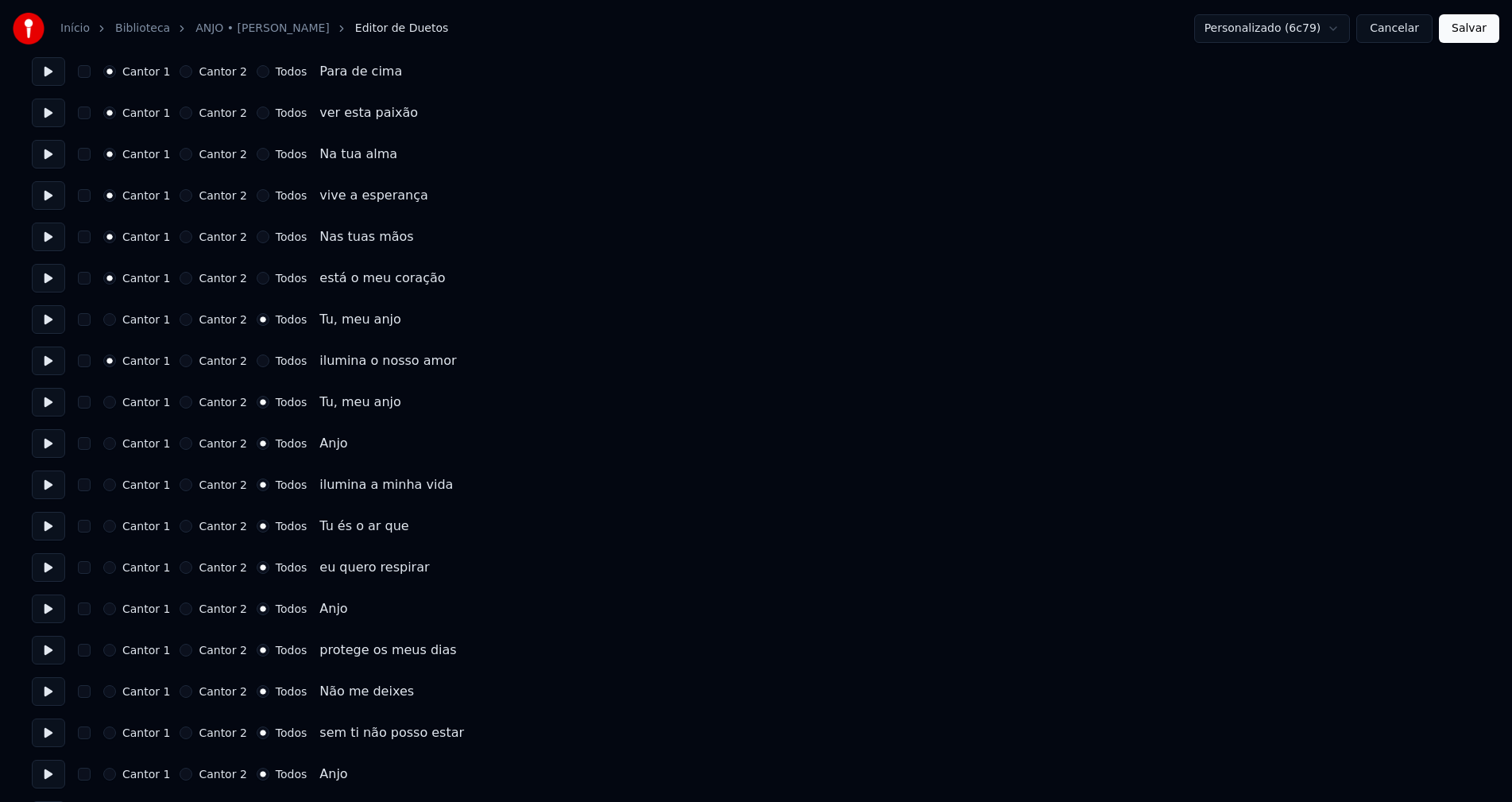
scroll to position [1668, 0]
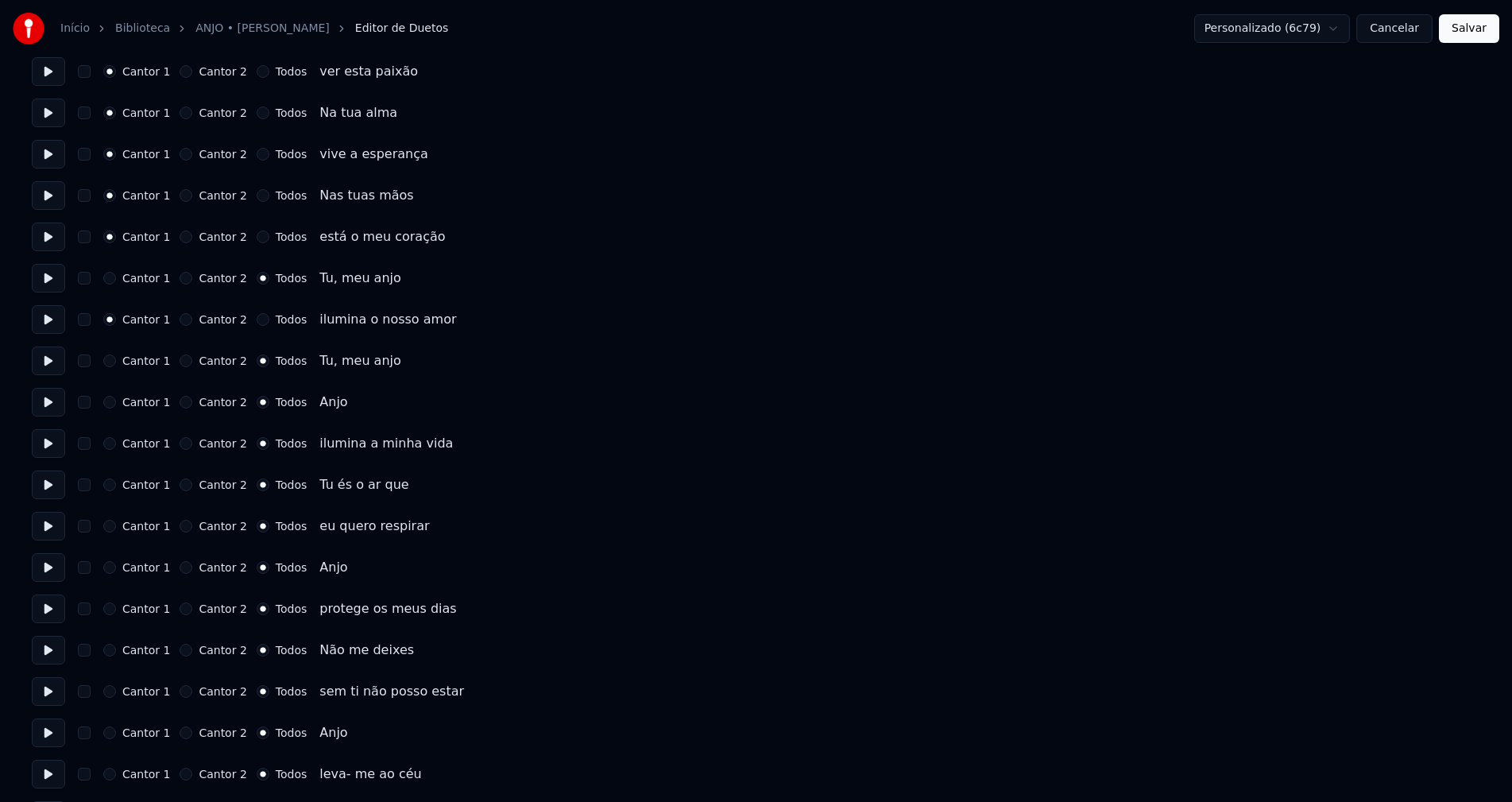
click at [1408, 25] on button "Cancelar" at bounding box center [1394, 29] width 76 height 29
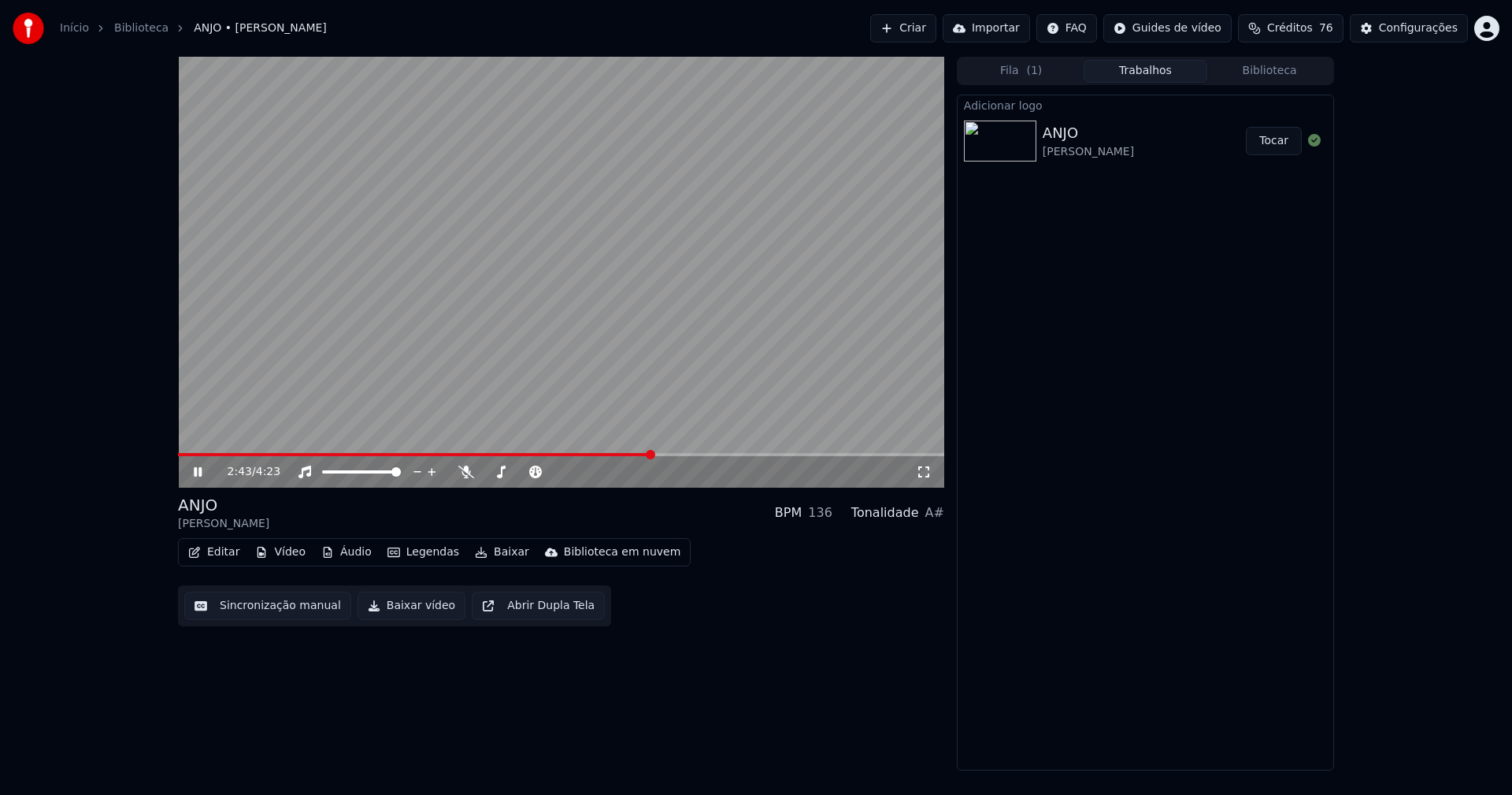
click at [653, 456] on span at bounding box center [561, 455] width 766 height 4
click at [921, 472] on icon at bounding box center [924, 472] width 16 height 13
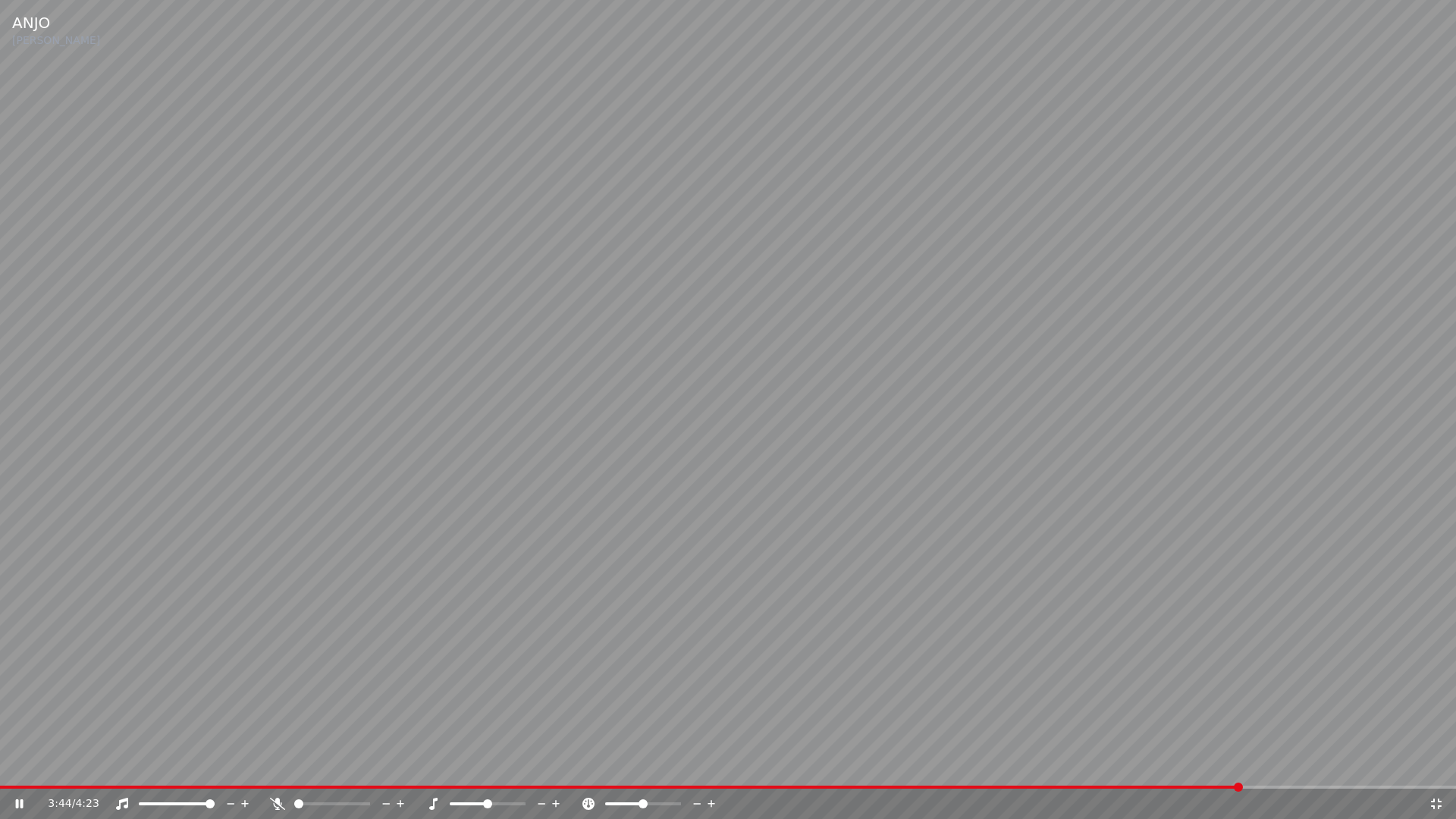
drag, startPoint x: 1437, startPoint y: 805, endPoint x: 1324, endPoint y: 710, distance: 147.6
click at [1438, 765] on icon at bounding box center [1437, 803] width 16 height 12
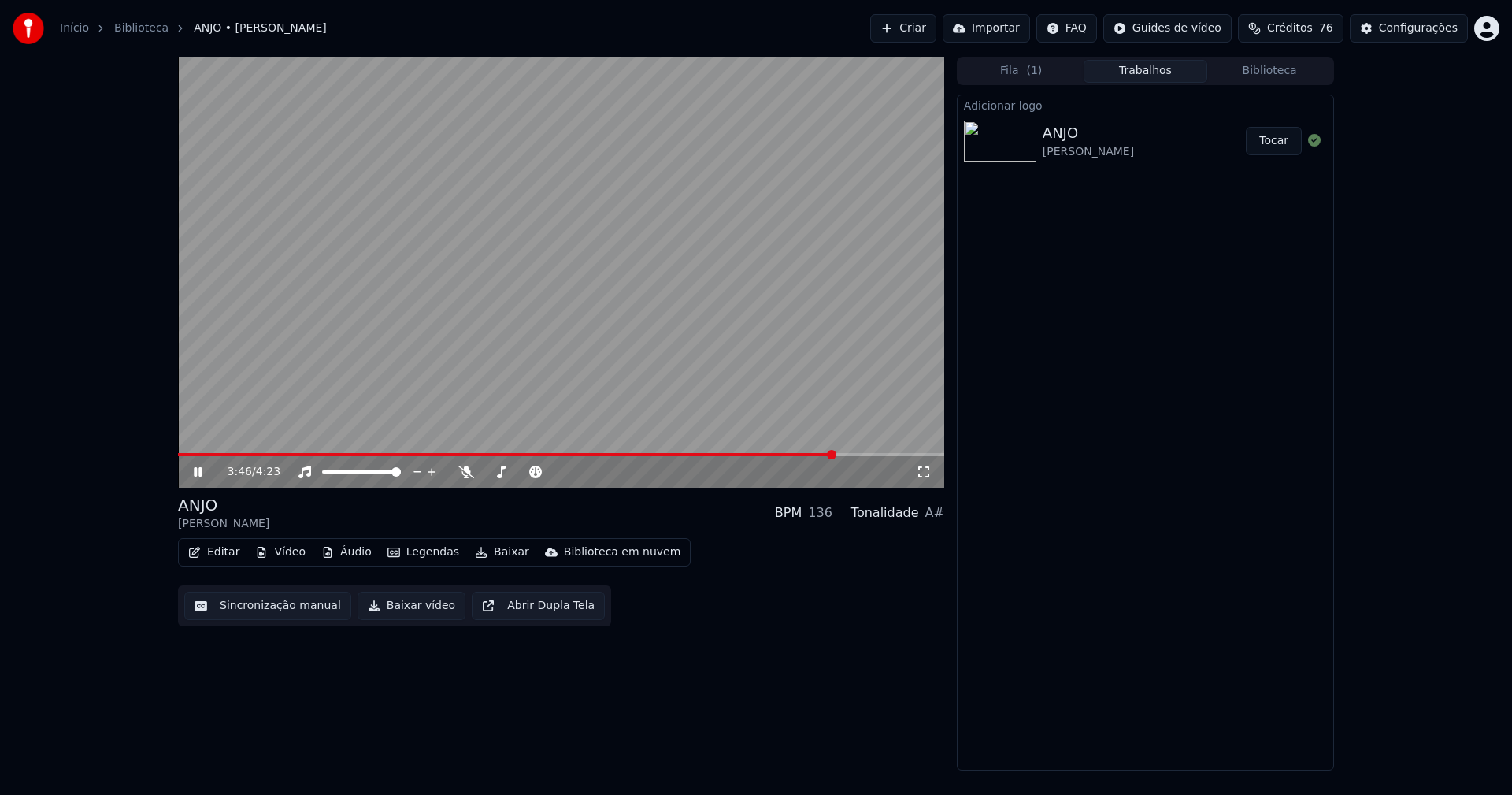
click at [199, 475] on icon at bounding box center [208, 472] width 37 height 13
click at [391, 608] on button "Baixar vídeo" at bounding box center [411, 605] width 108 height 29
click at [208, 551] on button "Editar" at bounding box center [213, 552] width 64 height 22
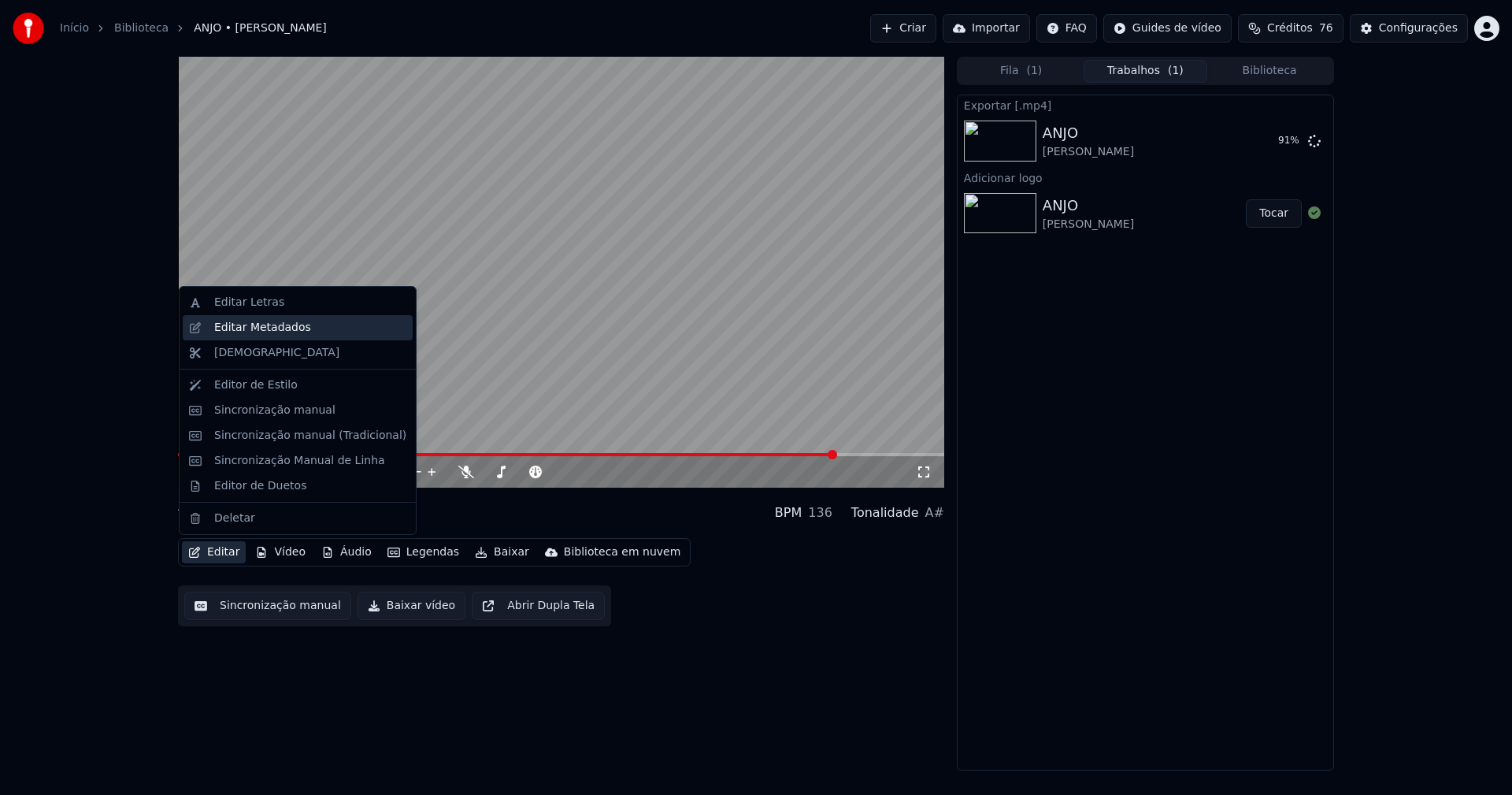
click at [237, 332] on div "Editar Metadados" at bounding box center [262, 328] width 97 height 16
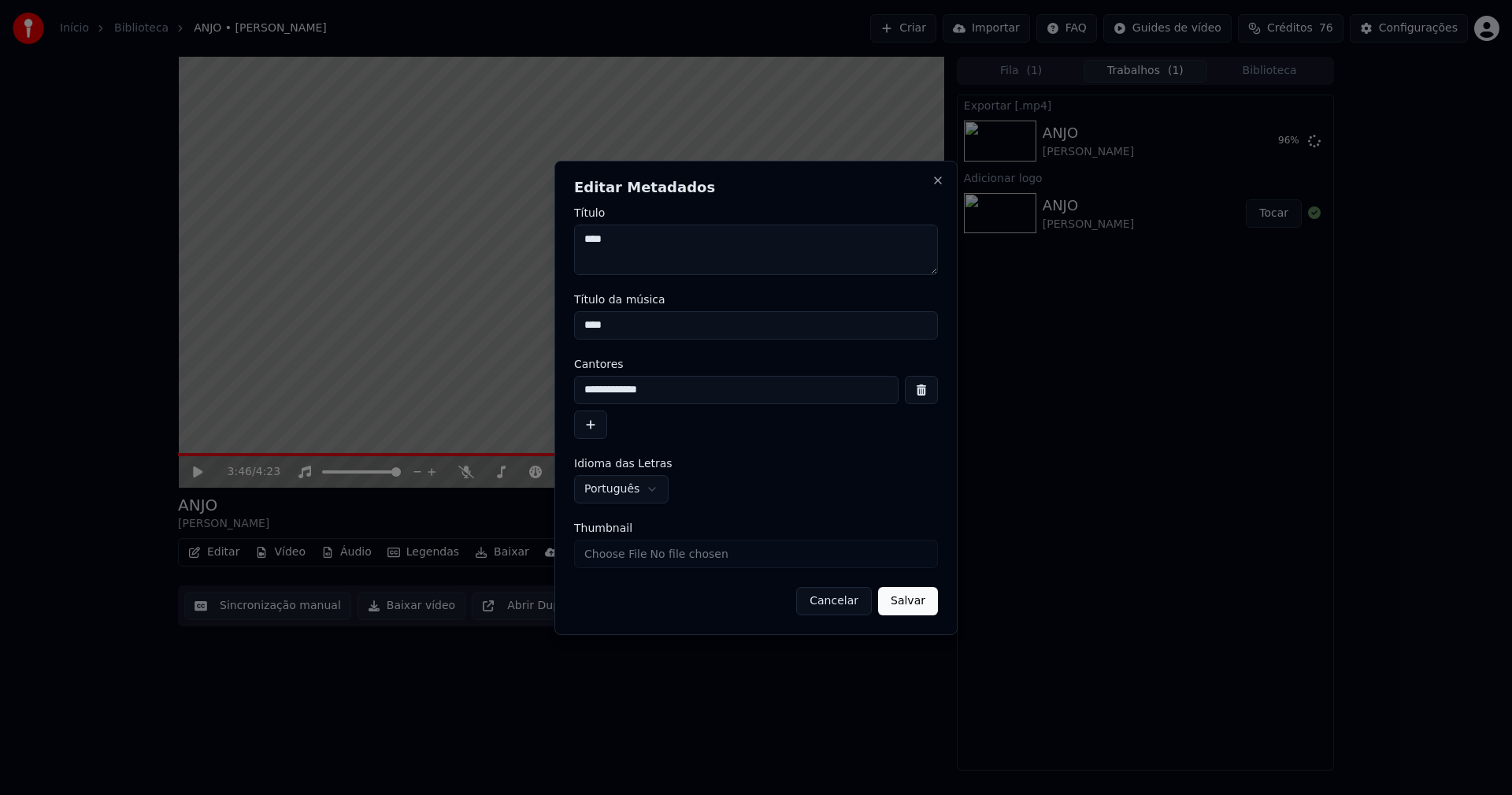
click at [629, 559] on input "Thumbnail" at bounding box center [756, 553] width 364 height 29
type input "**********"
drag, startPoint x: 917, startPoint y: 606, endPoint x: 825, endPoint y: 613, distance: 92.3
click at [917, 605] on button "Salvar" at bounding box center [907, 601] width 60 height 29
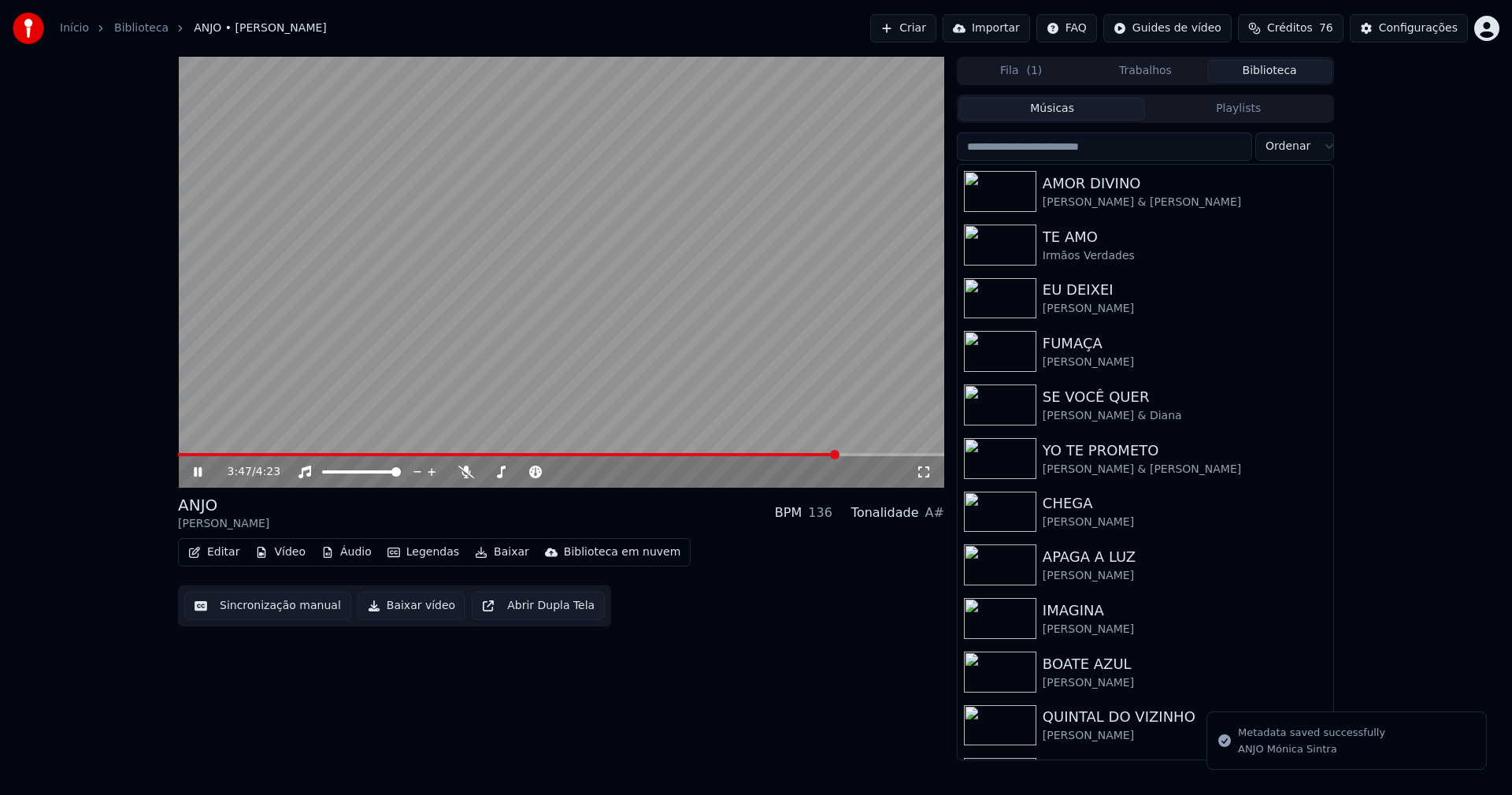
click at [1295, 72] on button "Biblioteca" at bounding box center [1269, 71] width 125 height 22
click at [201, 469] on icon at bounding box center [198, 472] width 8 height 10
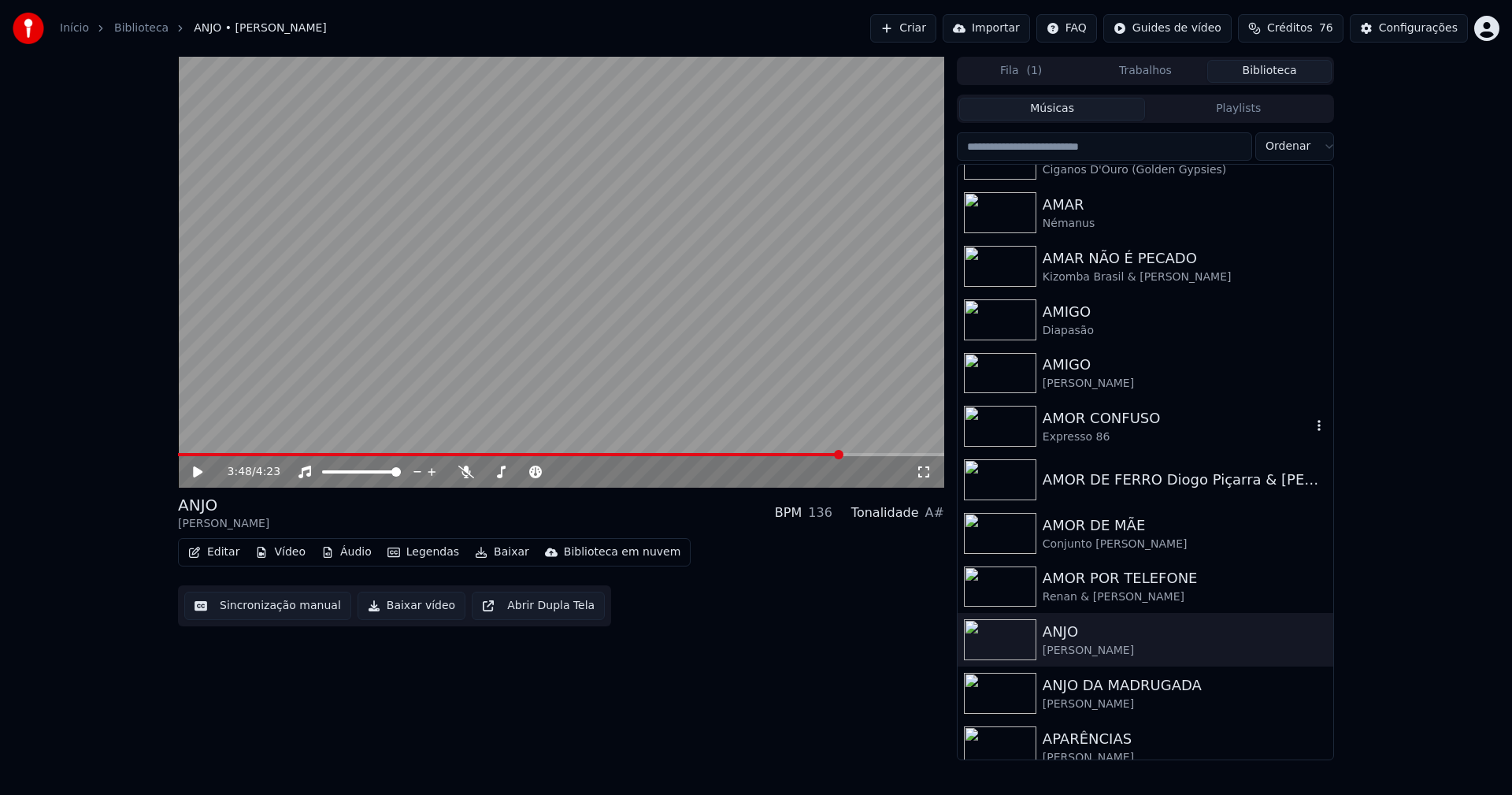
scroll to position [2520, 0]
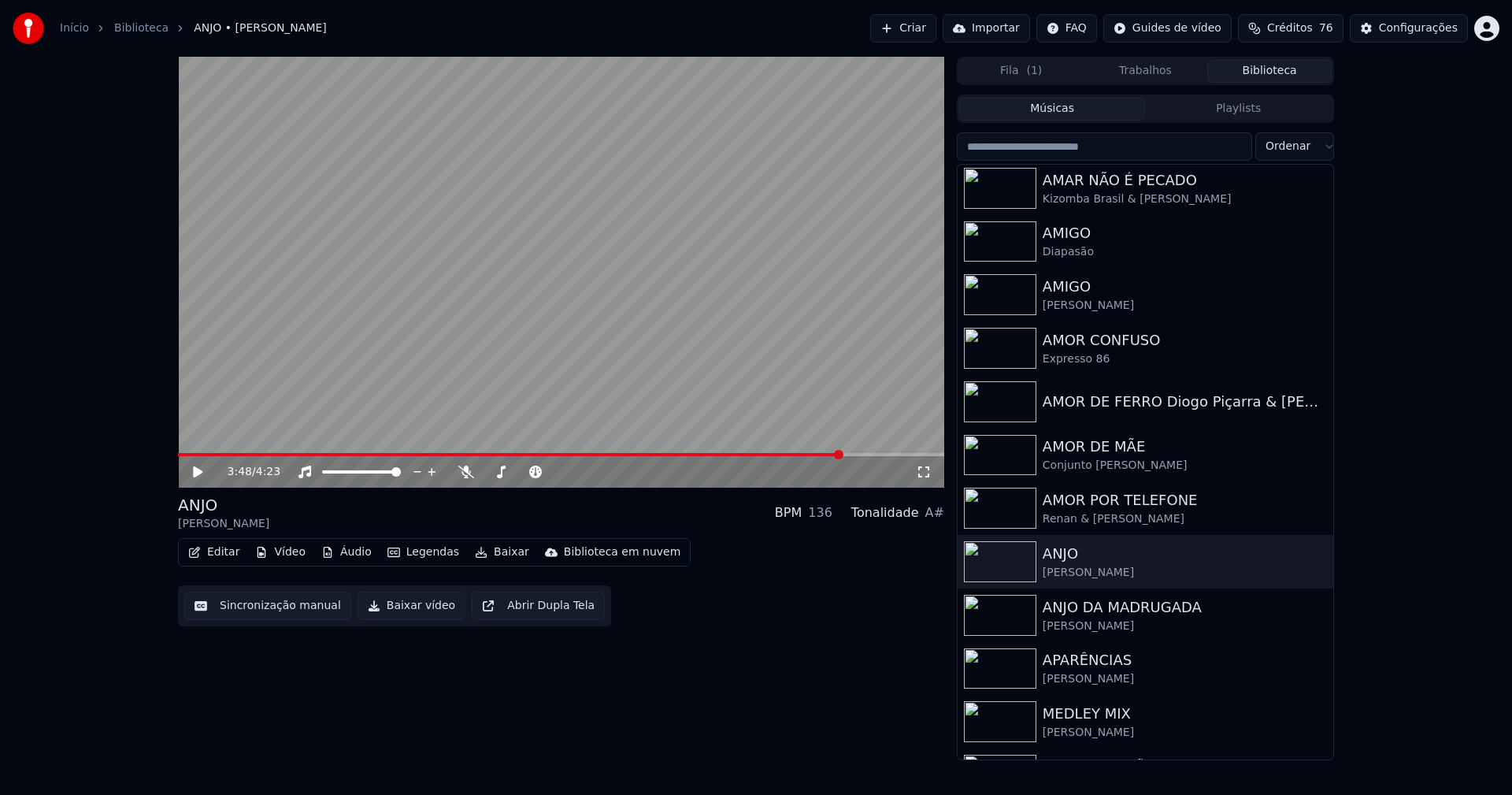
click at [201, 470] on icon at bounding box center [208, 472] width 37 height 13
click at [196, 478] on icon at bounding box center [208, 472] width 37 height 13
